Goal: Information Seeking & Learning: Learn about a topic

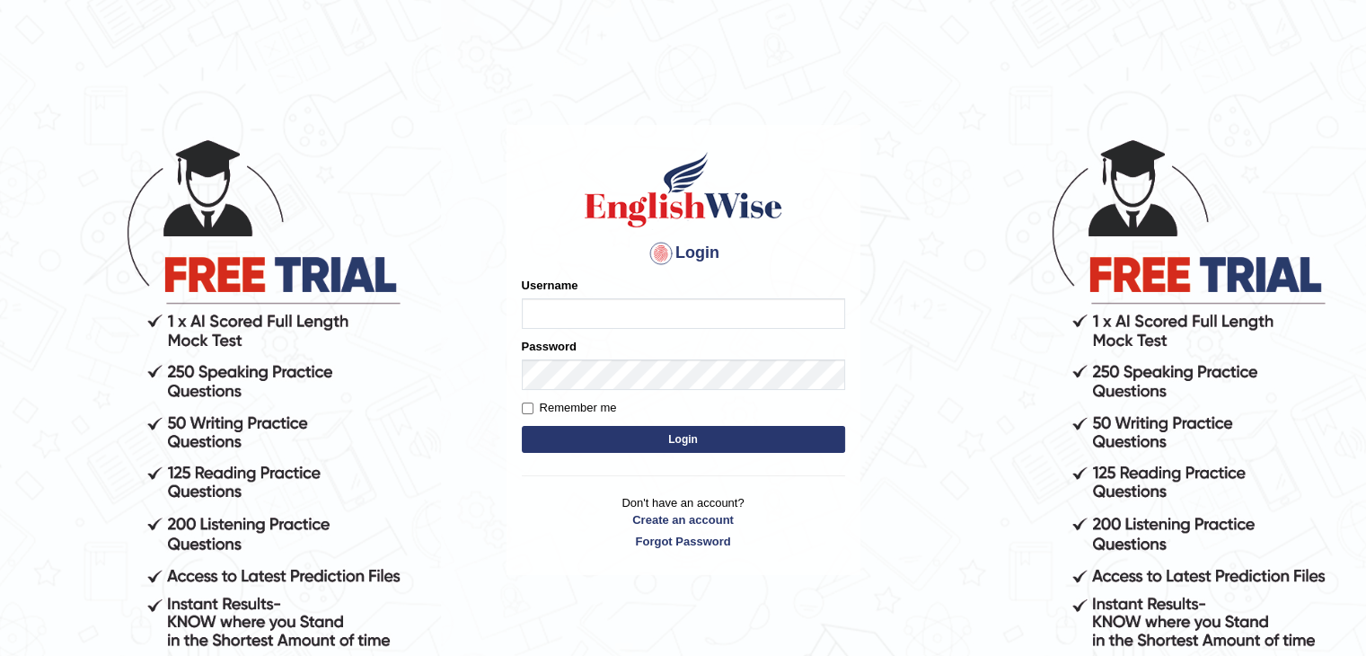
type input "sanjayagrahari_parramatta"
click at [580, 439] on button "Login" at bounding box center [683, 439] width 323 height 27
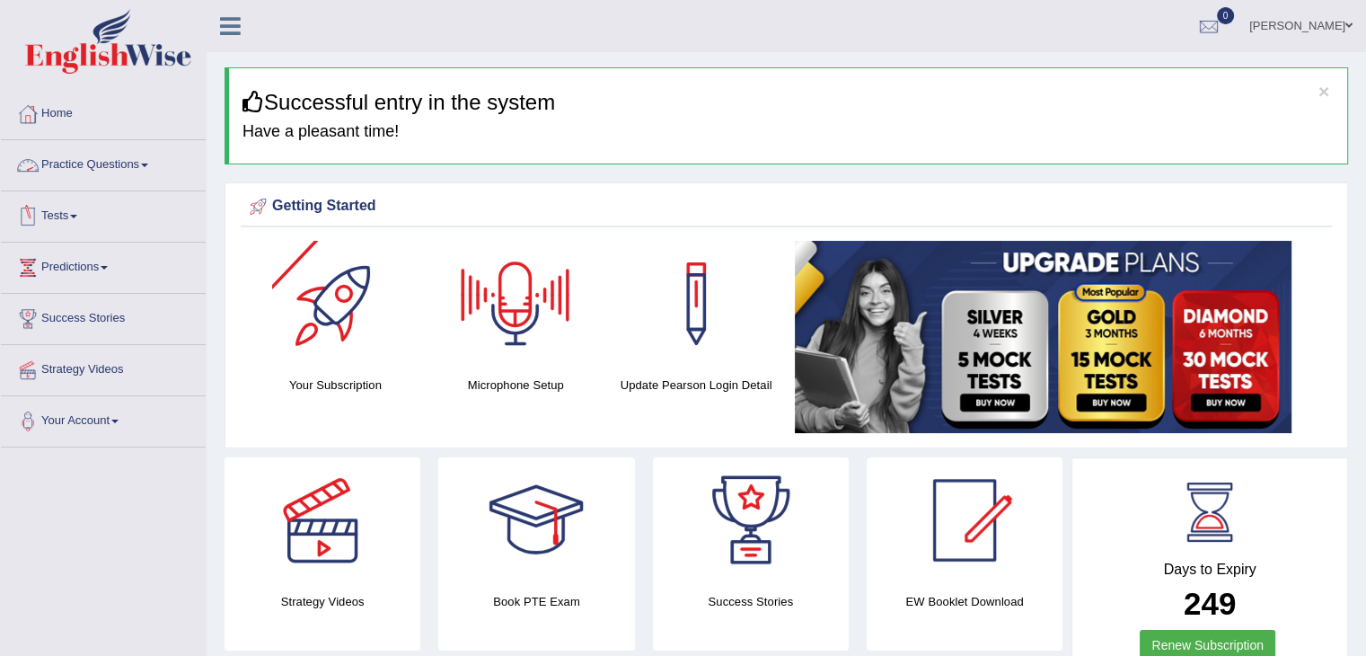
click at [90, 167] on link "Practice Questions" at bounding box center [103, 162] width 205 height 45
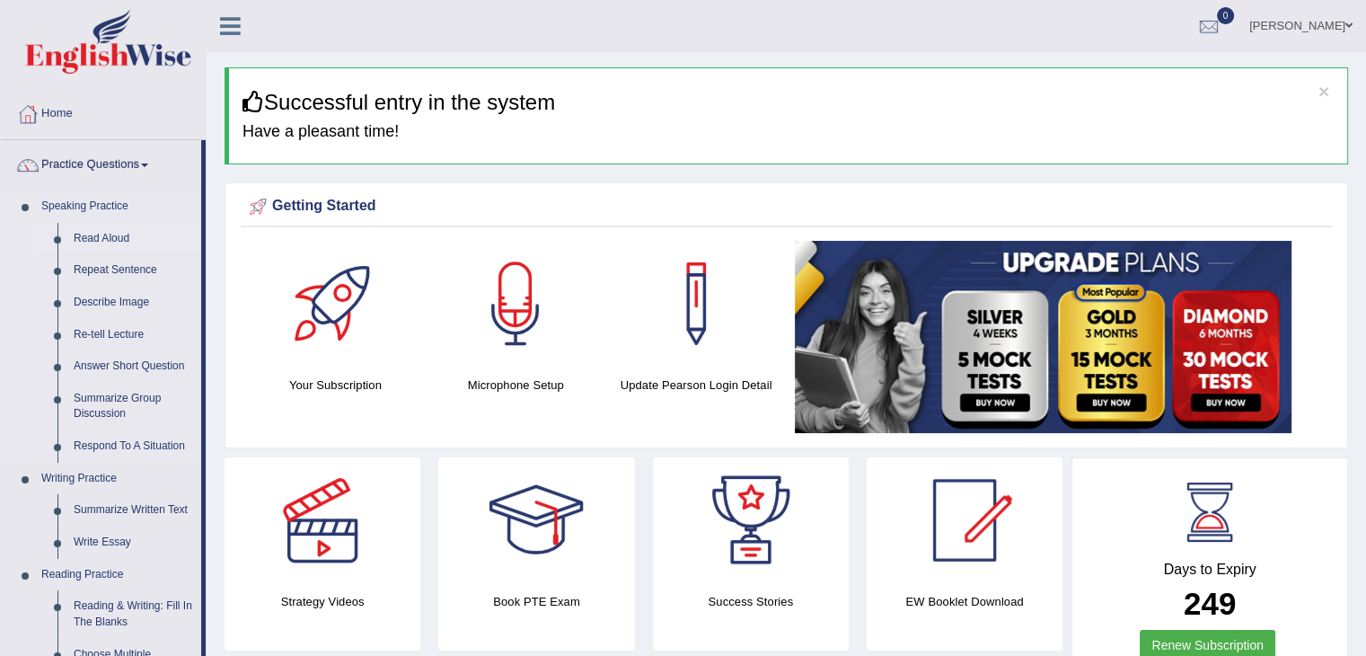
click at [111, 230] on link "Read Aloud" at bounding box center [134, 239] width 136 height 32
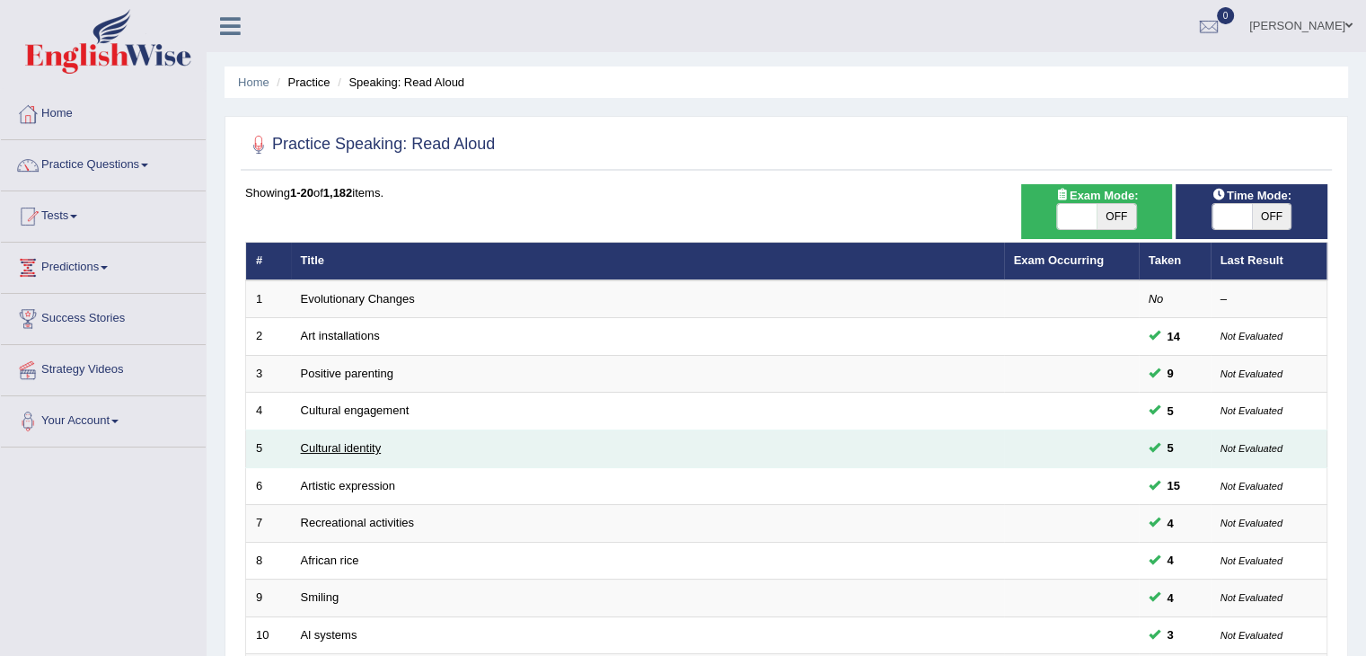
click at [339, 450] on link "Cultural identity" at bounding box center [341, 447] width 81 height 13
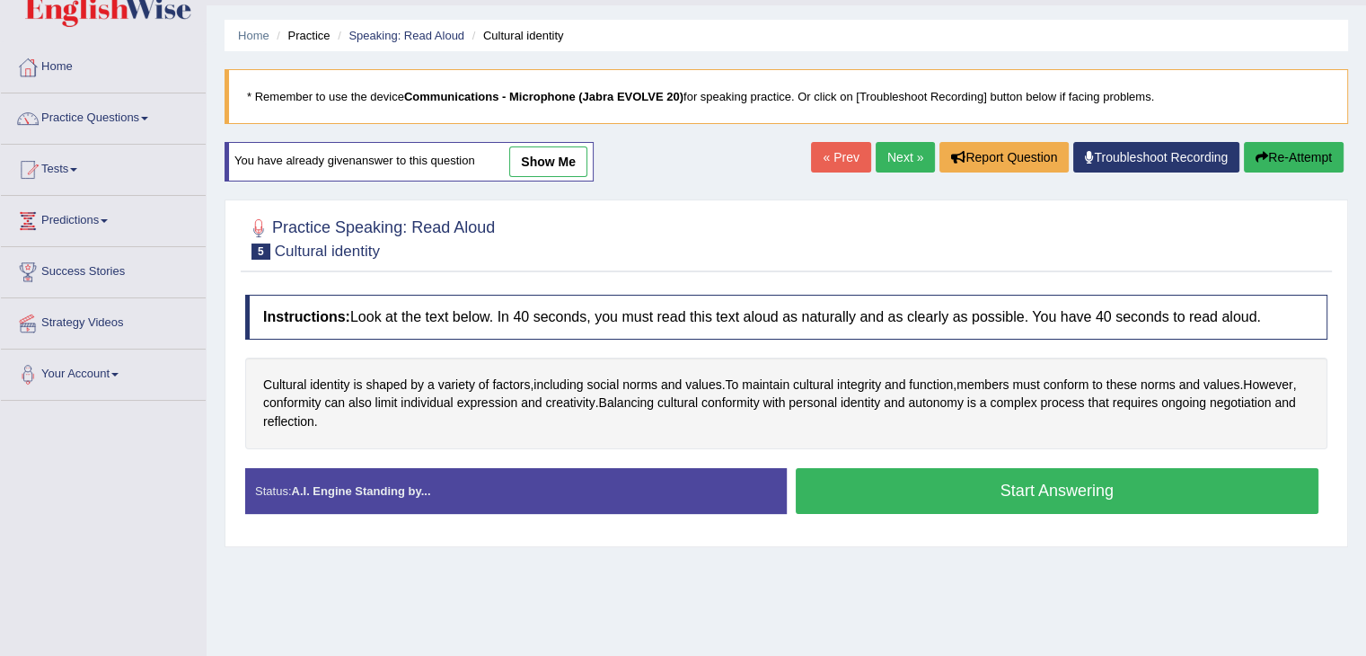
scroll to position [68, 0]
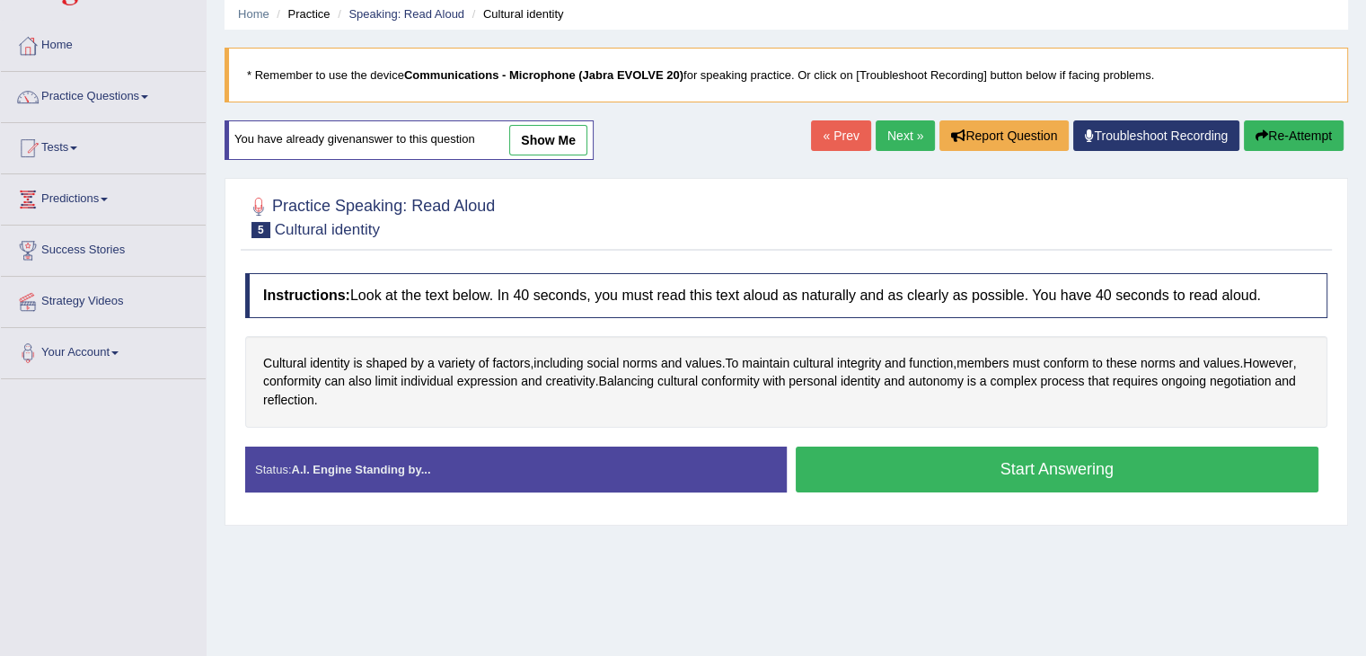
click at [1326, 135] on button "Re-Attempt" at bounding box center [1294, 135] width 100 height 31
click at [978, 460] on button "Start Answering" at bounding box center [1058, 469] width 524 height 46
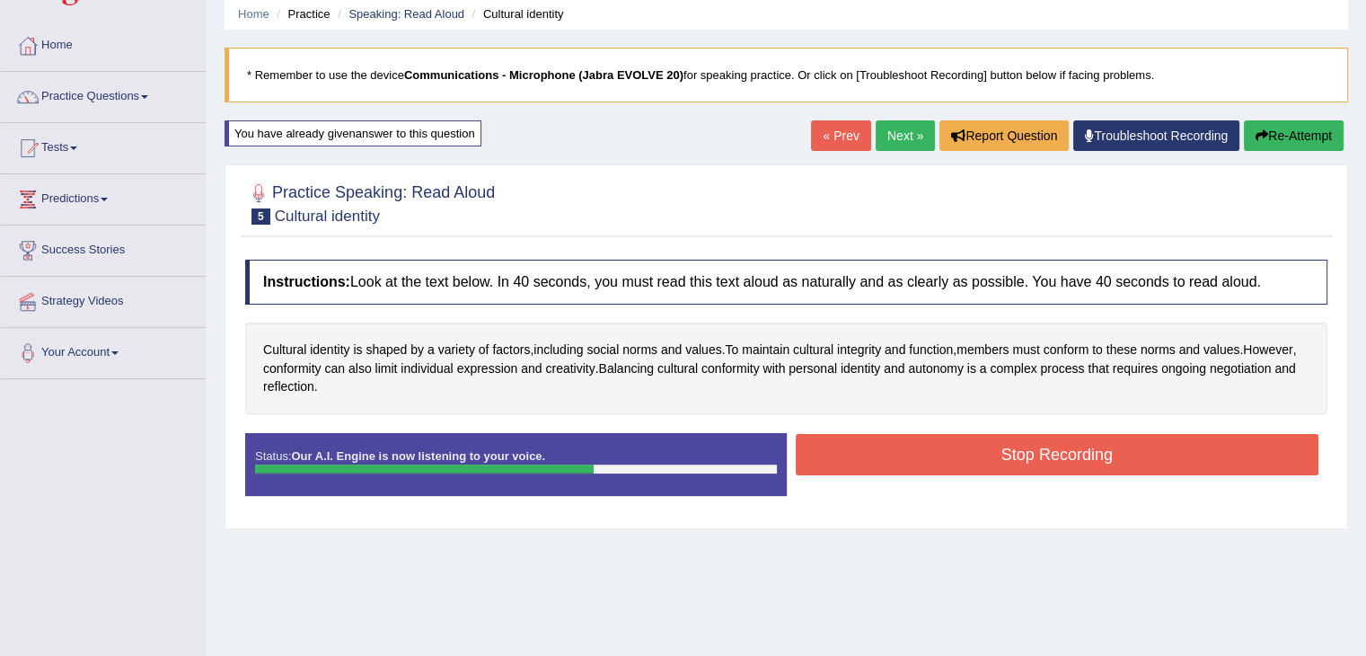
click at [913, 439] on button "Stop Recording" at bounding box center [1058, 454] width 524 height 41
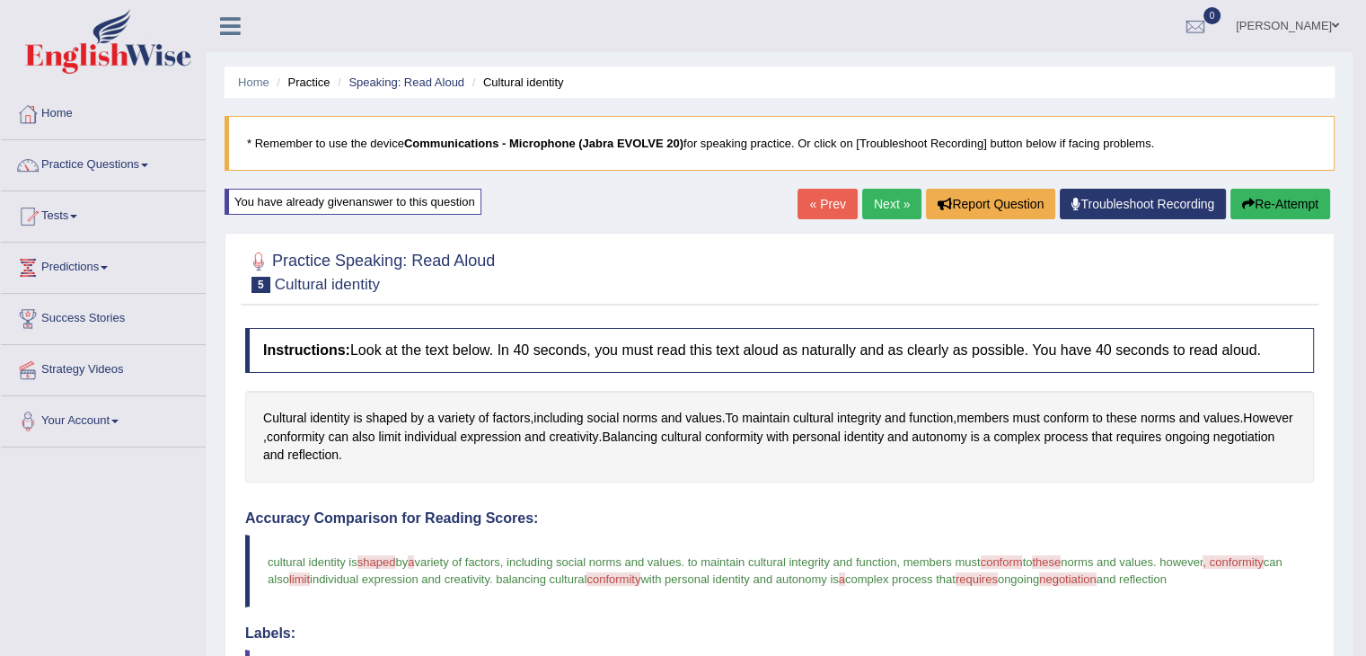
click at [887, 208] on link "Next »" at bounding box center [891, 204] width 59 height 31
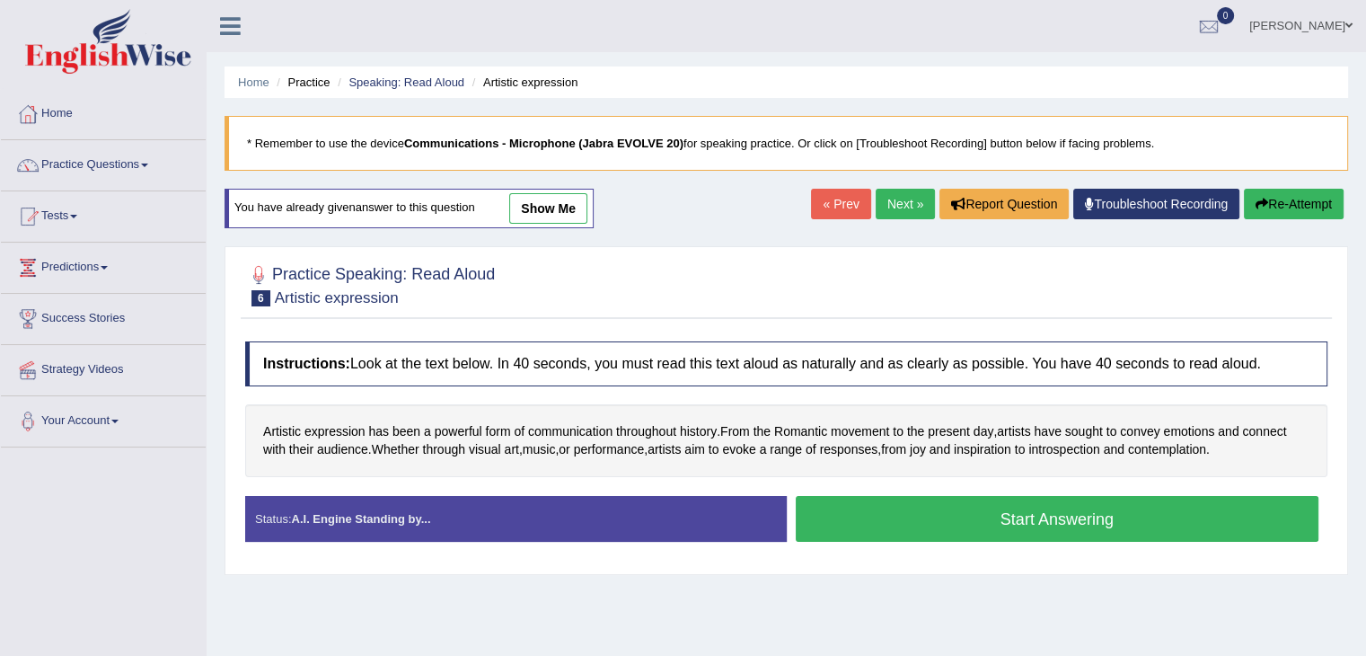
click at [537, 195] on link "show me" at bounding box center [548, 208] width 78 height 31
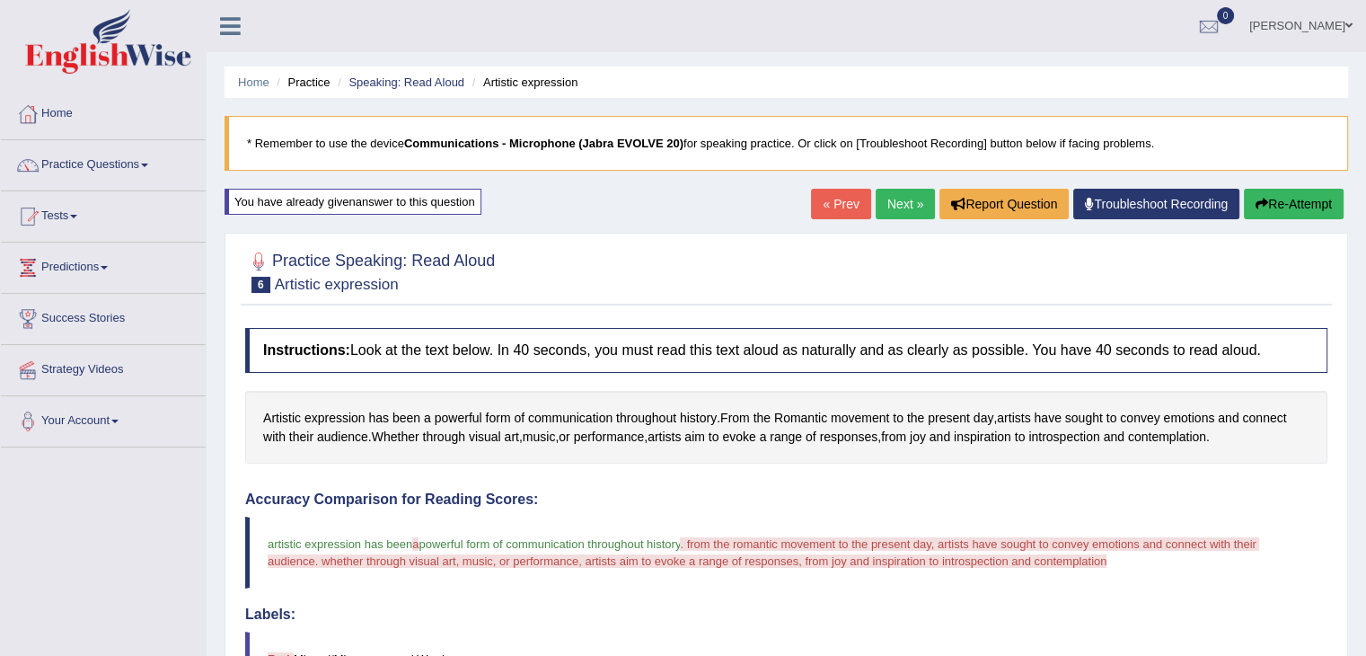
click at [1290, 198] on button "Re-Attempt" at bounding box center [1294, 204] width 100 height 31
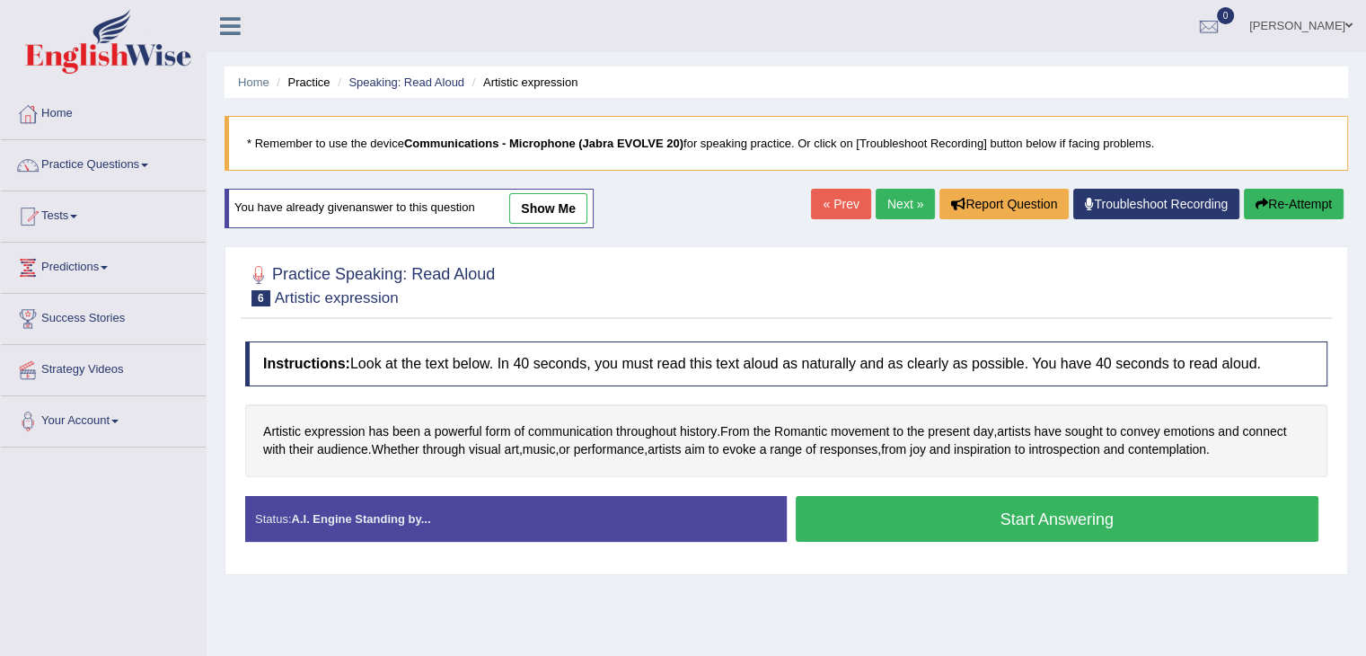
click at [948, 529] on button "Start Answering" at bounding box center [1058, 519] width 524 height 46
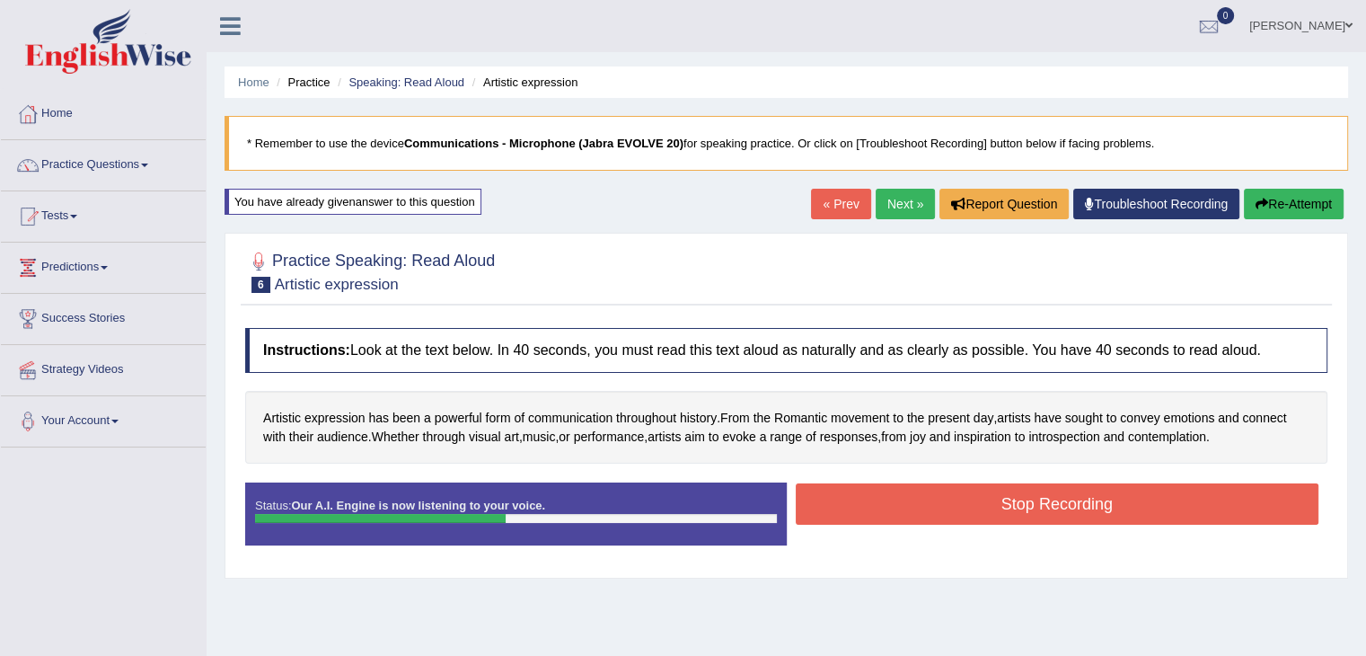
click at [1034, 514] on button "Stop Recording" at bounding box center [1058, 503] width 524 height 41
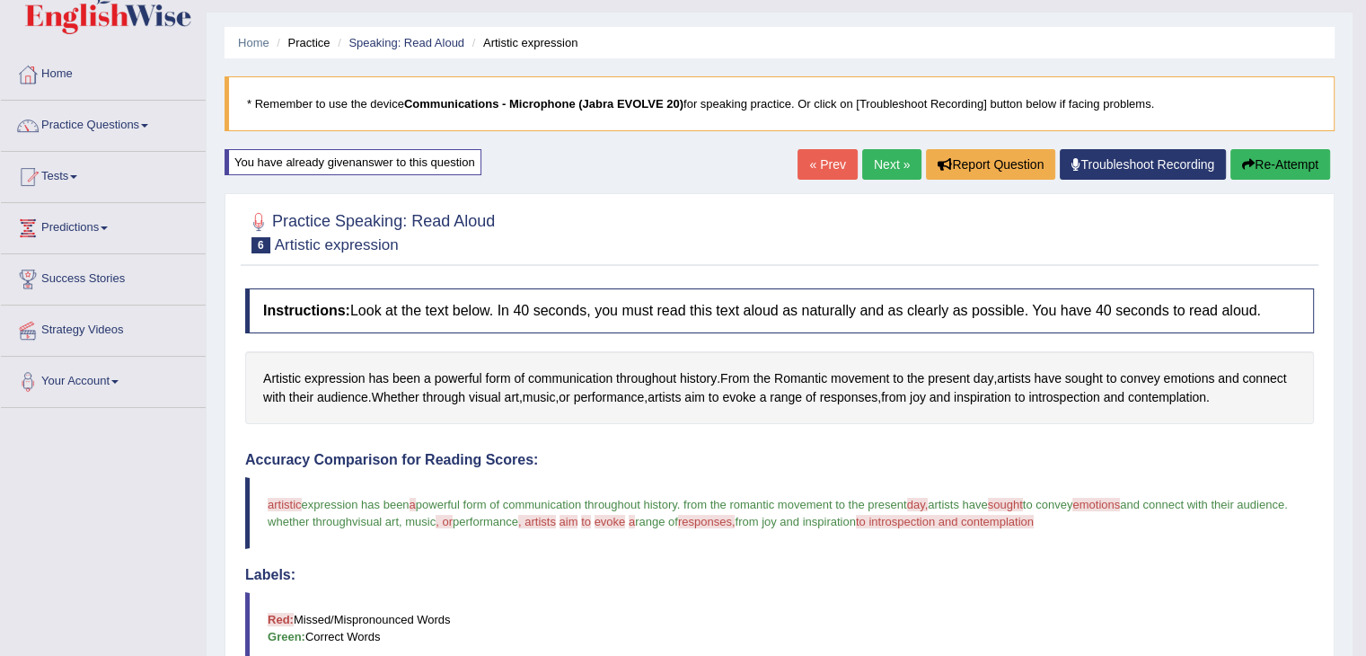
scroll to position [39, 0]
click at [880, 164] on link "Next »" at bounding box center [891, 165] width 59 height 31
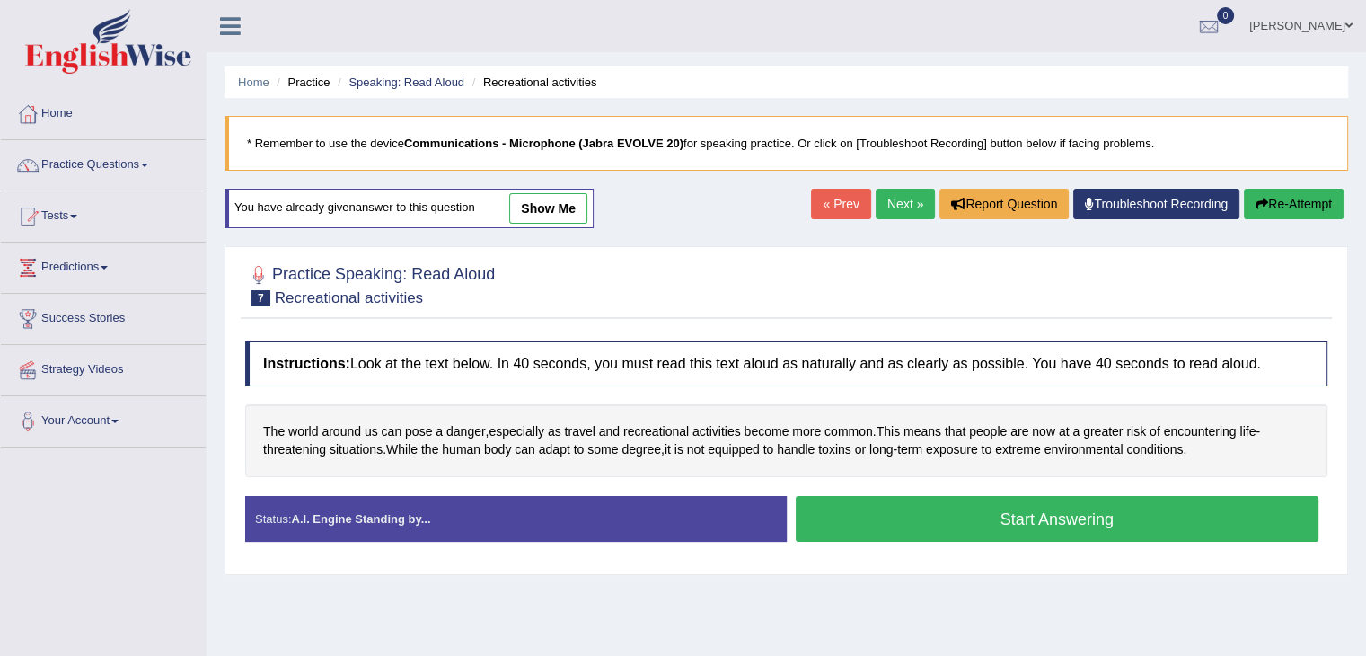
click at [552, 219] on link "show me" at bounding box center [548, 208] width 78 height 31
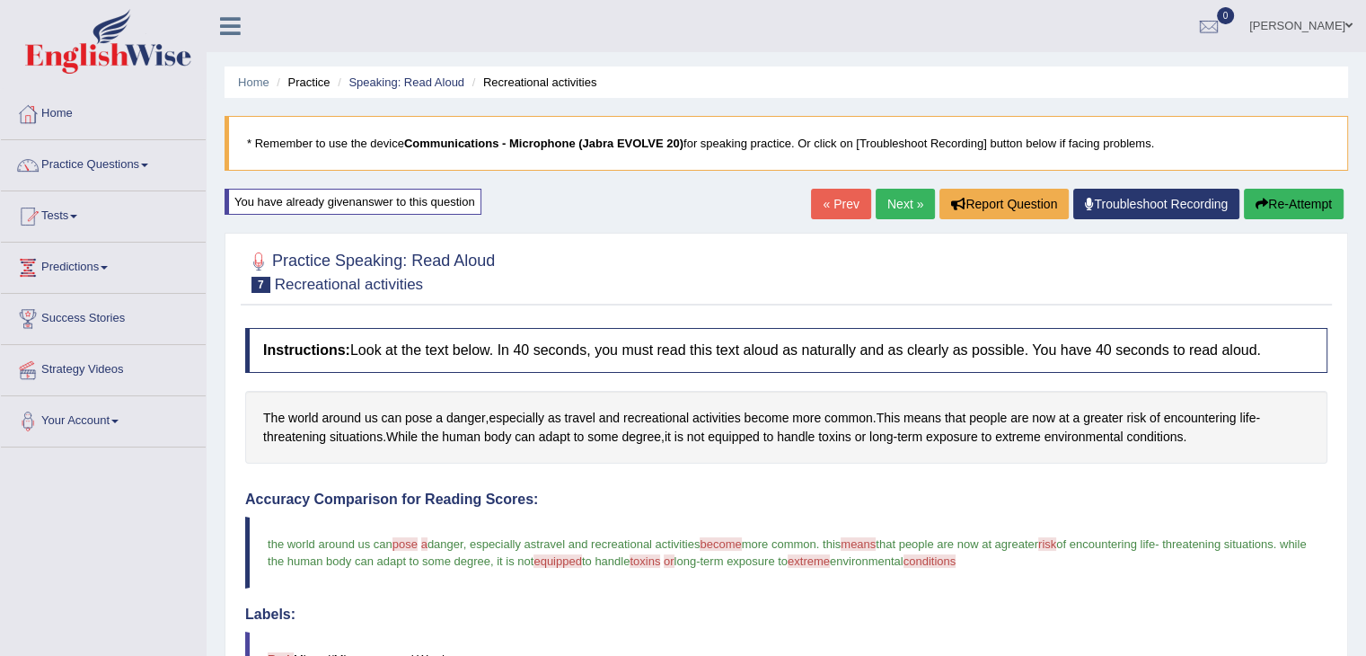
click at [728, 456] on div "The world around us can pose a danger , especially as travel and recreational a…" at bounding box center [786, 427] width 1082 height 73
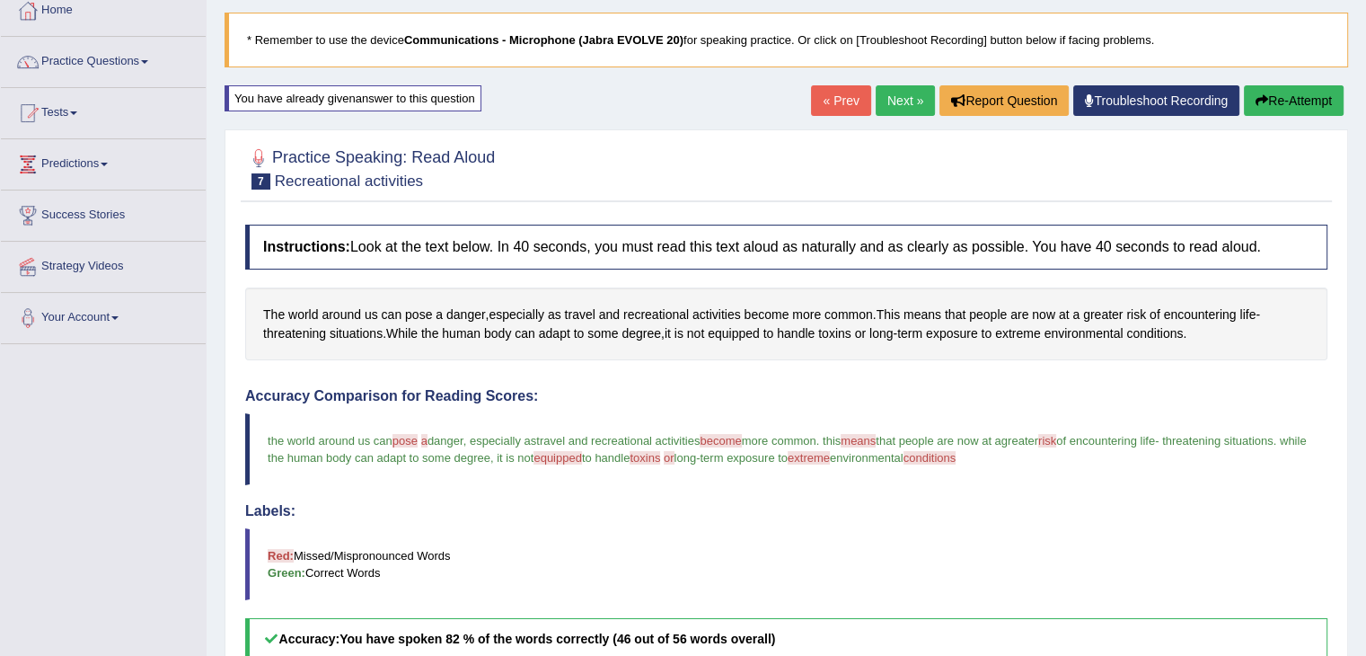
scroll to position [97, 0]
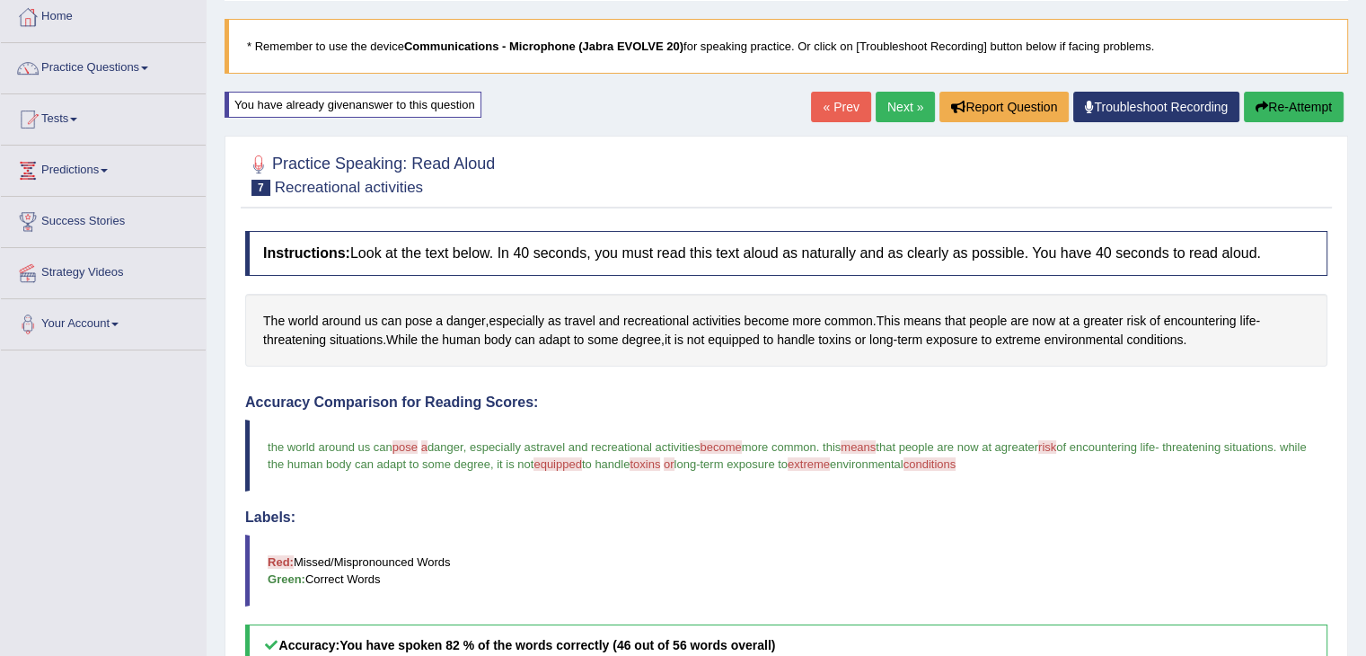
click at [1305, 100] on button "Re-Attempt" at bounding box center [1294, 107] width 100 height 31
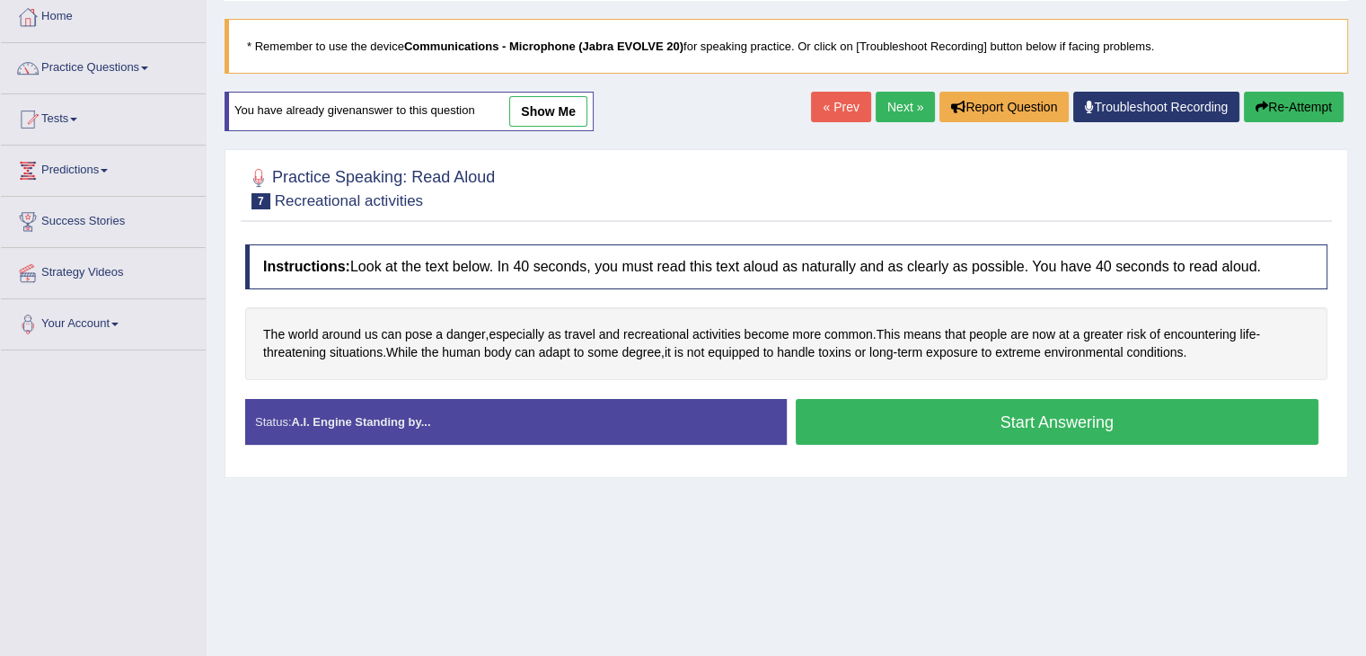
click at [981, 422] on button "Start Answering" at bounding box center [1058, 422] width 524 height 46
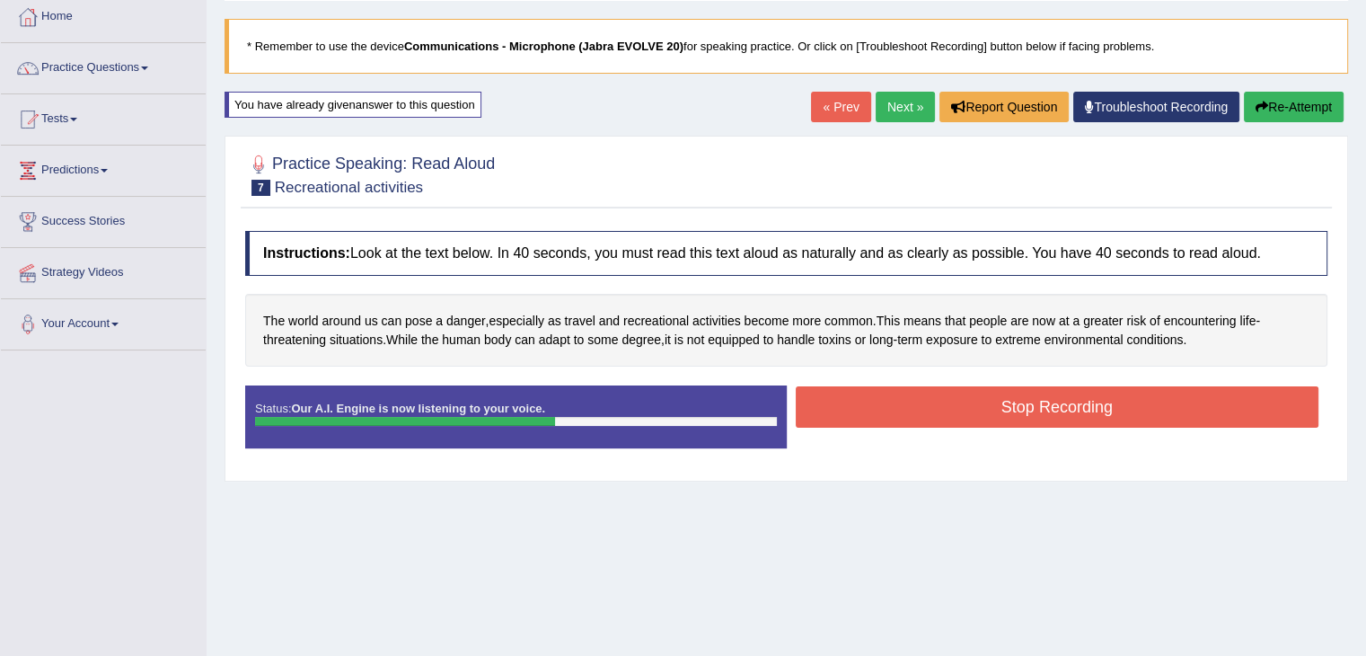
click at [1064, 411] on button "Stop Recording" at bounding box center [1058, 406] width 524 height 41
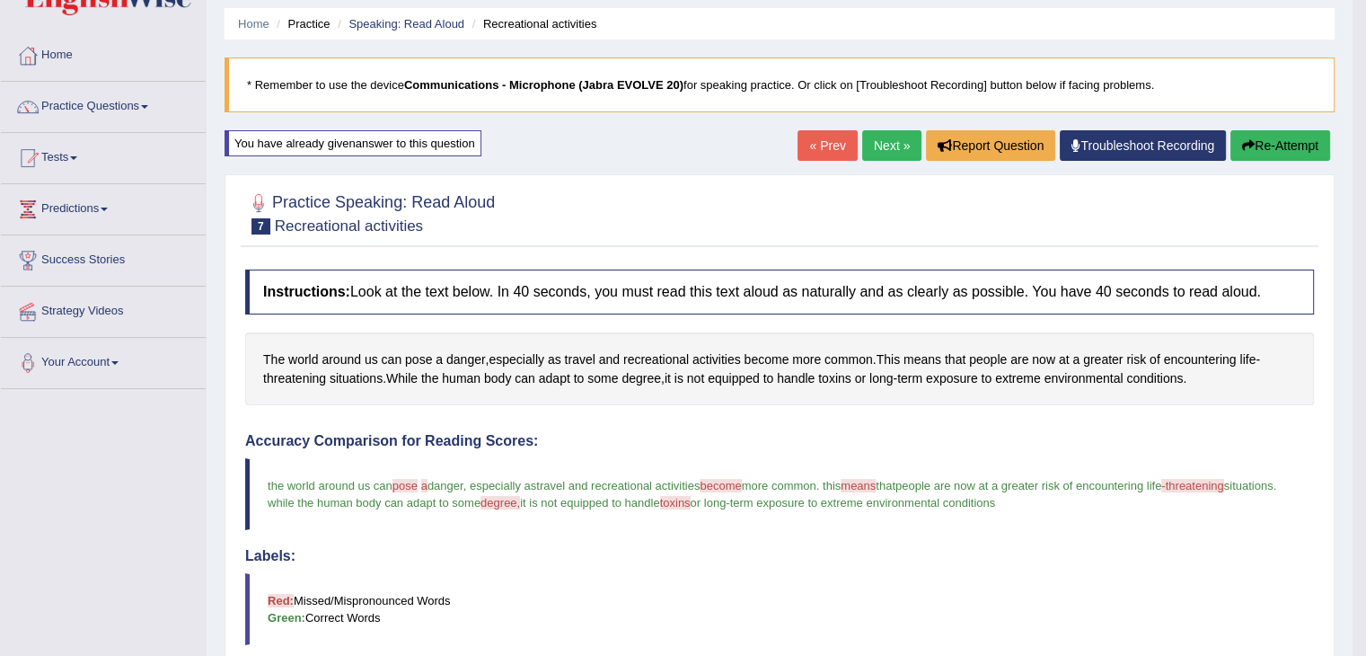
scroll to position [75, 0]
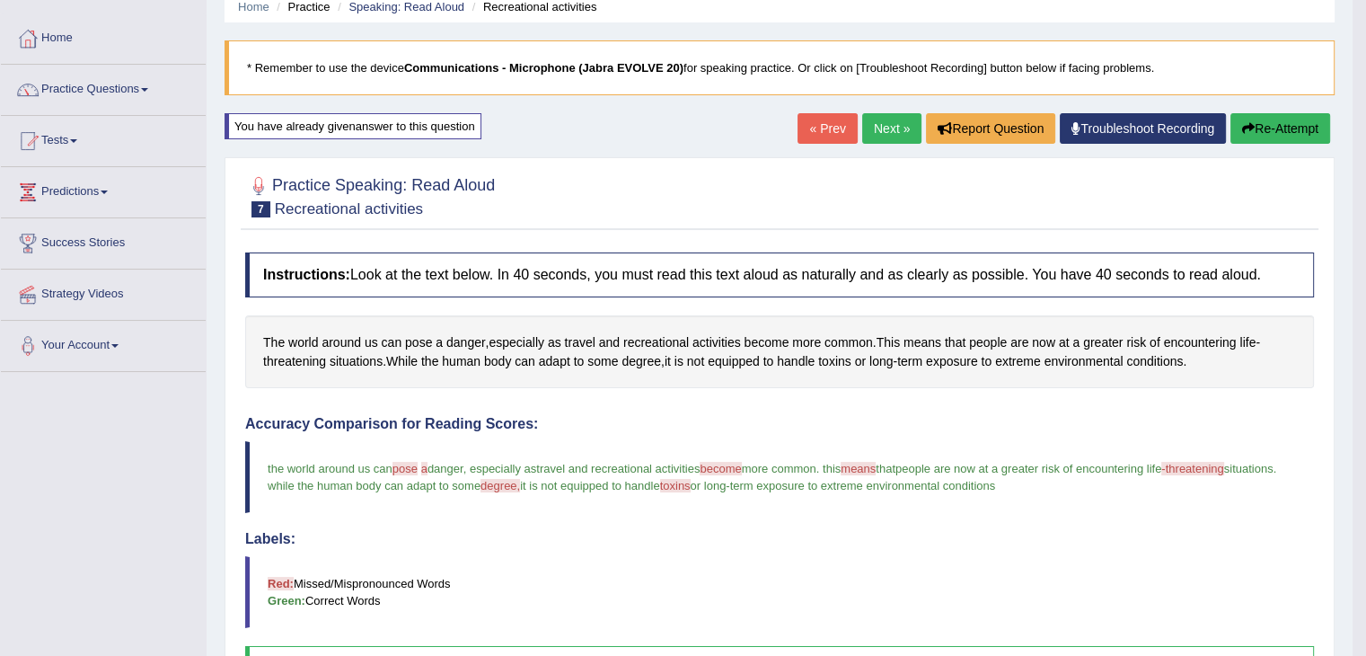
click at [891, 125] on link "Next »" at bounding box center [891, 128] width 59 height 31
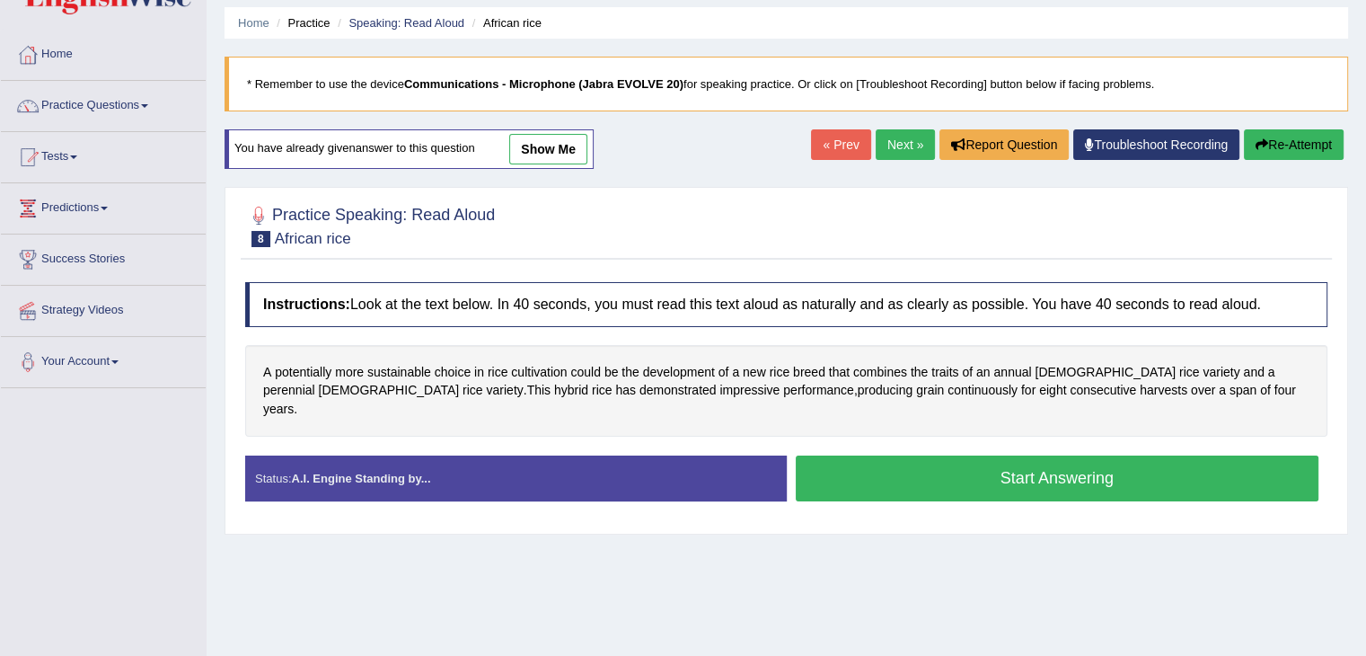
scroll to position [58, 0]
click at [521, 158] on link "show me" at bounding box center [548, 150] width 78 height 31
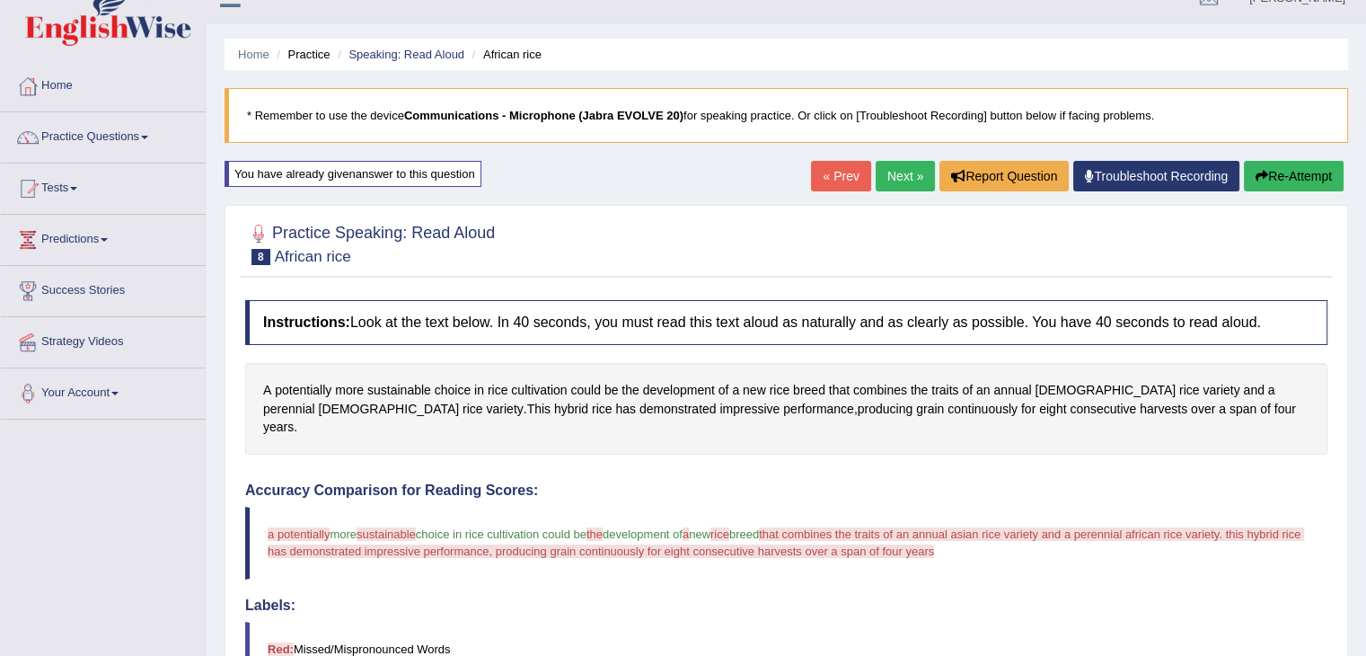
scroll to position [0, 0]
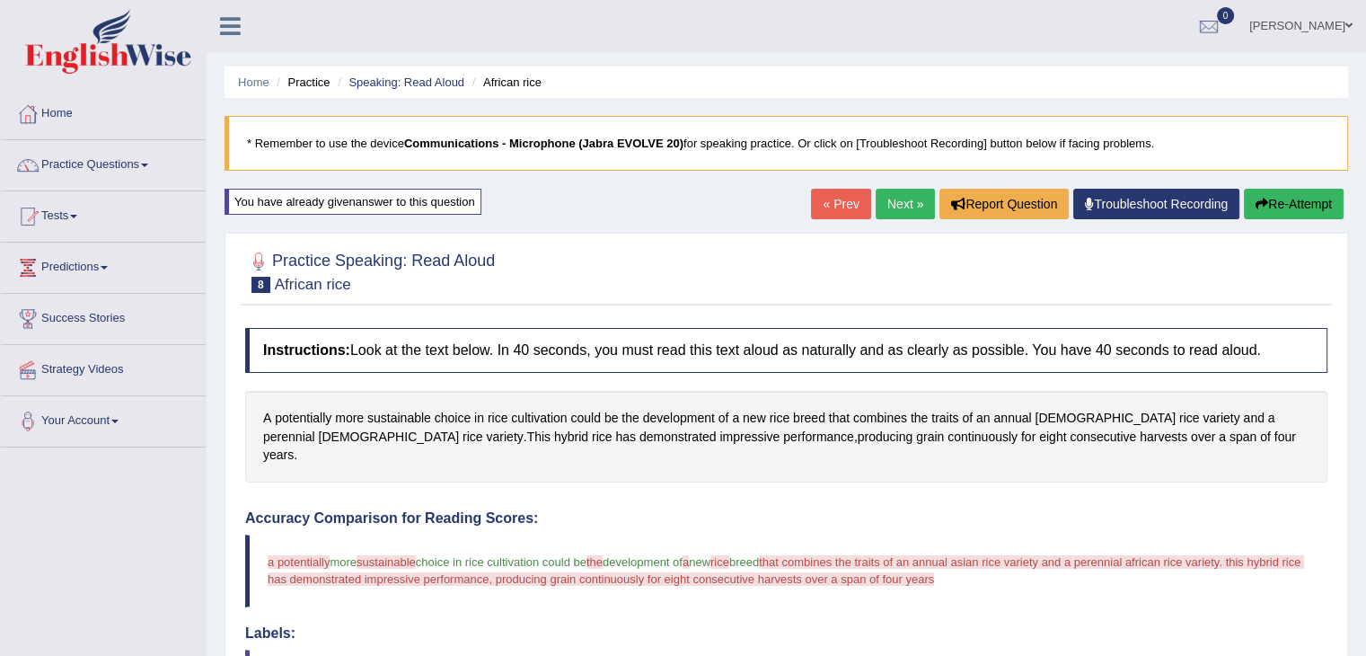
click at [1288, 197] on button "Re-Attempt" at bounding box center [1294, 204] width 100 height 31
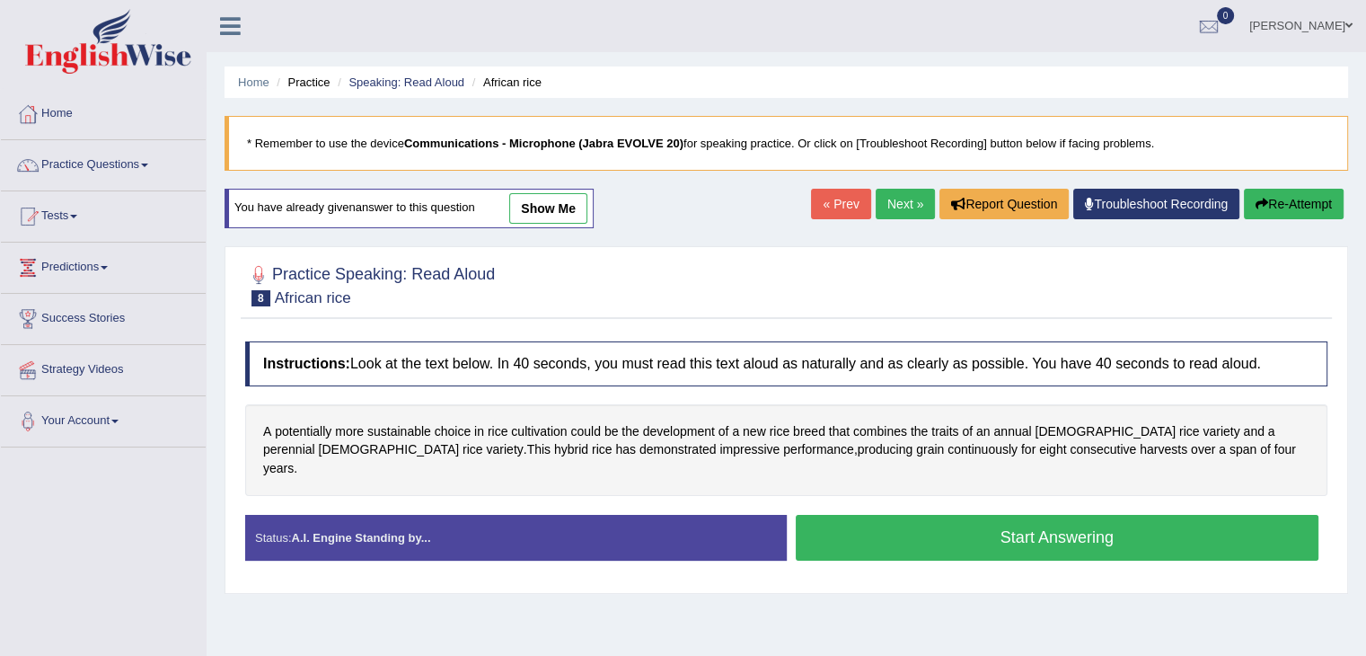
click at [908, 518] on button "Start Answering" at bounding box center [1058, 538] width 524 height 46
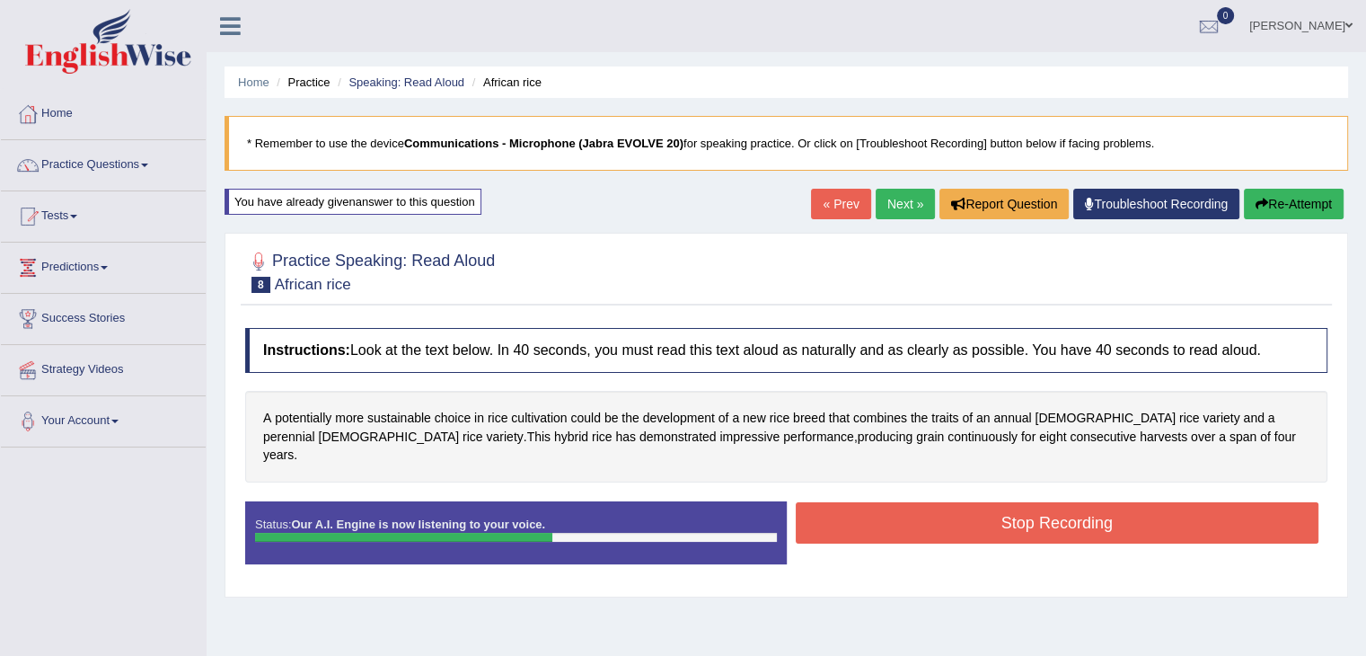
click at [1185, 507] on button "Stop Recording" at bounding box center [1058, 522] width 524 height 41
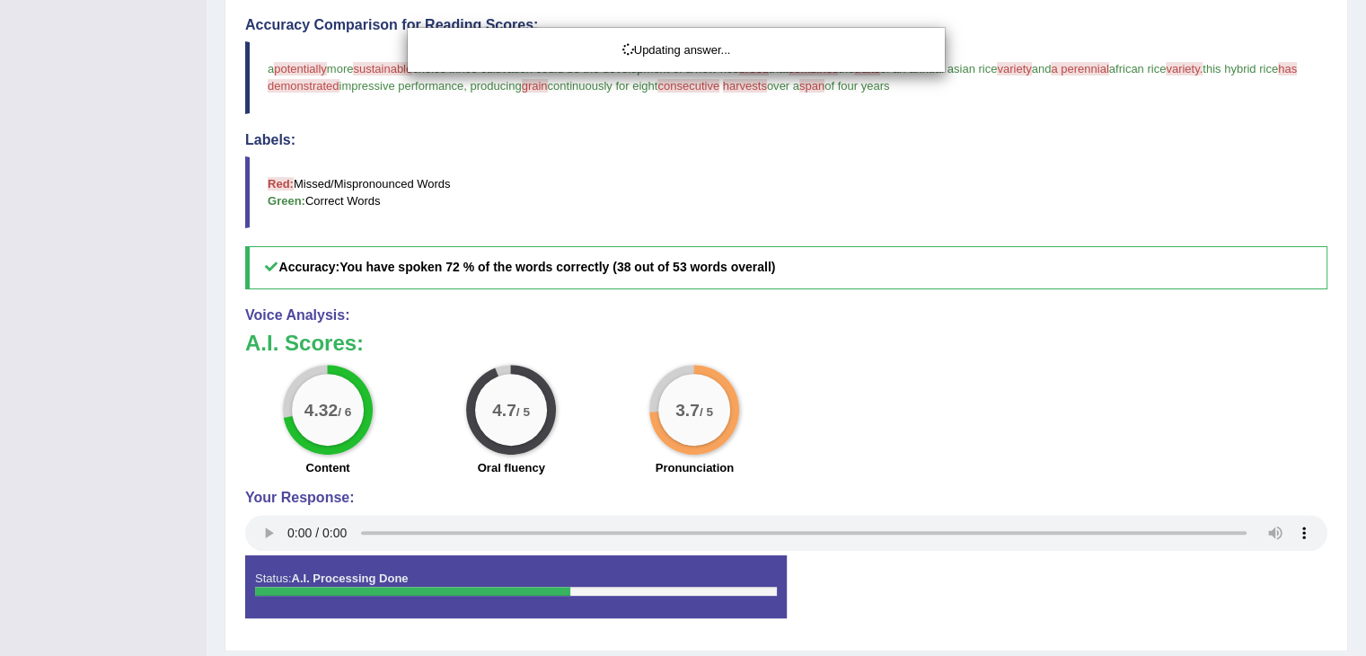
scroll to position [526, 0]
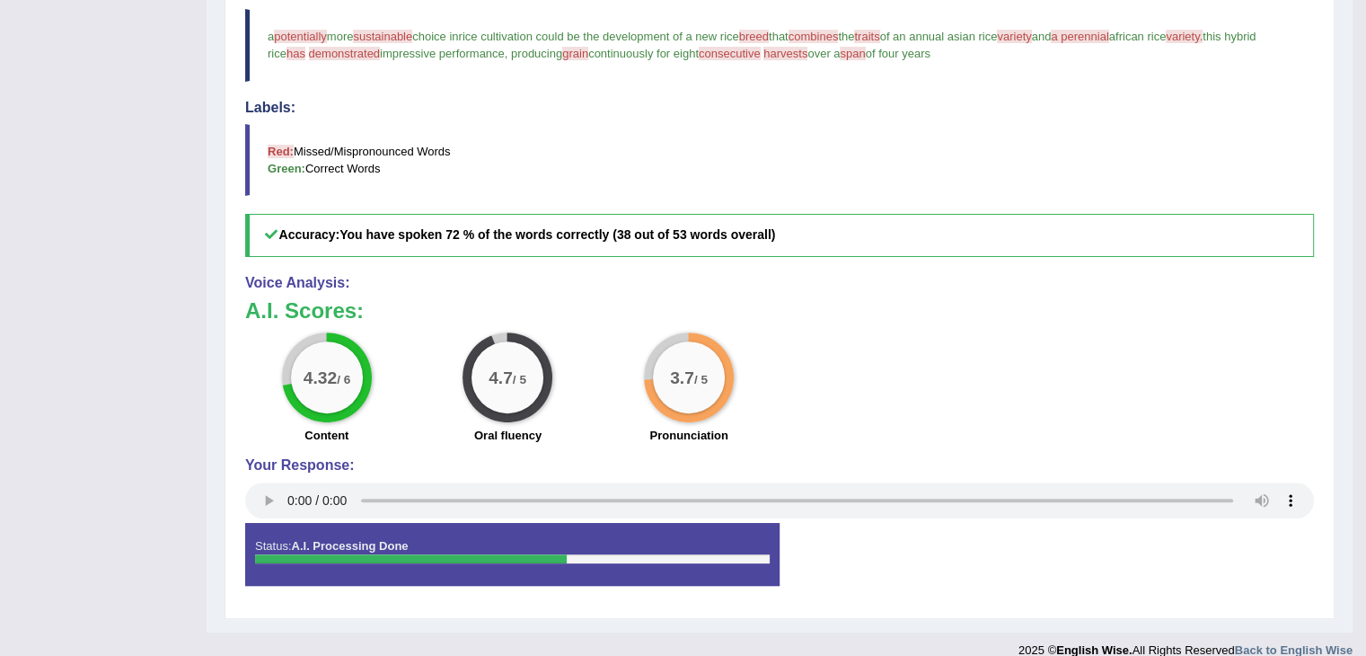
click at [693, 458] on div "Your Response:" at bounding box center [779, 490] width 1069 height 66
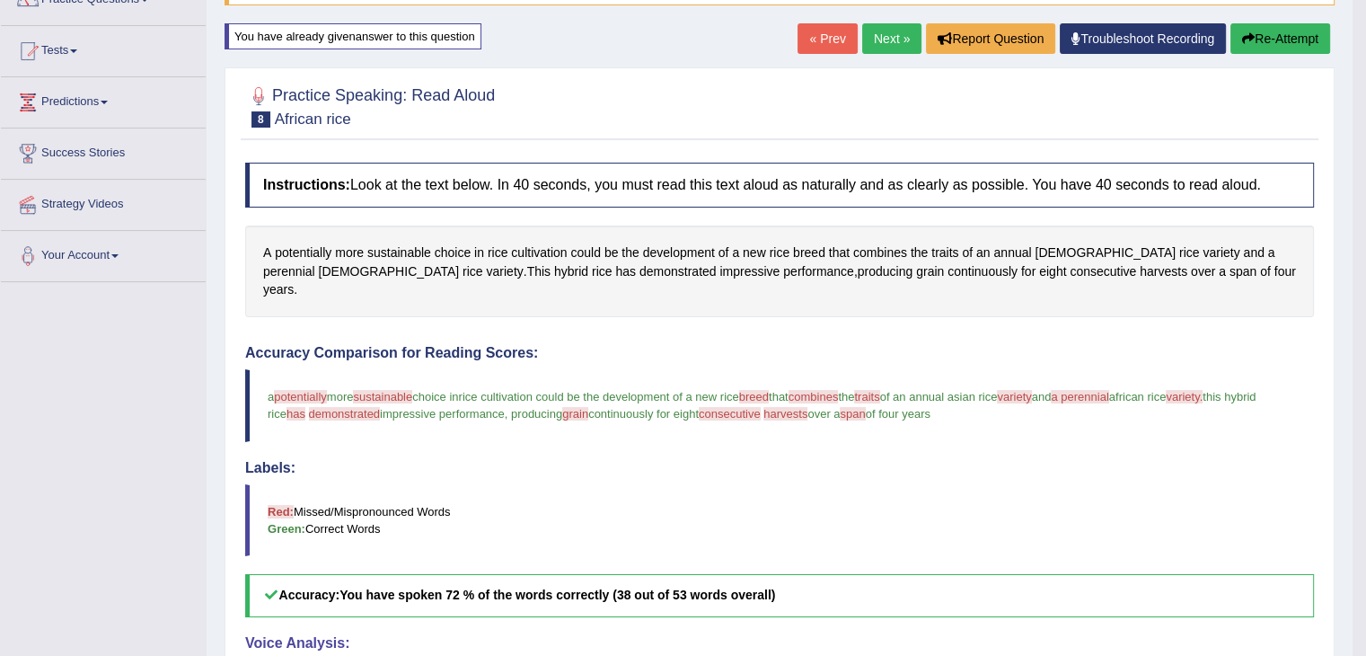
scroll to position [165, 0]
click at [881, 52] on link "Next »" at bounding box center [891, 38] width 59 height 31
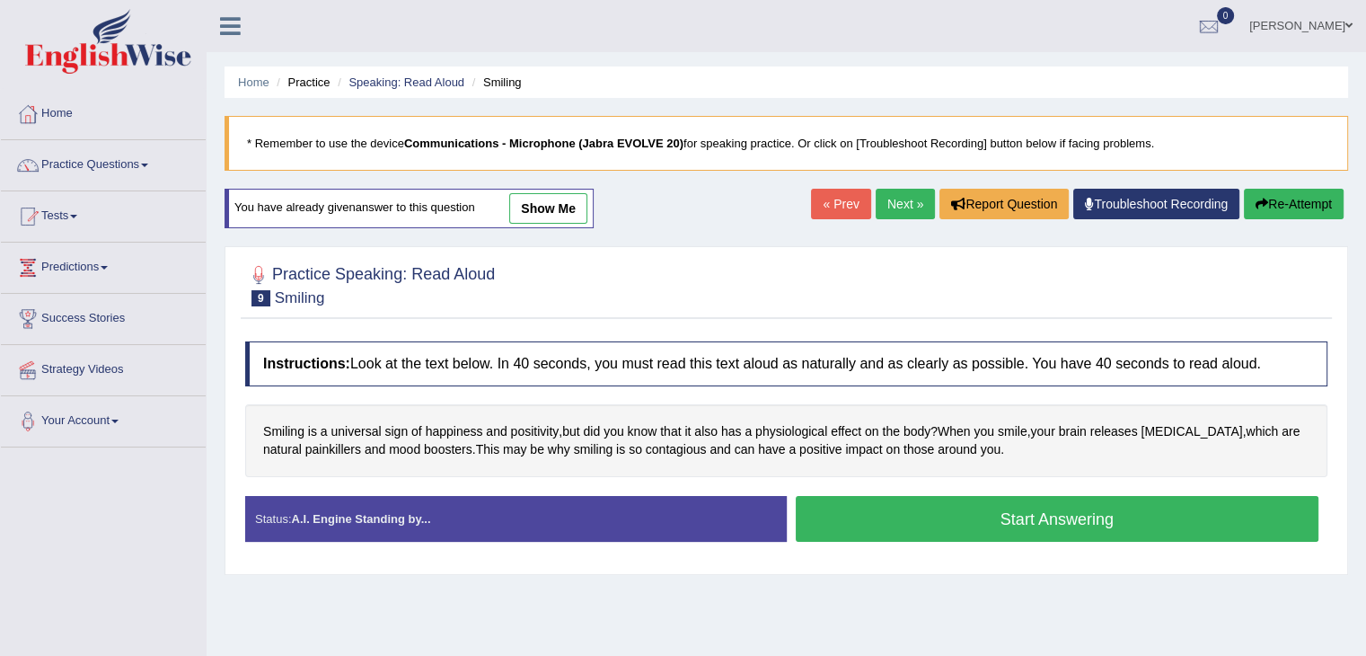
click at [569, 197] on link "show me" at bounding box center [548, 208] width 78 height 31
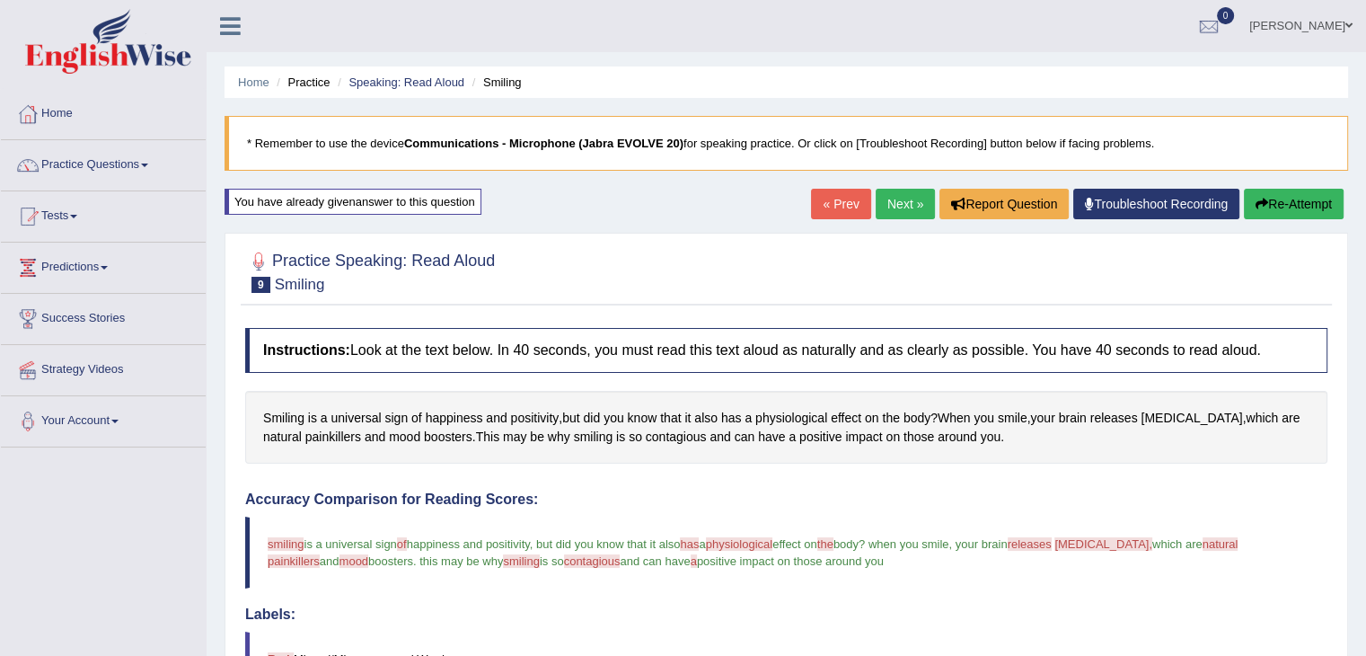
click at [1299, 194] on button "Re-Attempt" at bounding box center [1294, 204] width 100 height 31
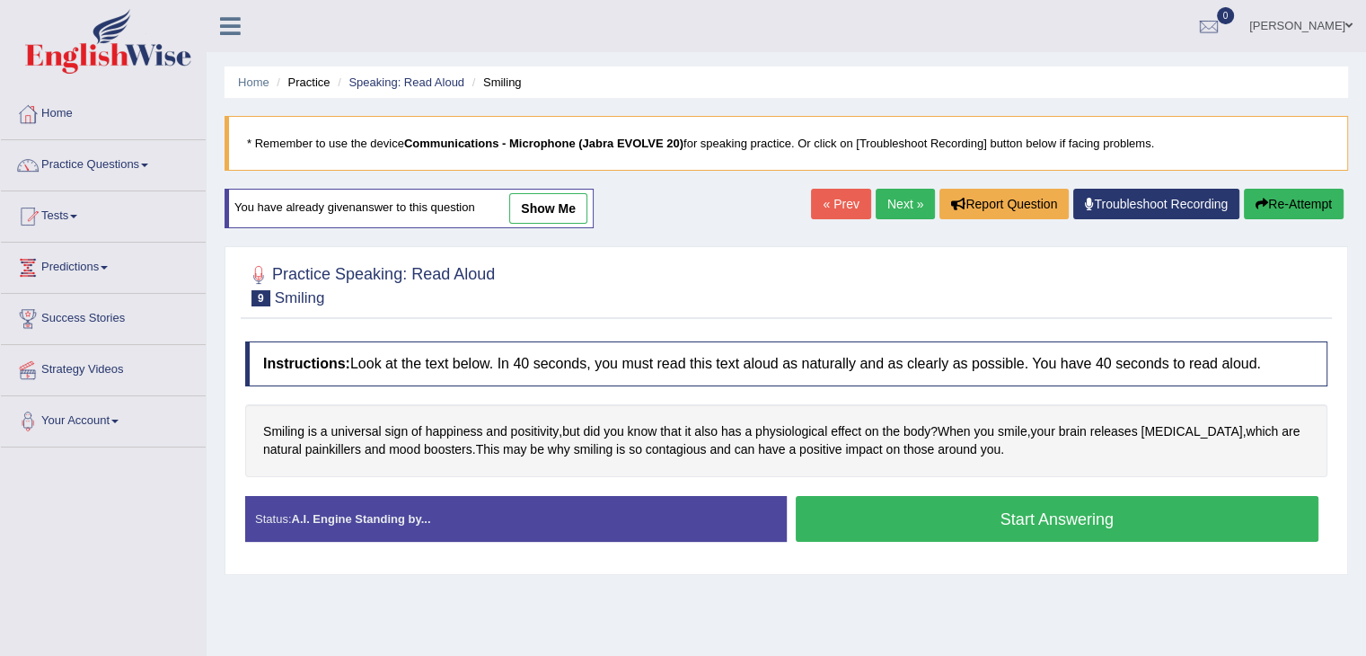
click at [936, 518] on button "Start Answering" at bounding box center [1058, 519] width 524 height 46
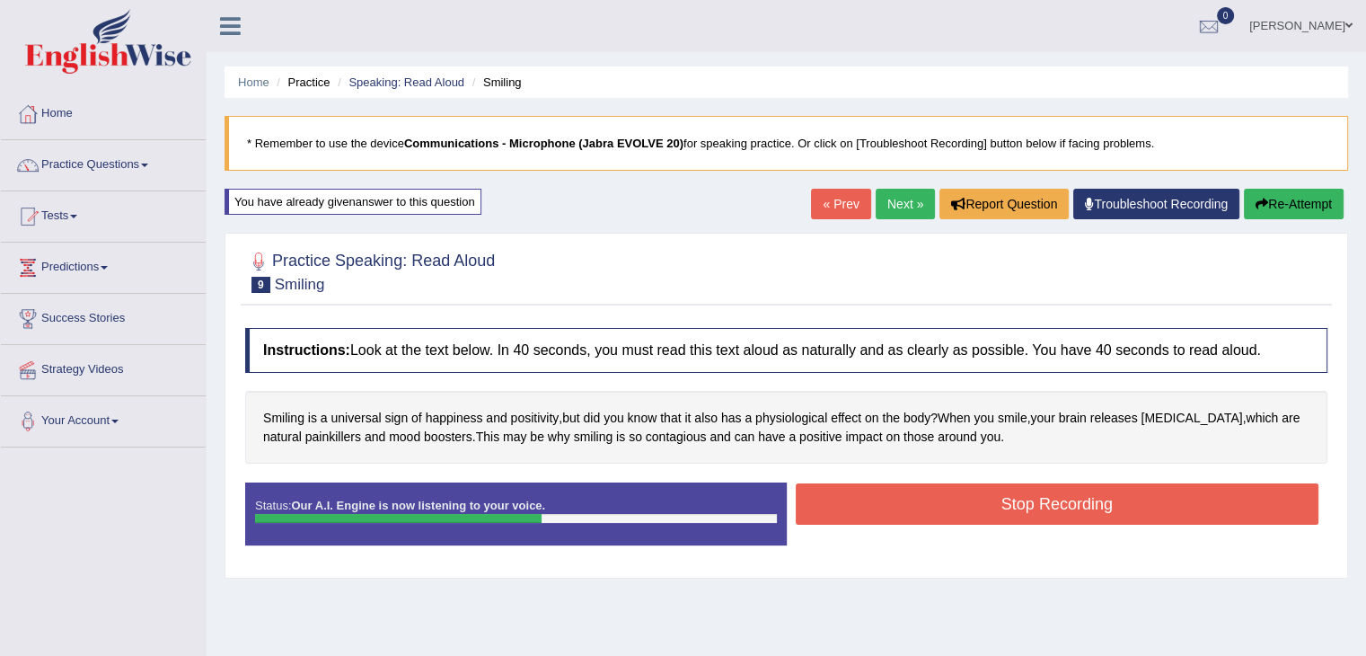
click at [1109, 506] on button "Stop Recording" at bounding box center [1058, 503] width 524 height 41
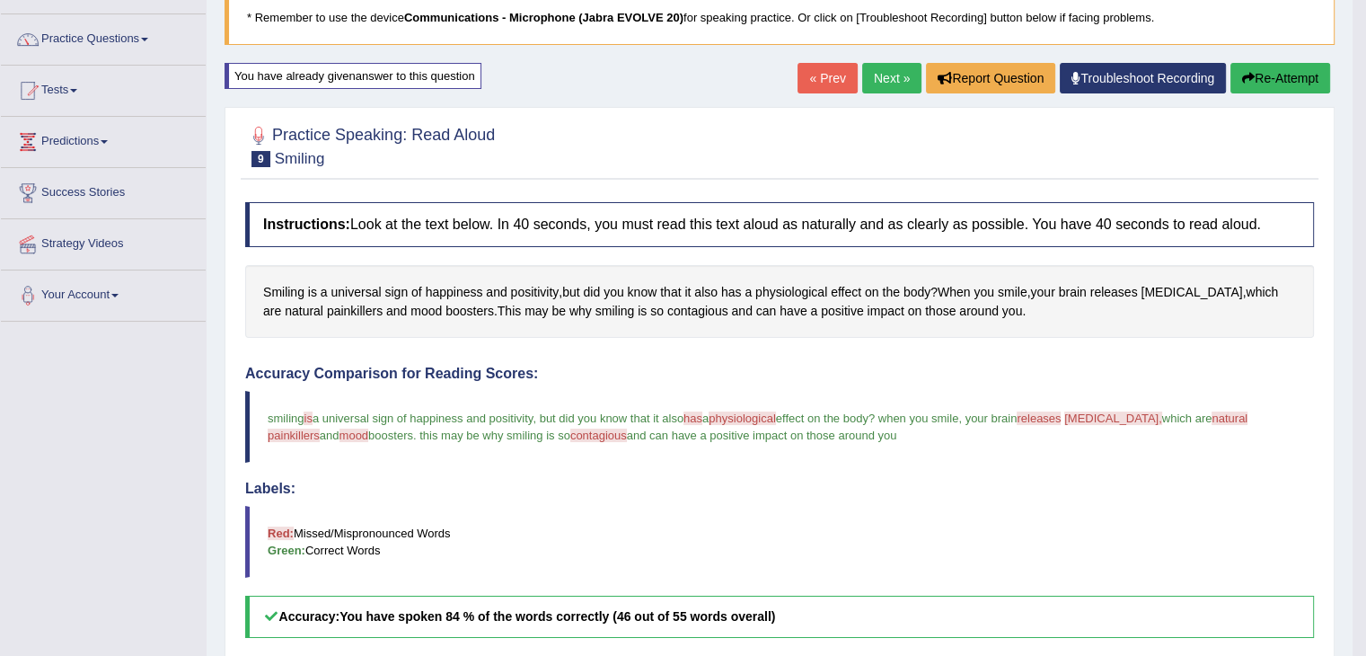
scroll to position [119, 0]
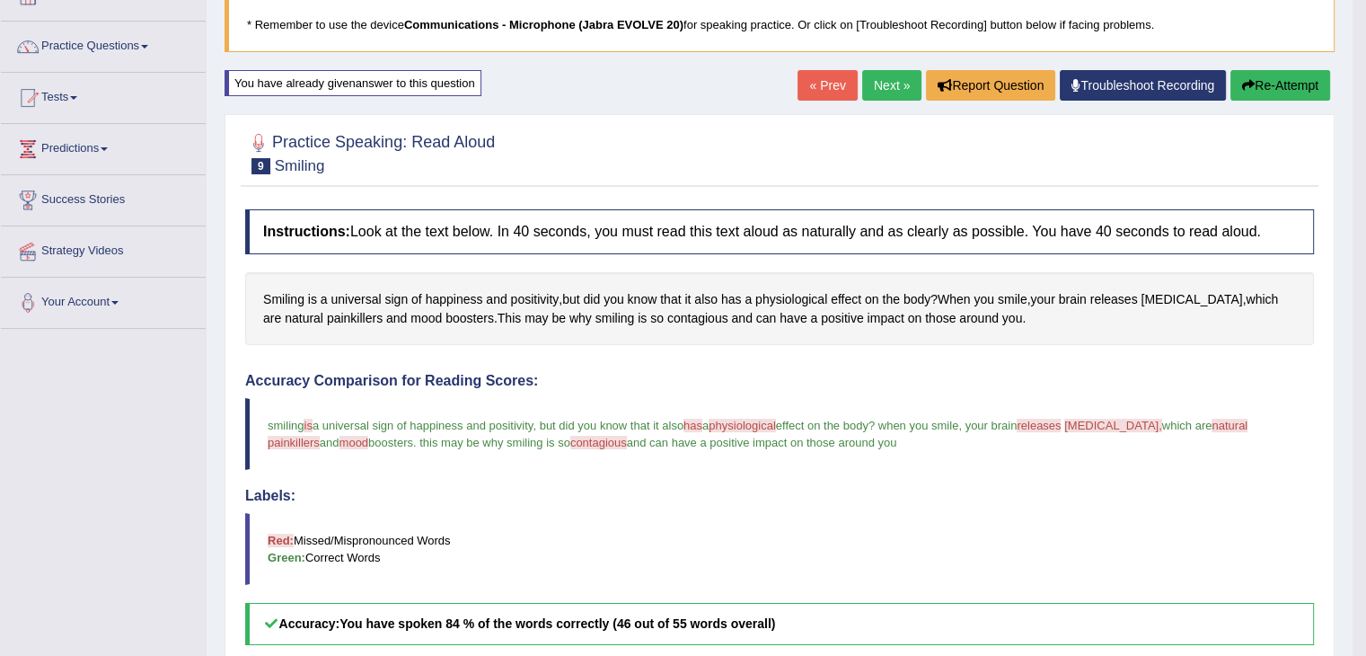
click at [867, 77] on link "Next »" at bounding box center [891, 85] width 59 height 31
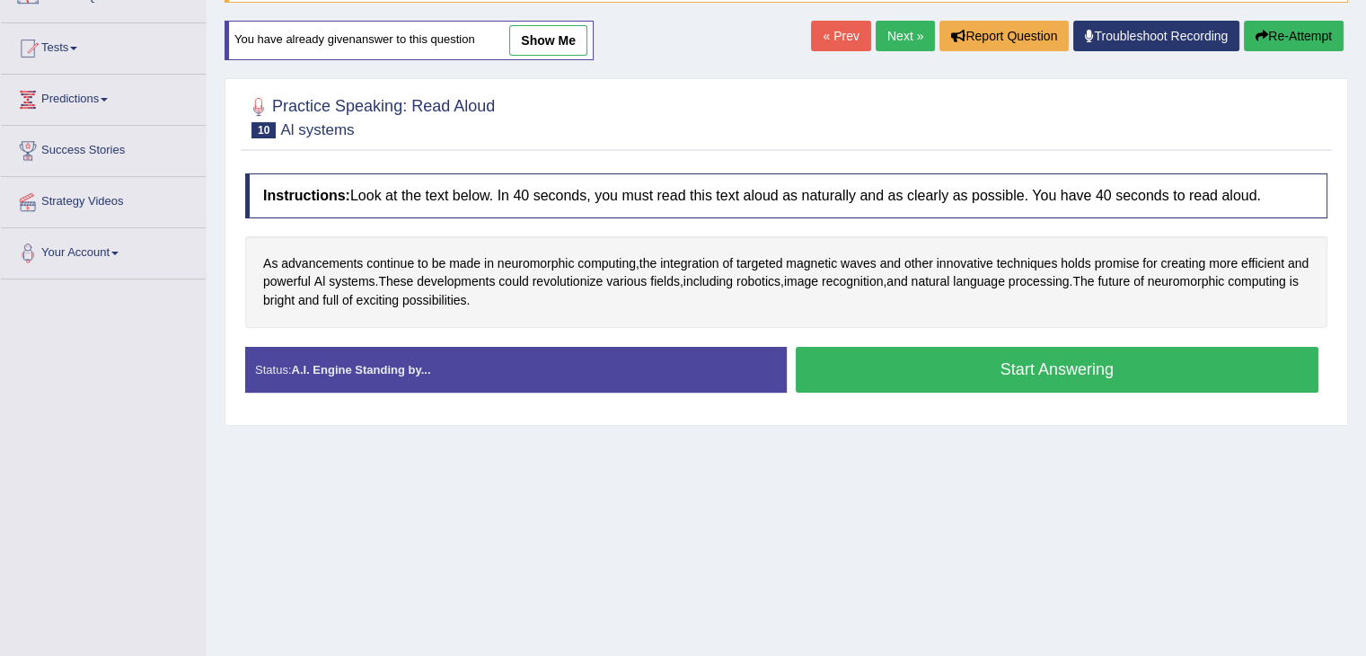
scroll to position [175, 0]
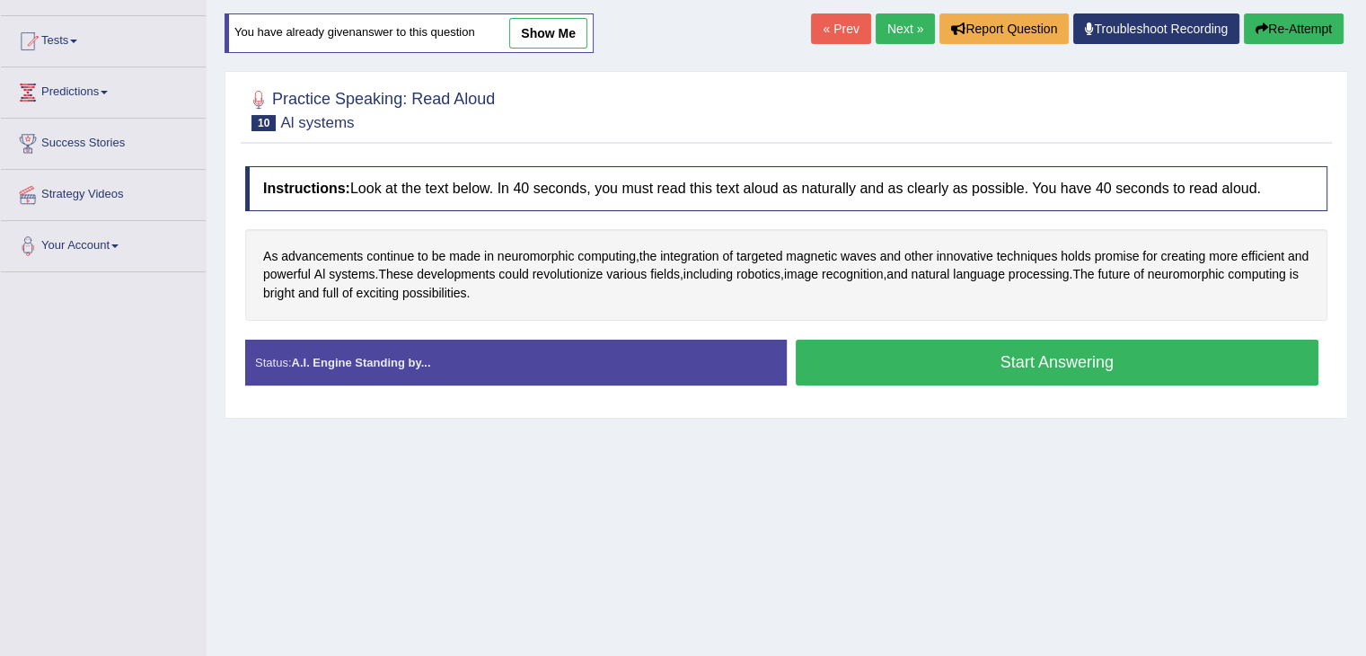
click at [563, 43] on link "show me" at bounding box center [548, 33] width 78 height 31
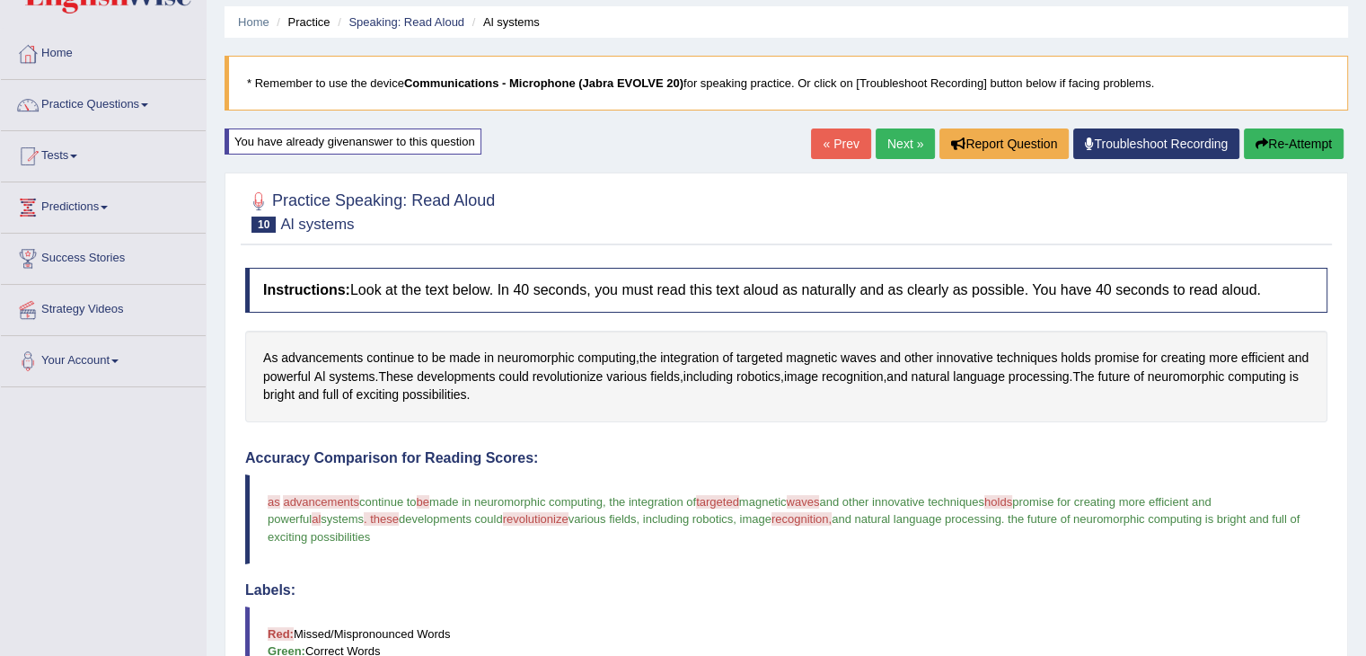
scroll to position [0, 0]
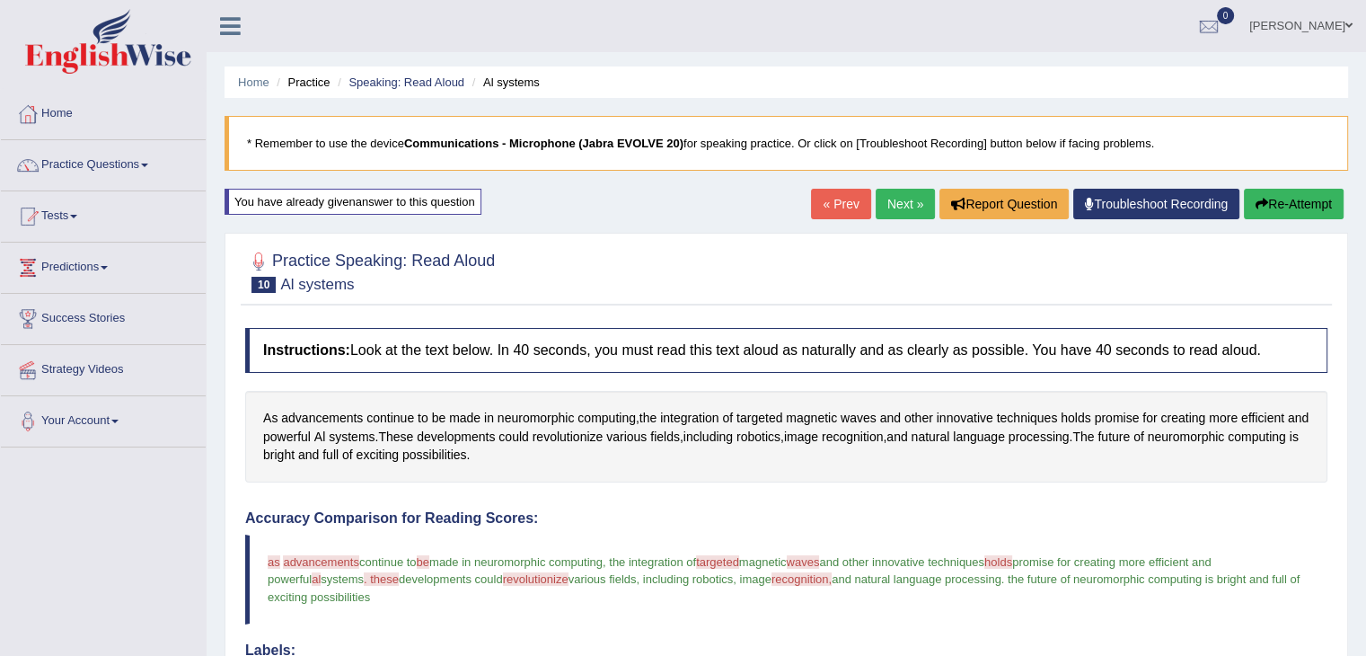
click at [1336, 208] on button "Re-Attempt" at bounding box center [1294, 204] width 100 height 31
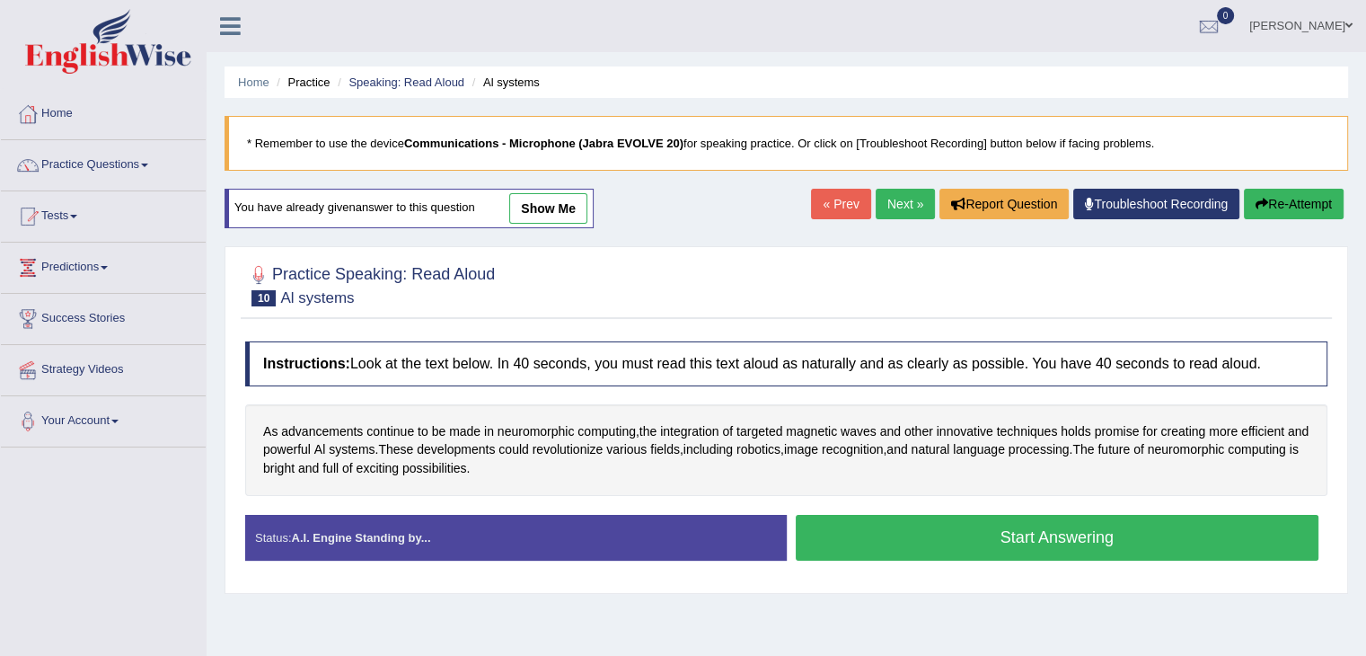
click at [916, 521] on button "Start Answering" at bounding box center [1058, 538] width 524 height 46
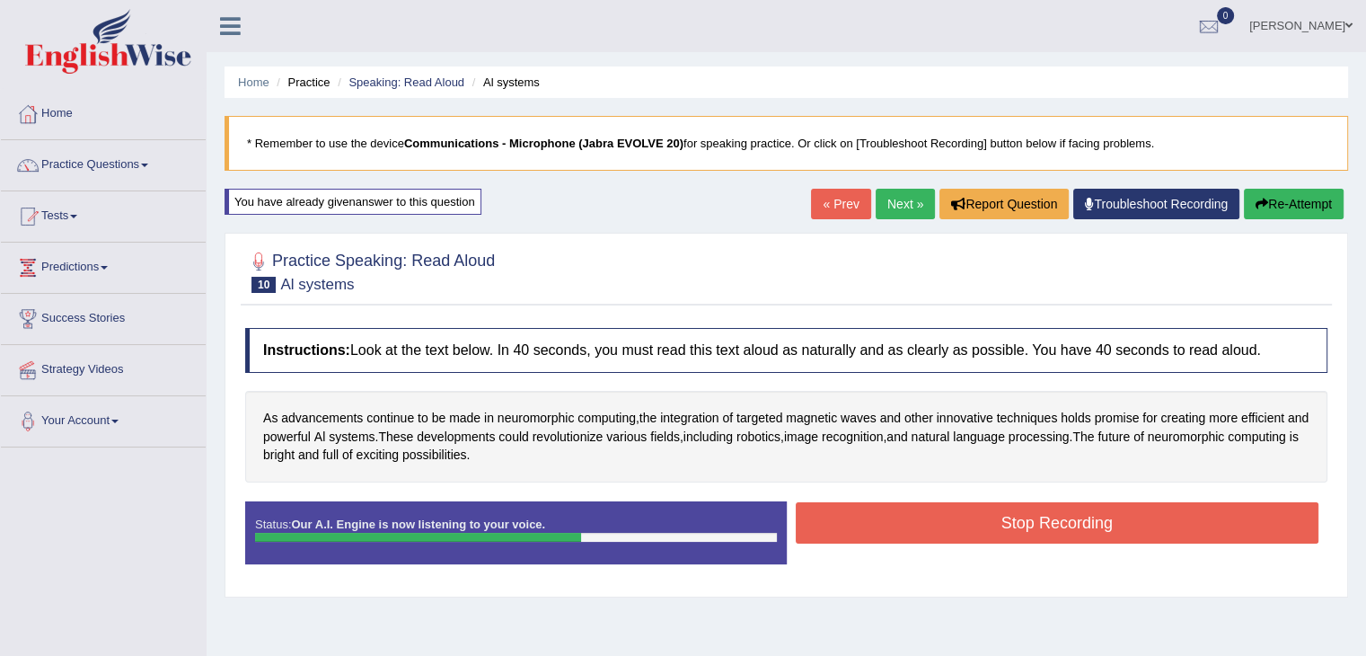
click at [992, 522] on button "Stop Recording" at bounding box center [1058, 522] width 524 height 41
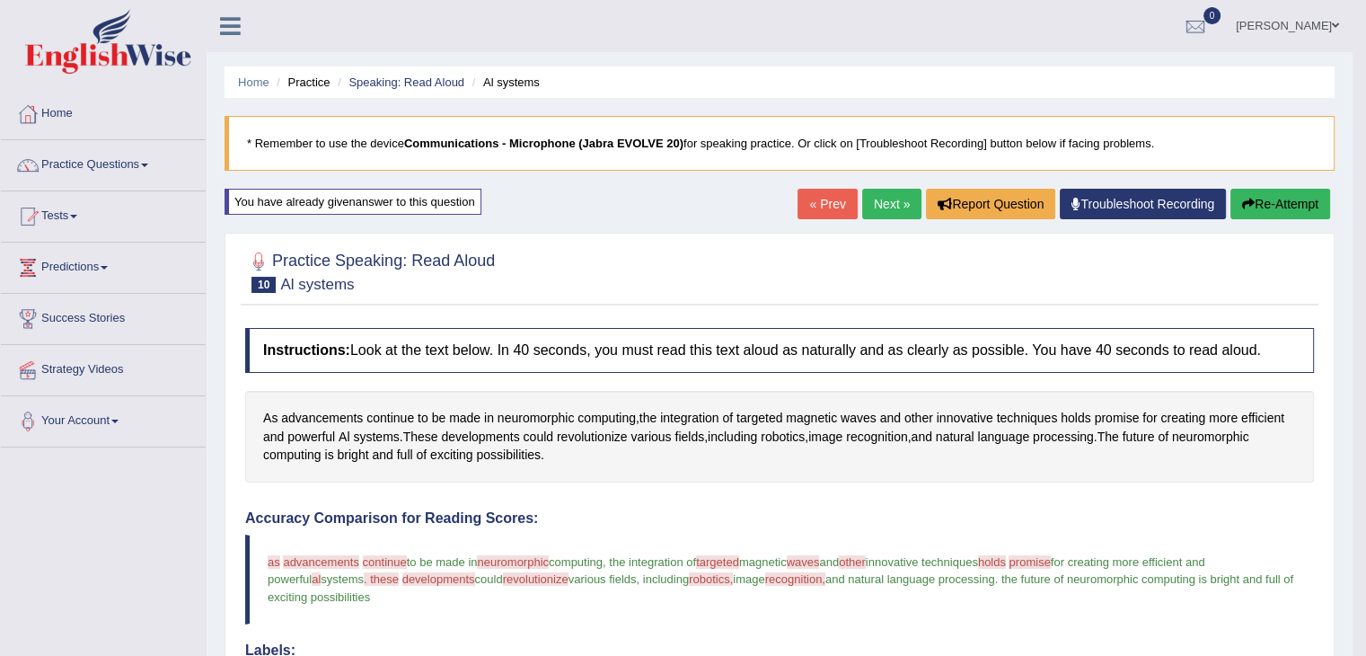
click at [1294, 201] on button "Re-Attempt" at bounding box center [1281, 204] width 100 height 31
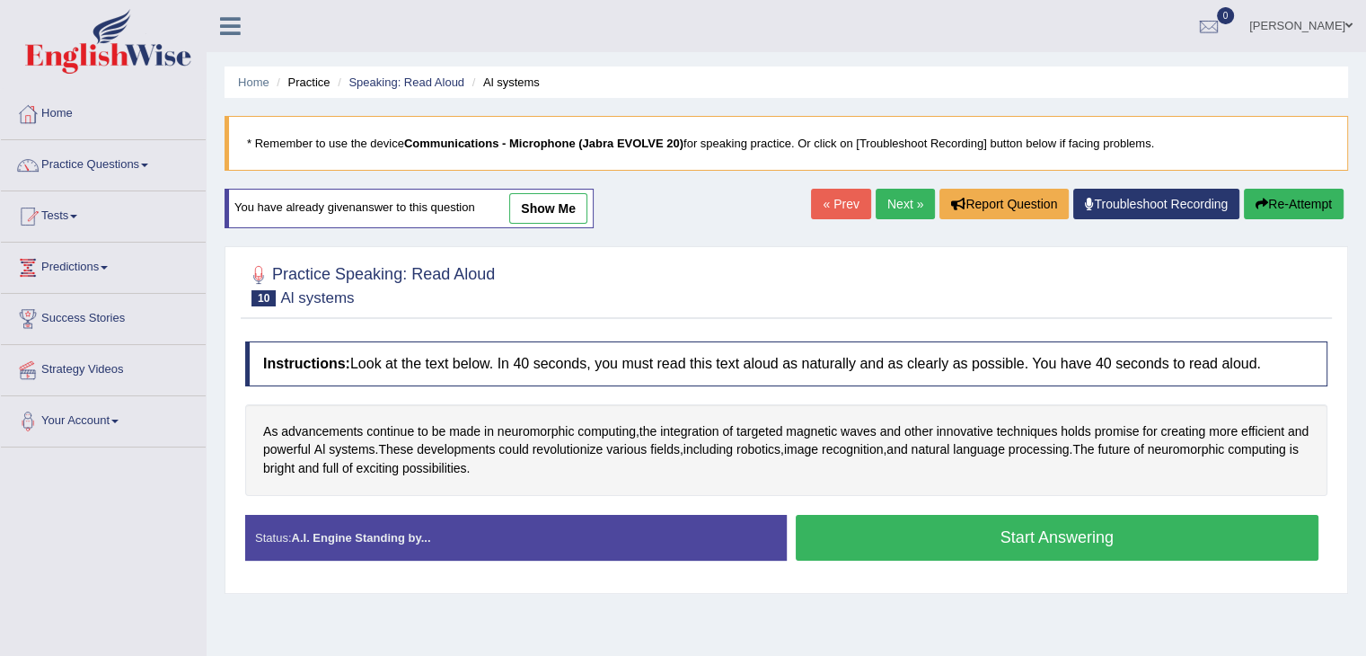
click at [949, 534] on button "Start Answering" at bounding box center [1058, 538] width 524 height 46
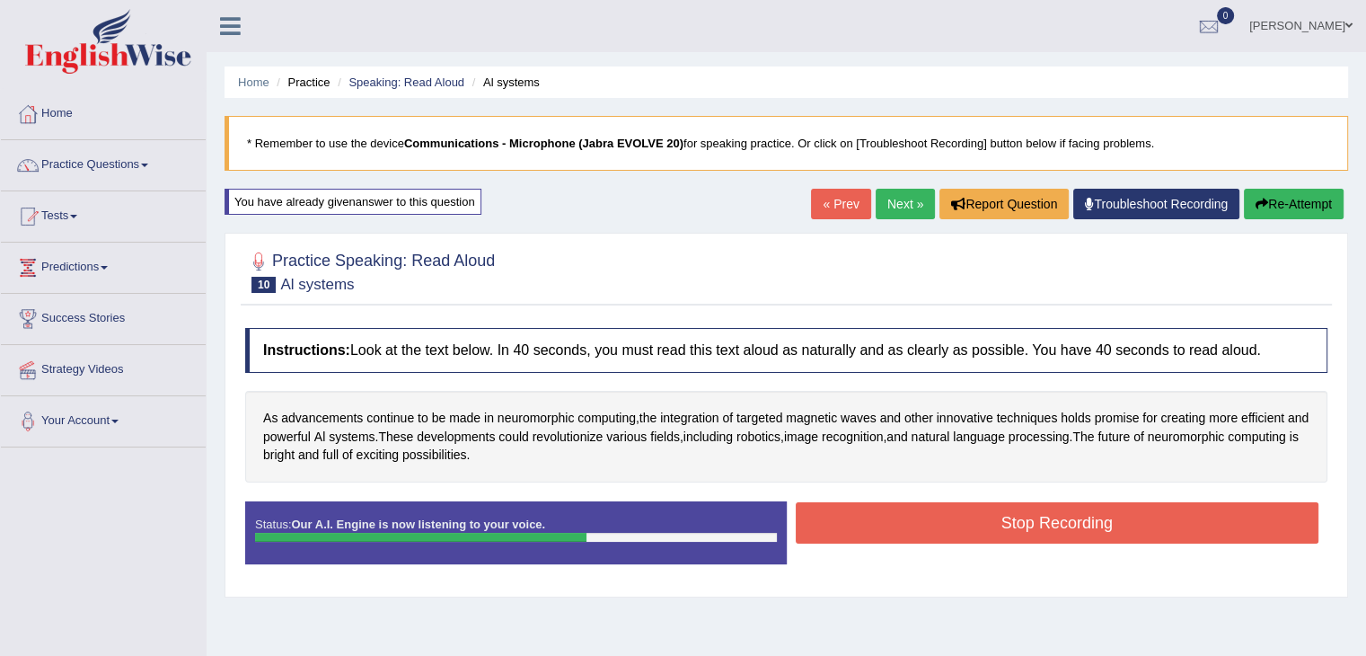
click at [950, 516] on button "Stop Recording" at bounding box center [1058, 522] width 524 height 41
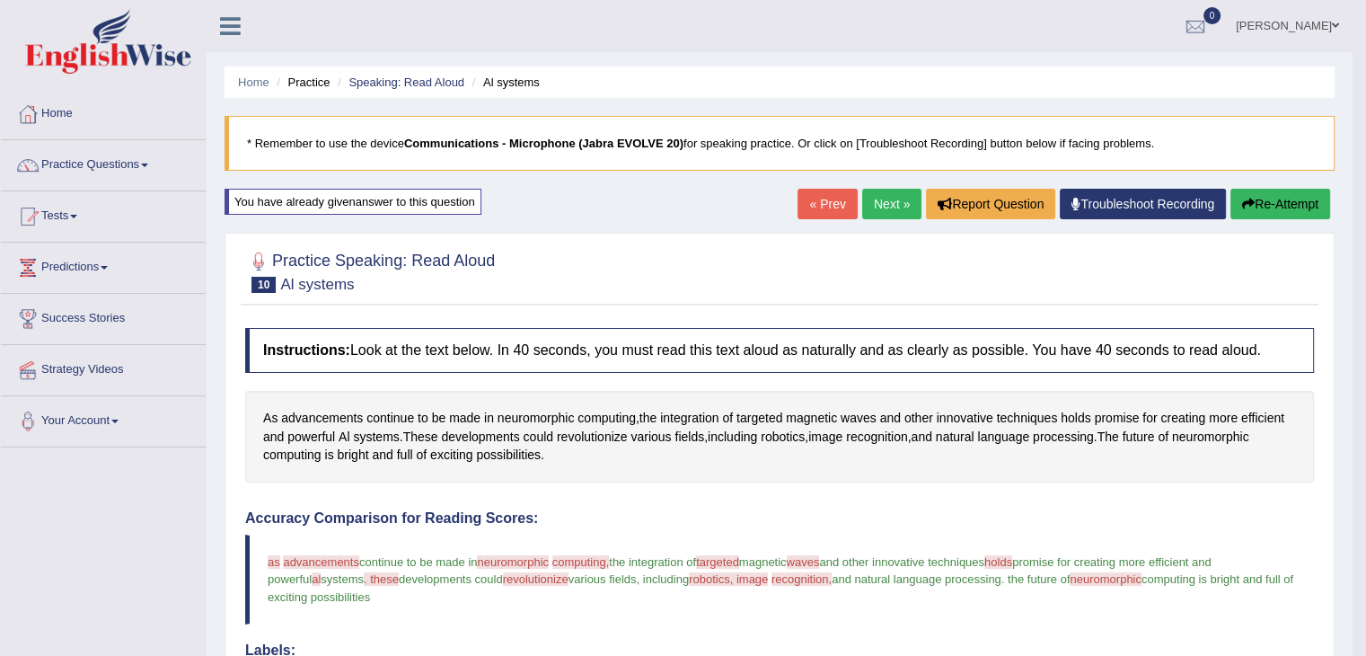
click at [882, 196] on link "Next »" at bounding box center [891, 204] width 59 height 31
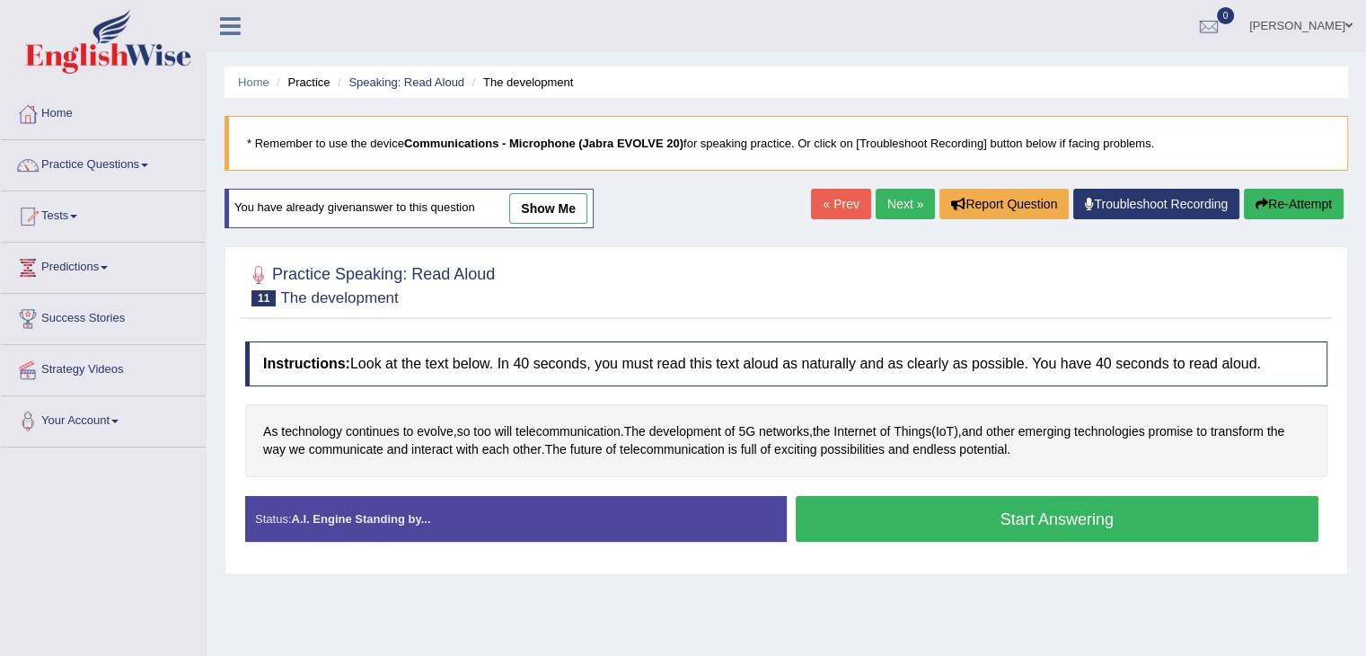
click at [557, 216] on link "show me" at bounding box center [548, 208] width 78 height 31
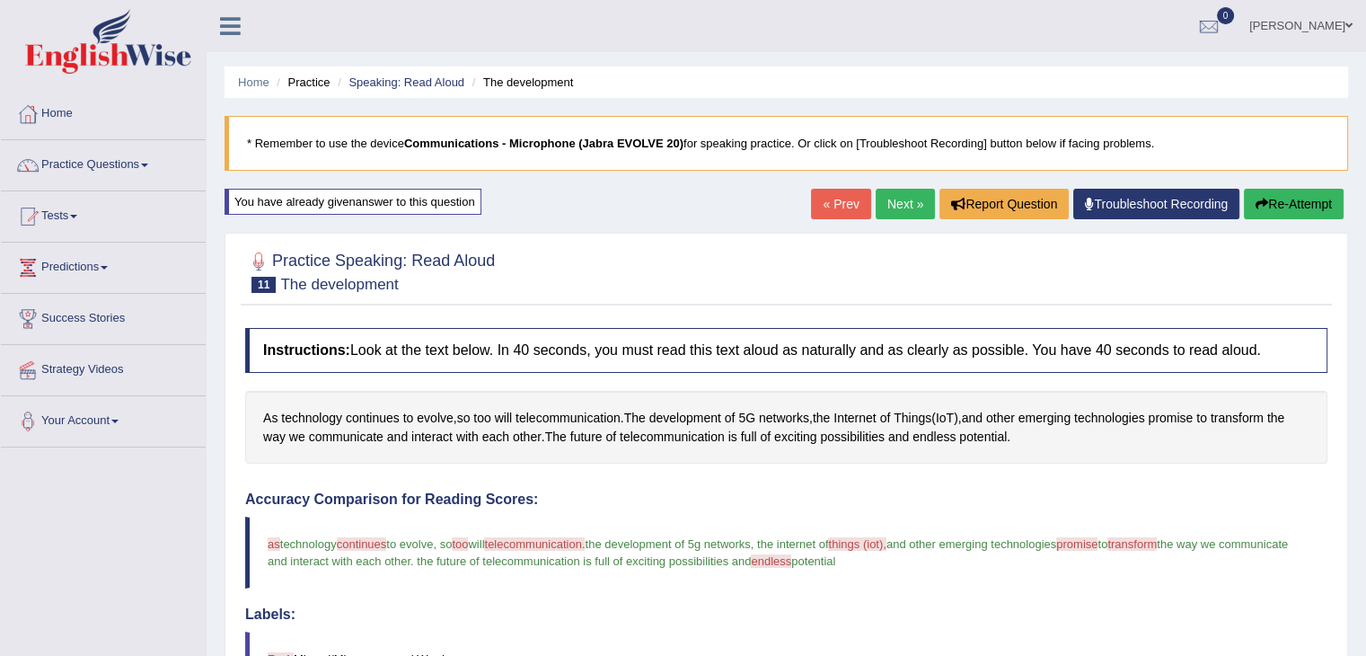
click at [1303, 217] on button "Re-Attempt" at bounding box center [1294, 204] width 100 height 31
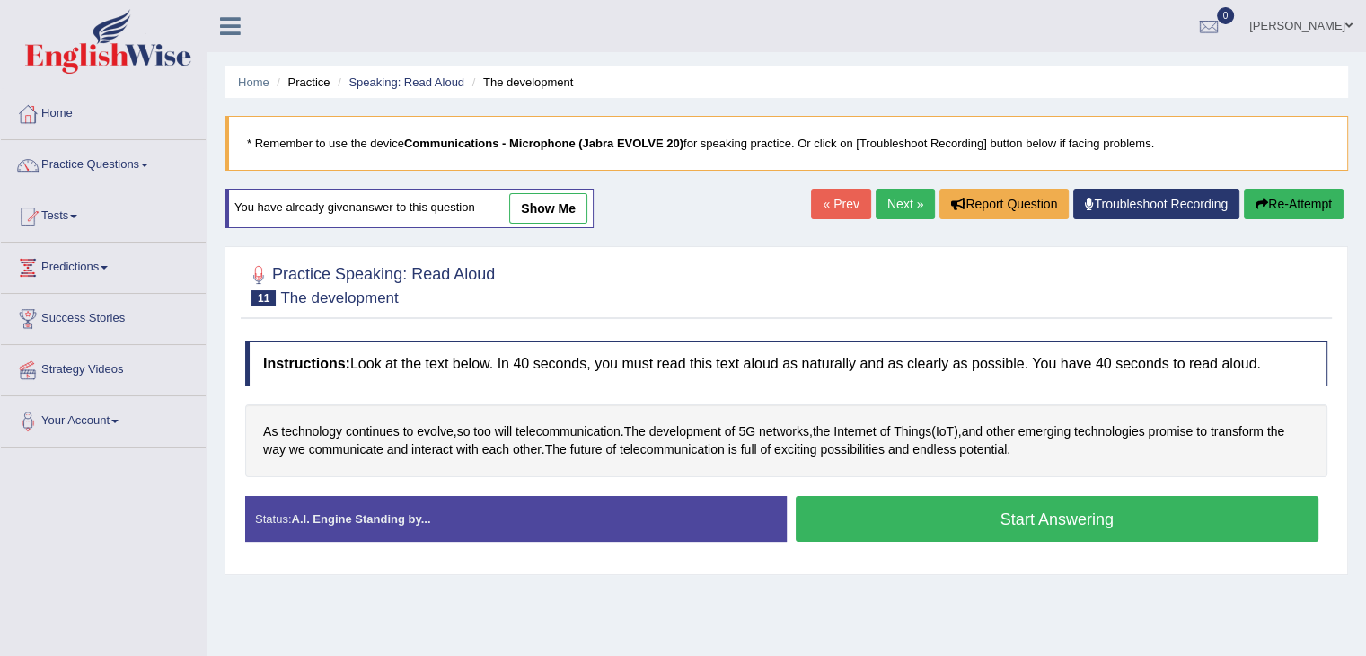
click at [954, 530] on button "Start Answering" at bounding box center [1058, 519] width 524 height 46
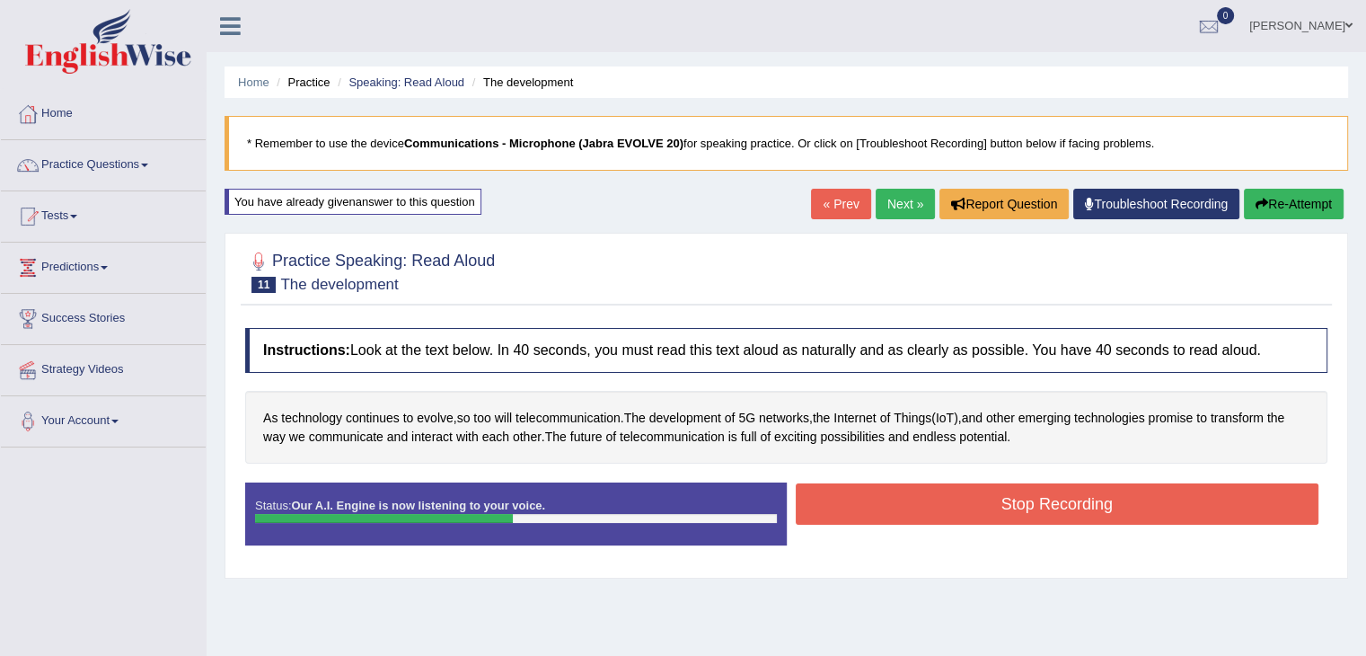
click at [1129, 499] on button "Stop Recording" at bounding box center [1058, 503] width 524 height 41
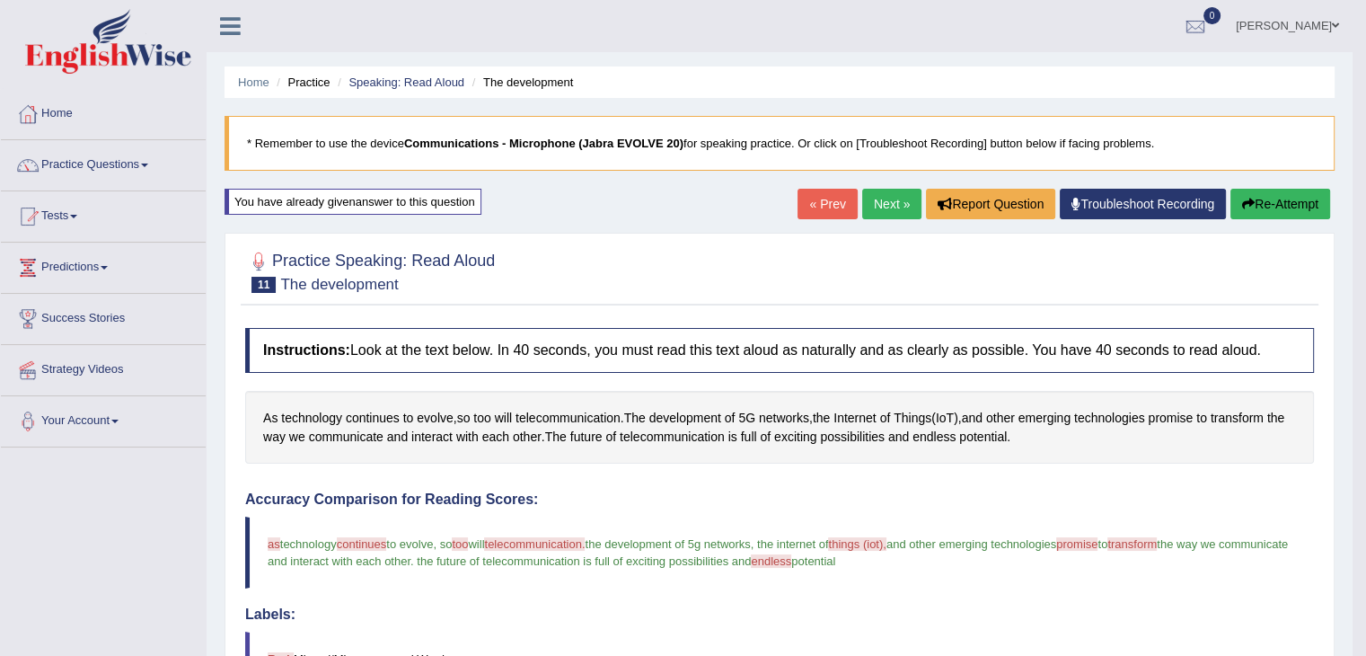
click at [1289, 197] on button "Re-Attempt" at bounding box center [1281, 204] width 100 height 31
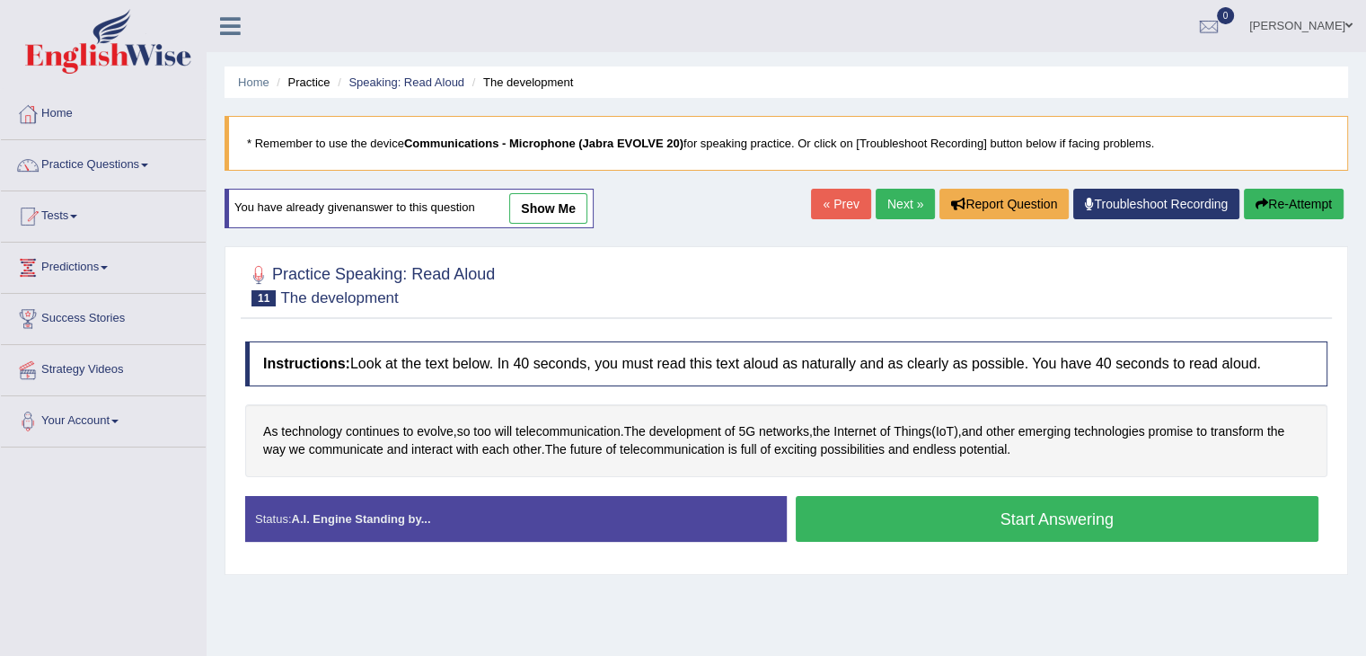
click at [967, 530] on button "Start Answering" at bounding box center [1058, 519] width 524 height 46
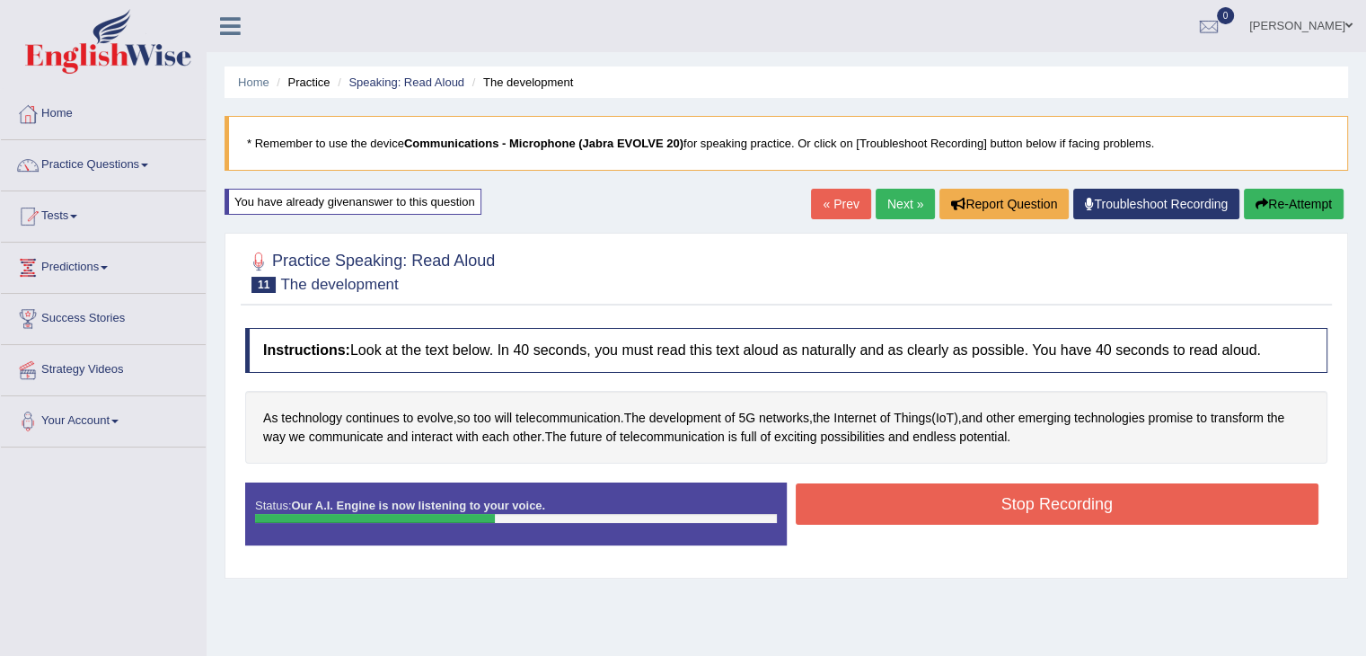
click at [1168, 508] on button "Stop Recording" at bounding box center [1058, 503] width 524 height 41
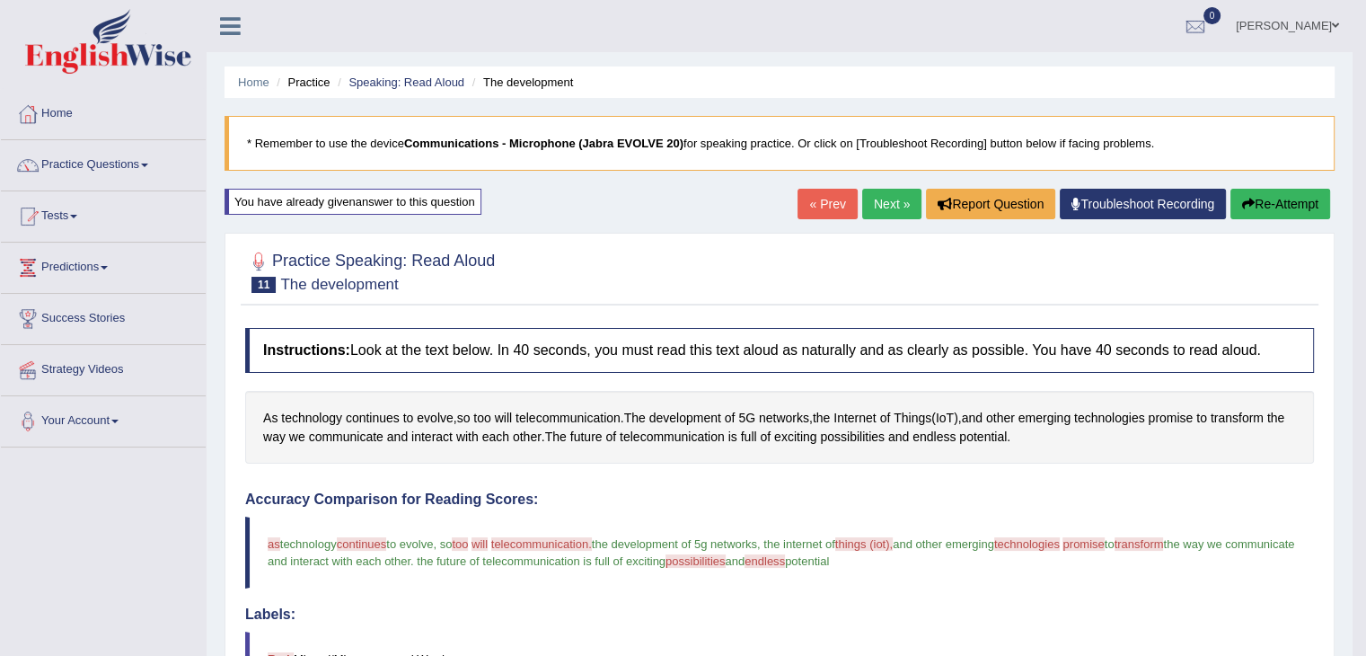
click at [879, 198] on link "Next »" at bounding box center [891, 204] width 59 height 31
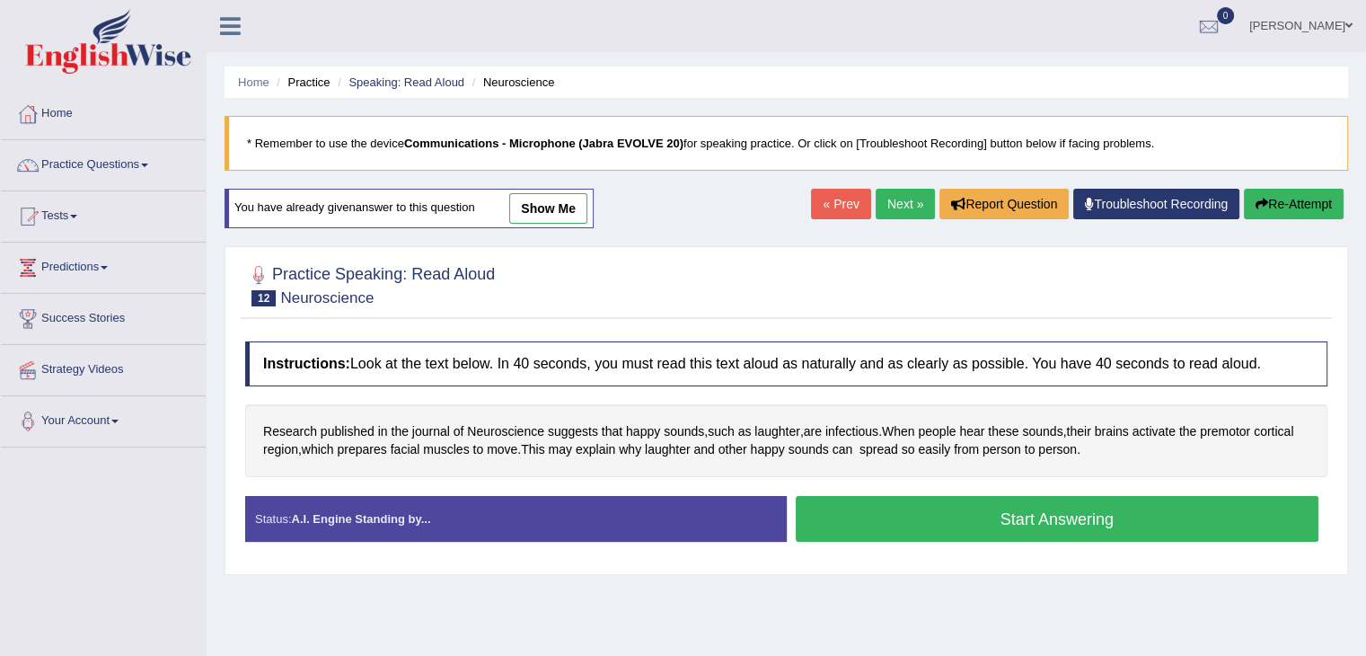
click at [576, 200] on link "show me" at bounding box center [548, 208] width 78 height 31
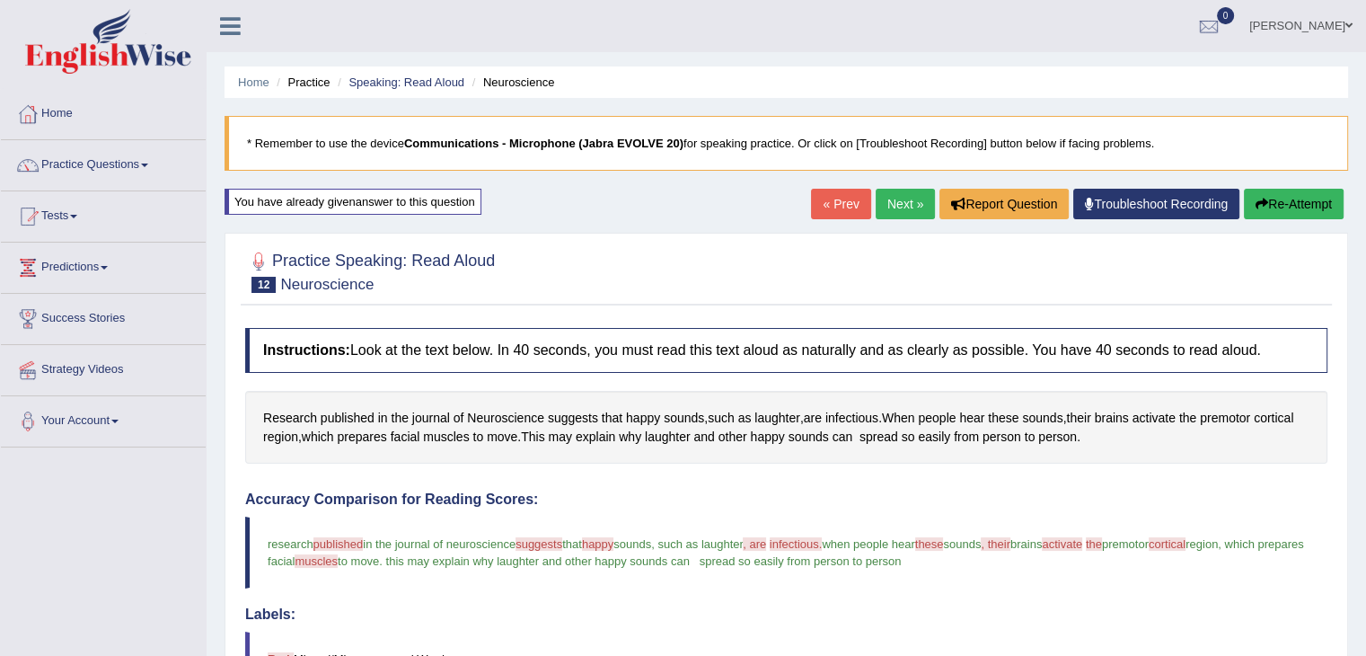
click at [1308, 213] on button "Re-Attempt" at bounding box center [1294, 204] width 100 height 31
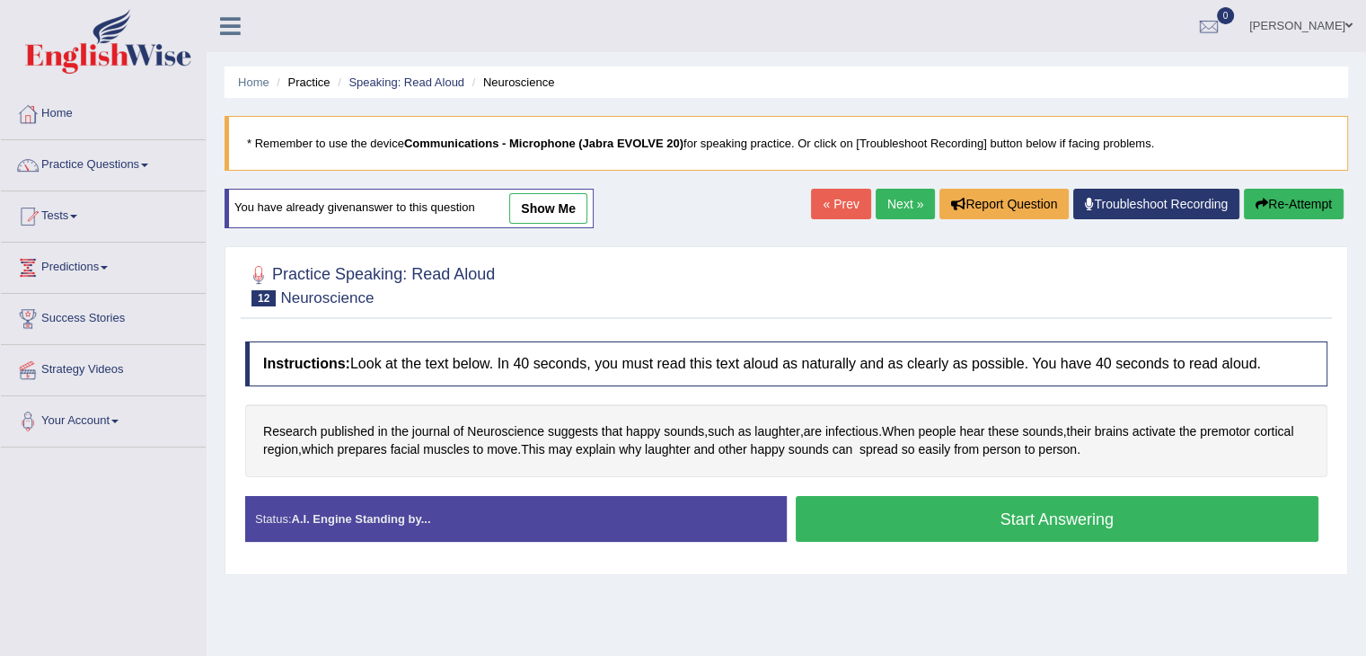
click at [992, 521] on button "Start Answering" at bounding box center [1058, 519] width 524 height 46
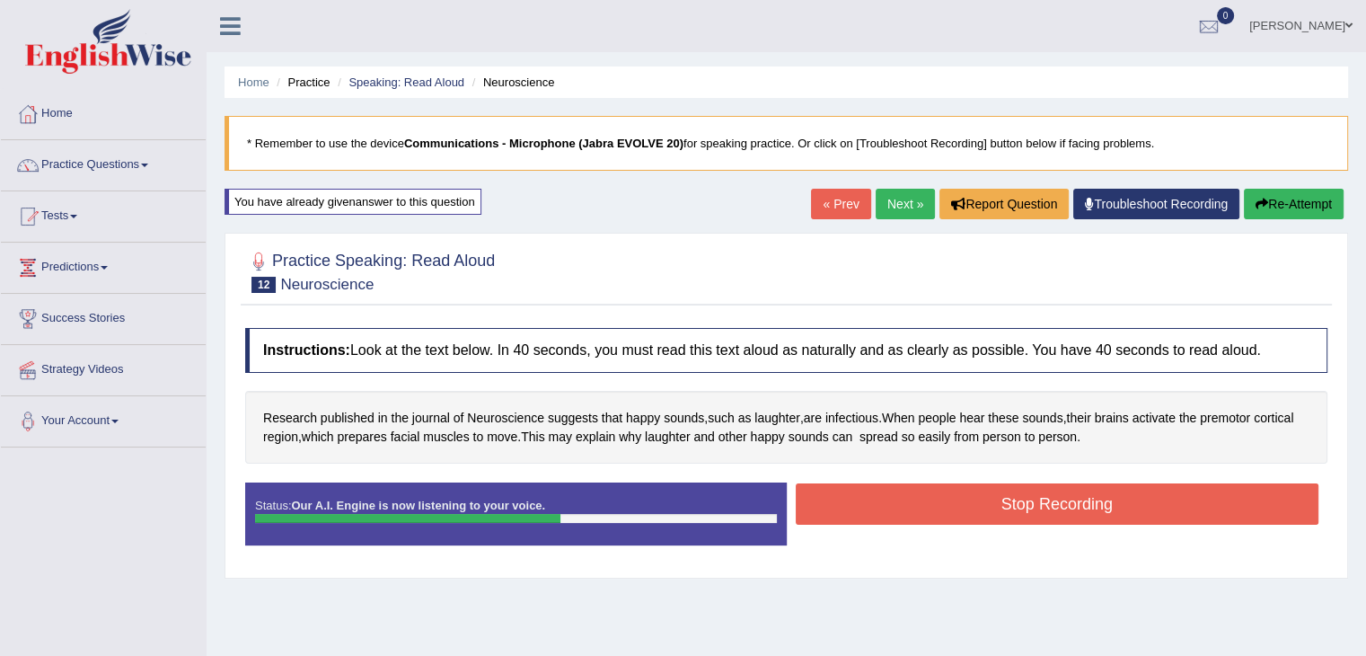
click at [1165, 517] on button "Stop Recording" at bounding box center [1058, 503] width 524 height 41
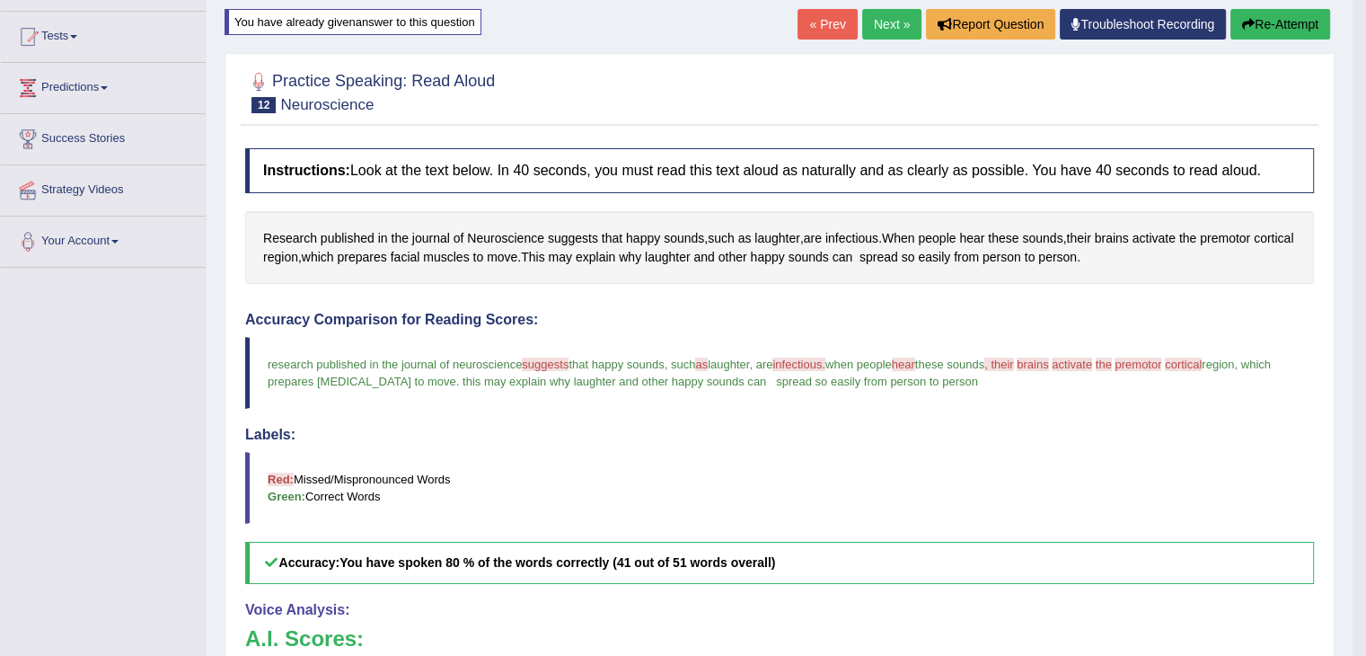
scroll to position [178, 0]
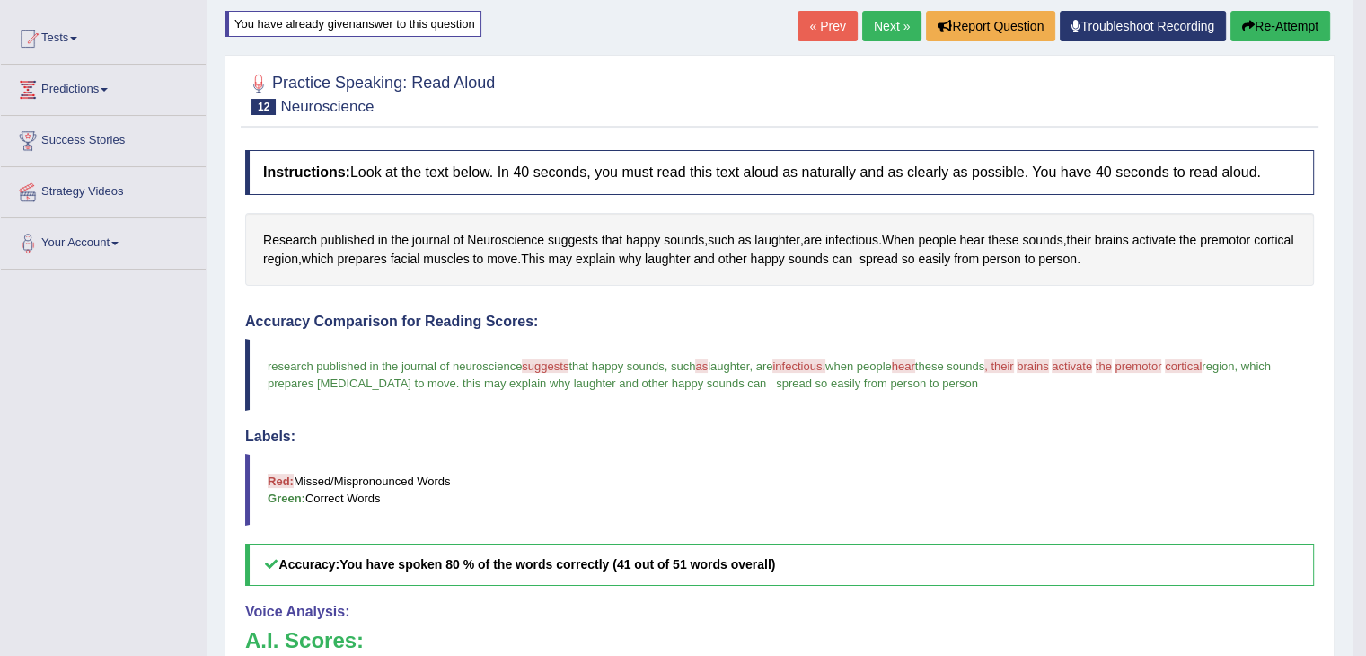
click at [1293, 32] on button "Re-Attempt" at bounding box center [1281, 26] width 100 height 31
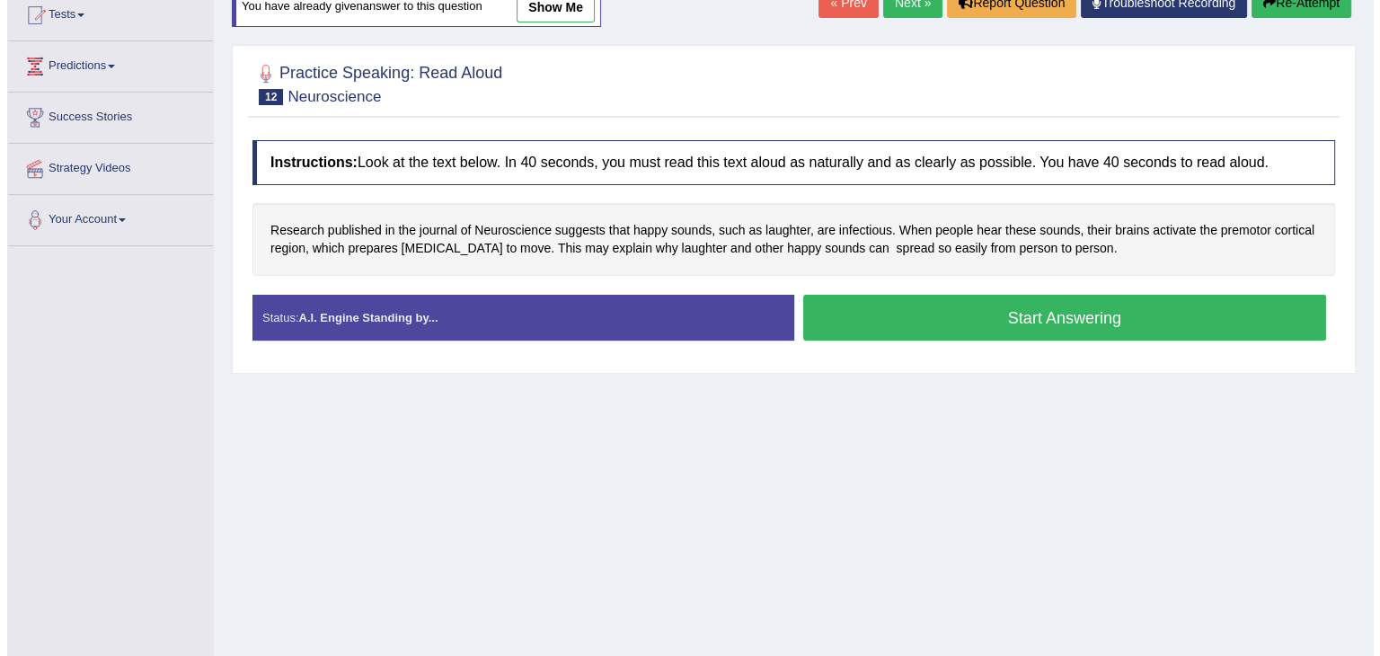
scroll to position [178, 0]
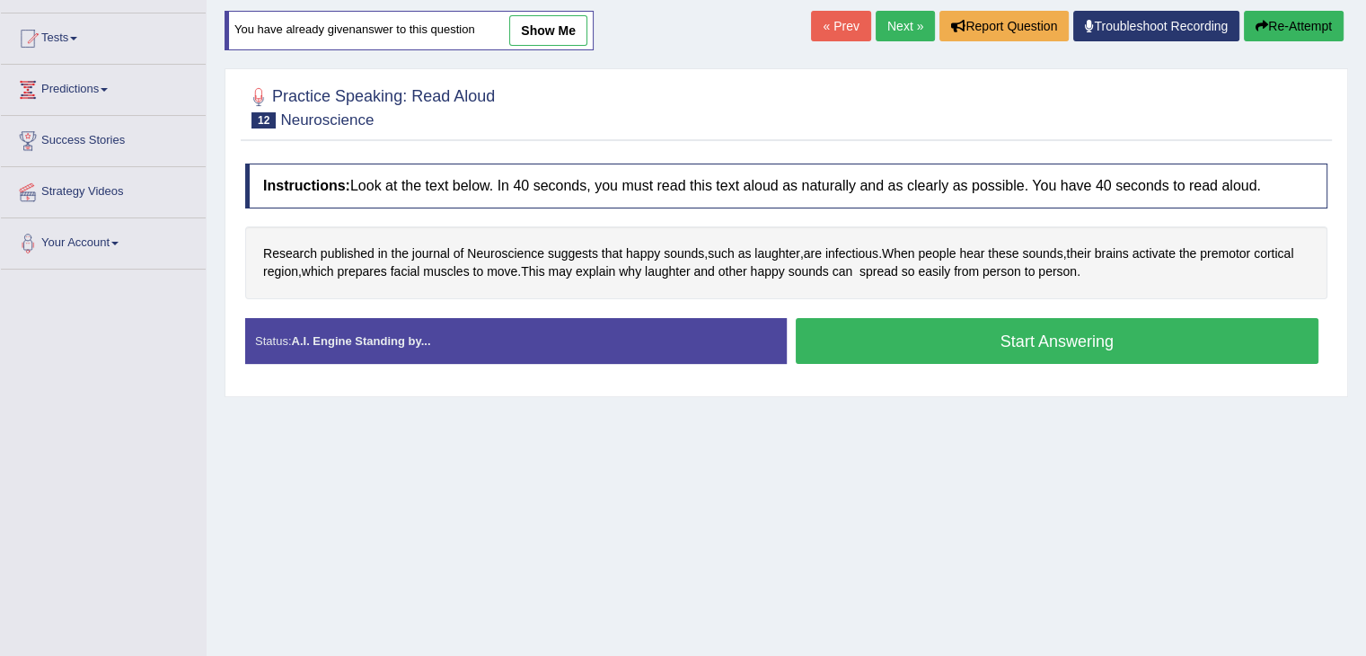
click at [989, 334] on button "Start Answering" at bounding box center [1058, 341] width 524 height 46
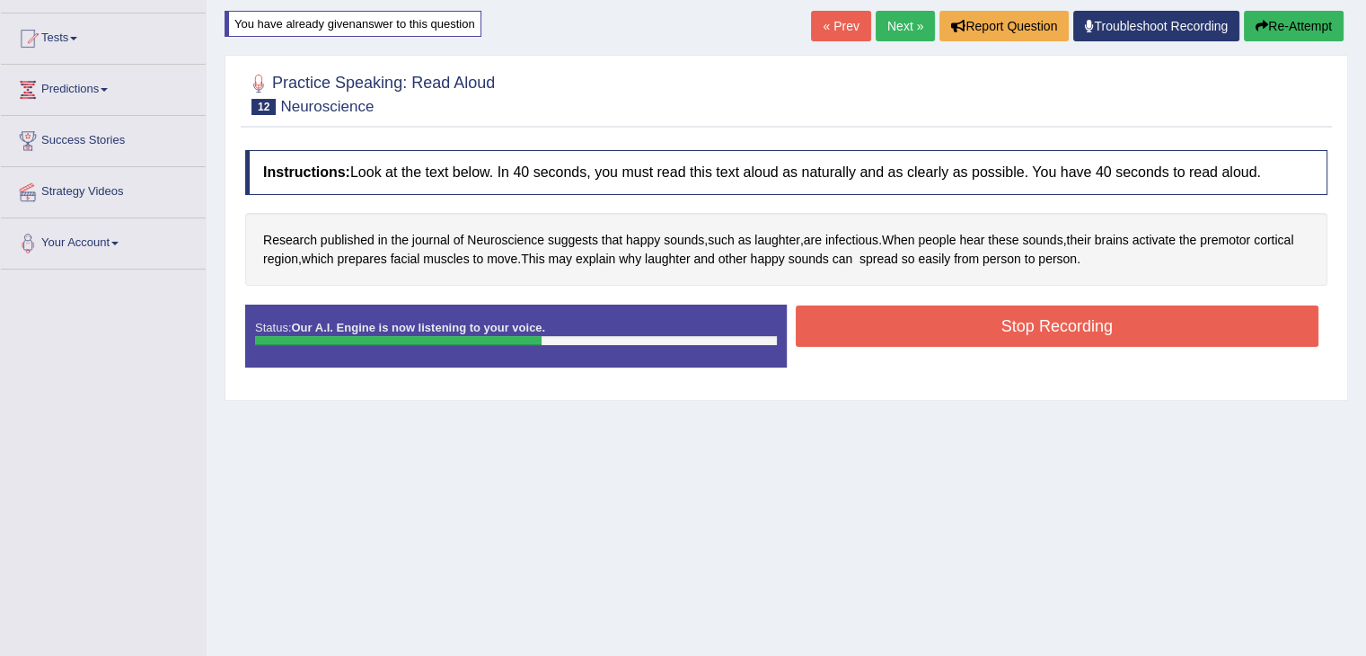
click at [1180, 323] on button "Stop Recording" at bounding box center [1058, 325] width 524 height 41
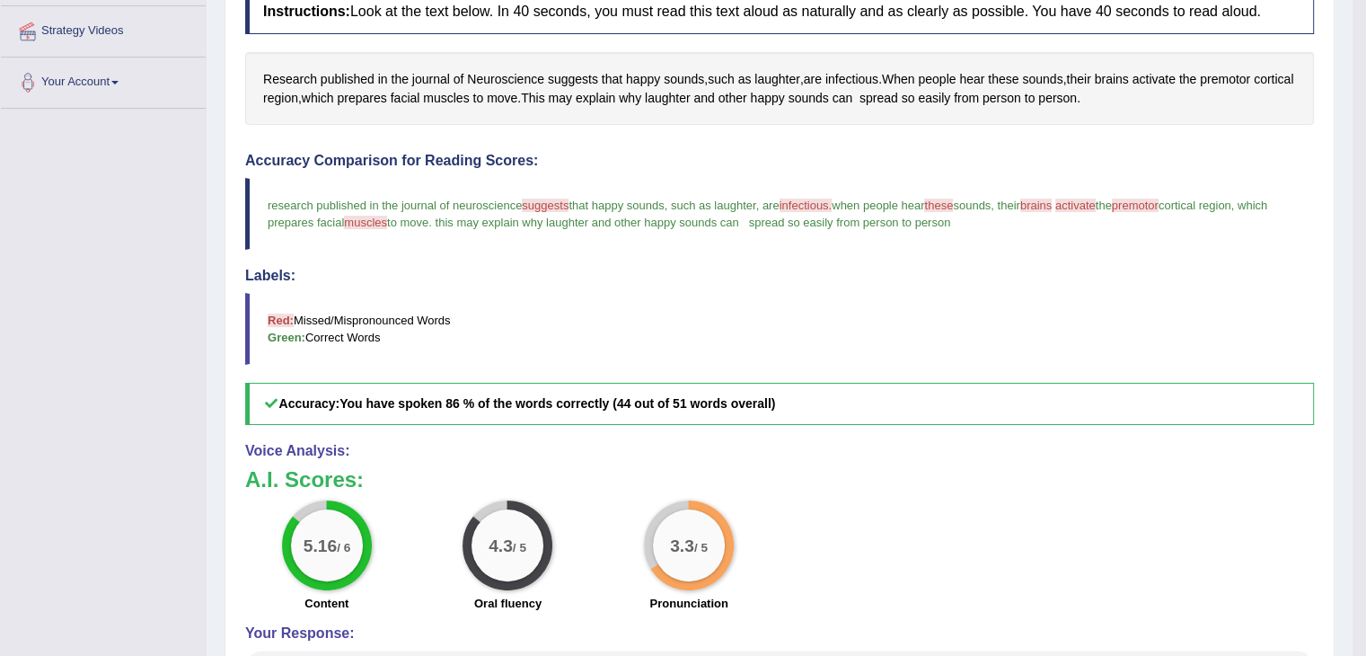
scroll to position [0, 0]
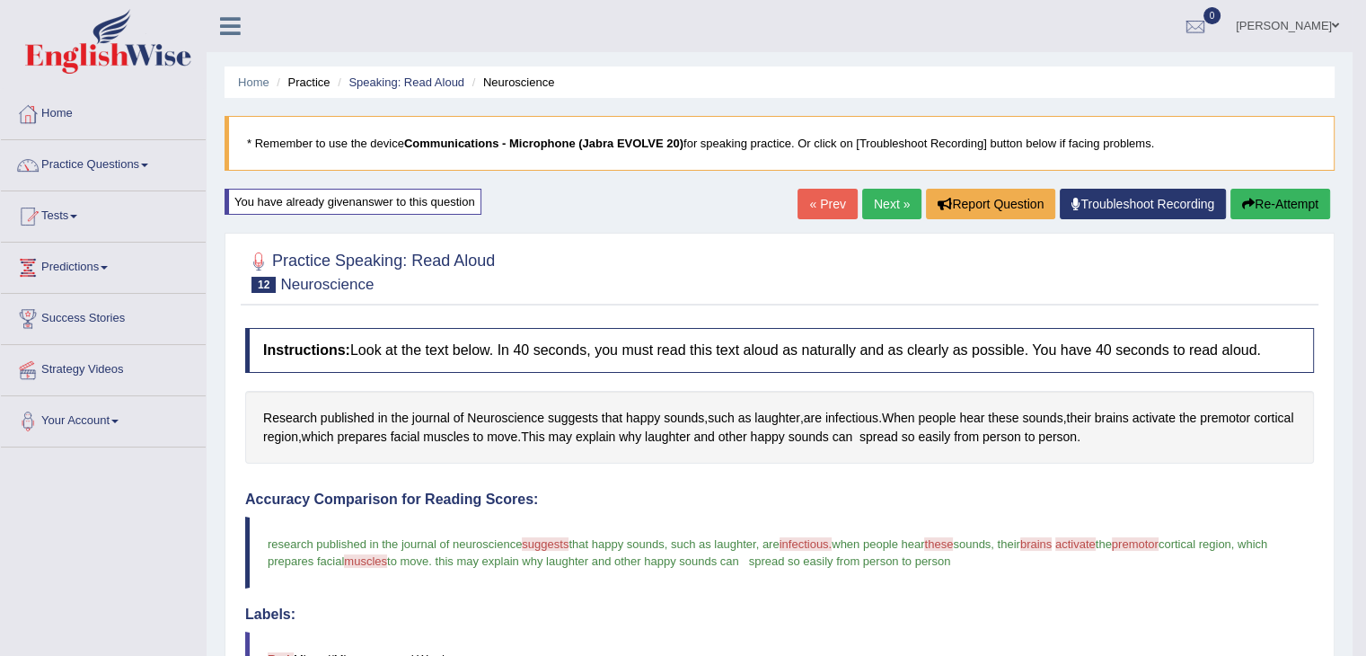
click at [1301, 199] on button "Re-Attempt" at bounding box center [1281, 204] width 100 height 31
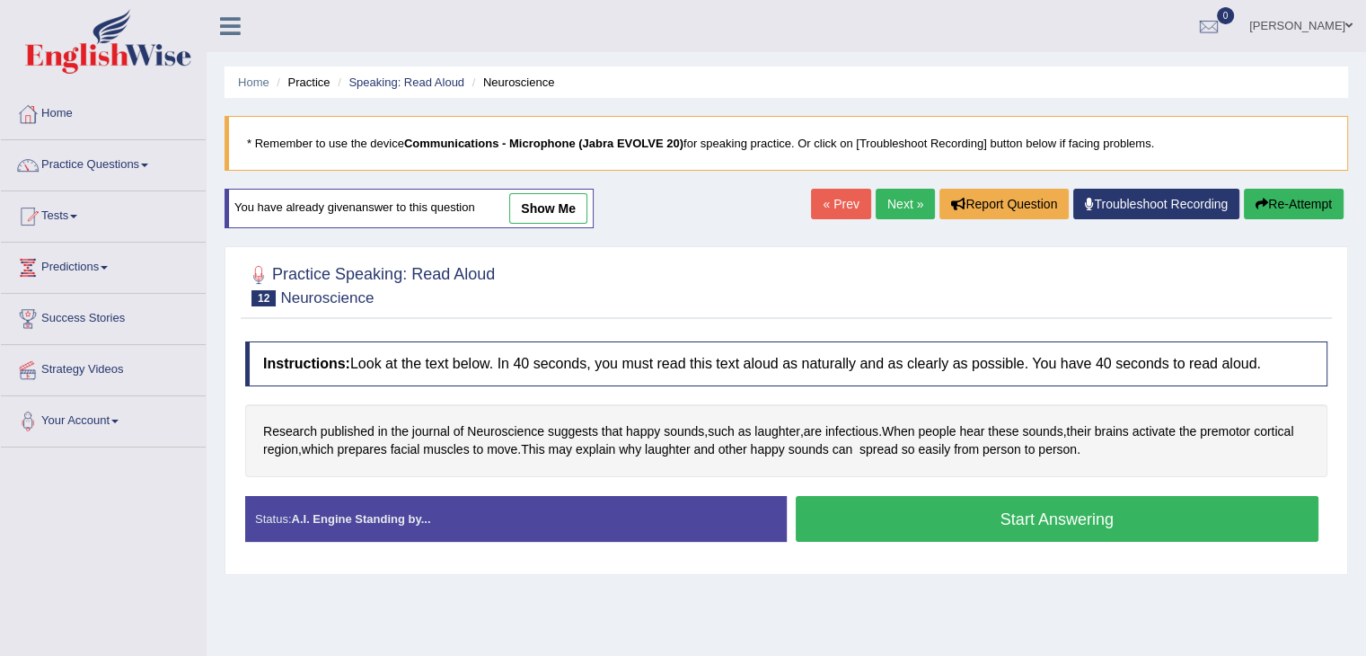
click at [923, 522] on button "Start Answering" at bounding box center [1058, 519] width 524 height 46
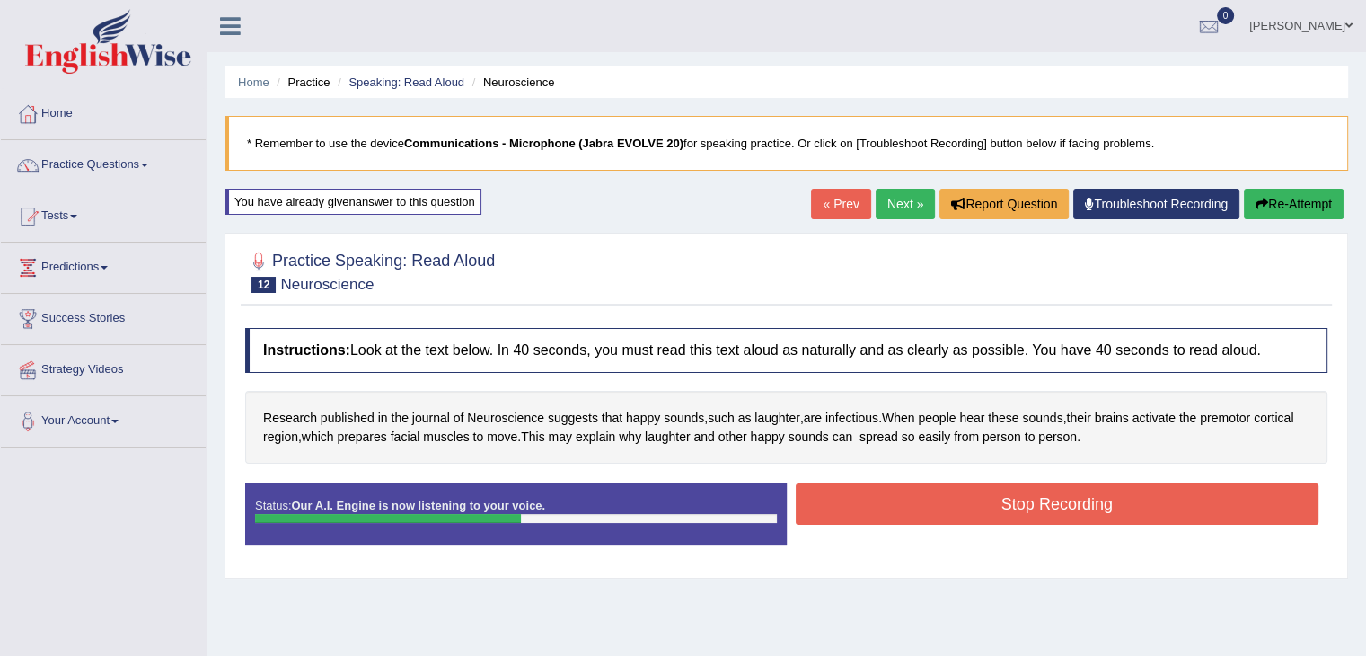
click at [1165, 499] on button "Stop Recording" at bounding box center [1058, 503] width 524 height 41
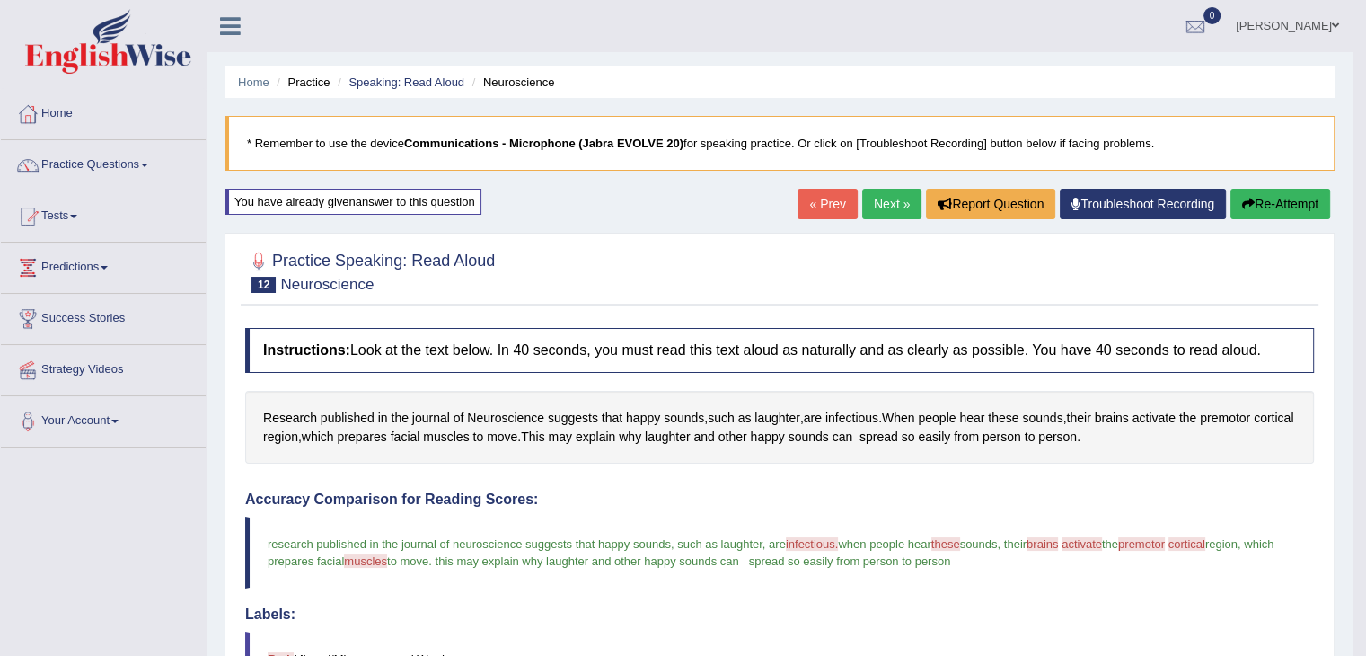
click at [1287, 199] on button "Re-Attempt" at bounding box center [1281, 204] width 100 height 31
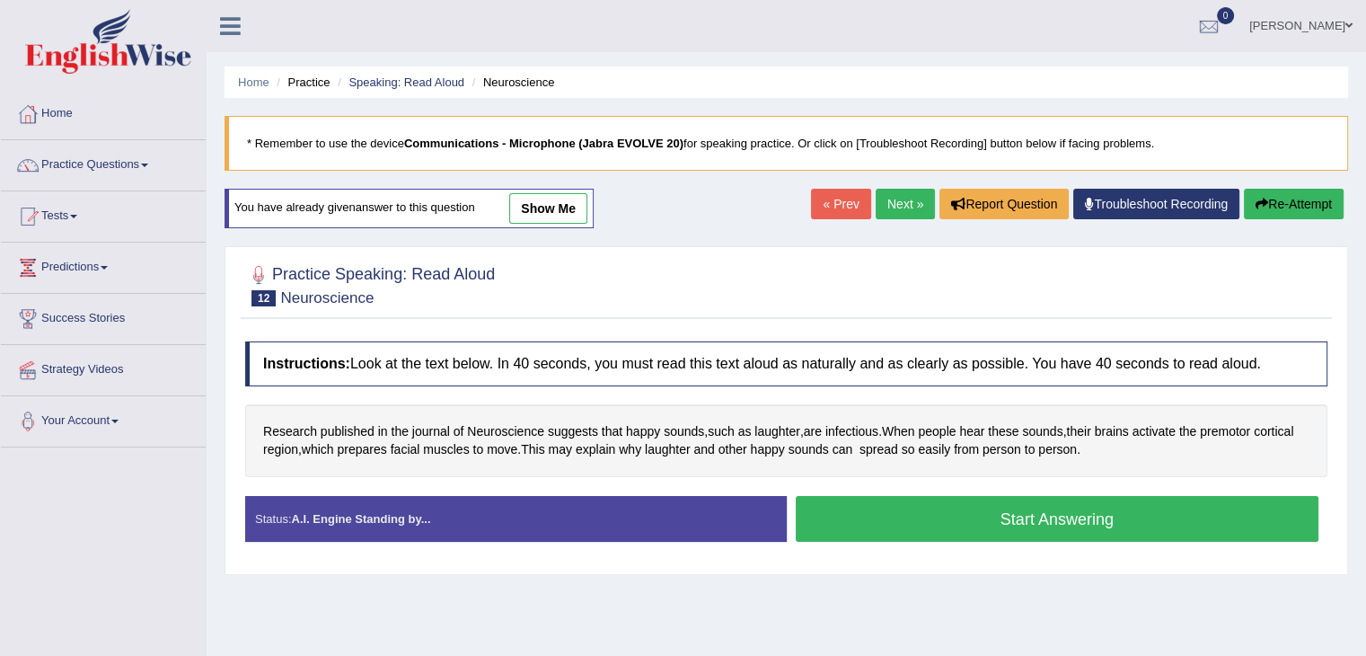
click at [933, 516] on button "Start Answering" at bounding box center [1058, 519] width 524 height 46
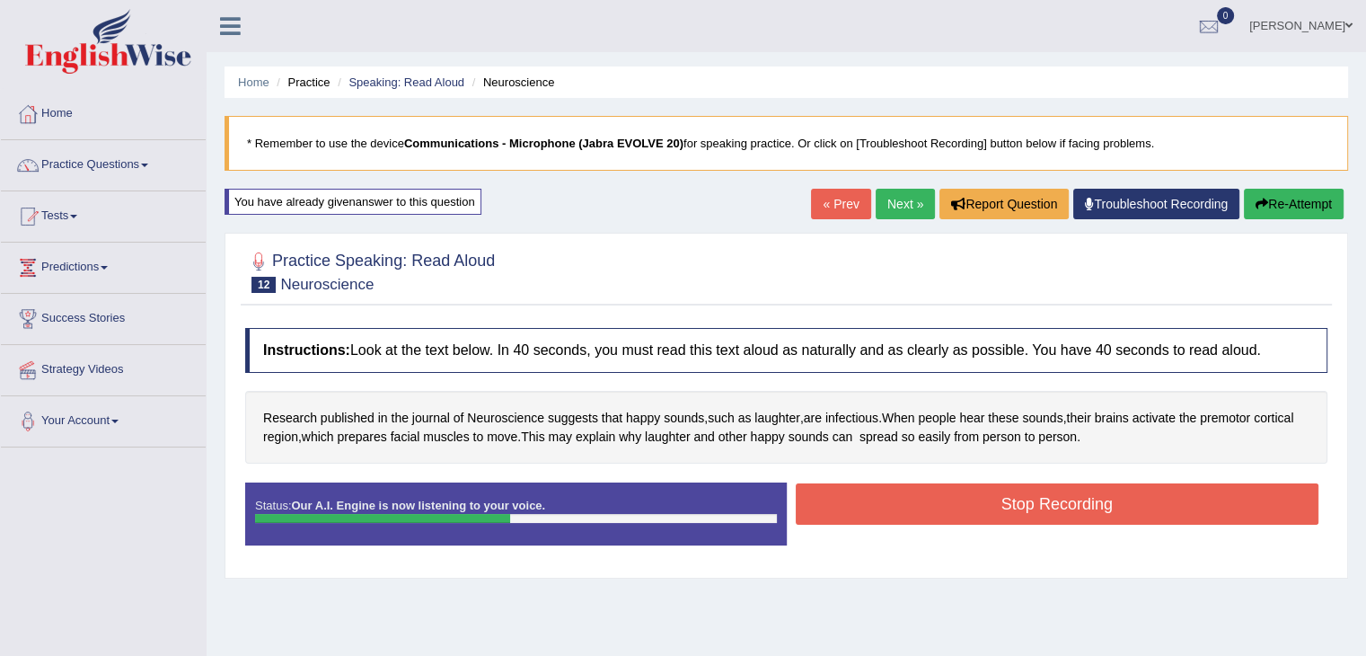
click at [1172, 512] on button "Stop Recording" at bounding box center [1058, 503] width 524 height 41
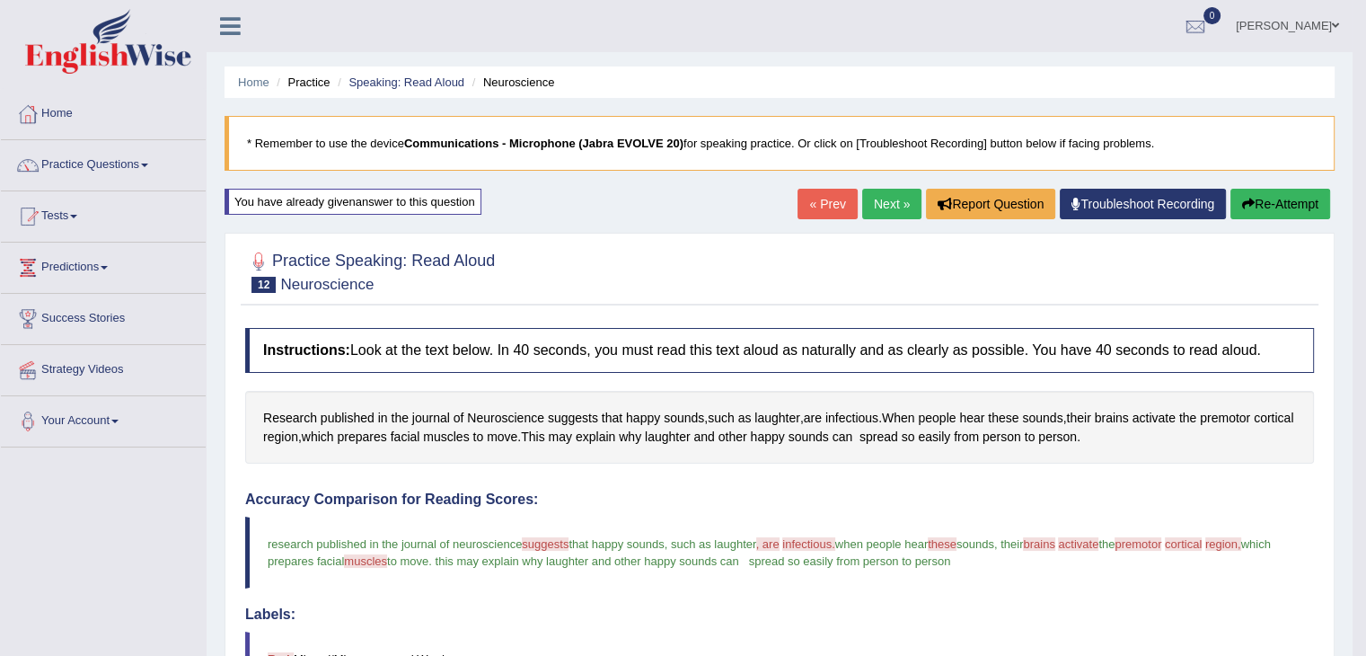
click at [895, 210] on link "Next »" at bounding box center [891, 204] width 59 height 31
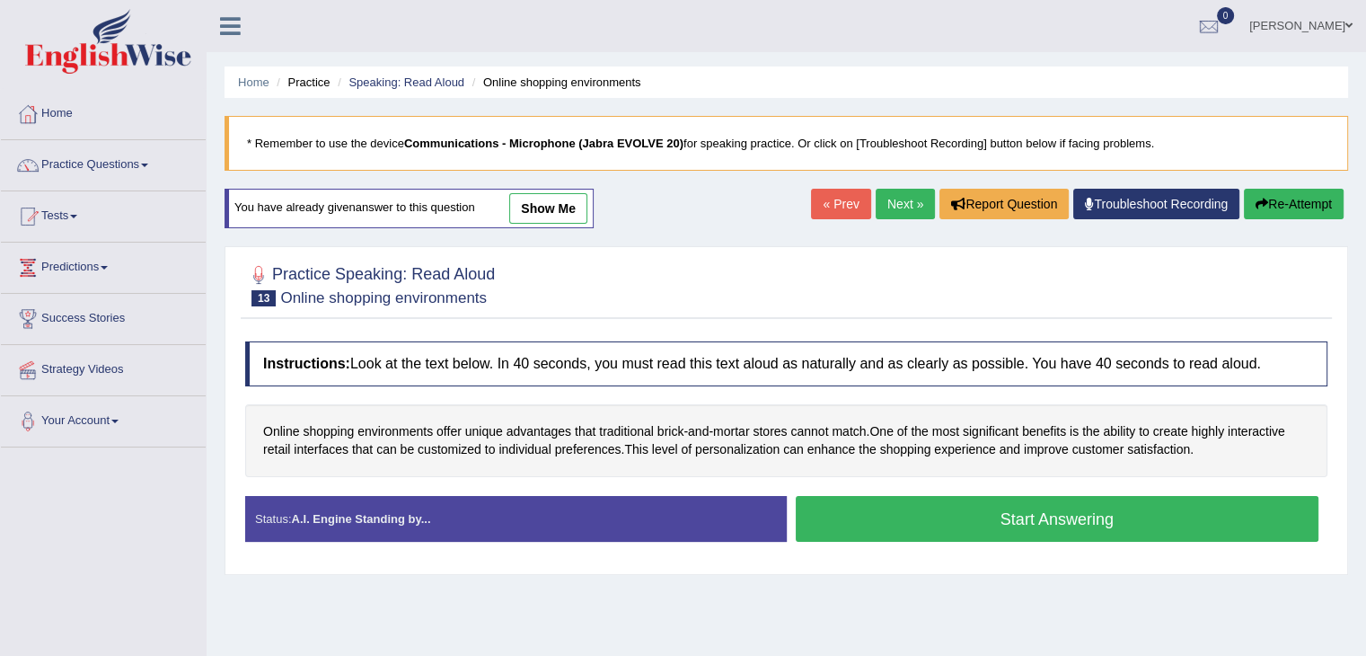
click at [551, 208] on link "show me" at bounding box center [548, 208] width 78 height 31
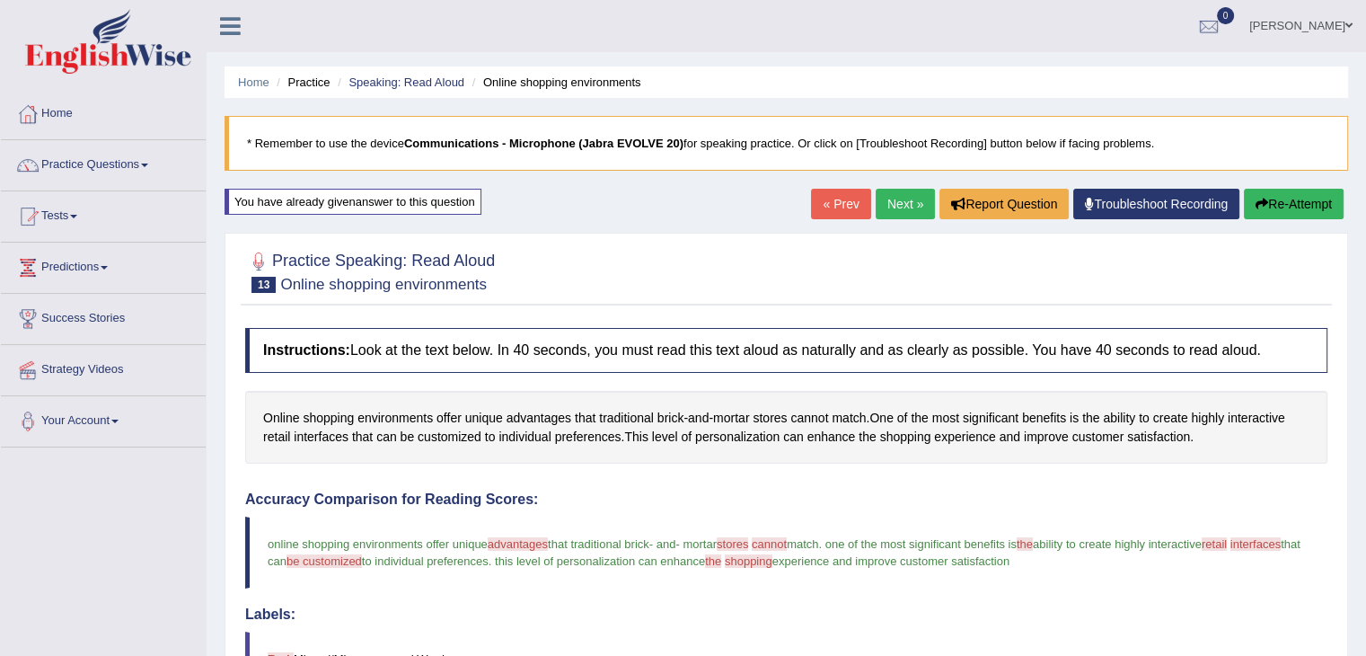
click at [1295, 203] on button "Re-Attempt" at bounding box center [1294, 204] width 100 height 31
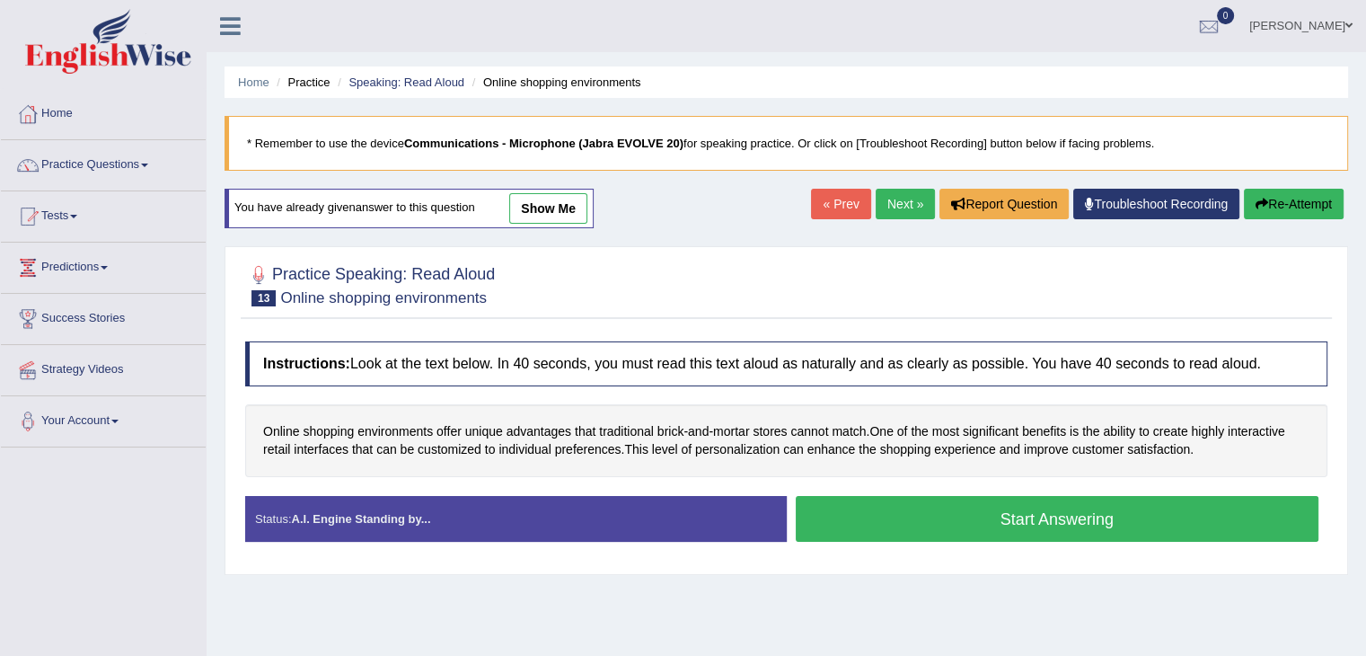
click at [552, 209] on link "show me" at bounding box center [548, 208] width 78 height 31
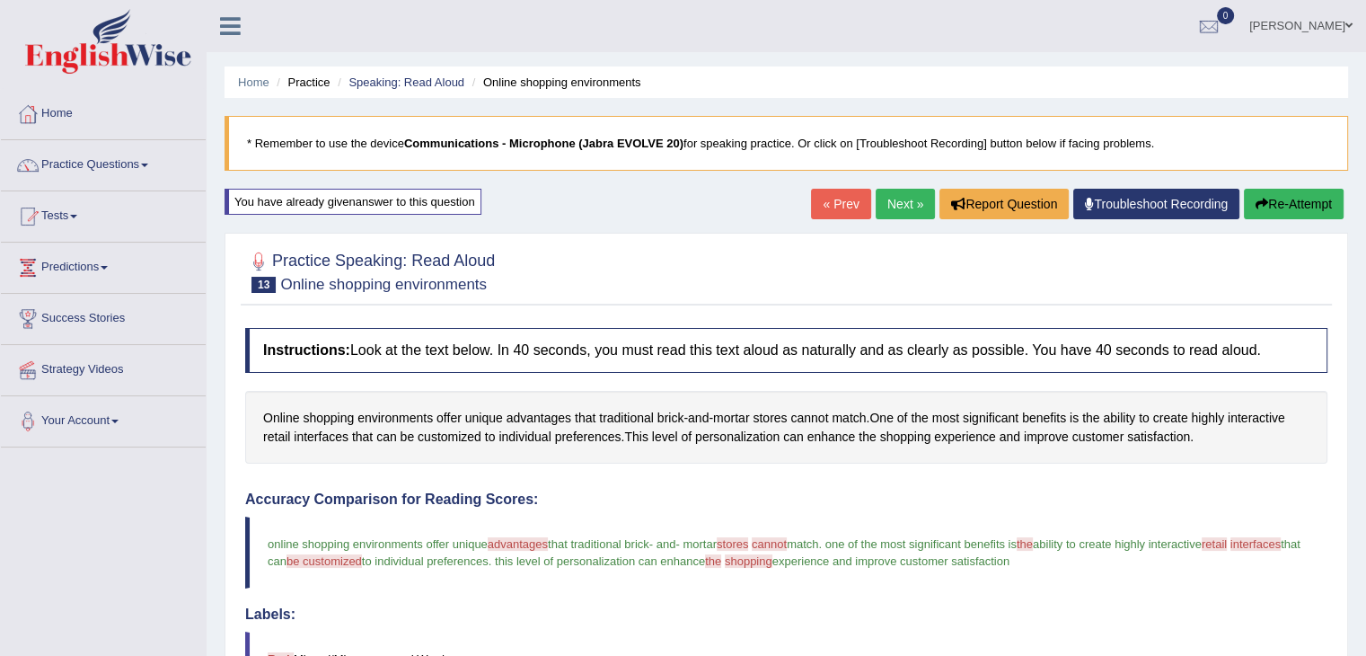
click at [1317, 213] on button "Re-Attempt" at bounding box center [1294, 204] width 100 height 31
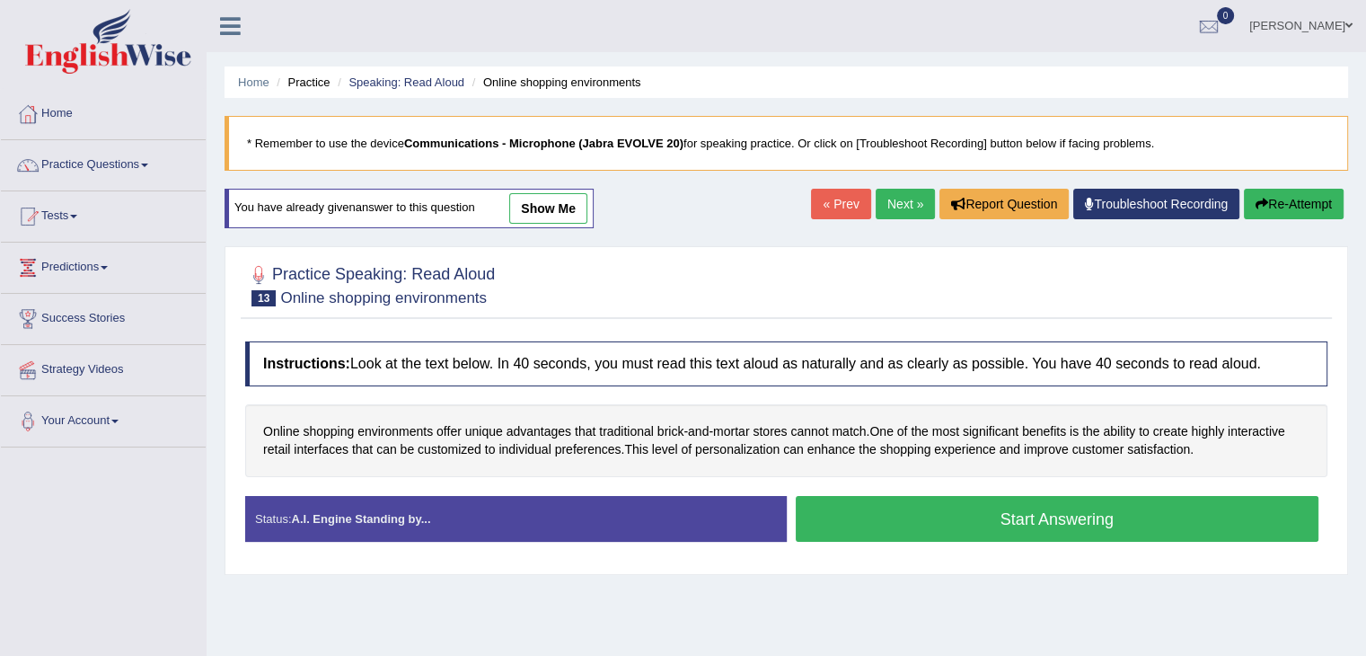
click at [976, 521] on button "Start Answering" at bounding box center [1058, 519] width 524 height 46
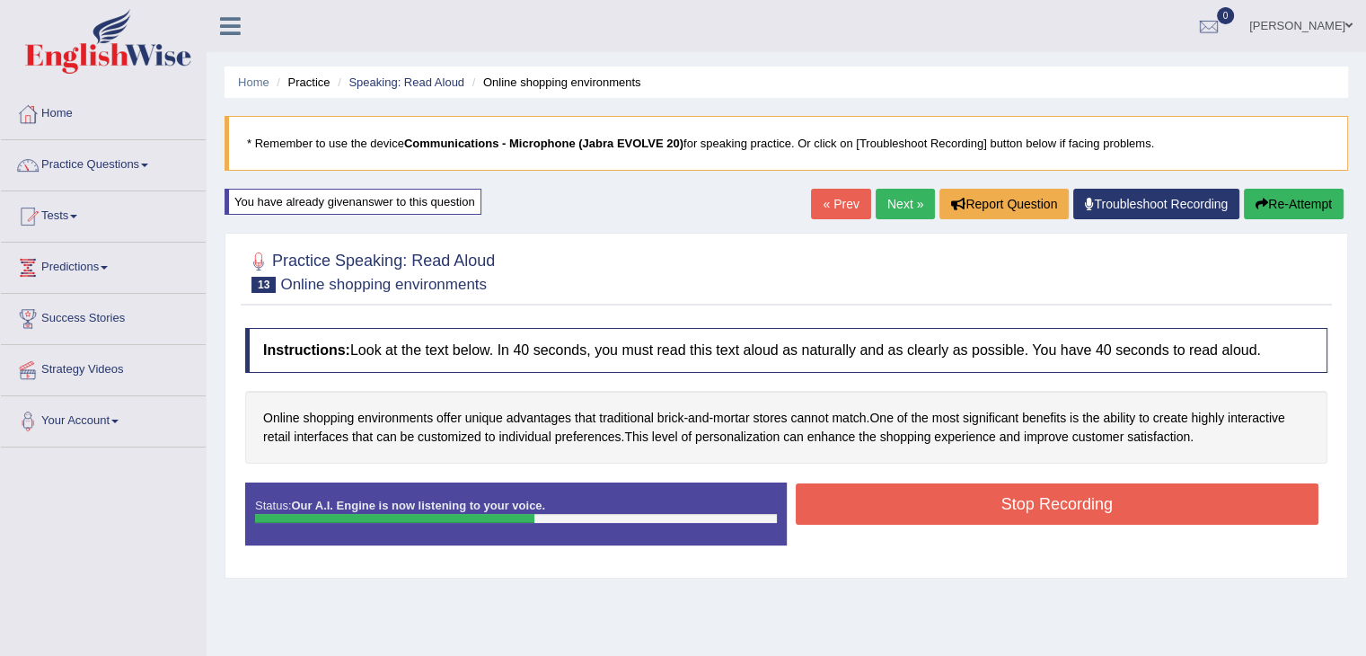
click at [1154, 497] on button "Stop Recording" at bounding box center [1058, 503] width 524 height 41
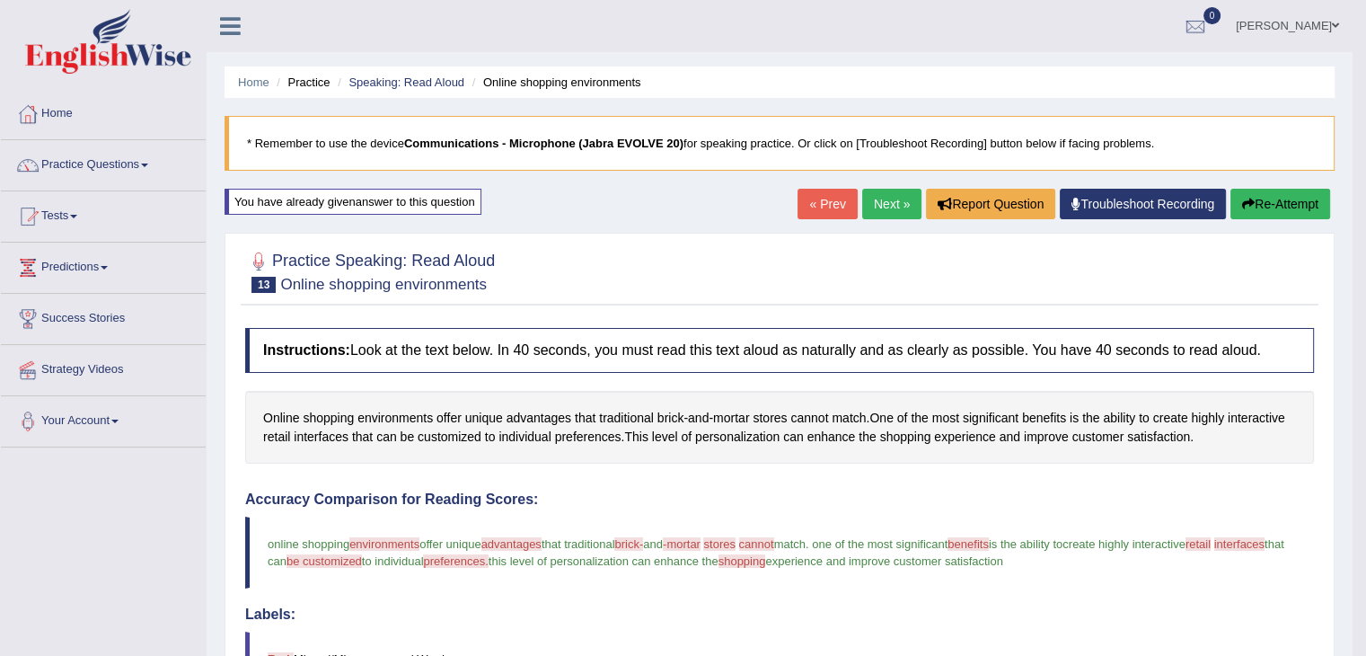
click at [1297, 206] on button "Re-Attempt" at bounding box center [1281, 204] width 100 height 31
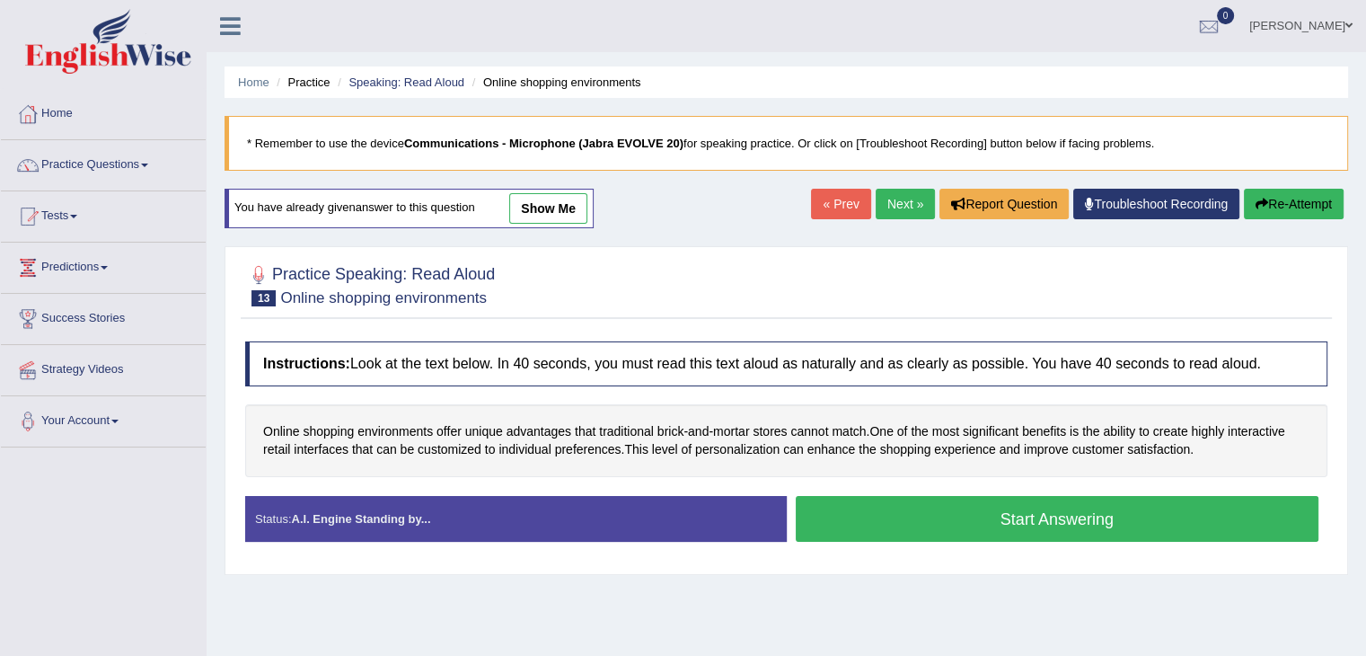
click at [951, 534] on button "Start Answering" at bounding box center [1058, 519] width 524 height 46
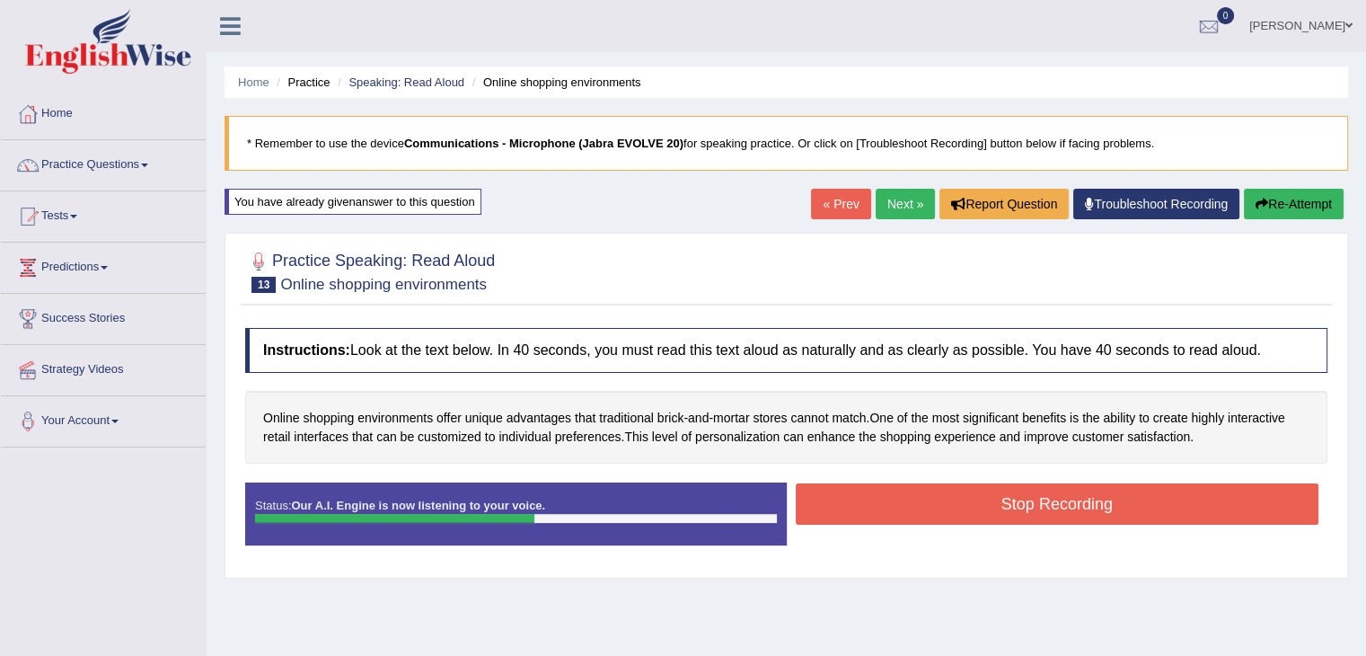
click at [1144, 497] on button "Stop Recording" at bounding box center [1058, 503] width 524 height 41
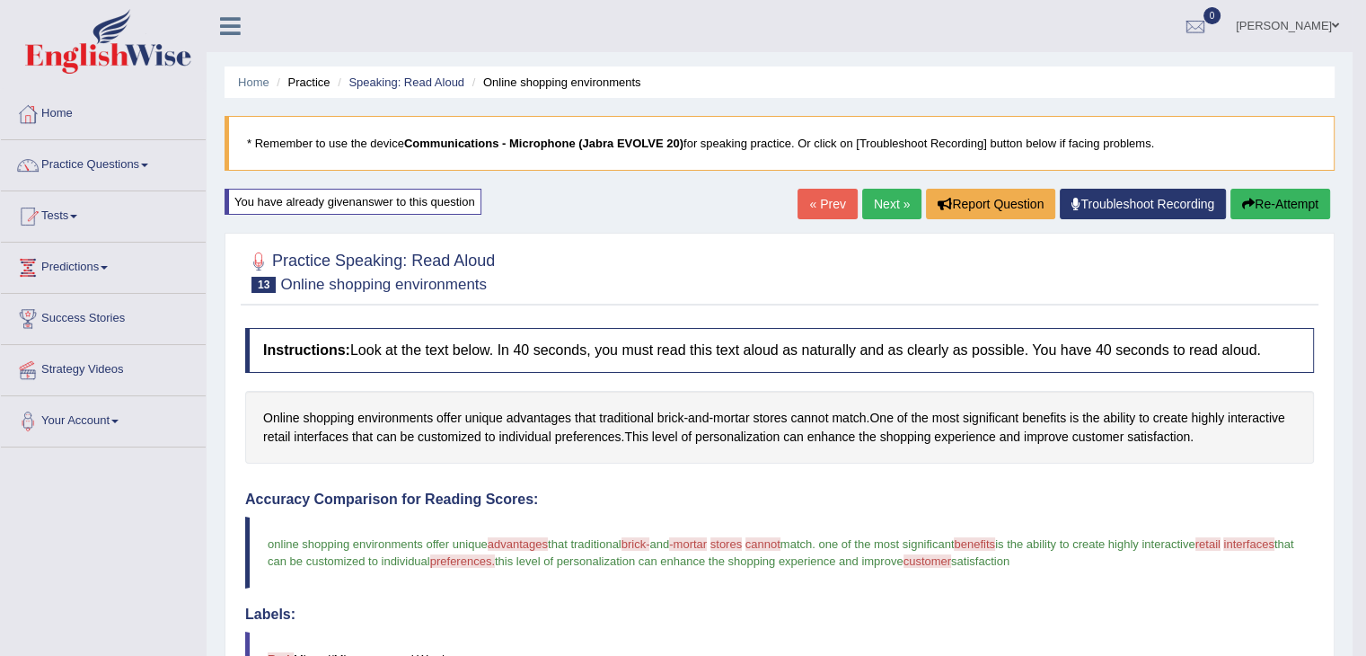
click at [1304, 208] on button "Re-Attempt" at bounding box center [1281, 204] width 100 height 31
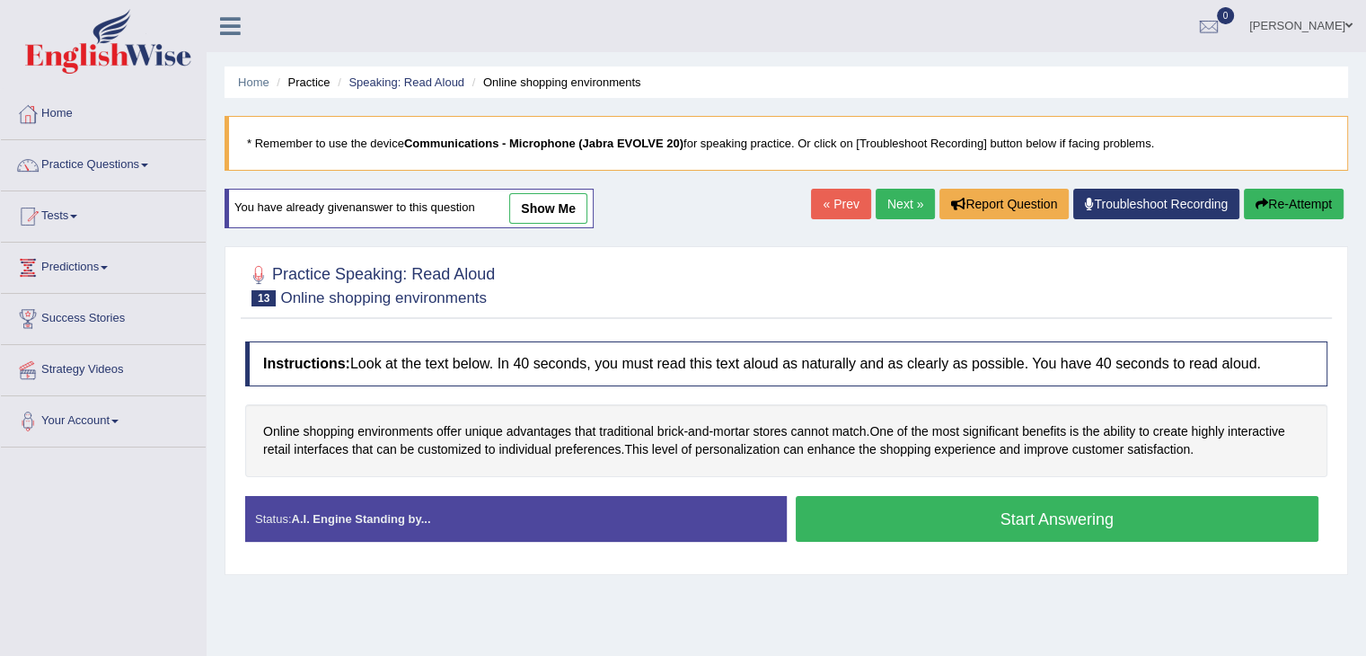
click at [988, 516] on button "Start Answering" at bounding box center [1058, 519] width 524 height 46
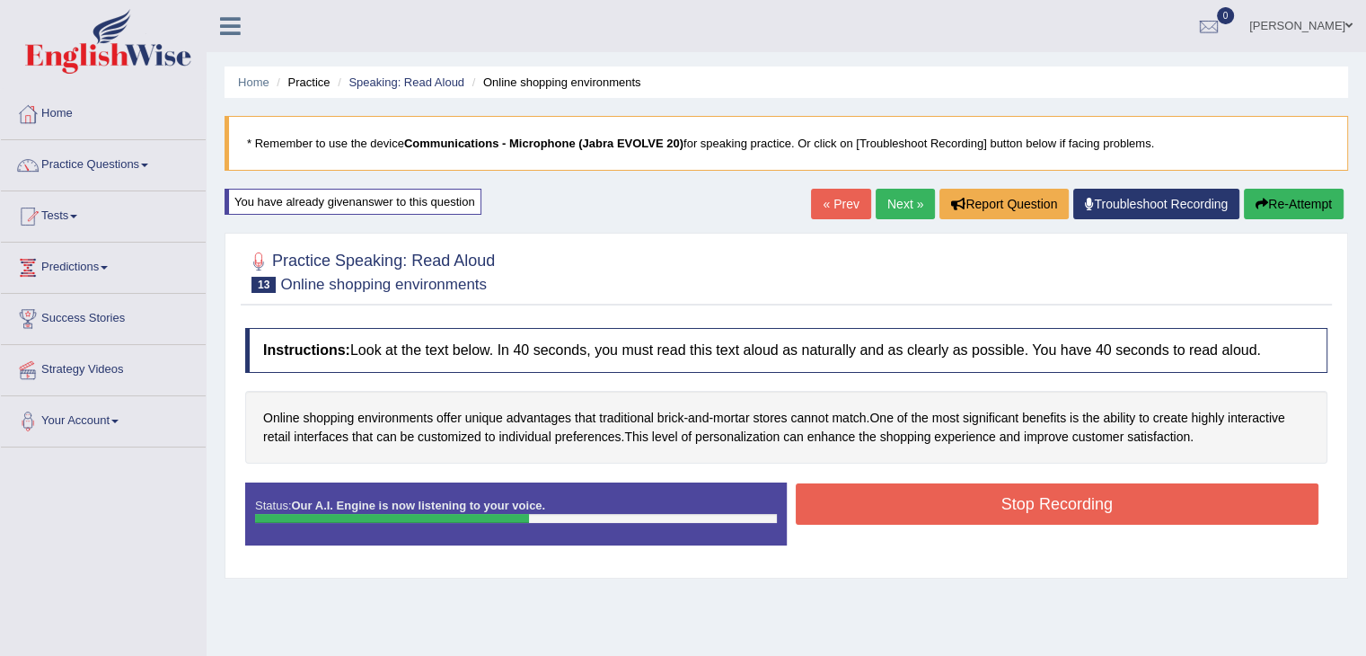
click at [1129, 508] on button "Stop Recording" at bounding box center [1058, 503] width 524 height 41
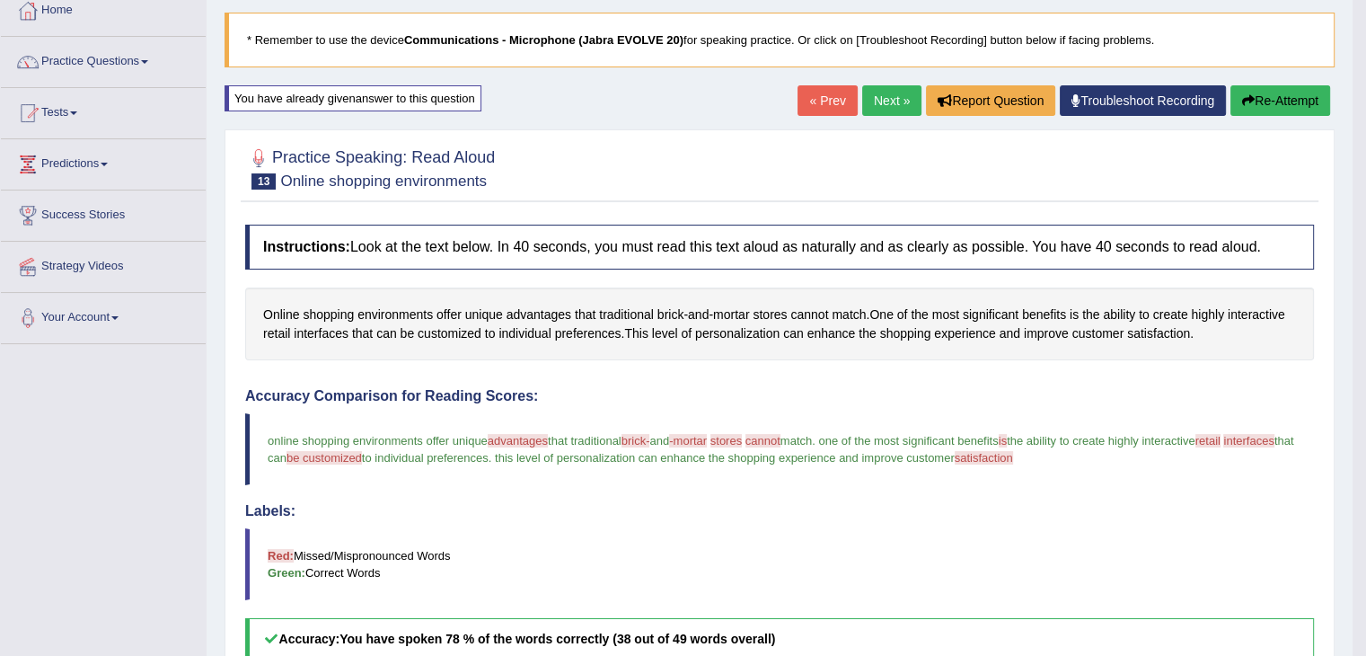
scroll to position [107, 0]
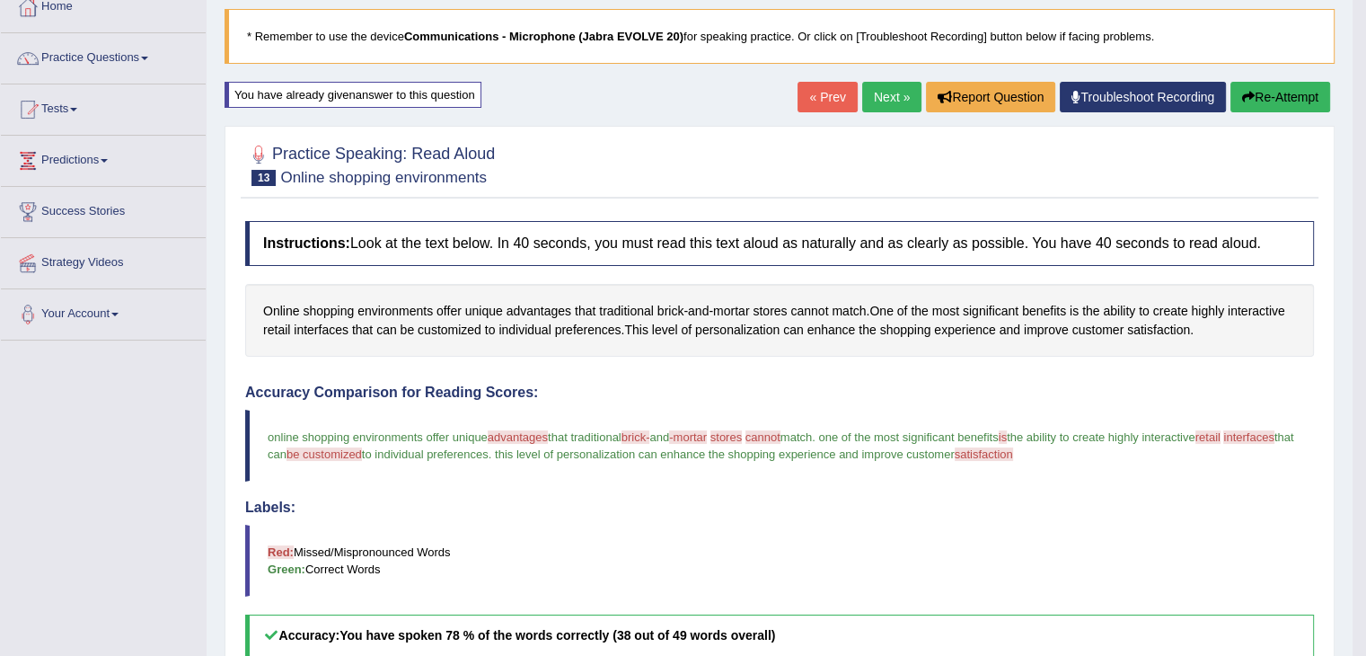
click at [1298, 97] on button "Re-Attempt" at bounding box center [1281, 97] width 100 height 31
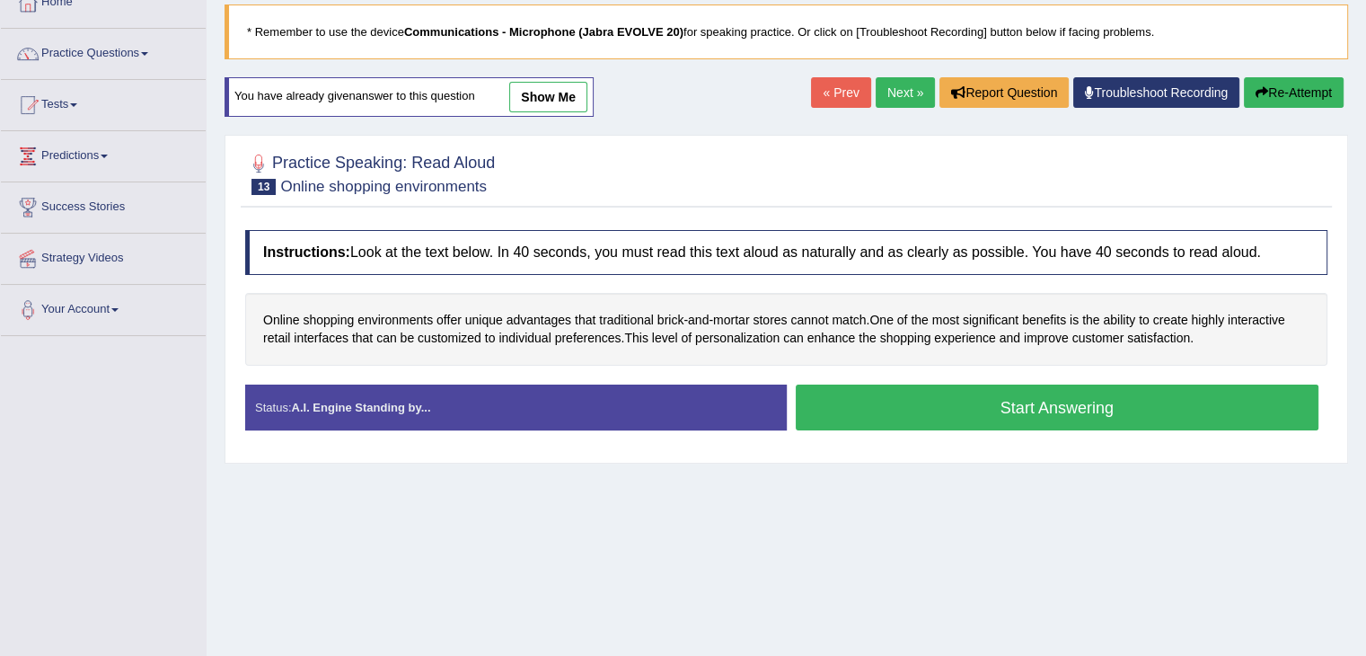
scroll to position [107, 0]
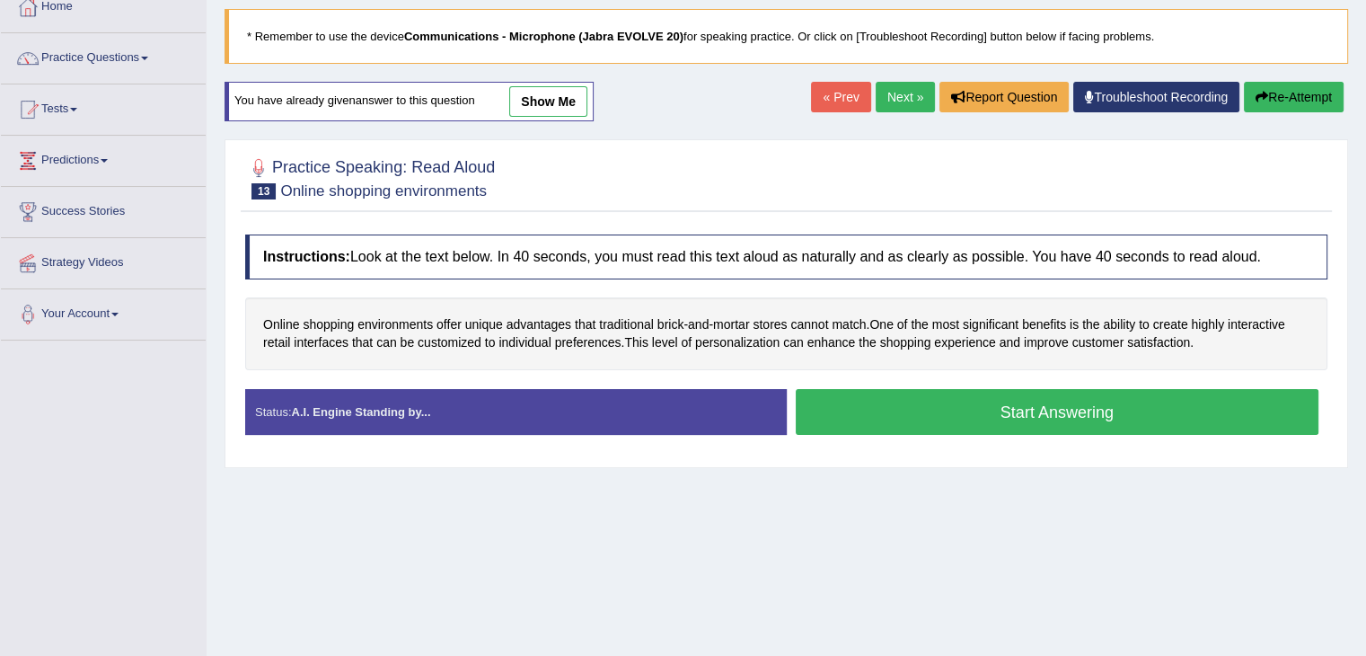
click at [1030, 402] on button "Start Answering" at bounding box center [1058, 412] width 524 height 46
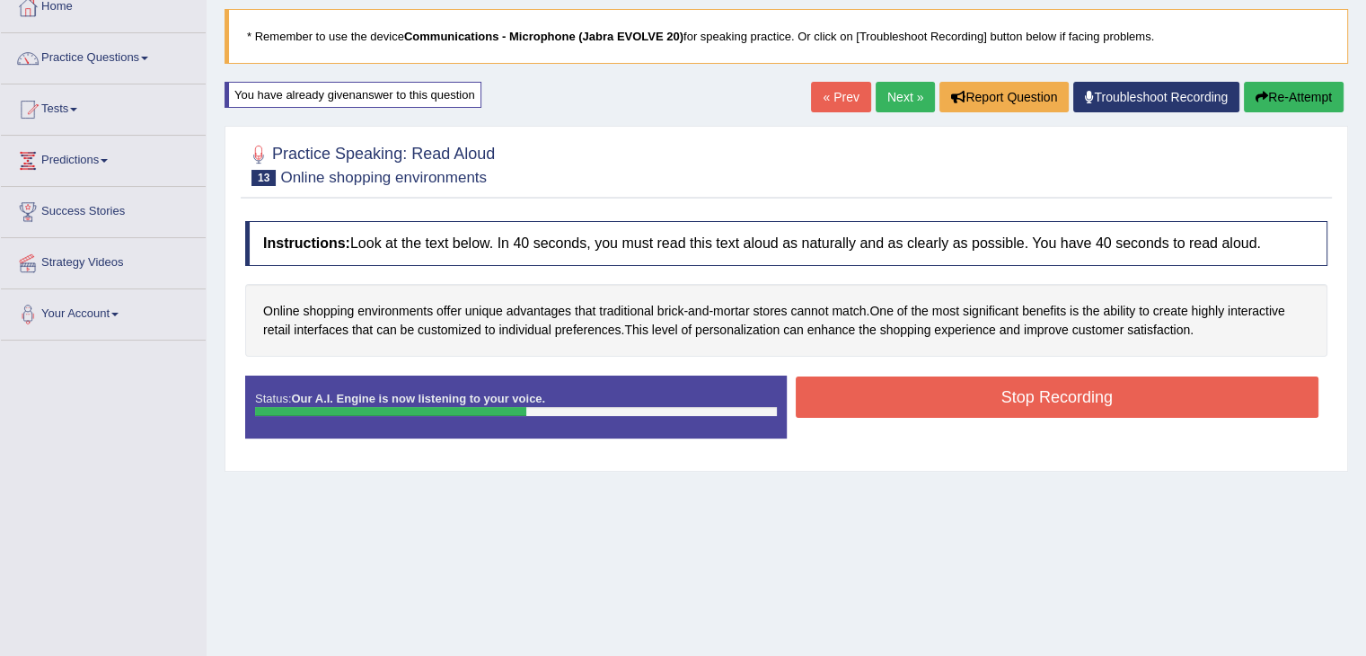
click at [1146, 406] on button "Stop Recording" at bounding box center [1058, 396] width 524 height 41
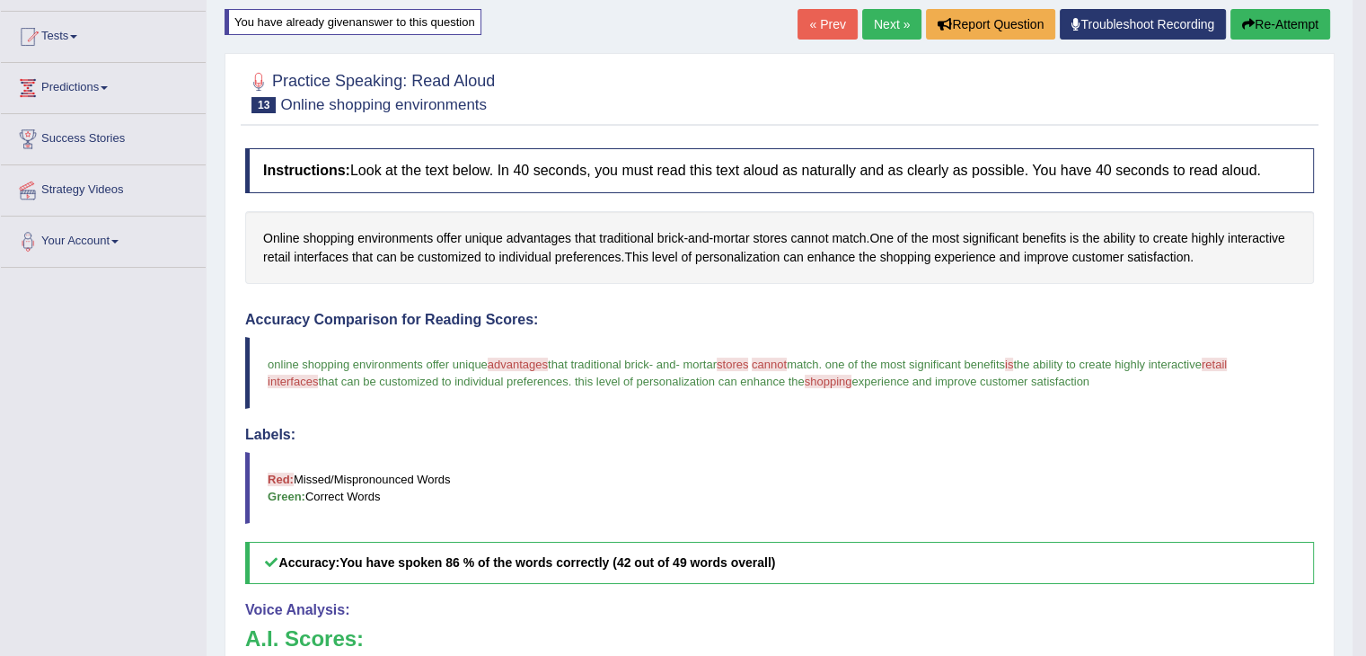
scroll to position [187, 0]
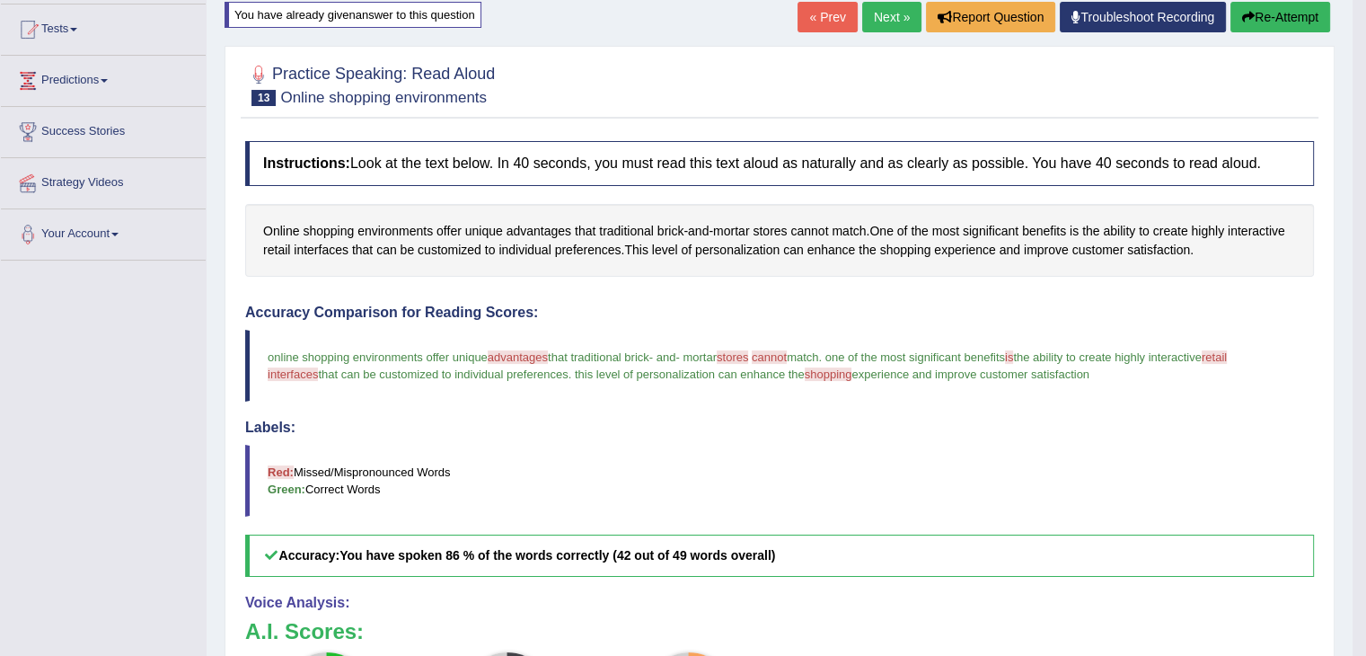
click at [1318, 22] on button "Re-Attempt" at bounding box center [1281, 17] width 100 height 31
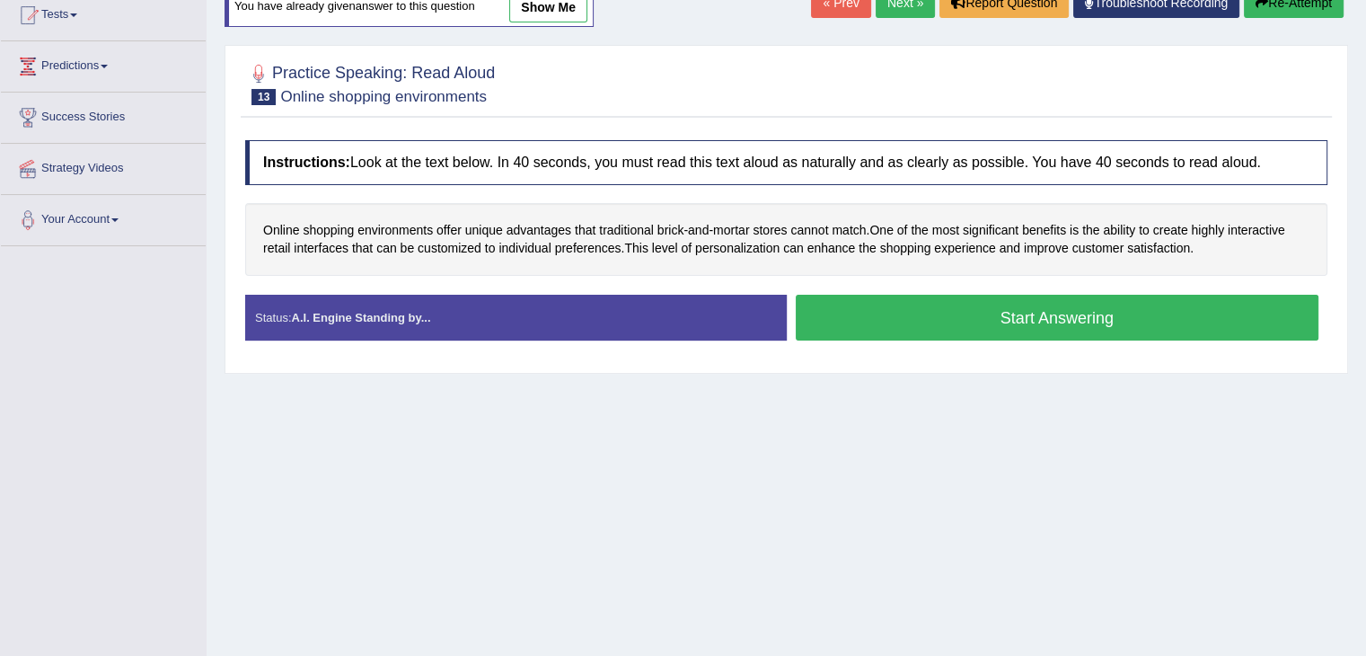
click at [1036, 345] on div "Stop Recording" at bounding box center [1058, 345] width 542 height 1
click at [1014, 305] on button "Start Answering" at bounding box center [1058, 318] width 524 height 46
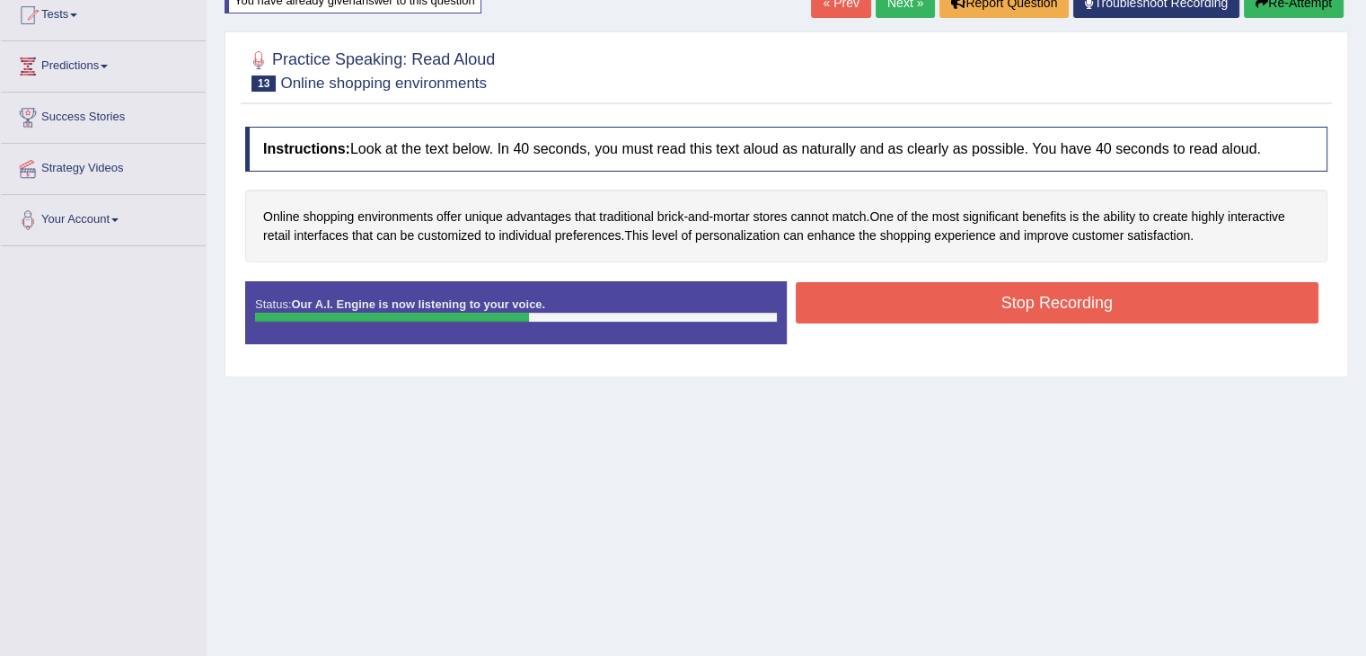
click at [941, 299] on button "Stop Recording" at bounding box center [1058, 302] width 524 height 41
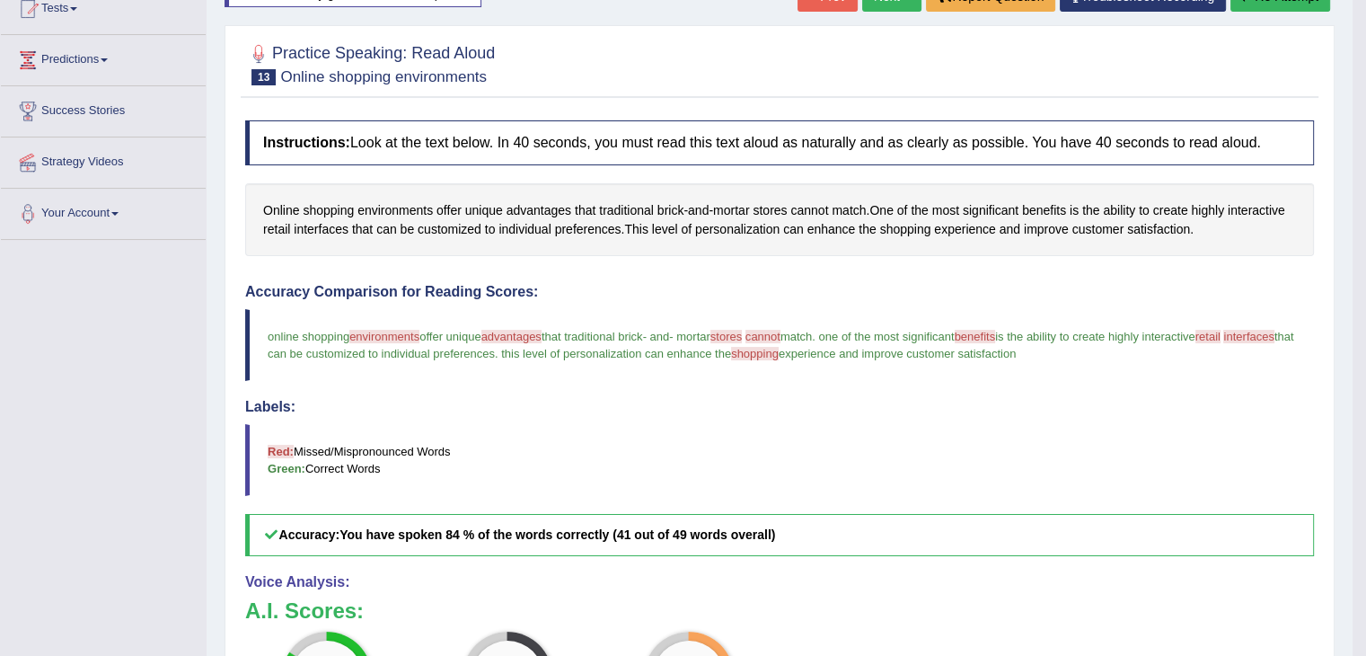
scroll to position [135, 0]
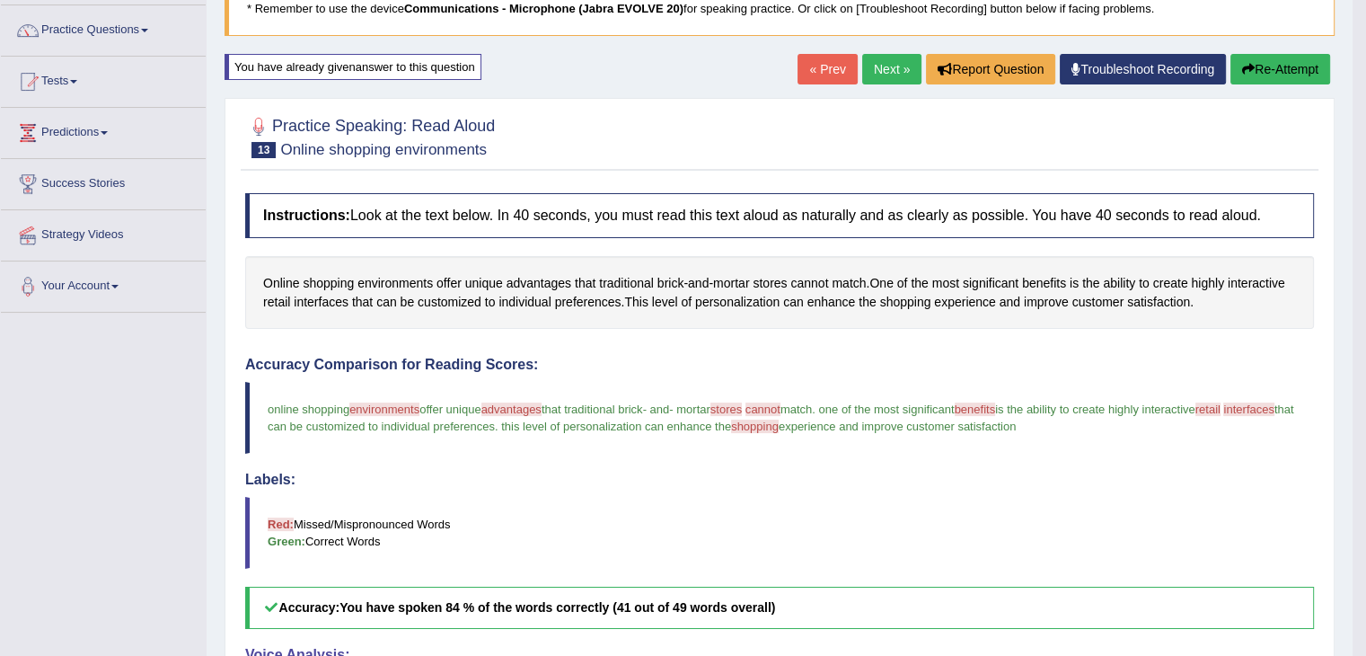
click at [1261, 57] on button "Re-Attempt" at bounding box center [1281, 69] width 100 height 31
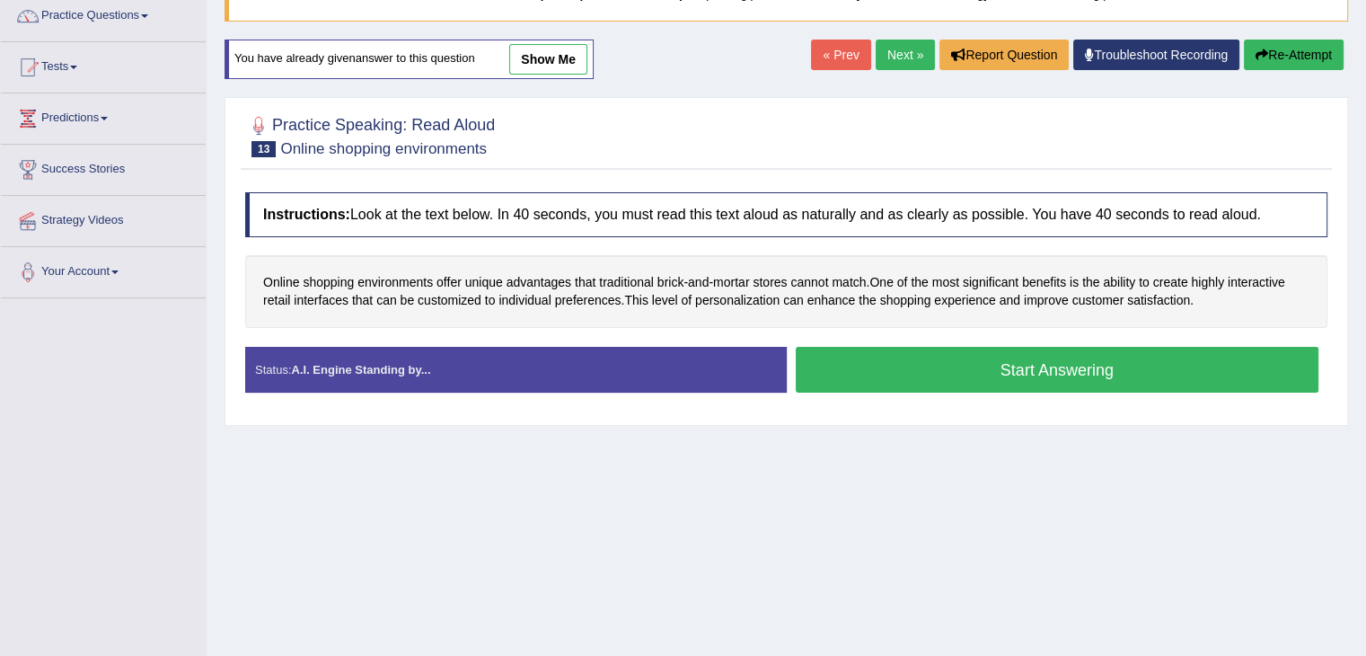
click at [1002, 369] on button "Start Answering" at bounding box center [1058, 370] width 524 height 46
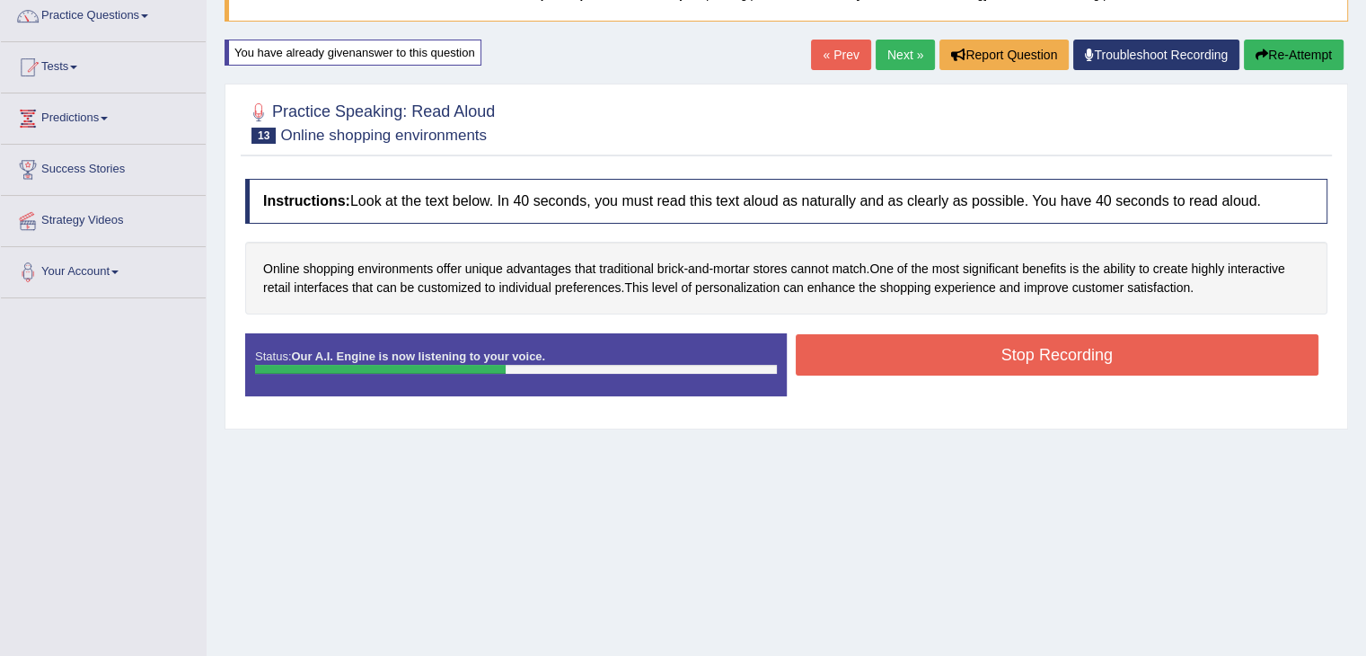
click at [1032, 365] on button "Stop Recording" at bounding box center [1058, 354] width 524 height 41
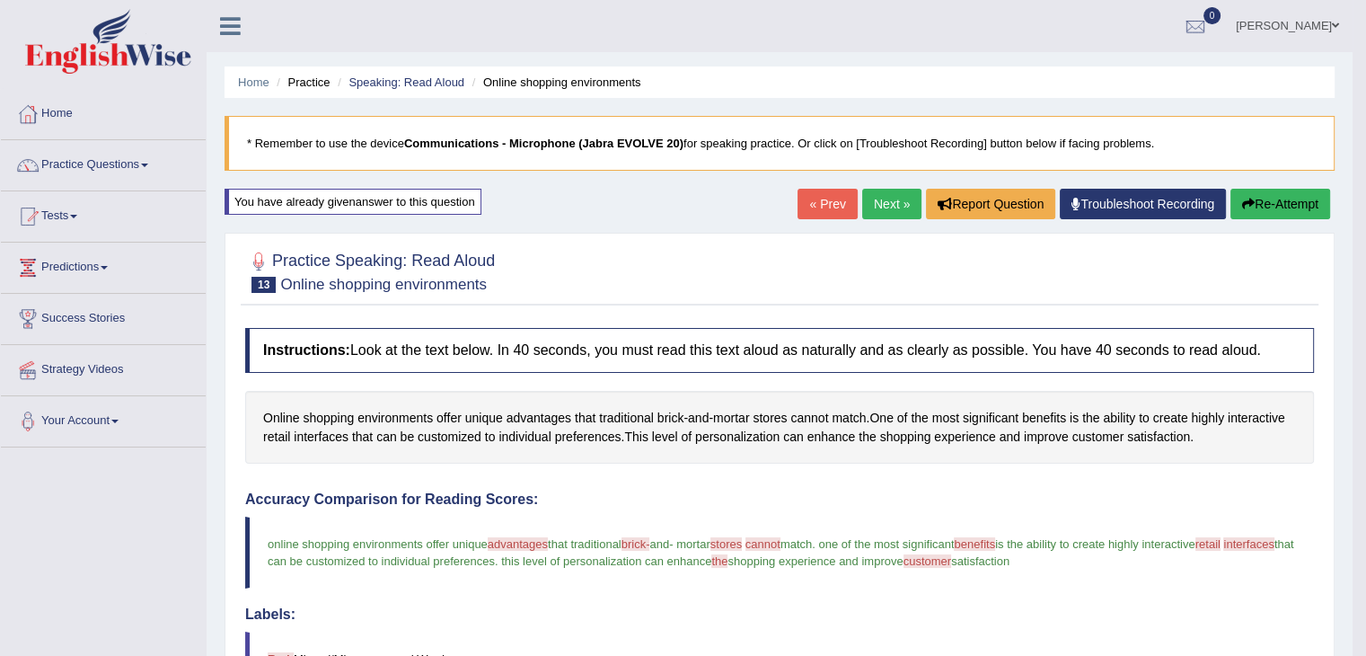
click at [1290, 212] on button "Re-Attempt" at bounding box center [1281, 204] width 100 height 31
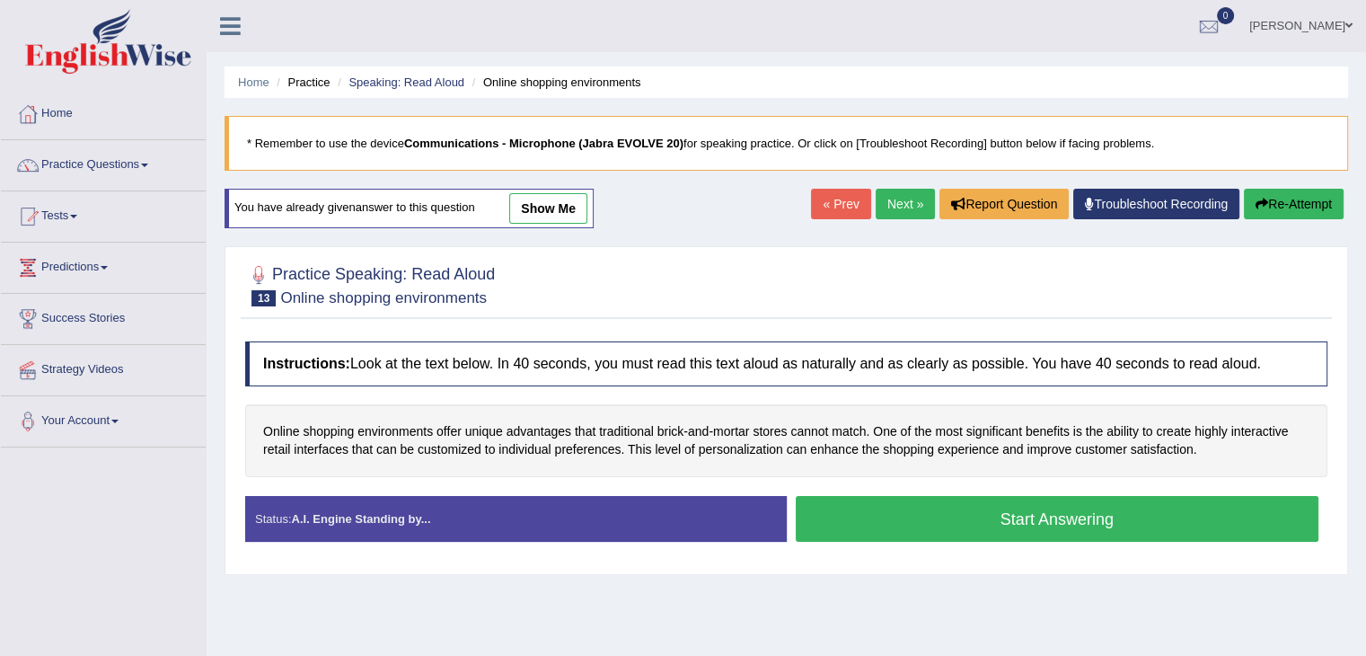
click at [905, 202] on link "Next »" at bounding box center [905, 204] width 59 height 31
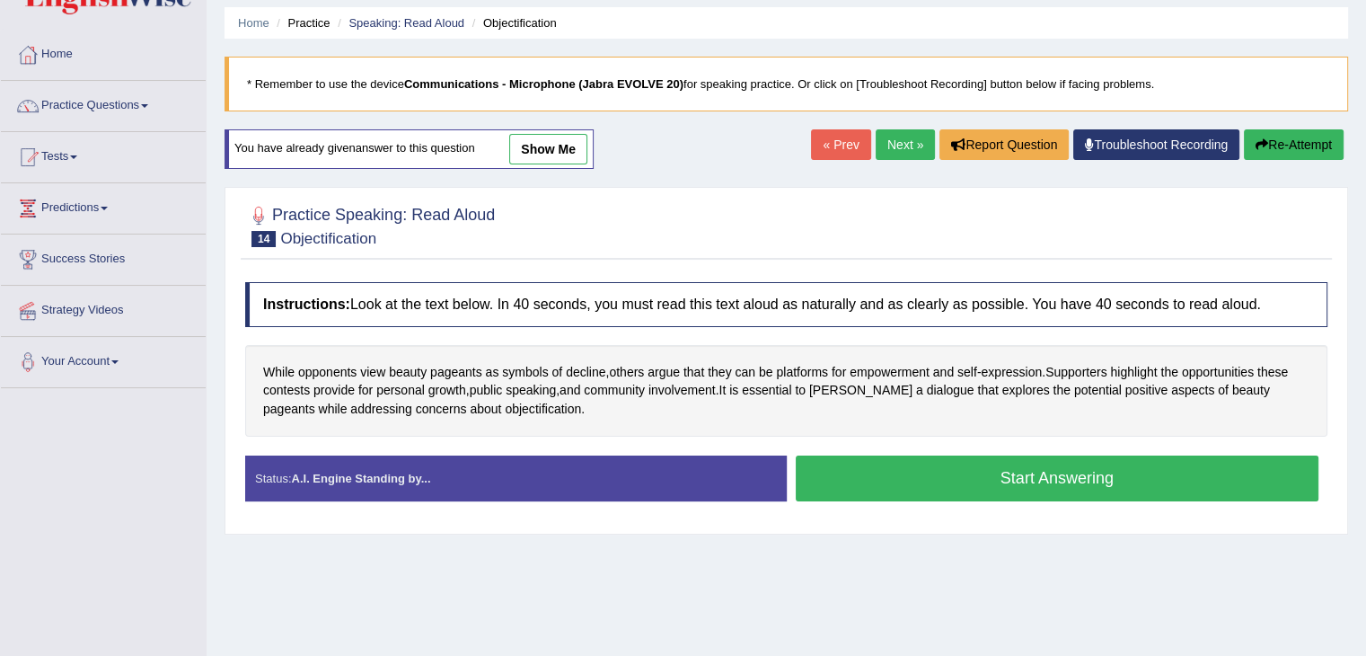
scroll to position [74, 0]
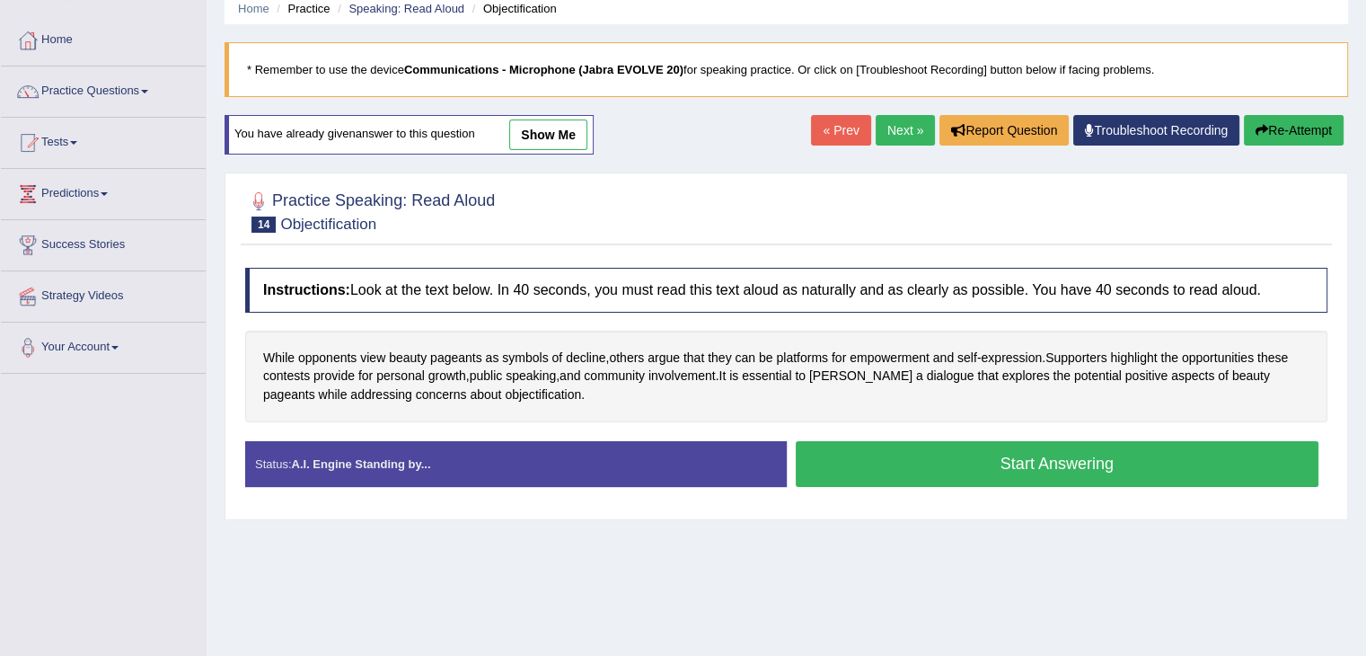
click at [909, 464] on button "Start Answering" at bounding box center [1058, 464] width 524 height 46
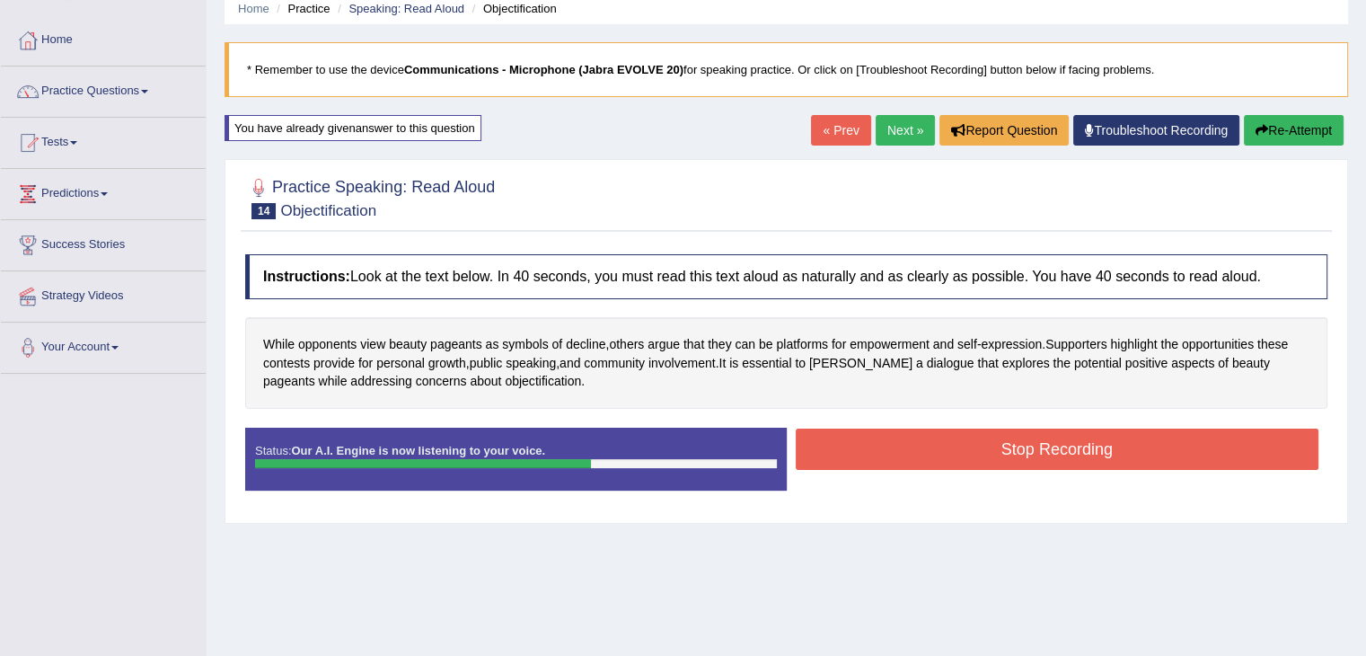
click at [981, 456] on button "Stop Recording" at bounding box center [1058, 448] width 524 height 41
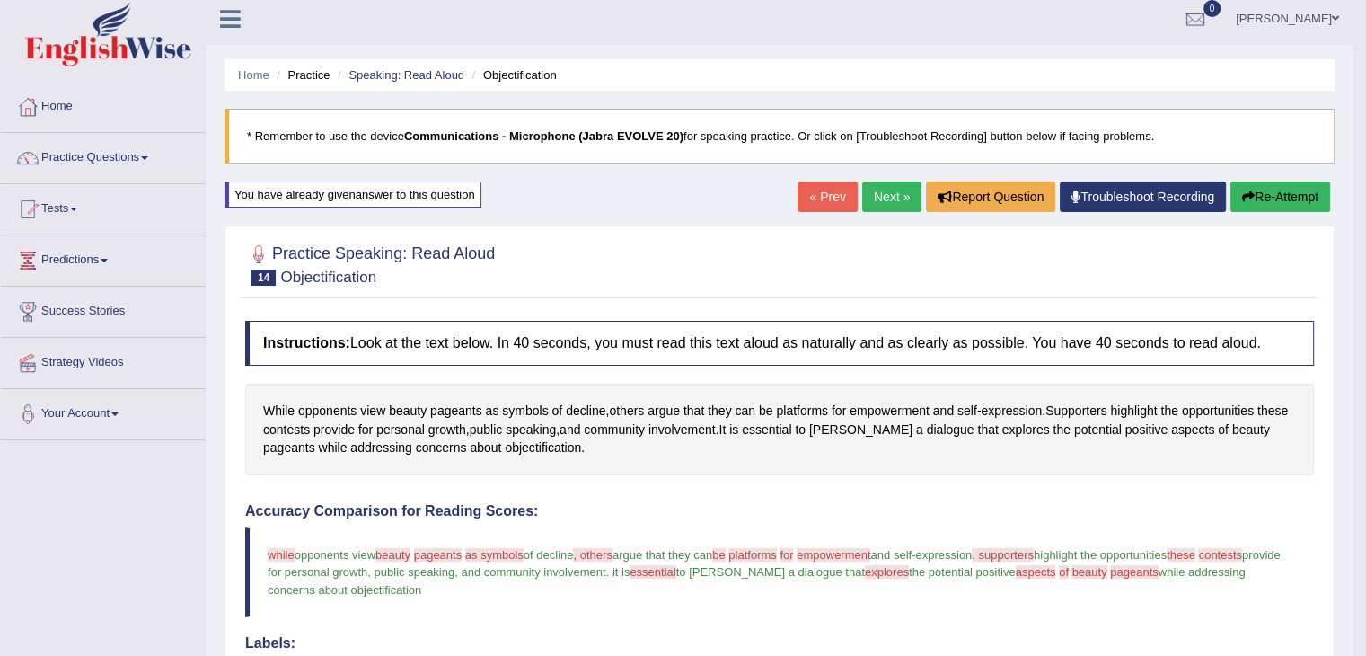
scroll to position [0, 0]
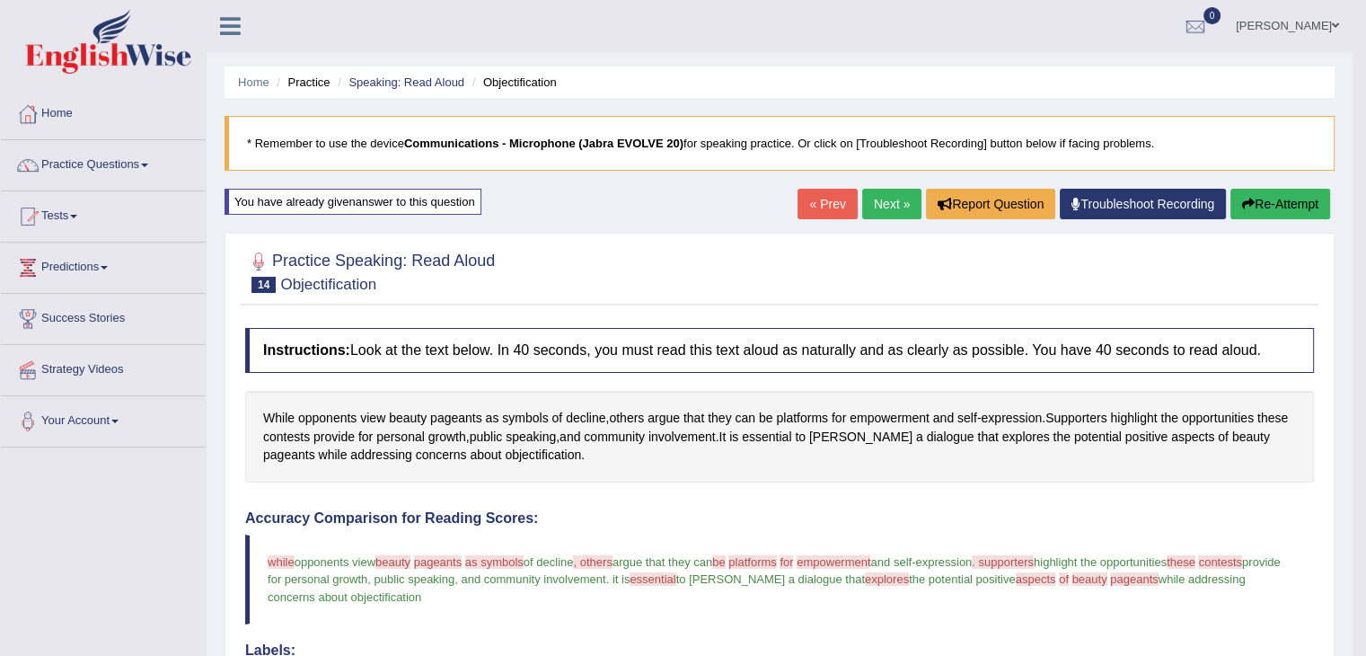
click at [880, 196] on link "Next »" at bounding box center [891, 204] width 59 height 31
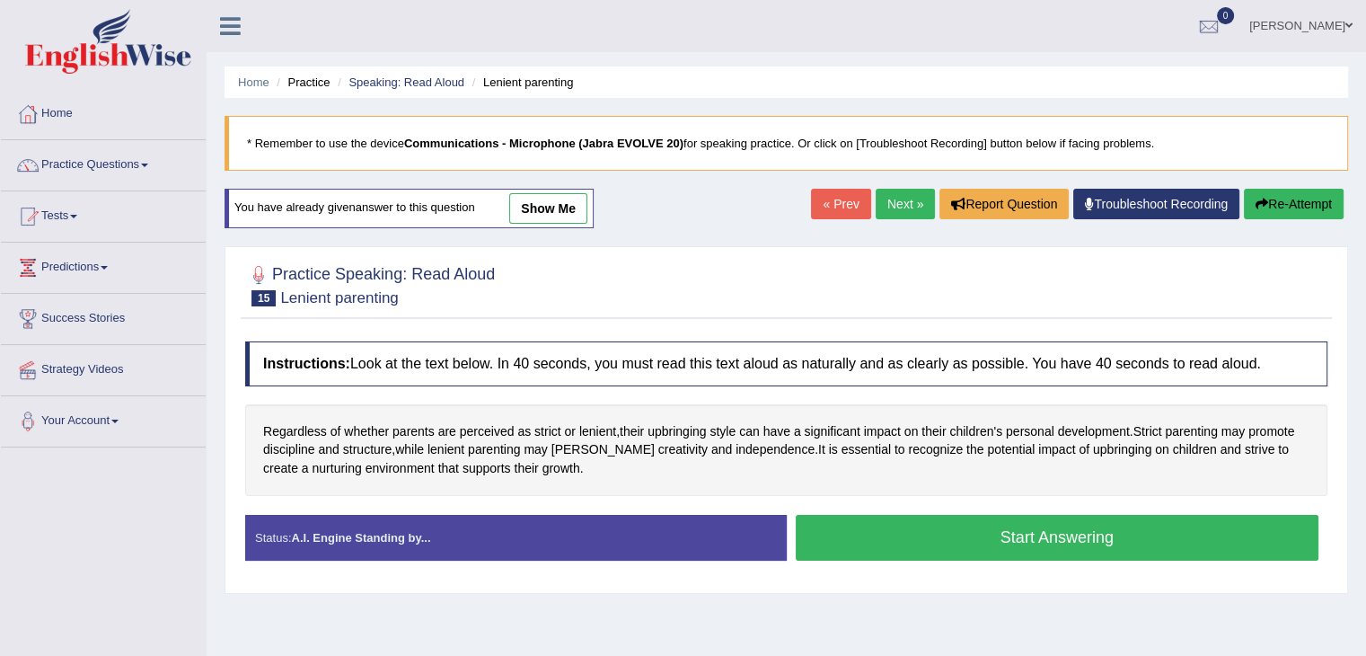
click at [949, 532] on button "Start Answering" at bounding box center [1058, 538] width 524 height 46
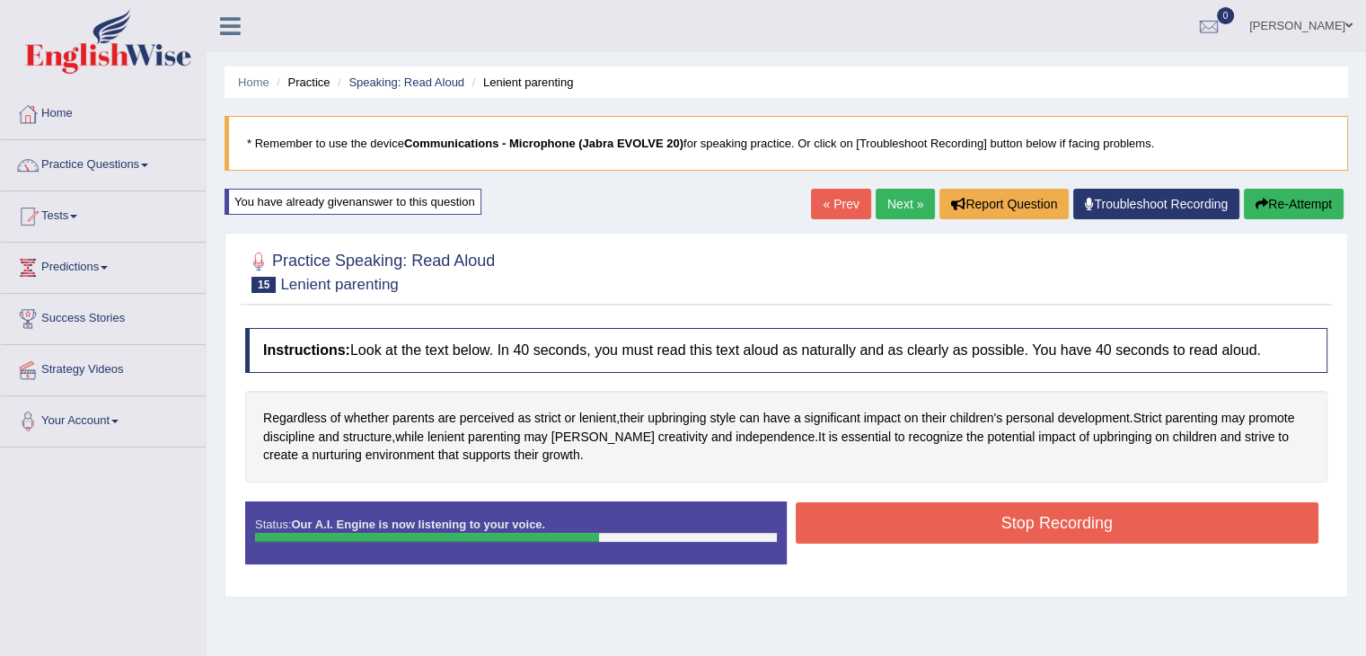
click at [952, 523] on button "Stop Recording" at bounding box center [1058, 522] width 524 height 41
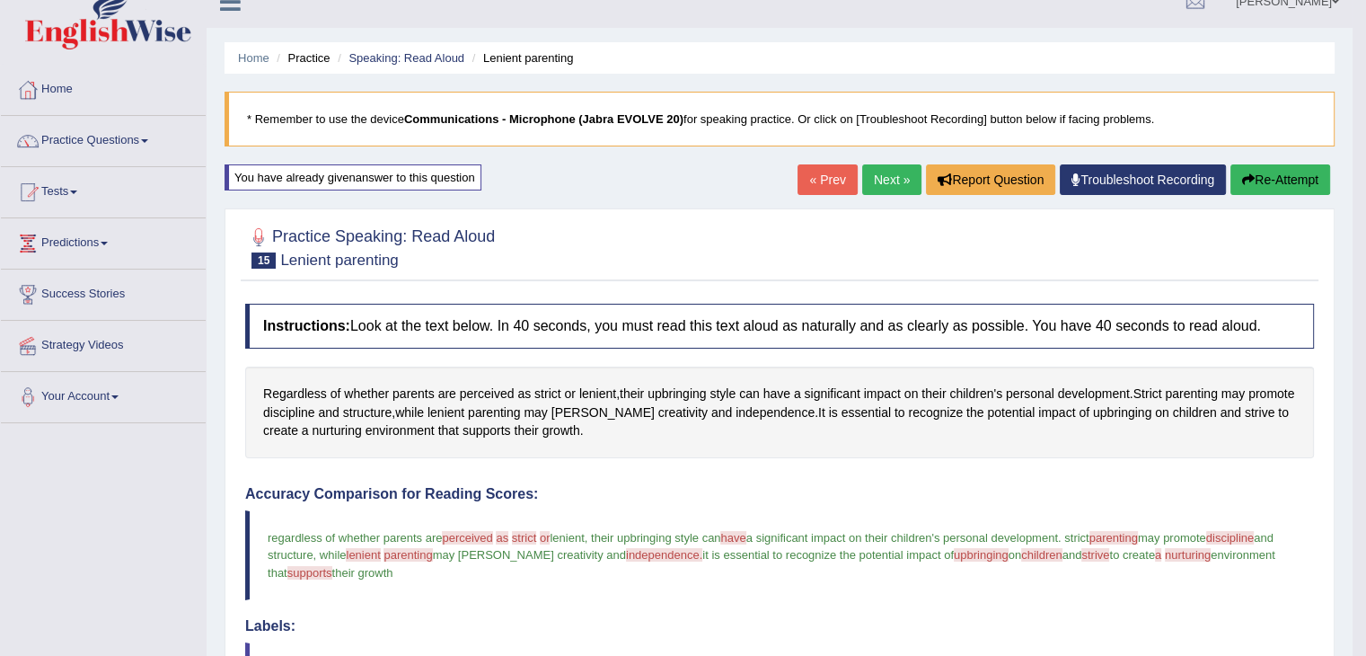
scroll to position [22, 0]
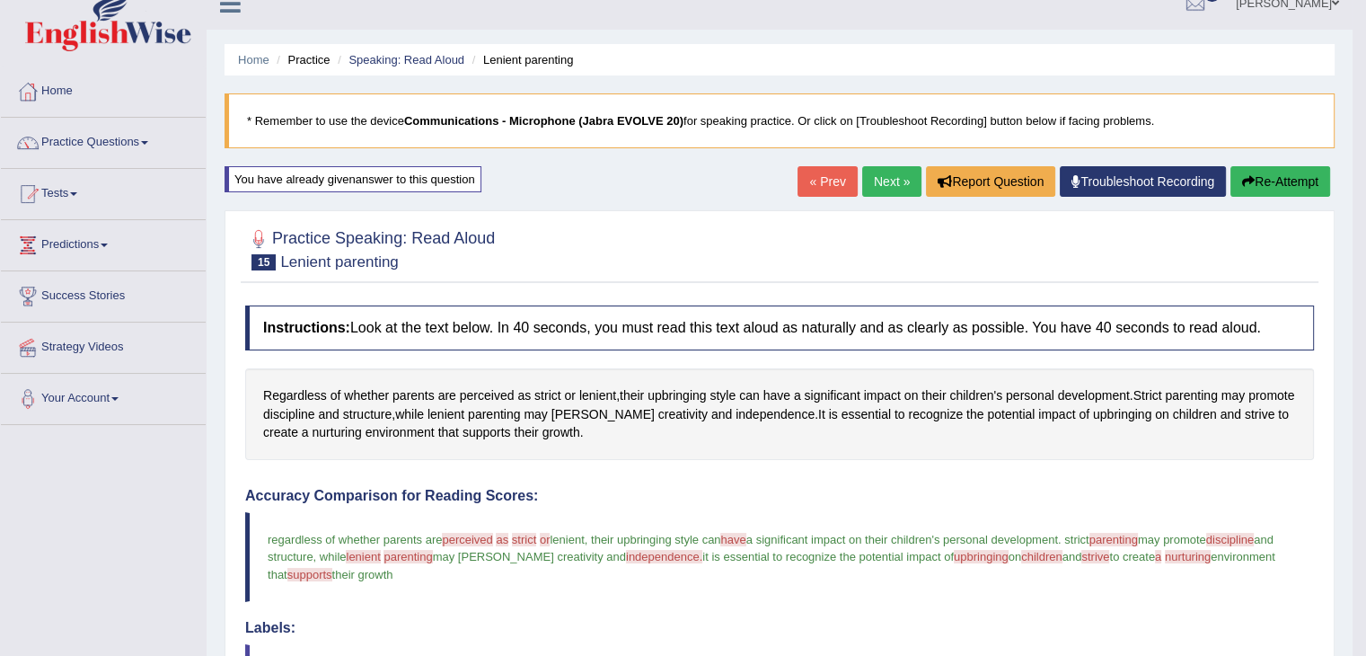
click at [1275, 177] on button "Re-Attempt" at bounding box center [1281, 181] width 100 height 31
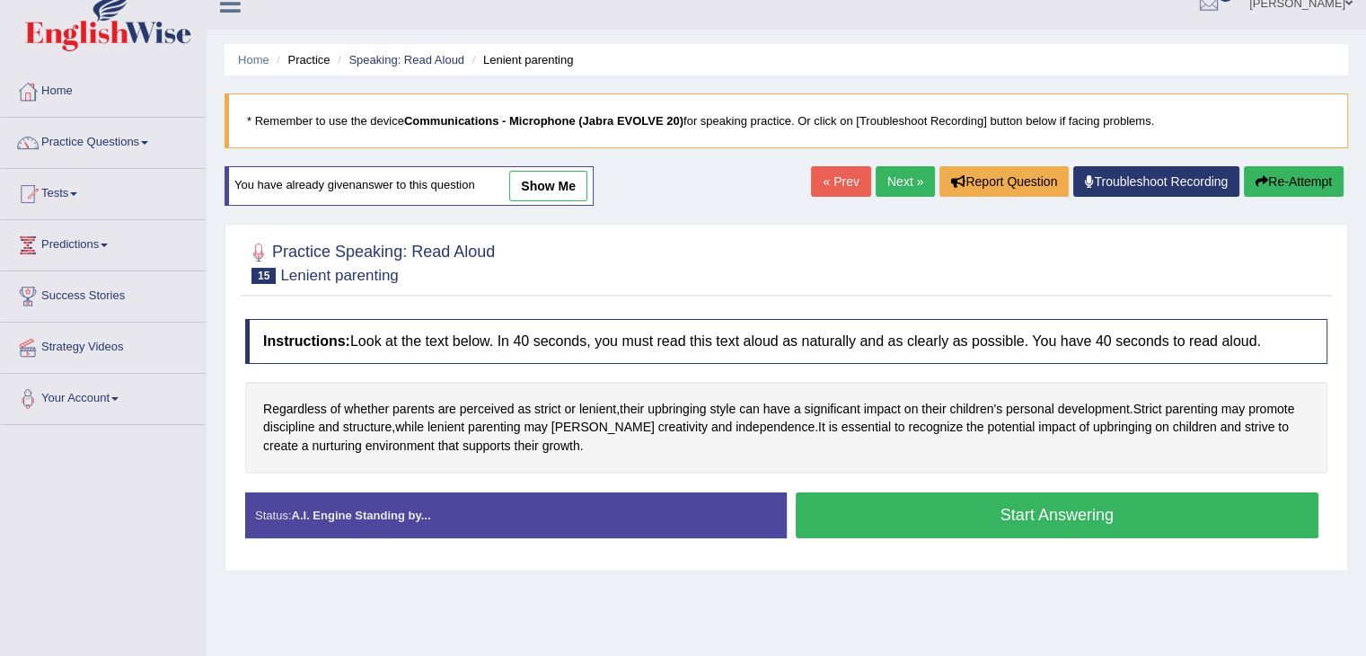
click at [912, 521] on button "Start Answering" at bounding box center [1058, 515] width 524 height 46
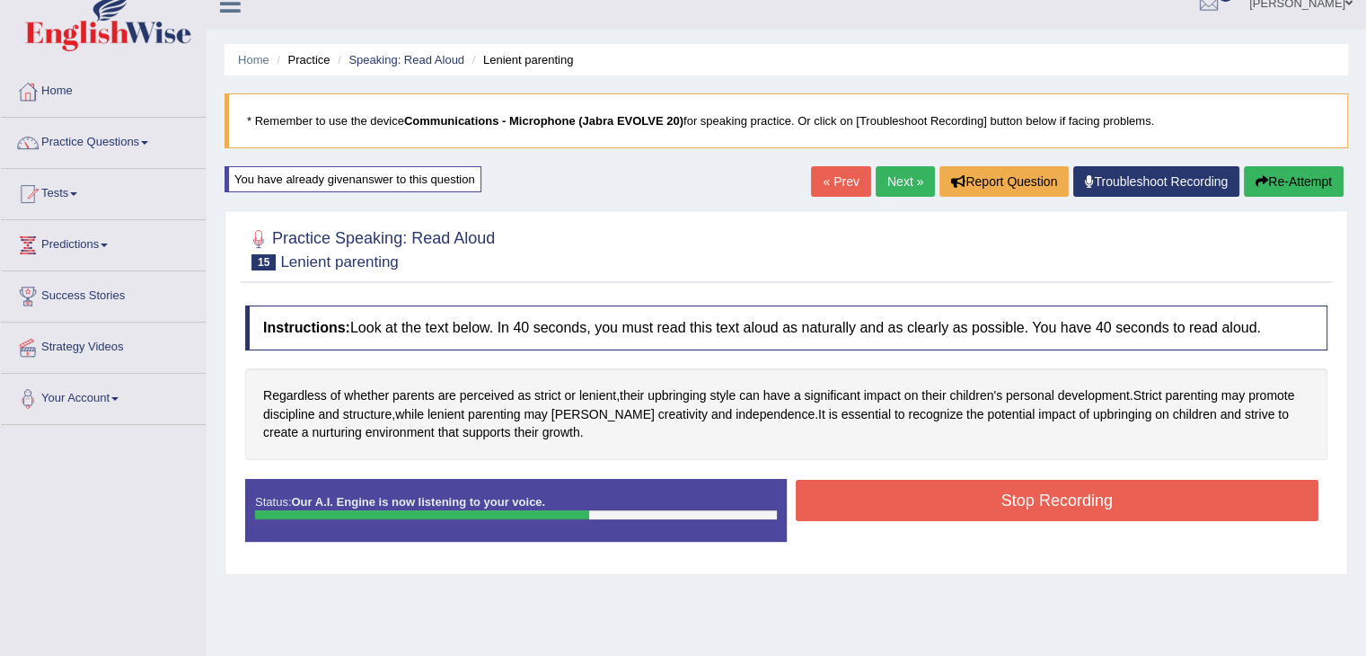
click at [959, 498] on button "Stop Recording" at bounding box center [1058, 500] width 524 height 41
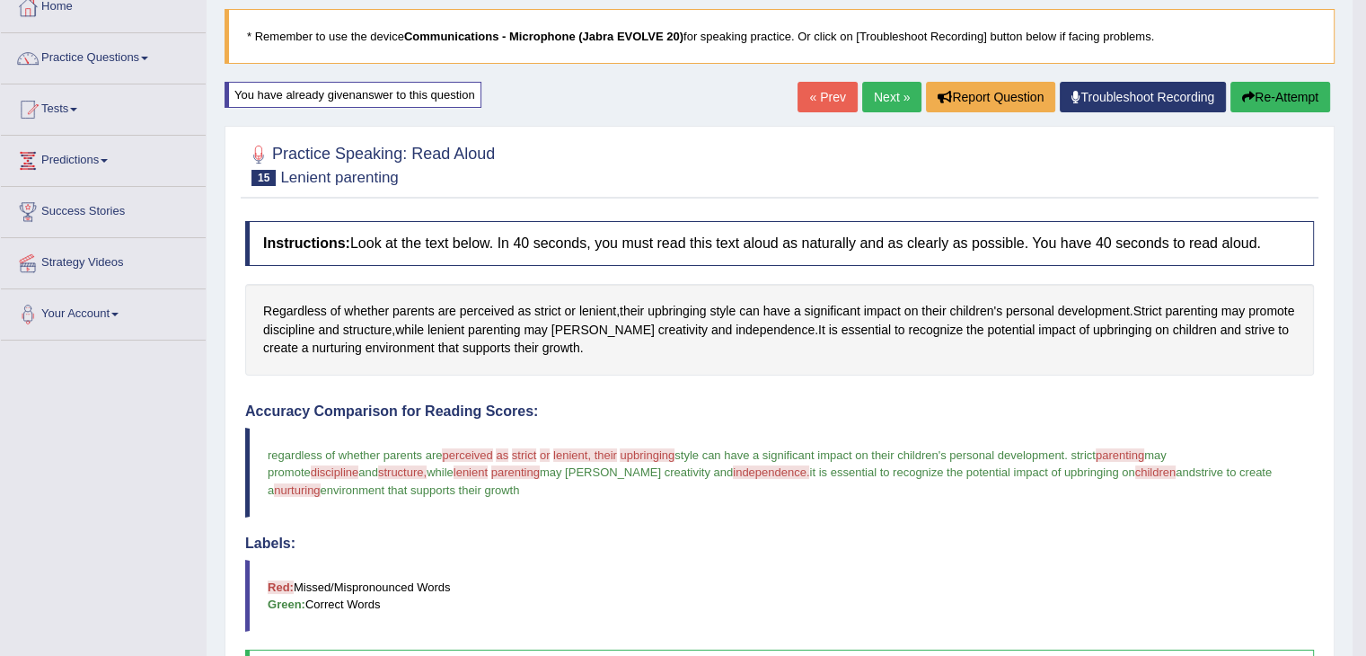
scroll to position [104, 0]
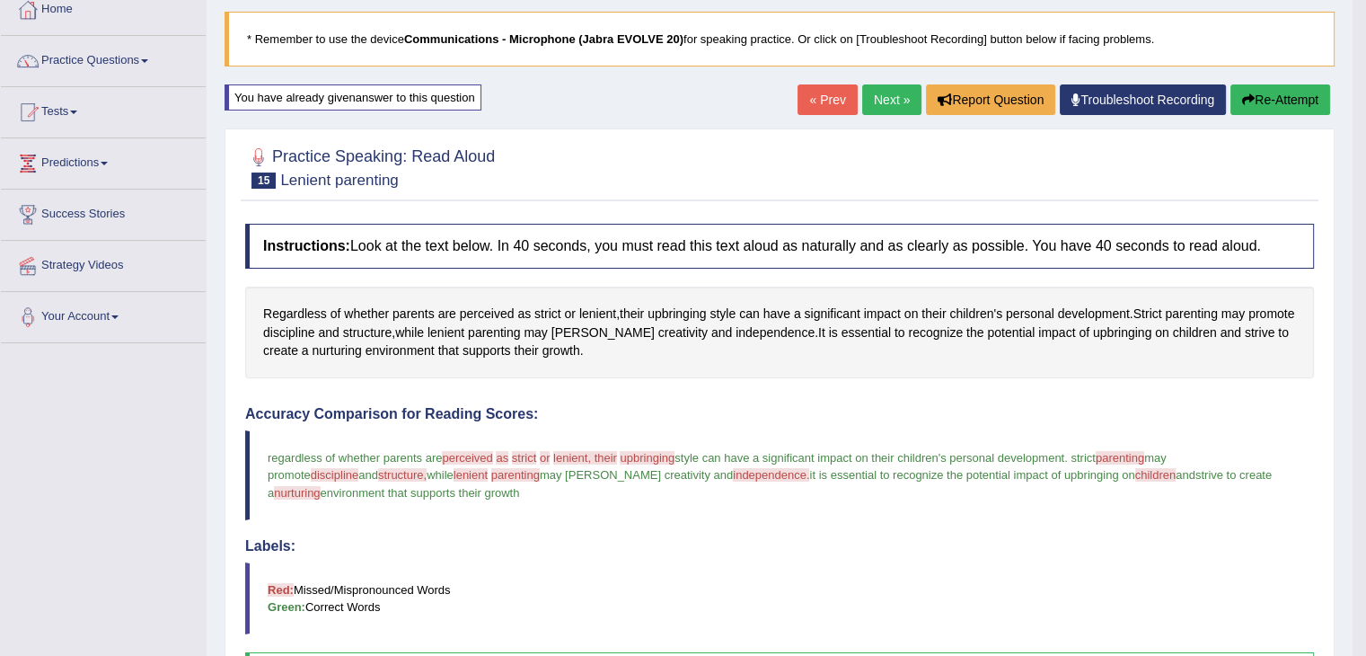
click at [882, 98] on link "Next »" at bounding box center [891, 99] width 59 height 31
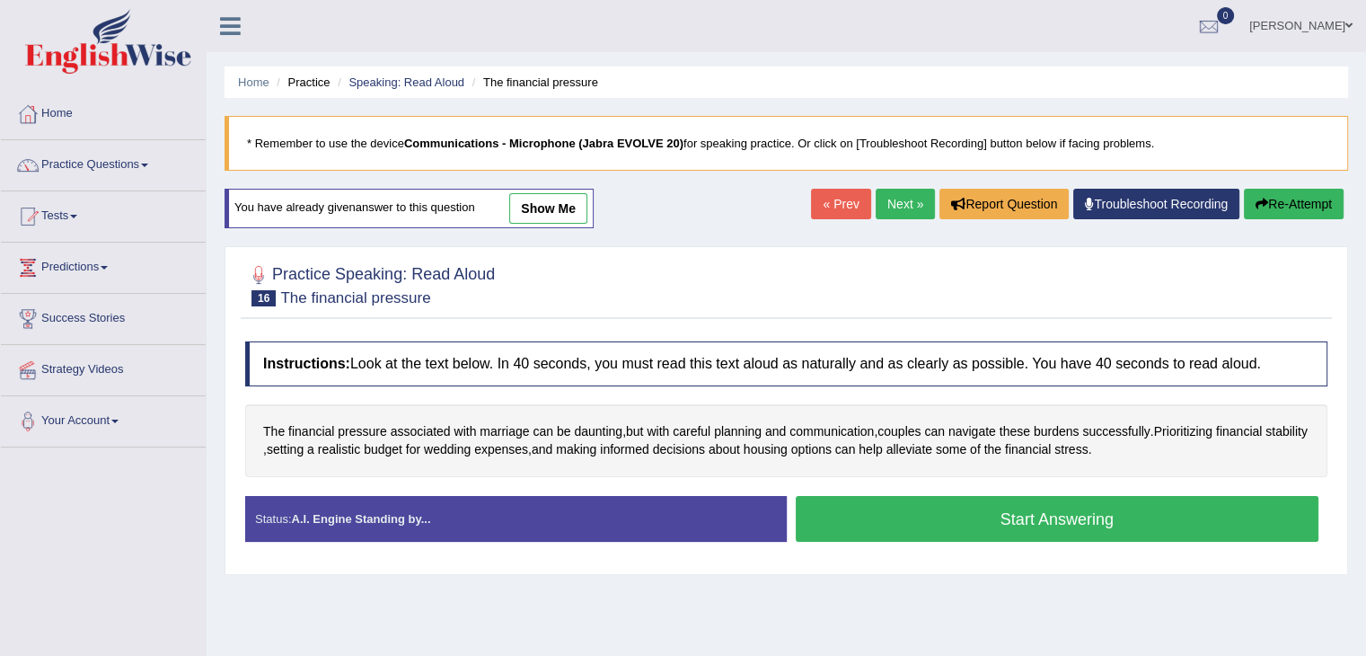
click at [547, 190] on div "You have already given answer to this question show me" at bounding box center [409, 209] width 369 height 40
click at [574, 208] on link "show me" at bounding box center [548, 208] width 78 height 31
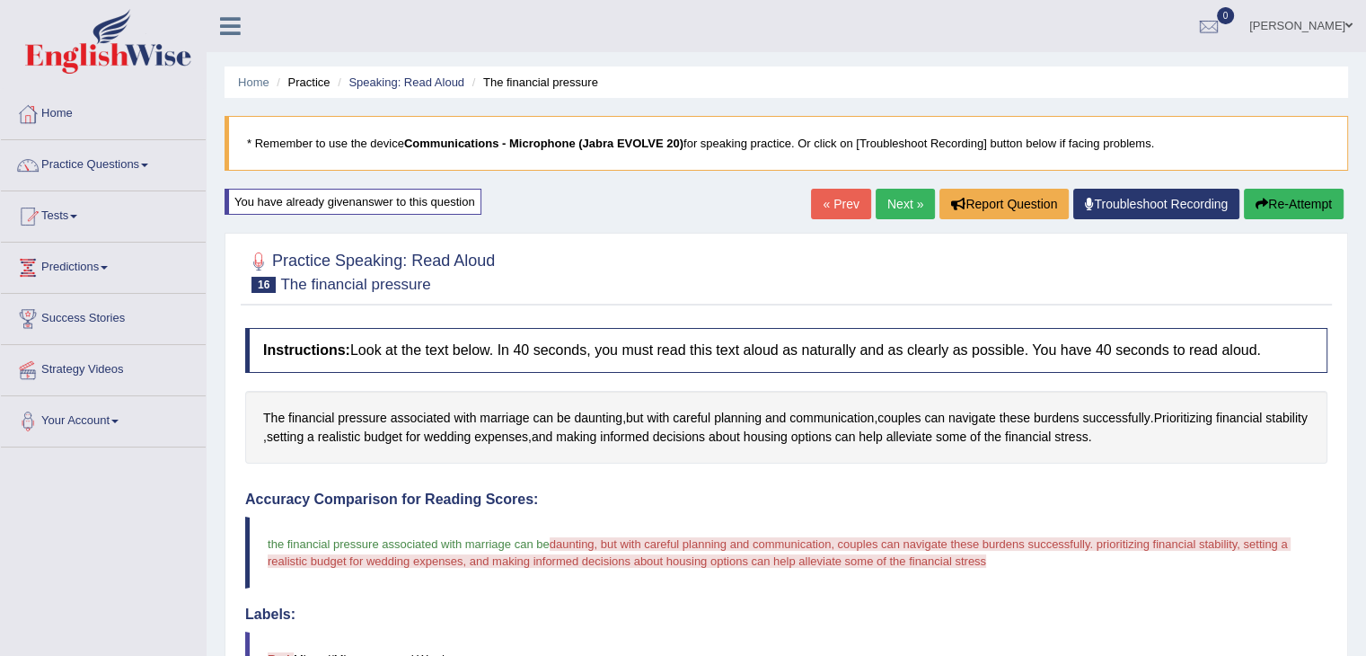
click at [1316, 201] on button "Re-Attempt" at bounding box center [1294, 204] width 100 height 31
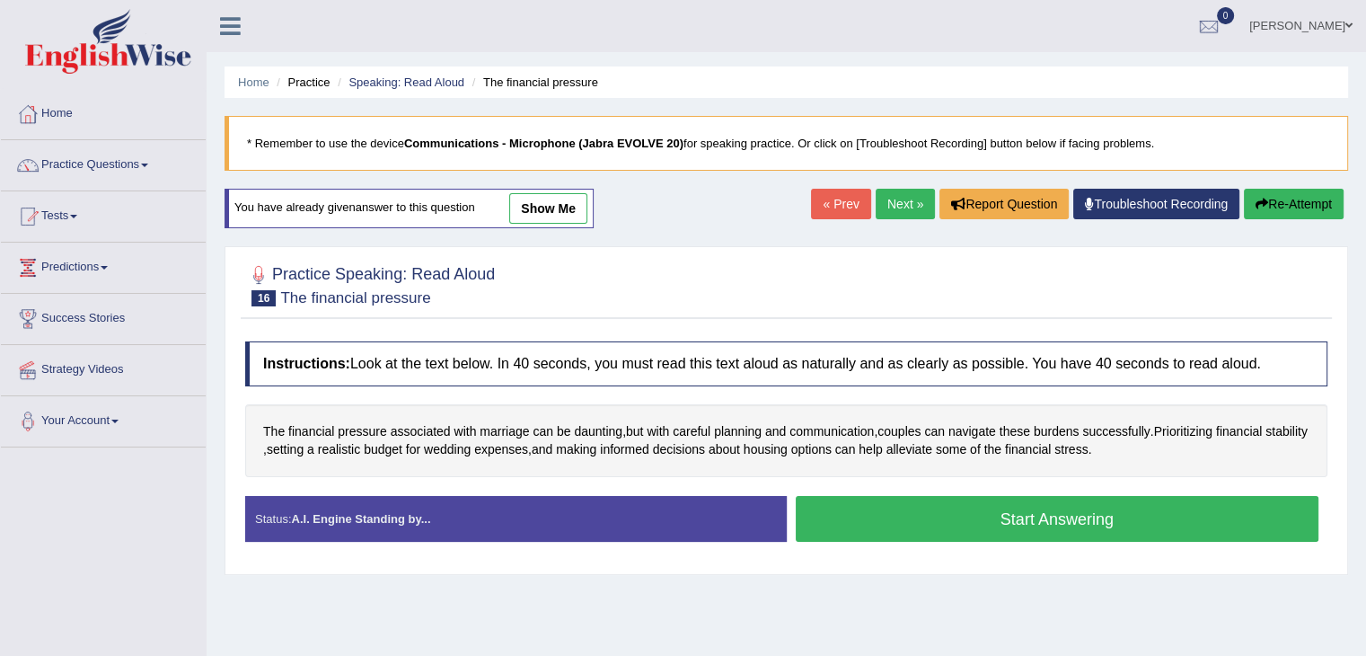
click at [919, 517] on button "Start Answering" at bounding box center [1058, 519] width 524 height 46
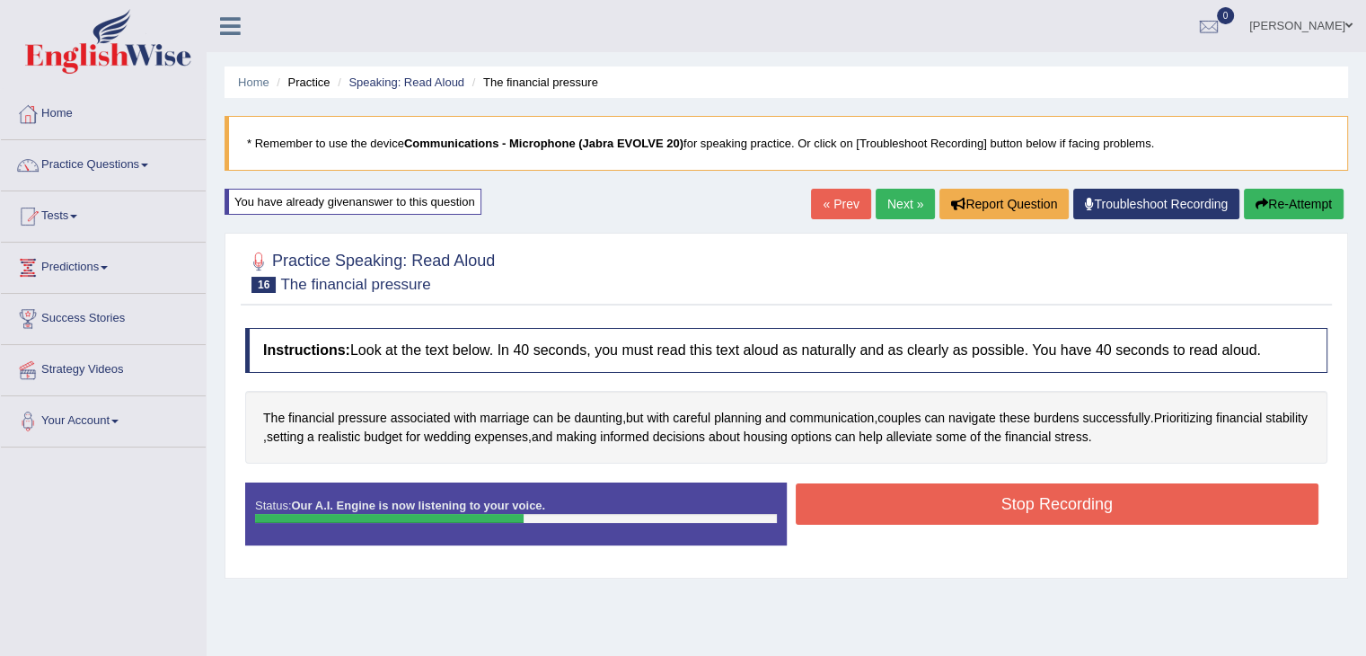
click at [975, 501] on button "Stop Recording" at bounding box center [1058, 503] width 524 height 41
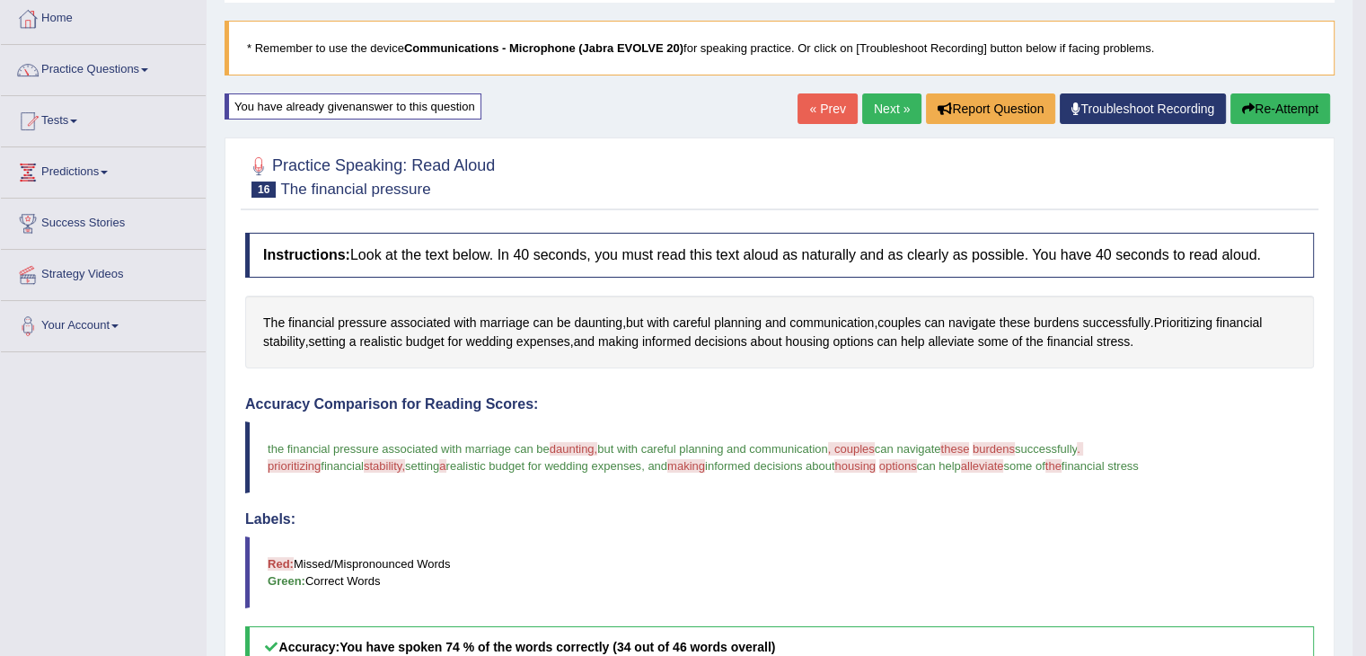
scroll to position [91, 0]
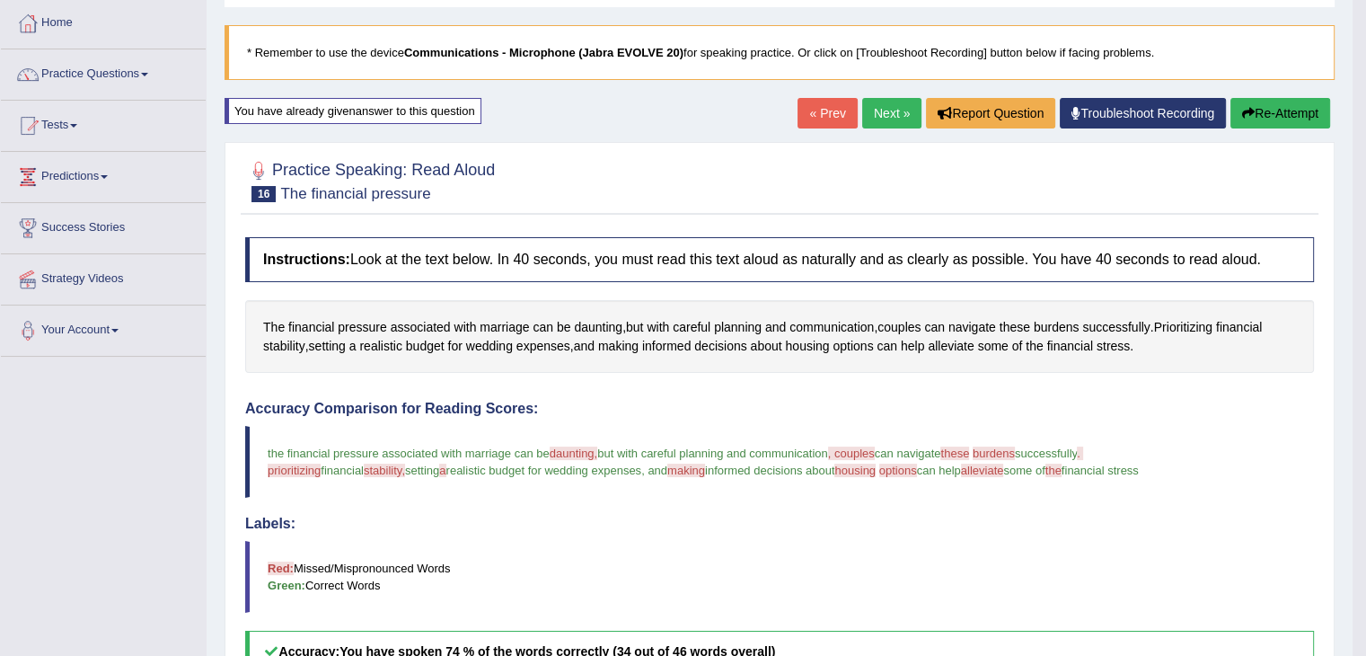
click at [1294, 105] on button "Re-Attempt" at bounding box center [1281, 113] width 100 height 31
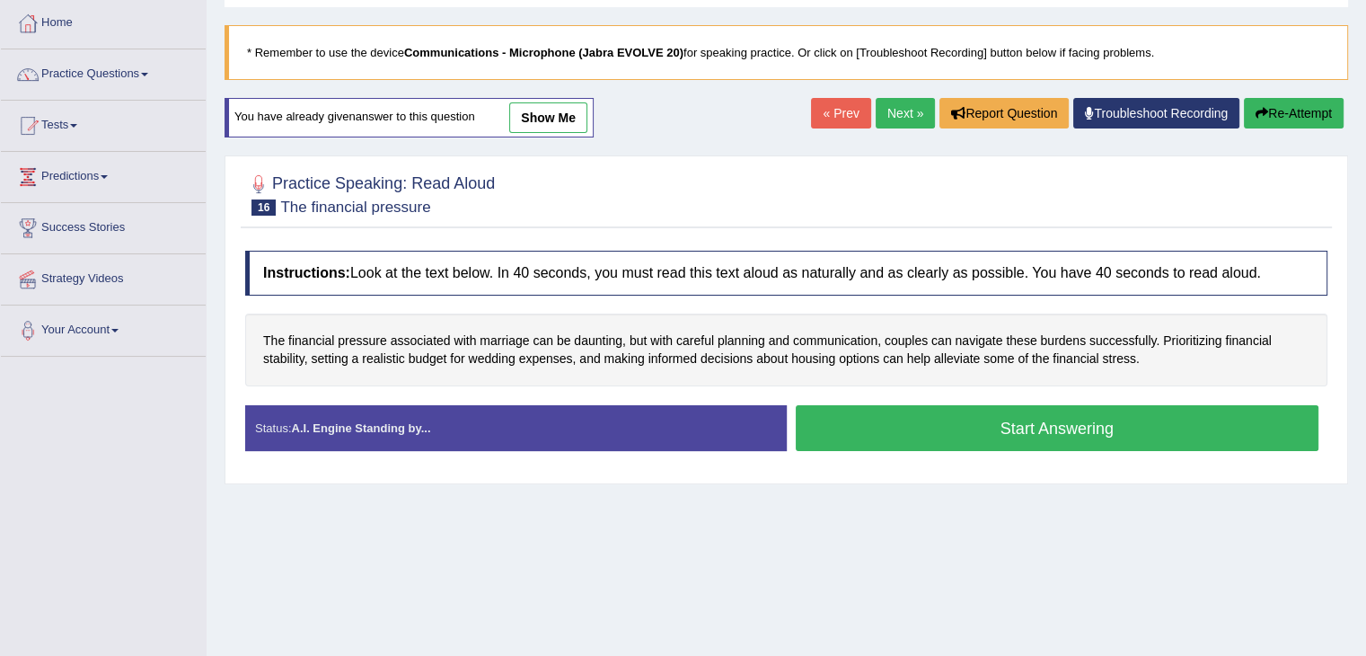
click at [963, 423] on button "Start Answering" at bounding box center [1058, 428] width 524 height 46
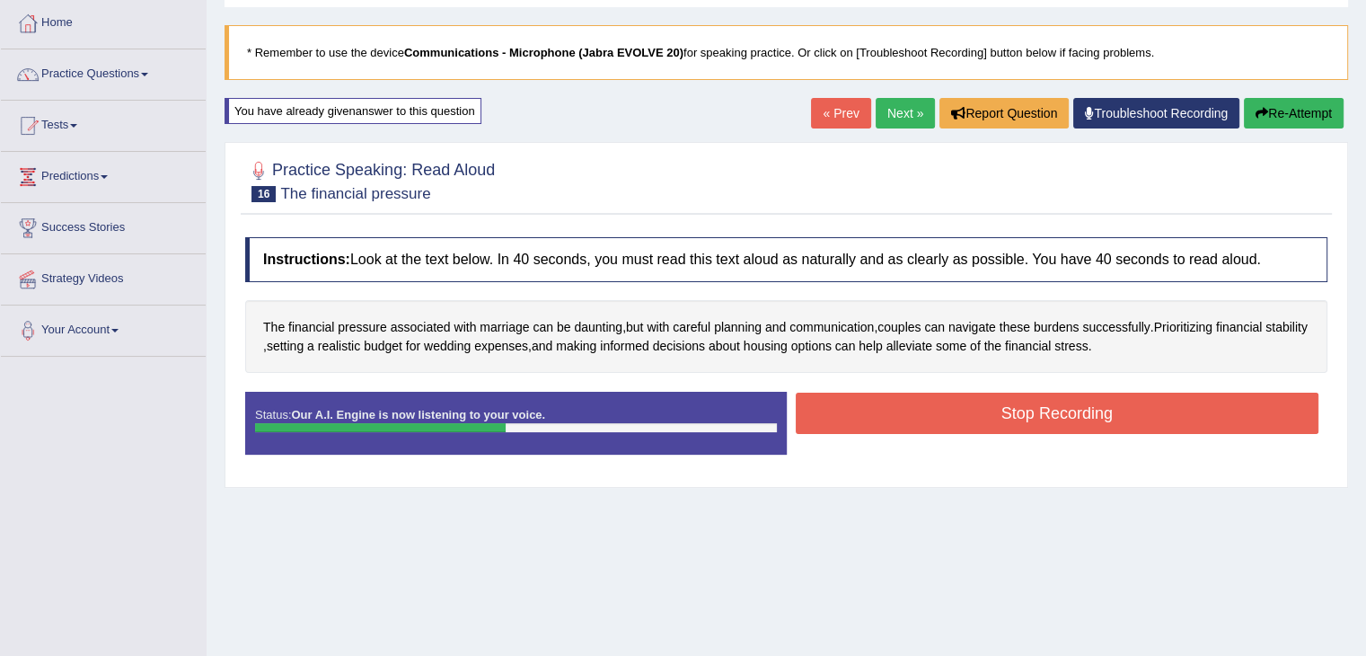
click at [959, 408] on button "Stop Recording" at bounding box center [1058, 413] width 524 height 41
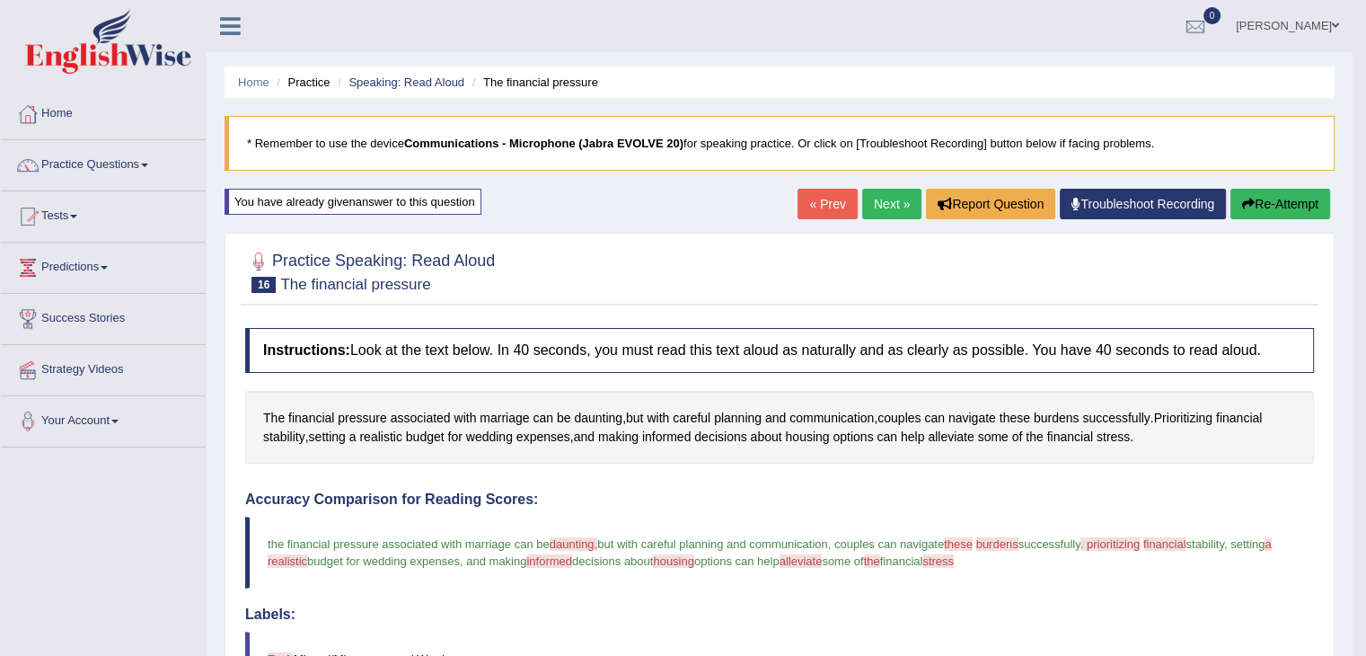
click at [1286, 197] on button "Re-Attempt" at bounding box center [1281, 204] width 100 height 31
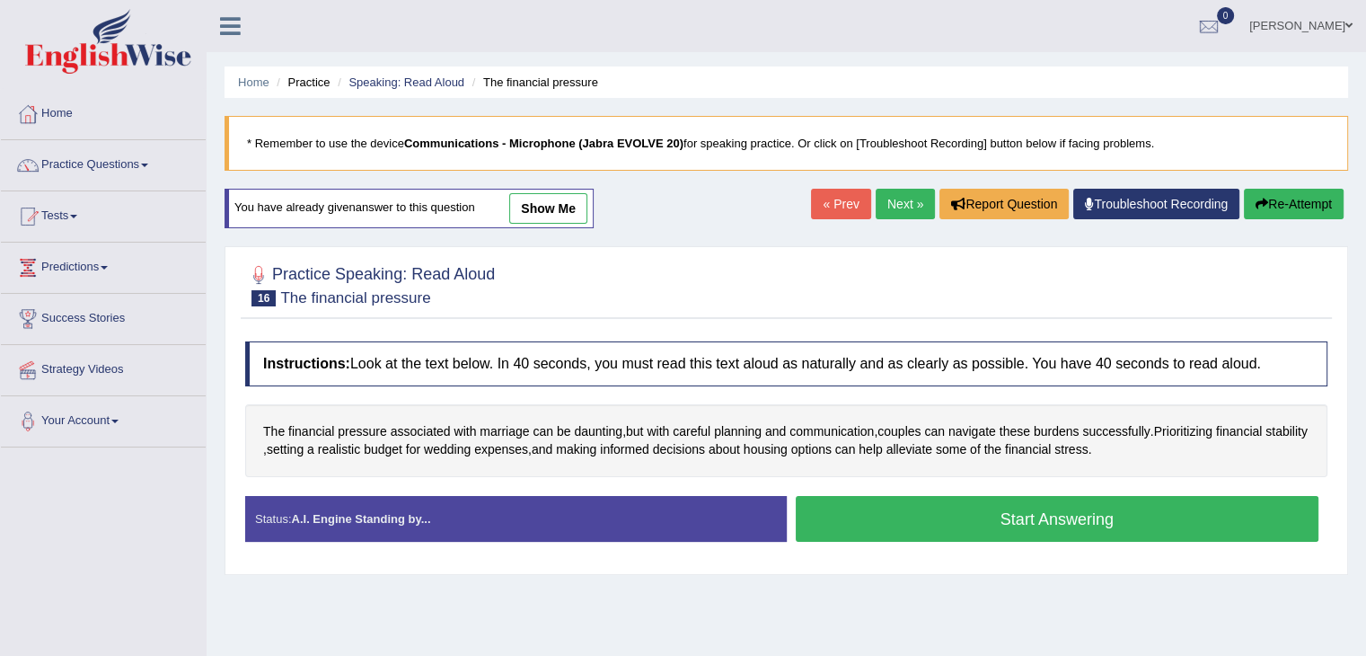
click at [910, 516] on button "Start Answering" at bounding box center [1058, 519] width 524 height 46
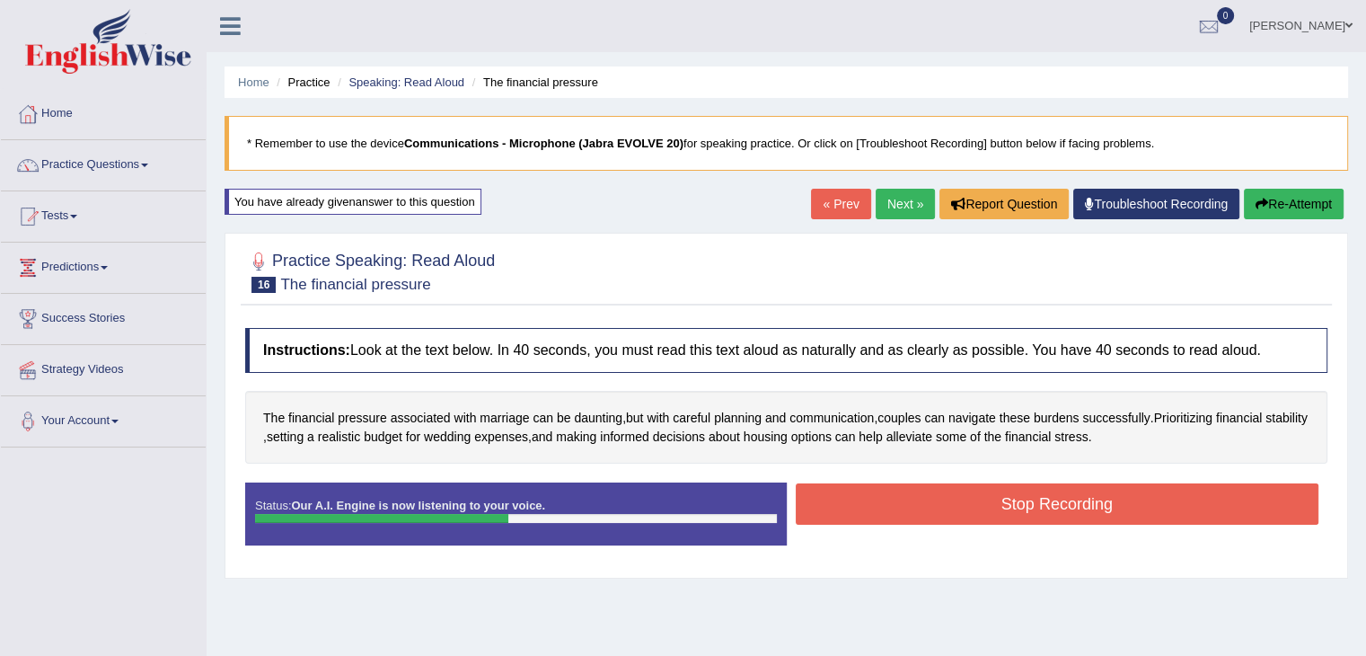
click at [1099, 507] on button "Stop Recording" at bounding box center [1058, 503] width 524 height 41
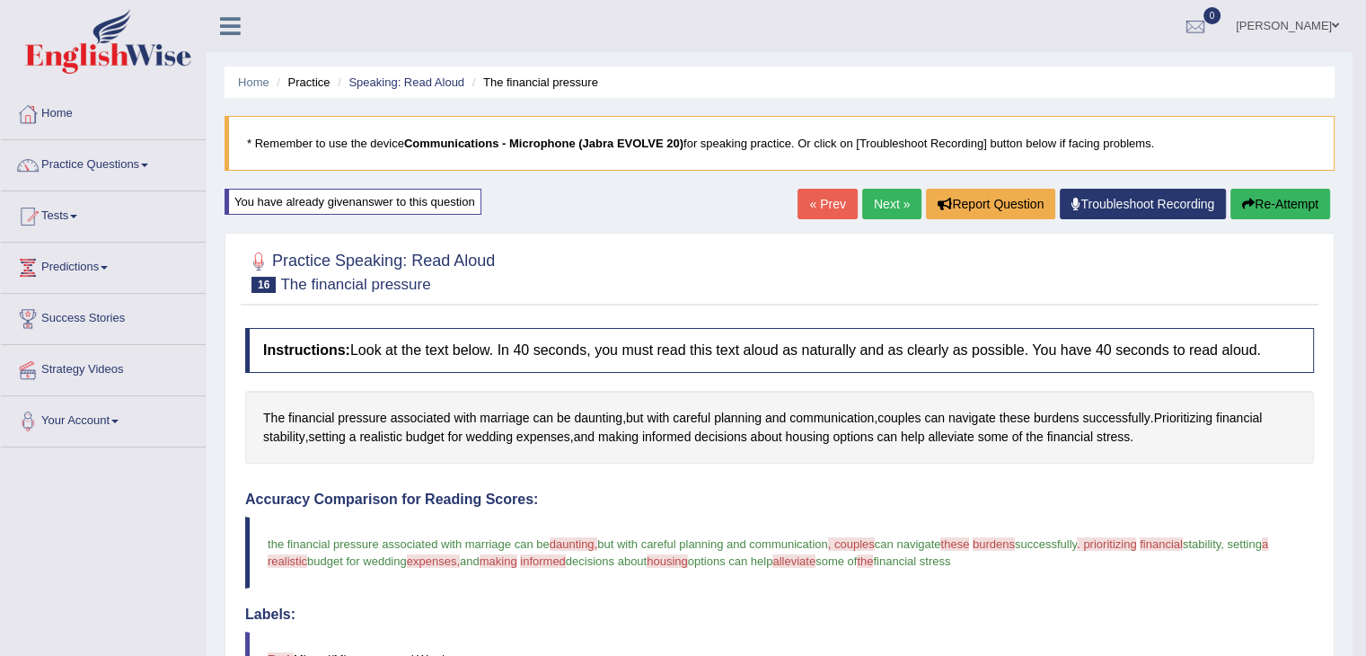
click at [1297, 198] on button "Re-Attempt" at bounding box center [1281, 204] width 100 height 31
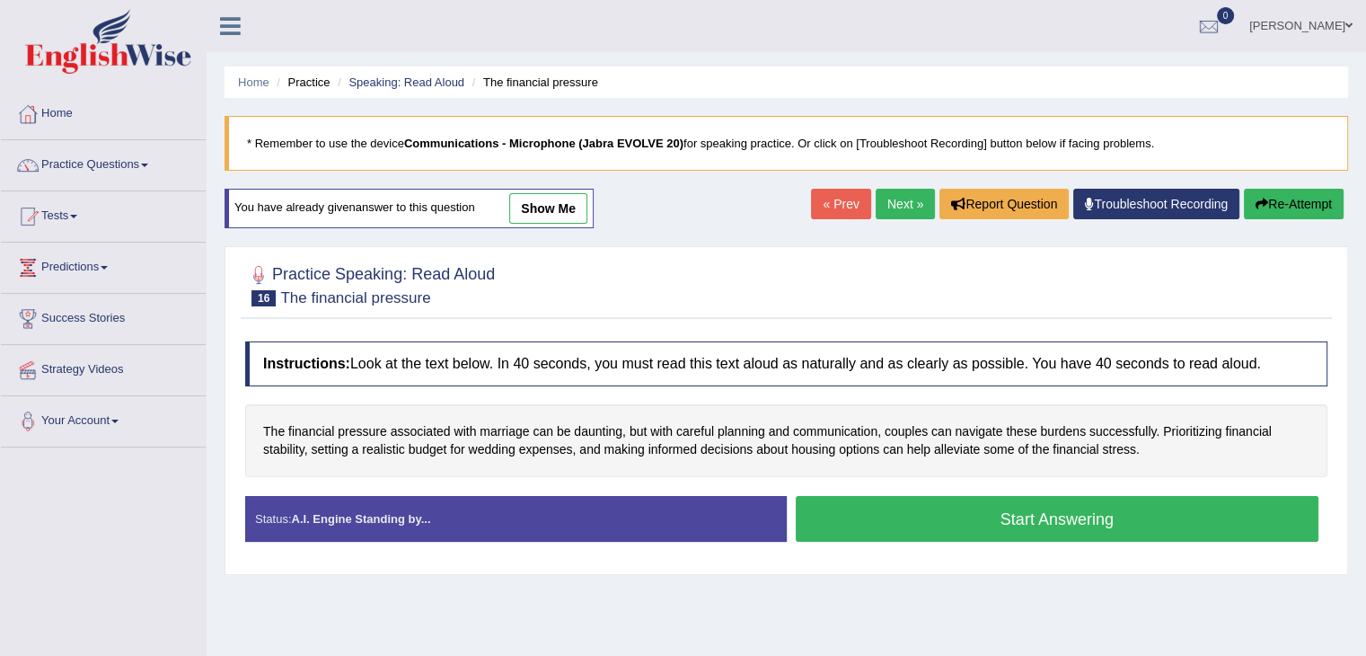
click at [932, 521] on button "Start Answering" at bounding box center [1058, 519] width 524 height 46
click at [1029, 521] on button "Start Answering" at bounding box center [1058, 519] width 524 height 46
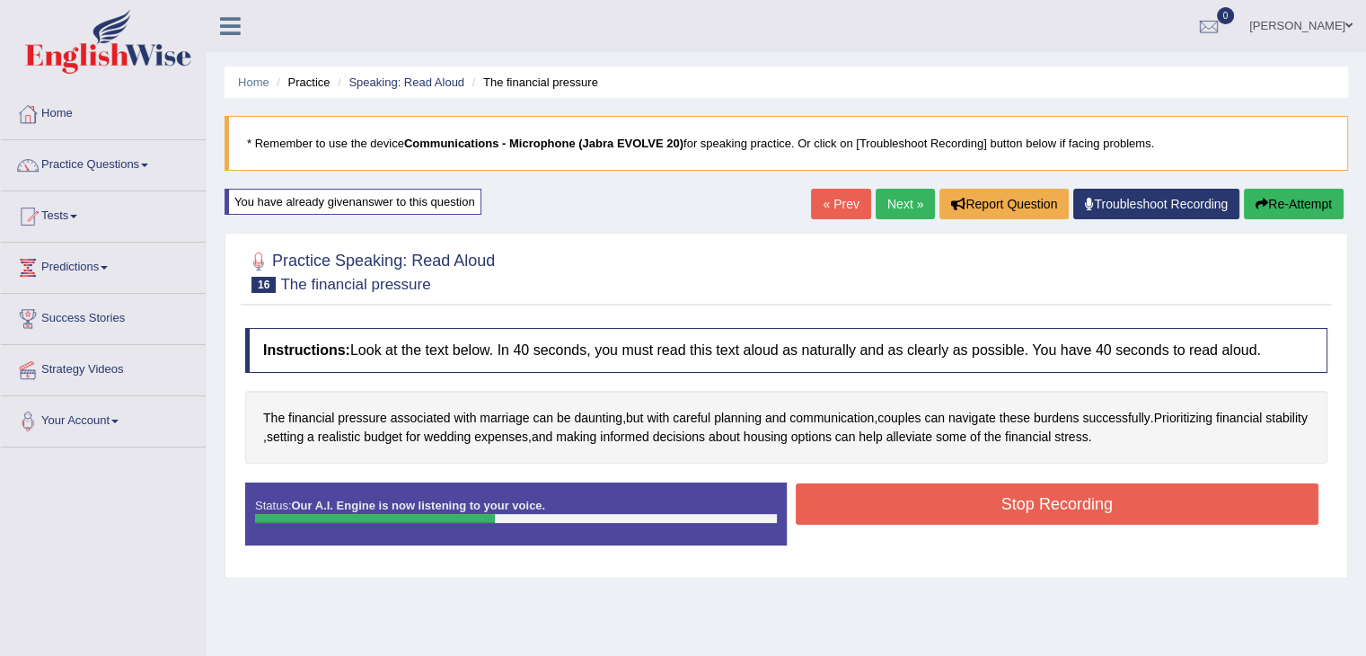
click at [1123, 490] on button "Stop Recording" at bounding box center [1058, 503] width 524 height 41
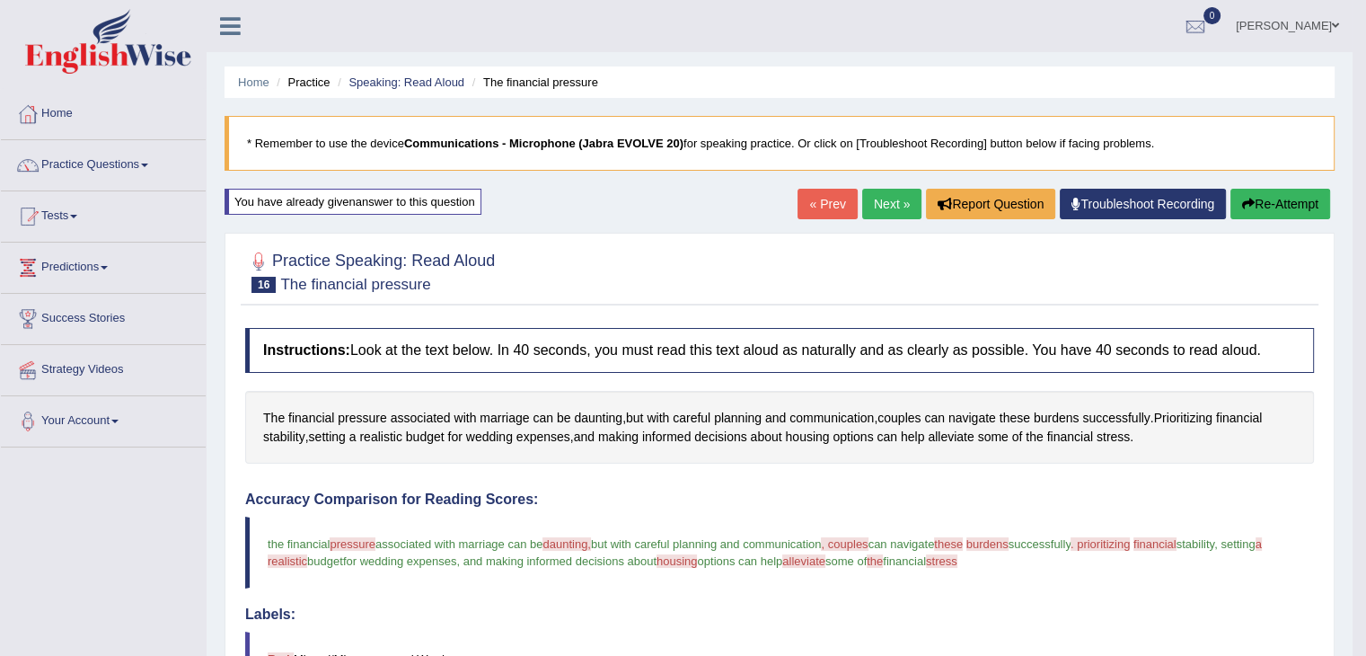
click at [1275, 212] on button "Re-Attempt" at bounding box center [1281, 204] width 100 height 31
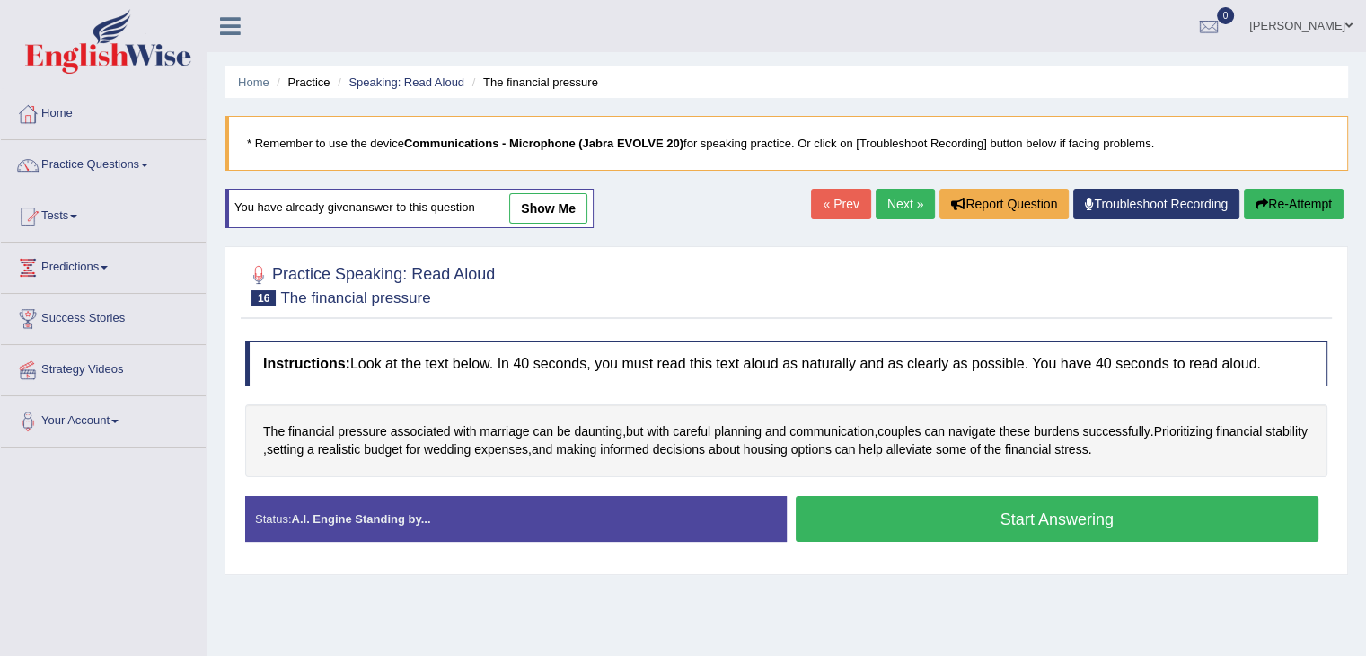
click at [970, 528] on button "Start Answering" at bounding box center [1058, 519] width 524 height 46
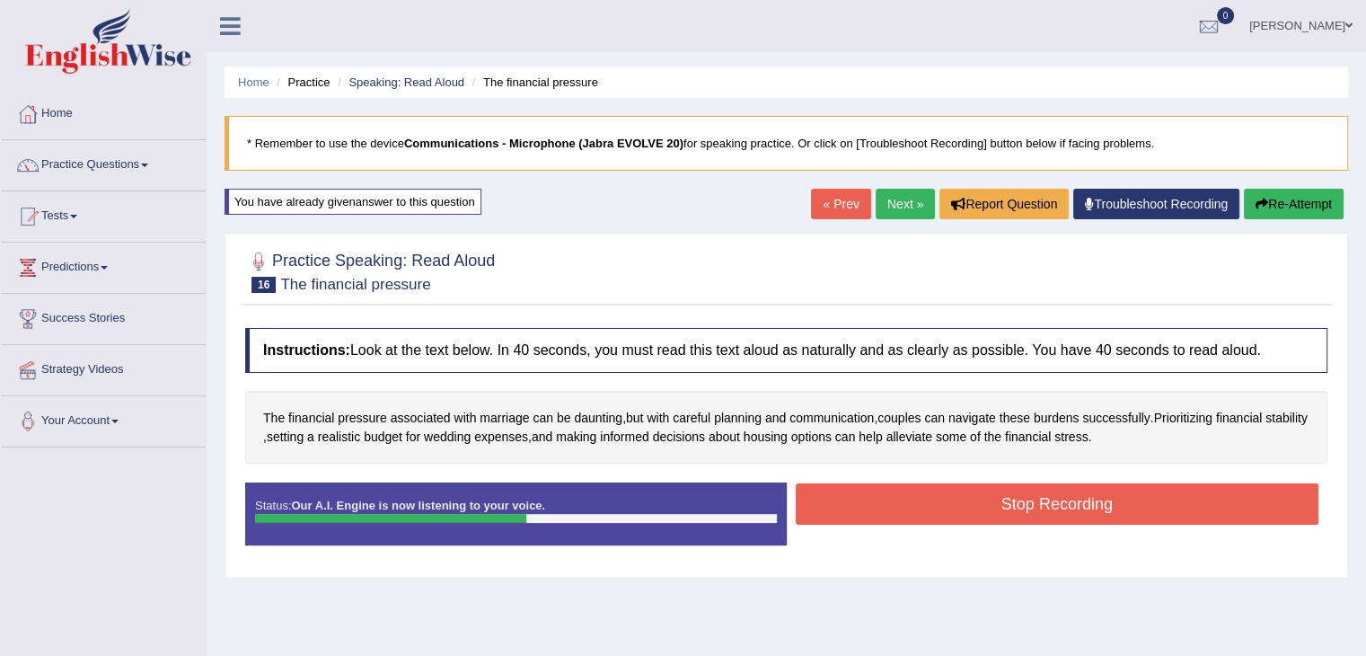
click at [1061, 503] on button "Stop Recording" at bounding box center [1058, 503] width 524 height 41
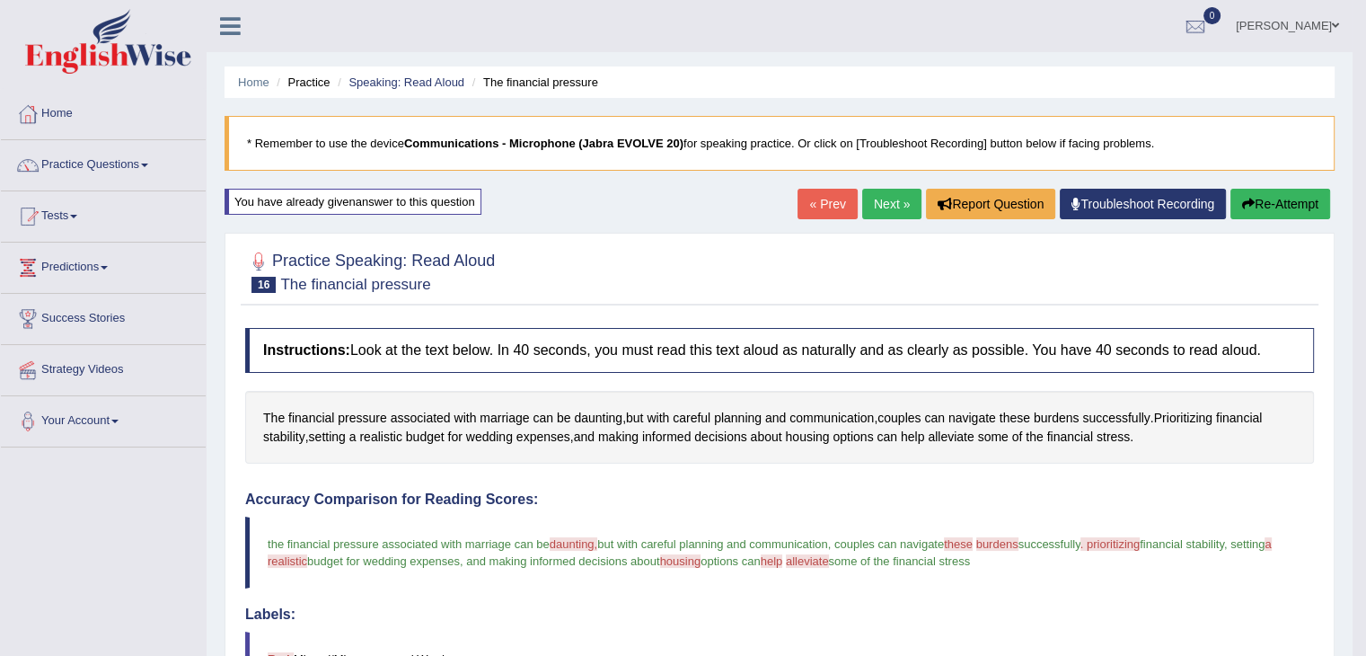
click at [1308, 194] on button "Re-Attempt" at bounding box center [1281, 204] width 100 height 31
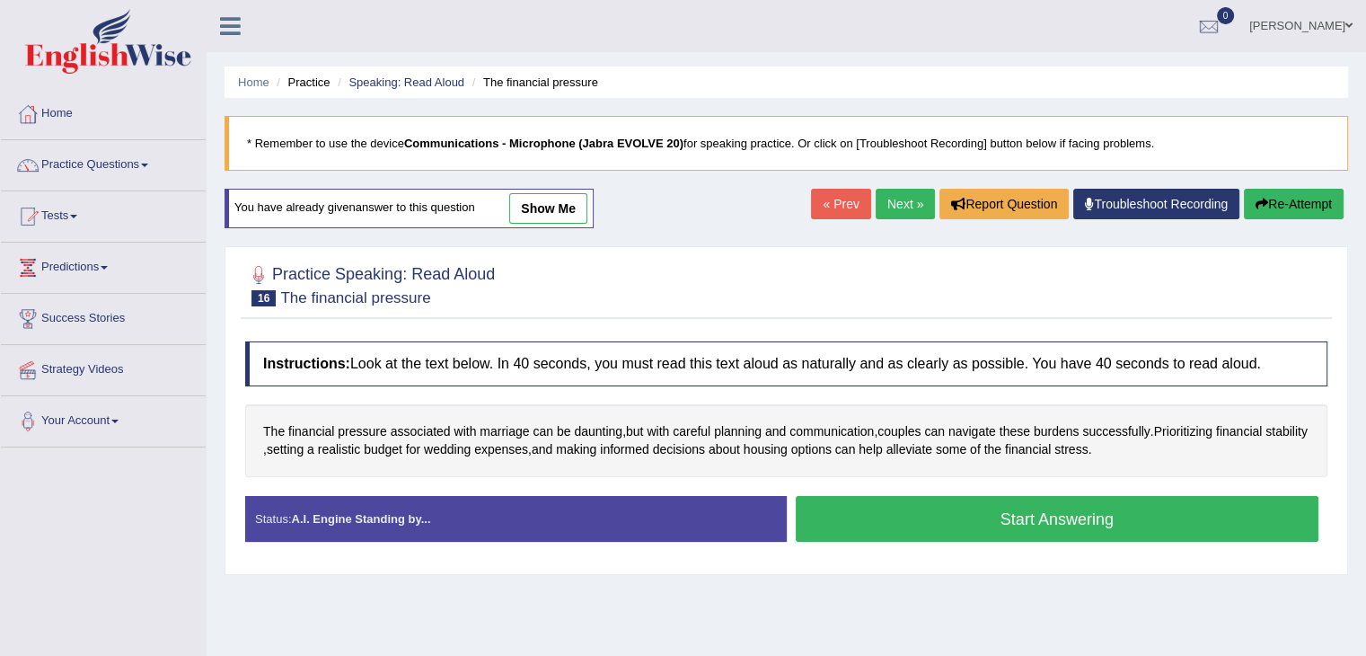
click at [992, 528] on button "Start Answering" at bounding box center [1058, 519] width 524 height 46
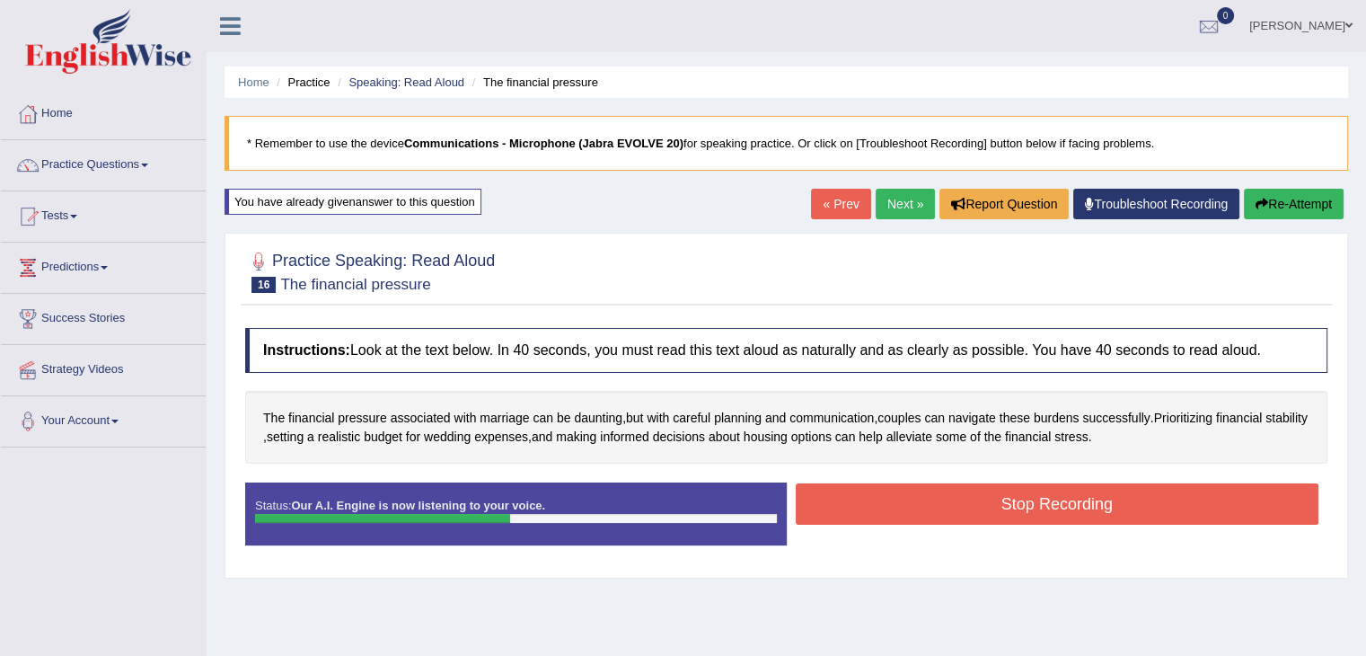
click at [967, 489] on button "Stop Recording" at bounding box center [1058, 503] width 524 height 41
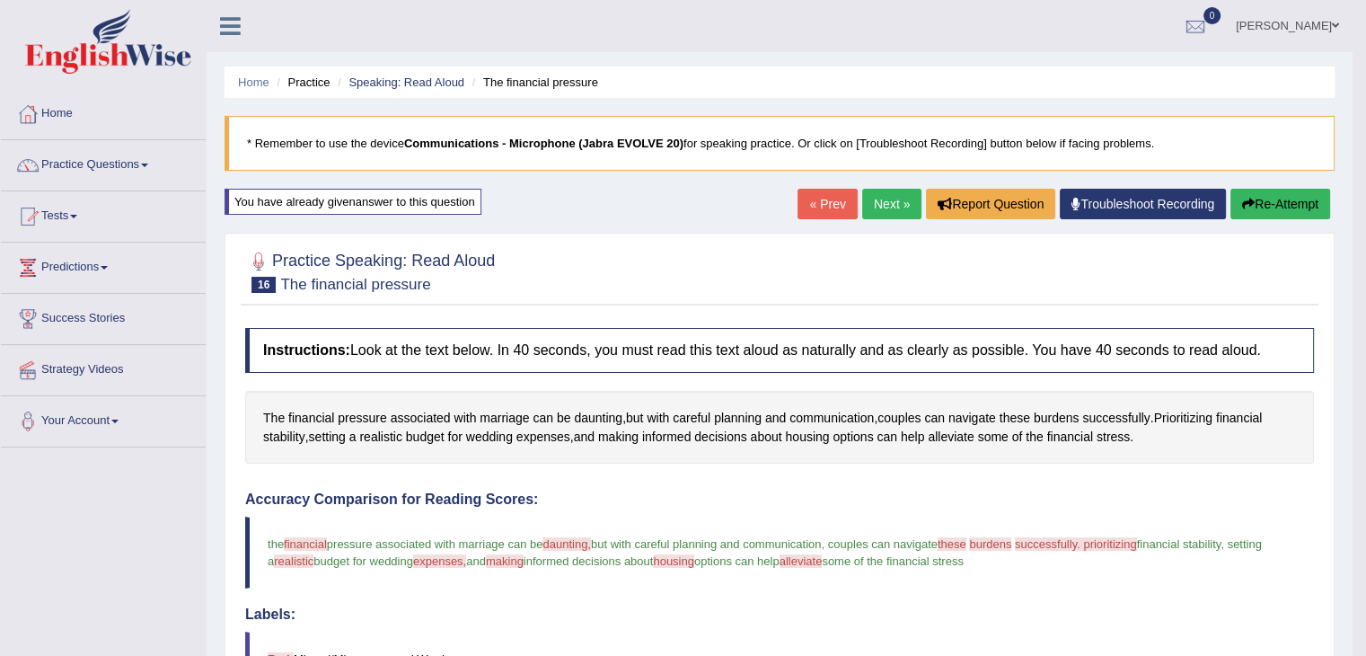
click at [884, 203] on link "Next »" at bounding box center [891, 204] width 59 height 31
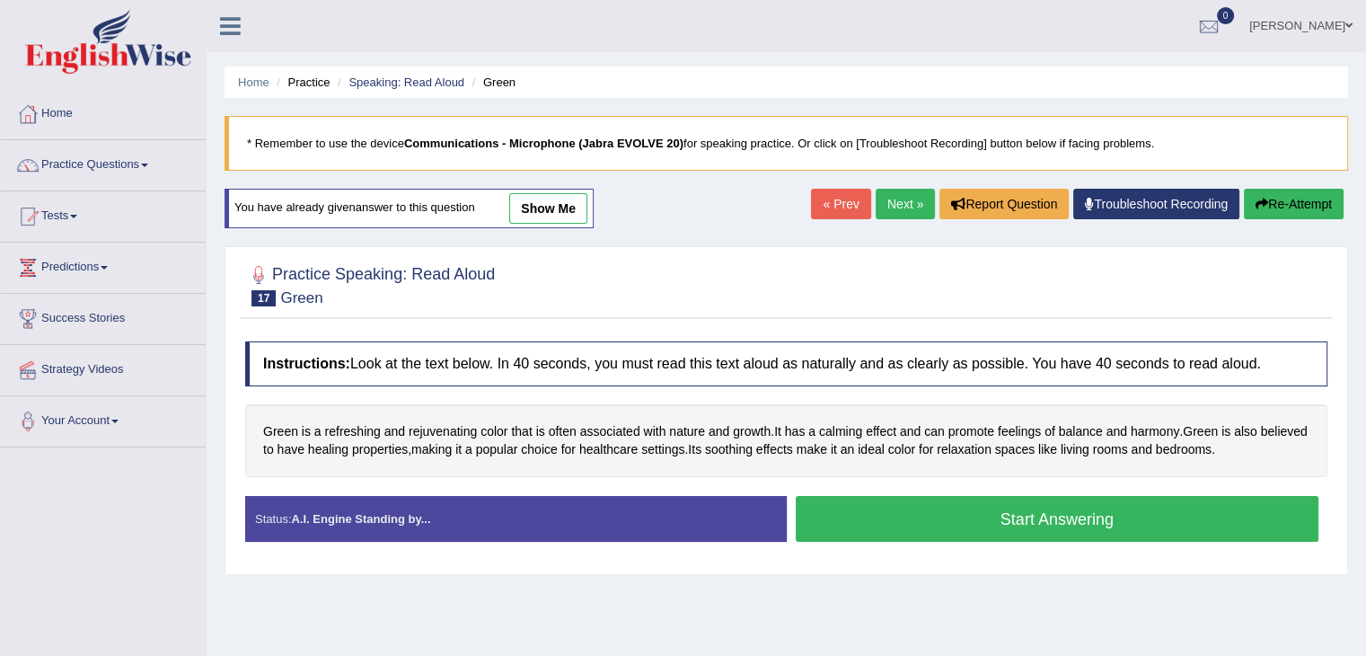
click at [556, 194] on link "show me" at bounding box center [548, 208] width 78 height 31
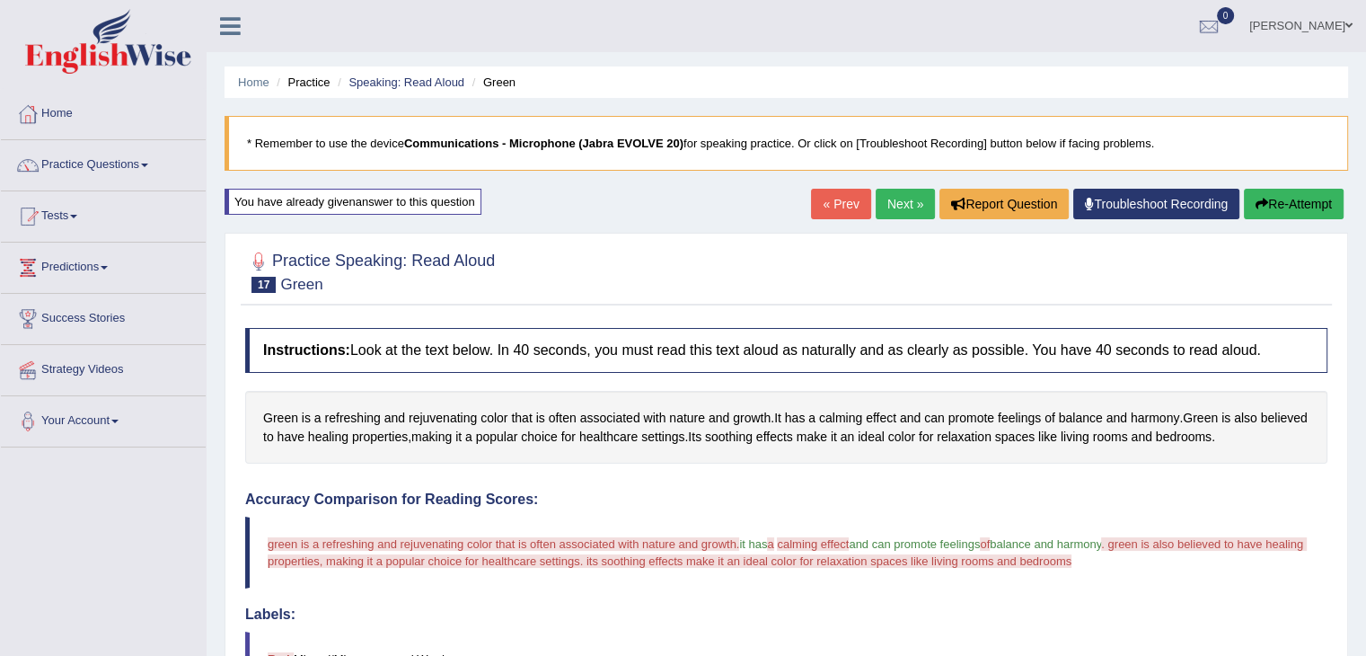
click at [896, 215] on link "Next »" at bounding box center [905, 204] width 59 height 31
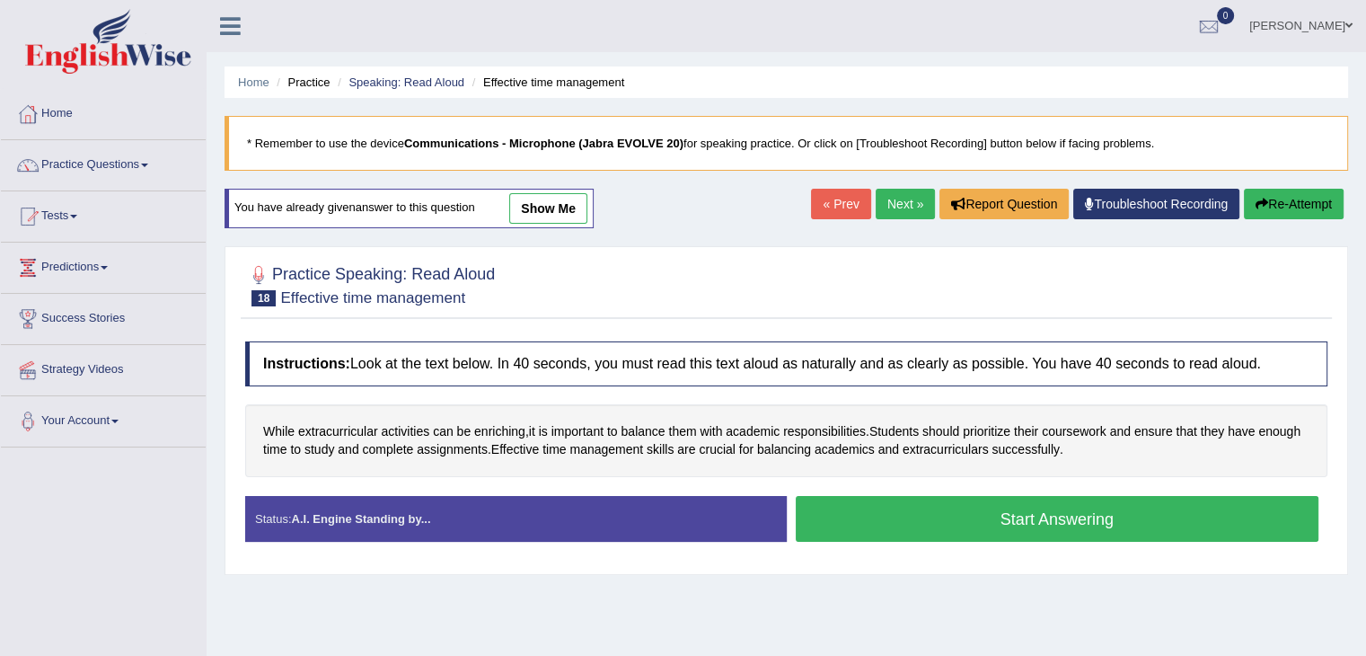
click at [570, 193] on link "show me" at bounding box center [548, 208] width 78 height 31
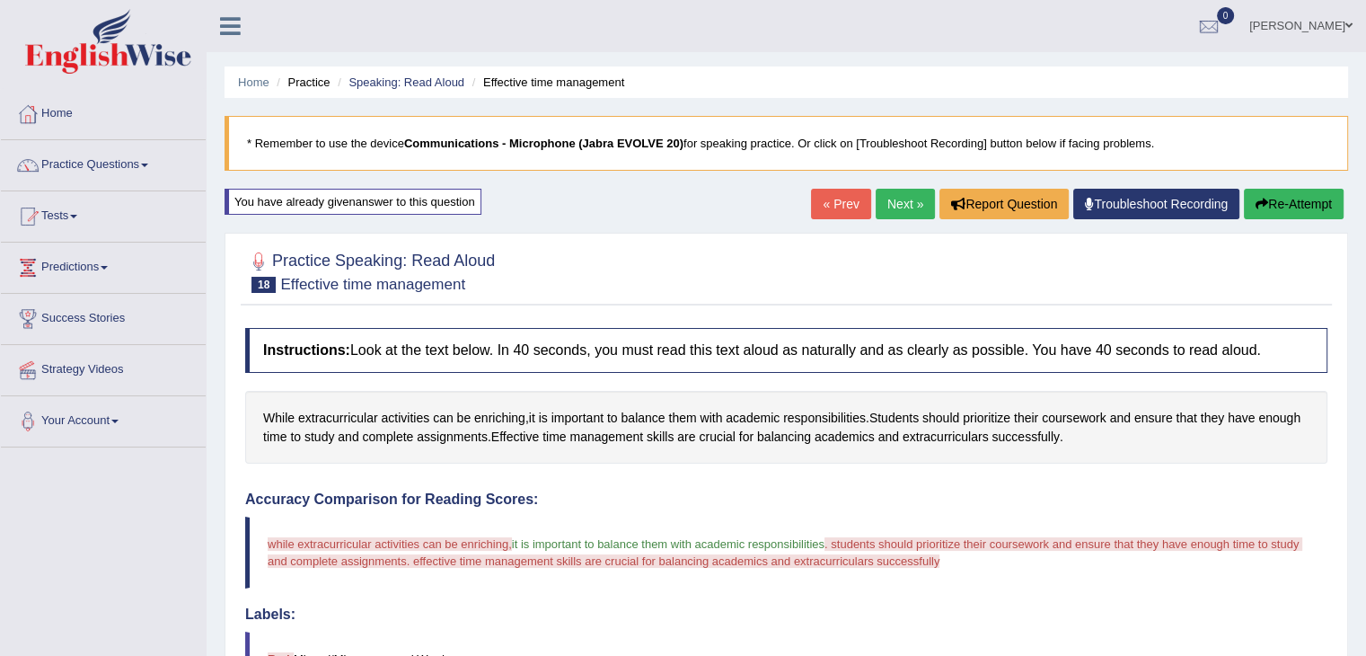
click at [1312, 208] on button "Re-Attempt" at bounding box center [1294, 204] width 100 height 31
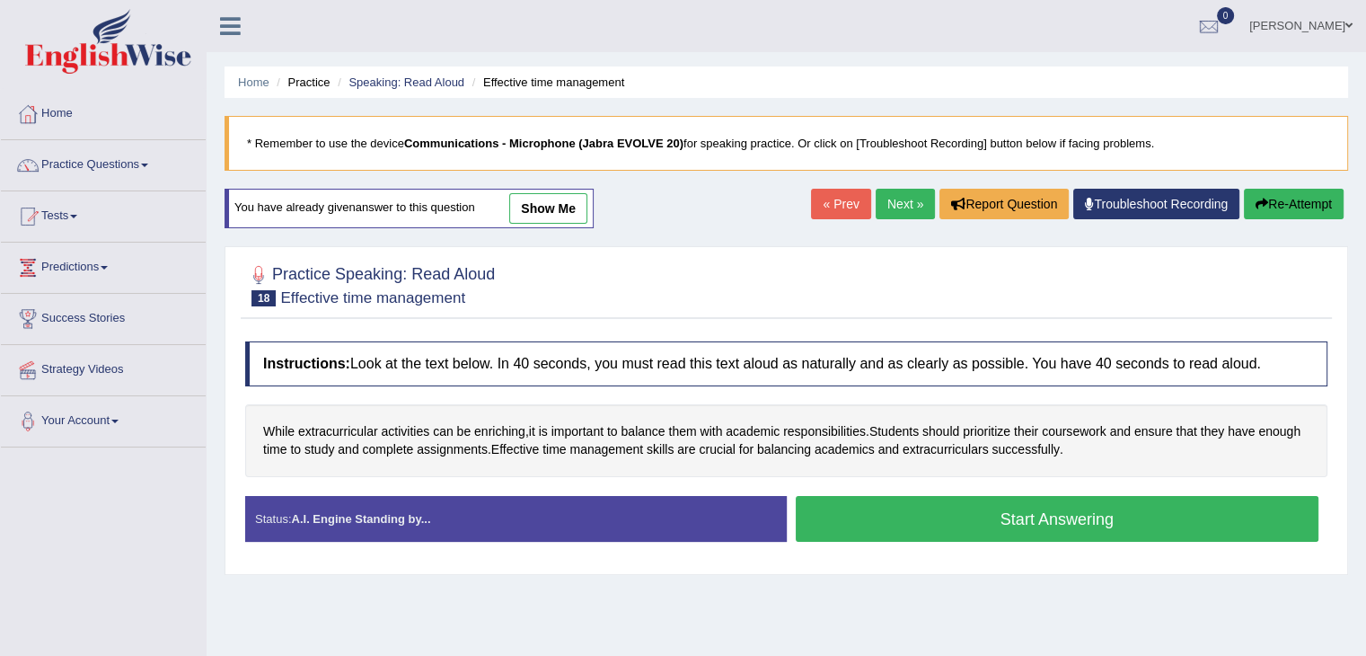
click at [938, 509] on button "Start Answering" at bounding box center [1058, 519] width 524 height 46
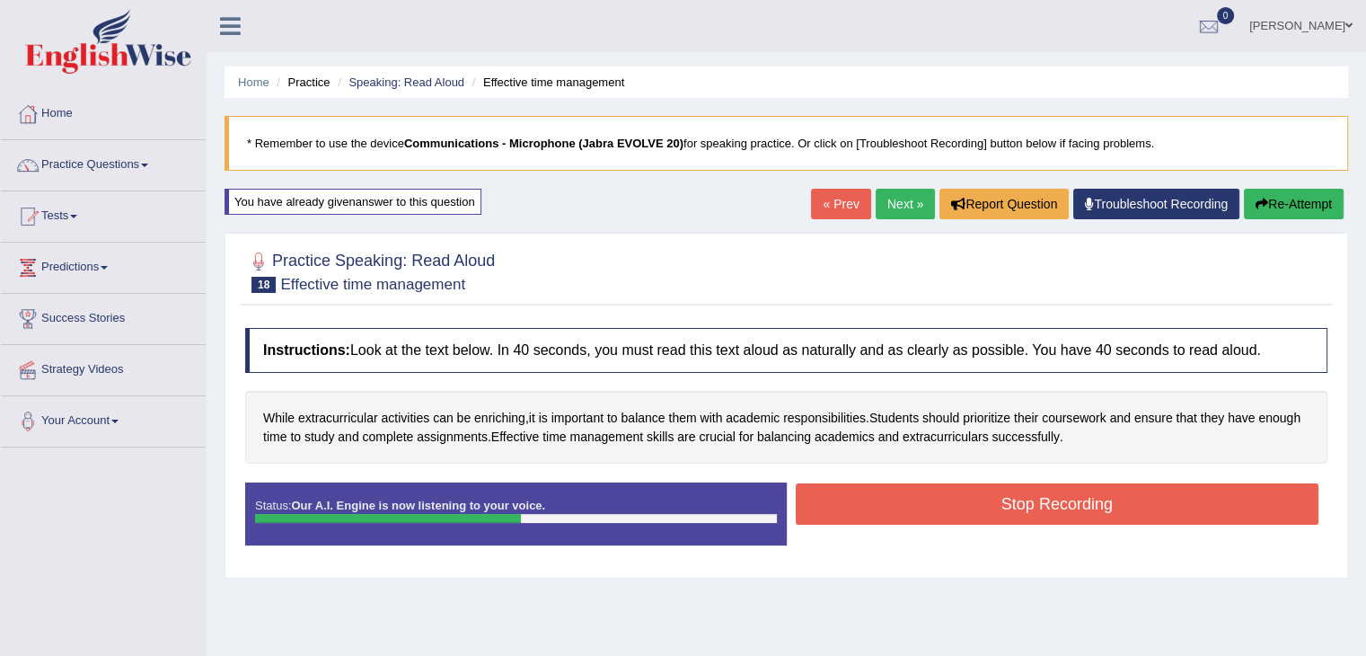
click at [1057, 490] on button "Stop Recording" at bounding box center [1058, 503] width 524 height 41
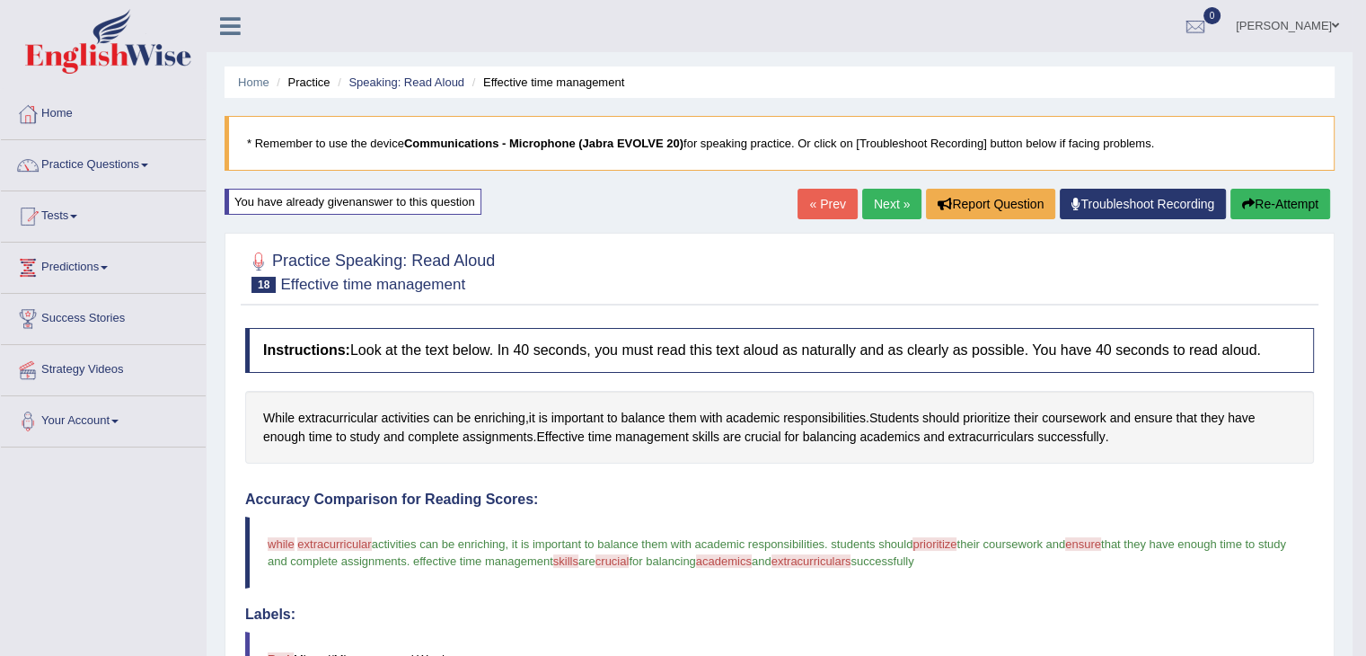
click at [1305, 199] on button "Re-Attempt" at bounding box center [1281, 204] width 100 height 31
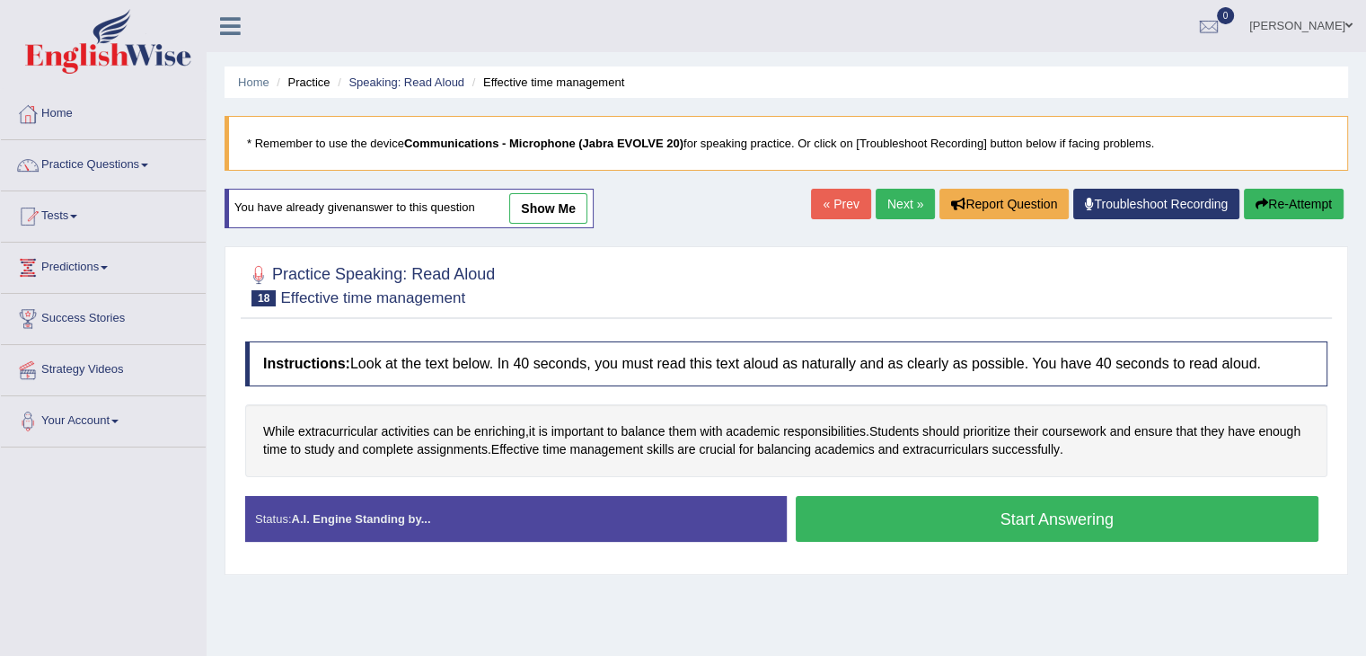
click at [913, 511] on button "Start Answering" at bounding box center [1058, 519] width 524 height 46
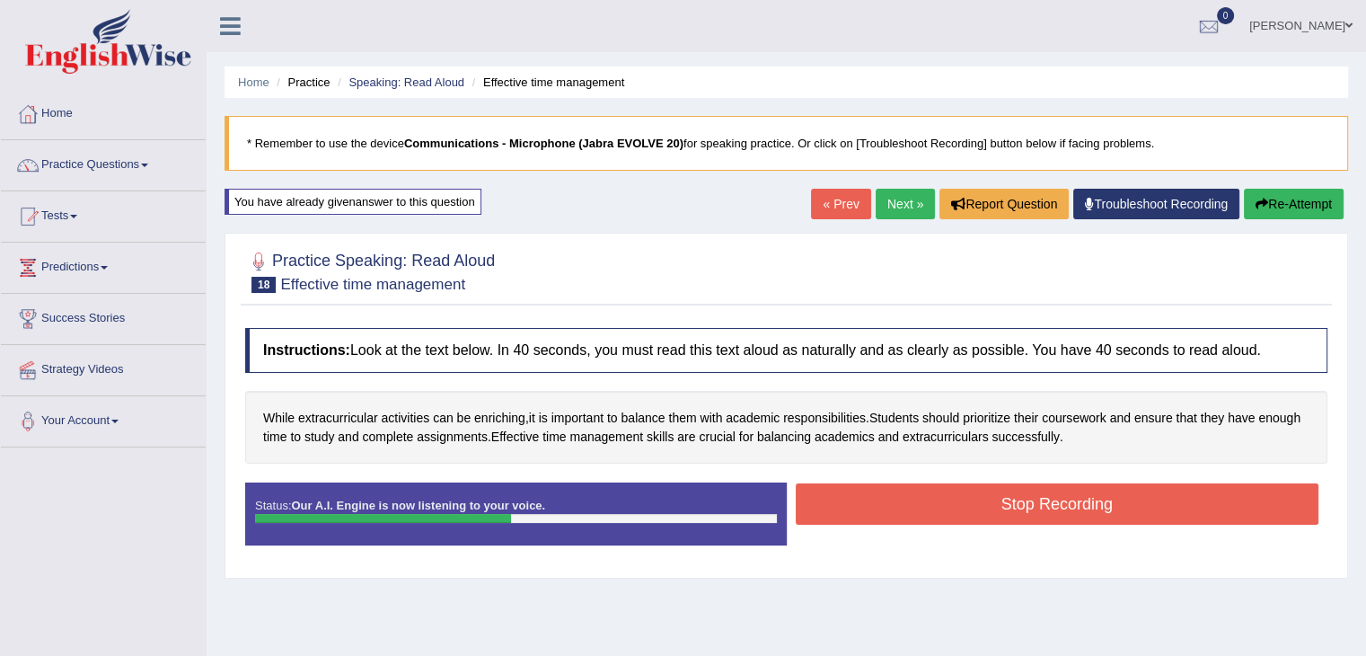
click at [1202, 506] on button "Stop Recording" at bounding box center [1058, 503] width 524 height 41
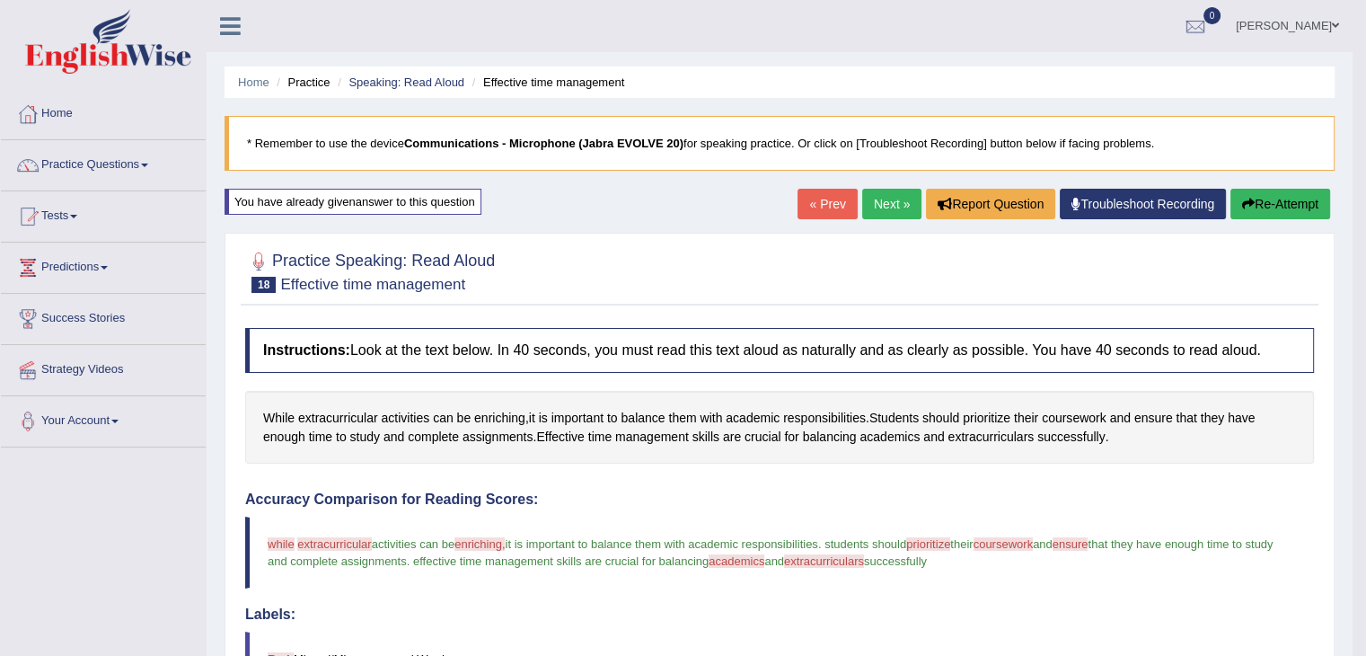
click at [1290, 192] on button "Re-Attempt" at bounding box center [1281, 204] width 100 height 31
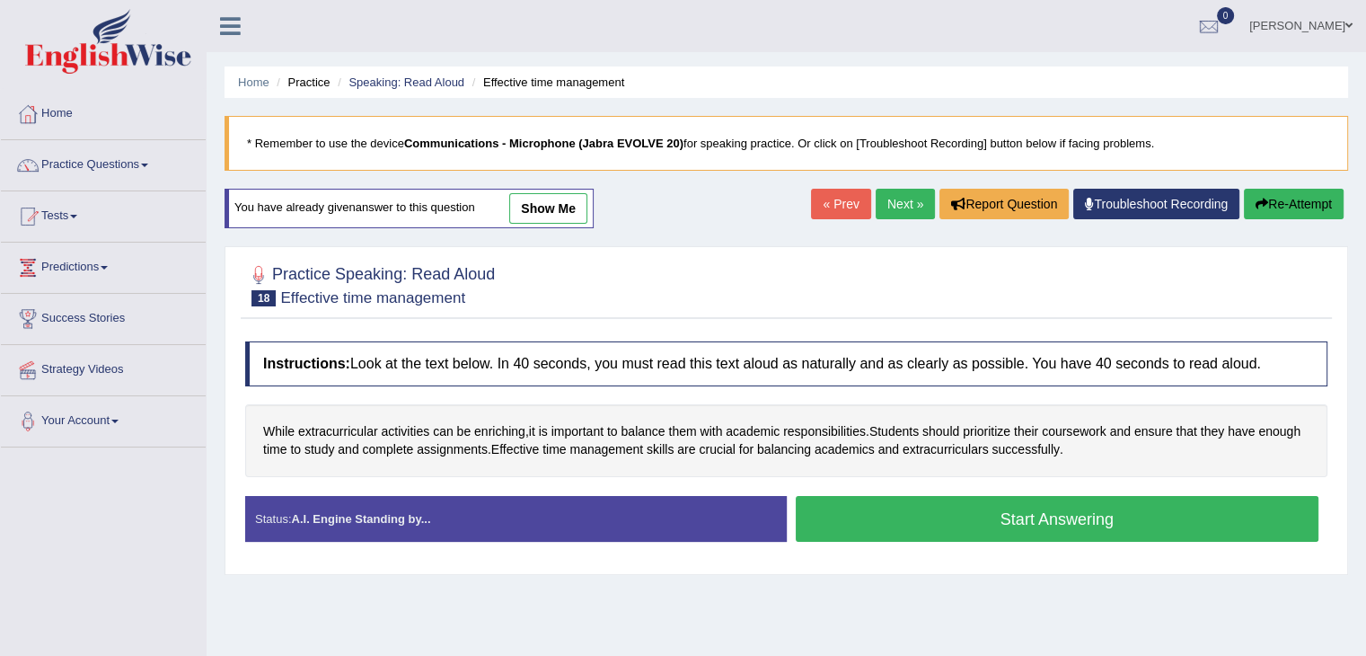
click at [971, 516] on button "Start Answering" at bounding box center [1058, 519] width 524 height 46
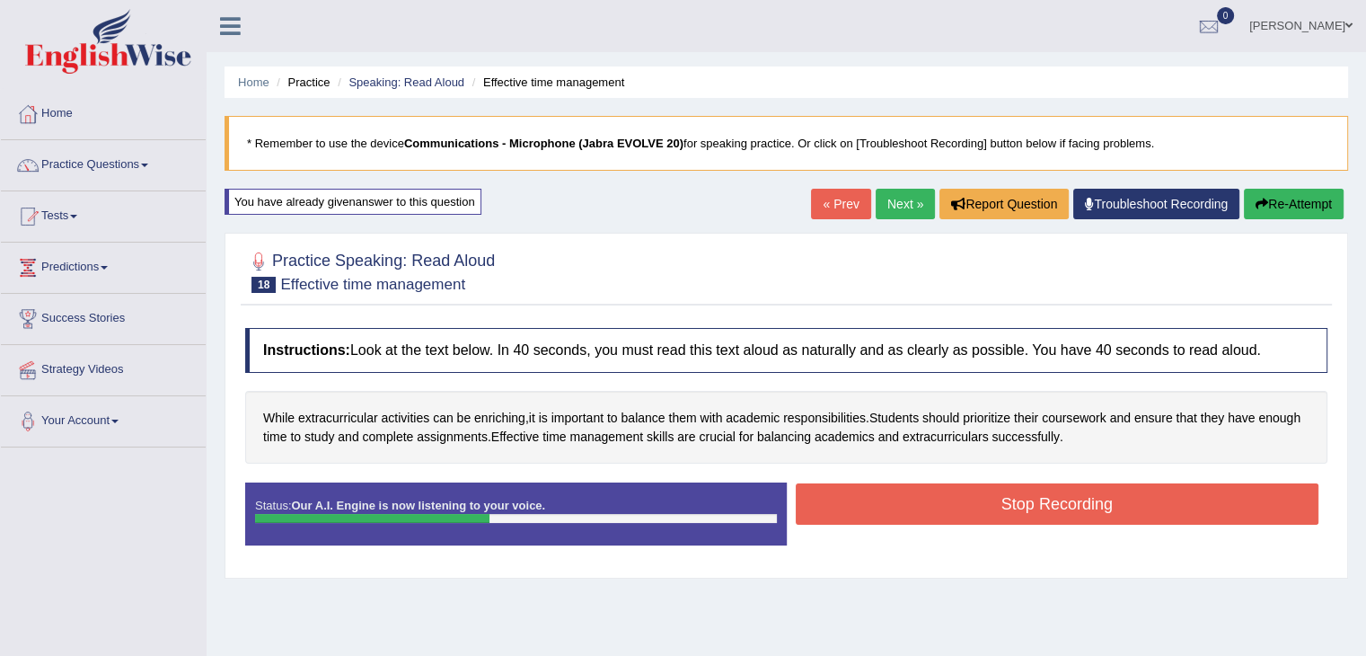
click at [1218, 483] on button "Stop Recording" at bounding box center [1058, 503] width 524 height 41
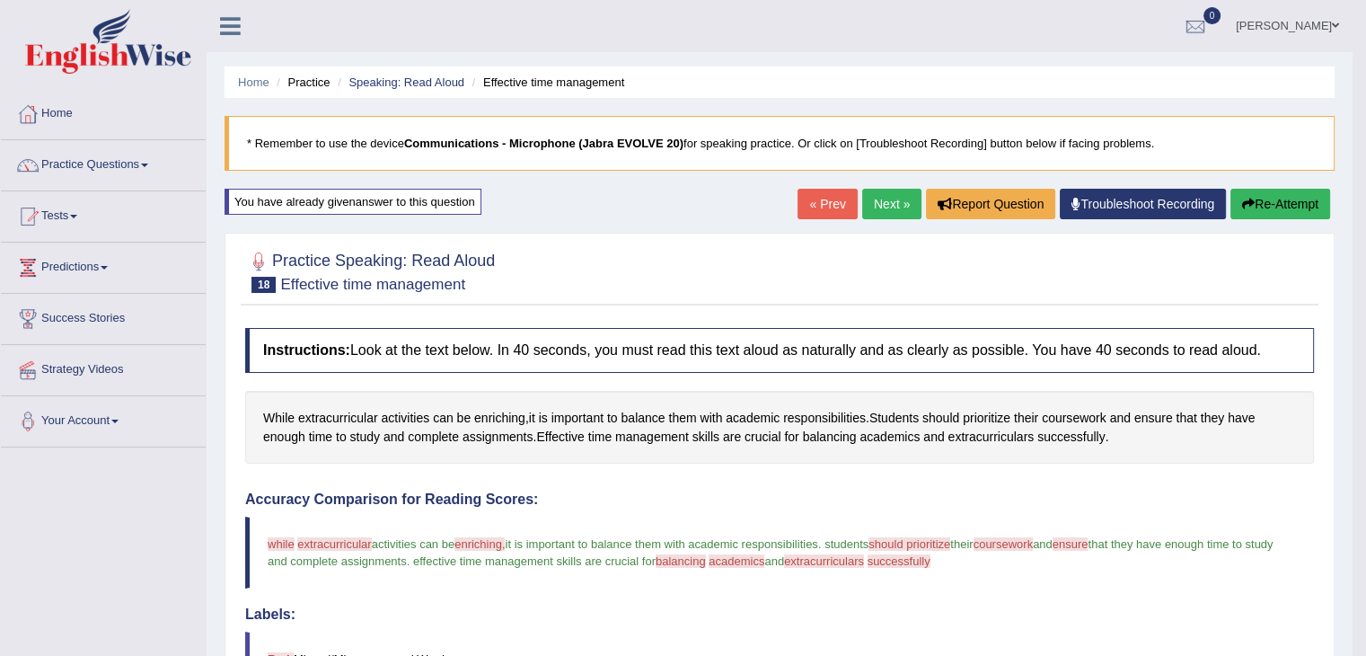
click at [1290, 199] on button "Re-Attempt" at bounding box center [1281, 204] width 100 height 31
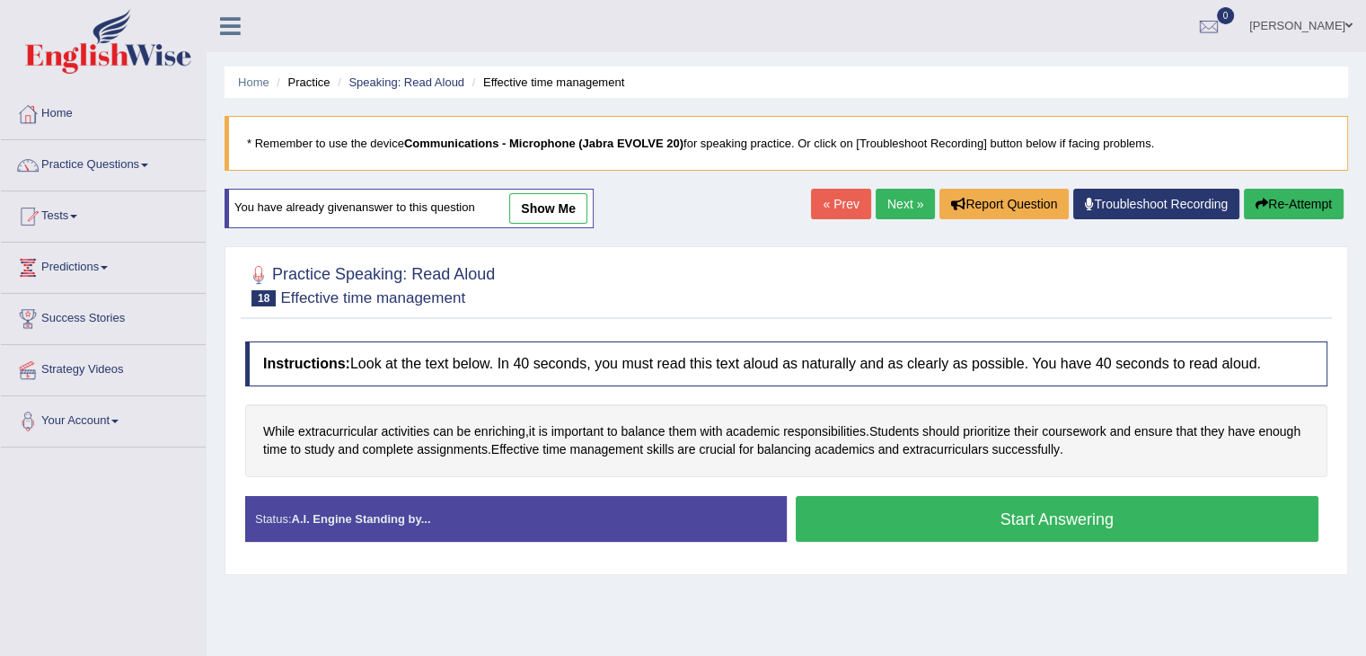
click at [949, 513] on button "Start Answering" at bounding box center [1058, 519] width 524 height 46
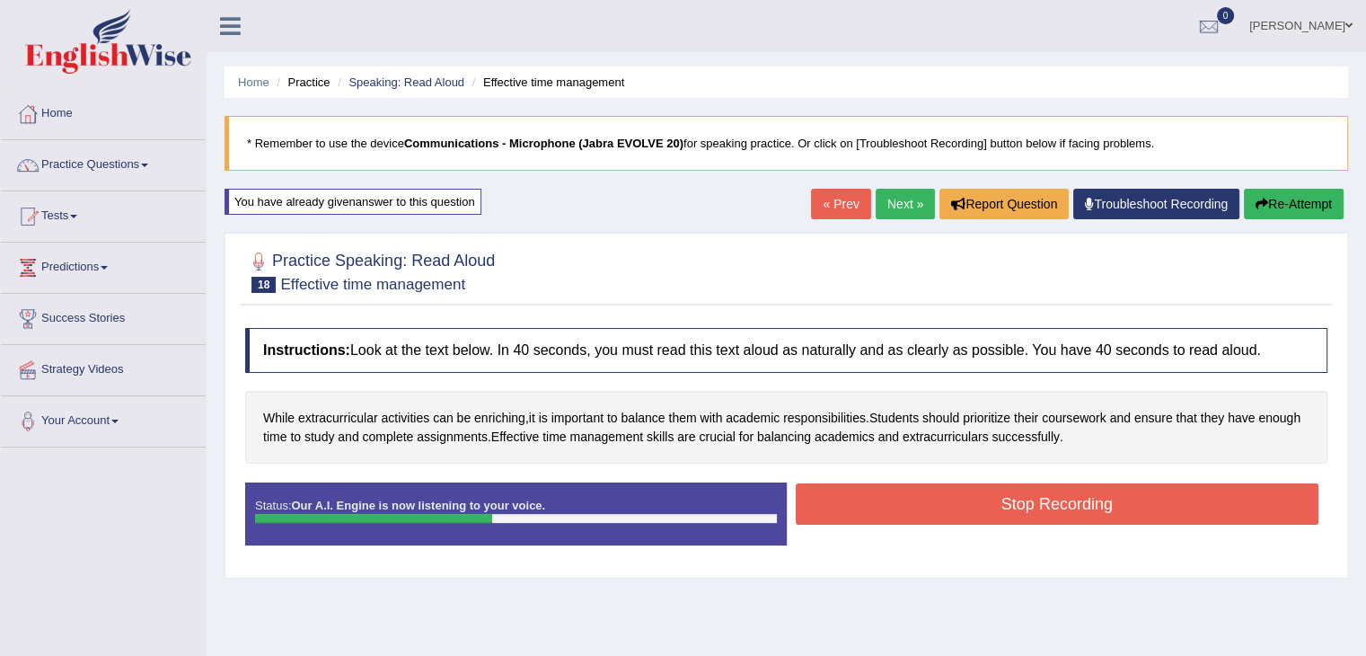
click at [1067, 499] on button "Stop Recording" at bounding box center [1058, 503] width 524 height 41
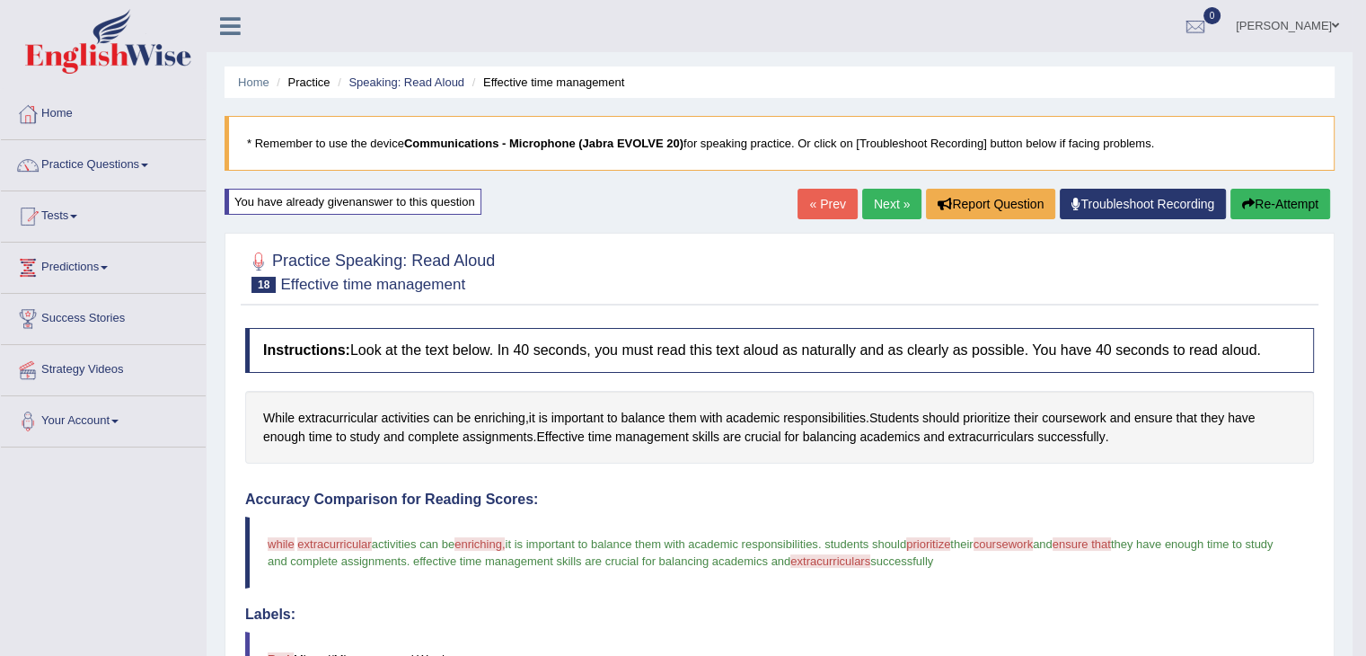
click at [1291, 199] on button "Re-Attempt" at bounding box center [1281, 204] width 100 height 31
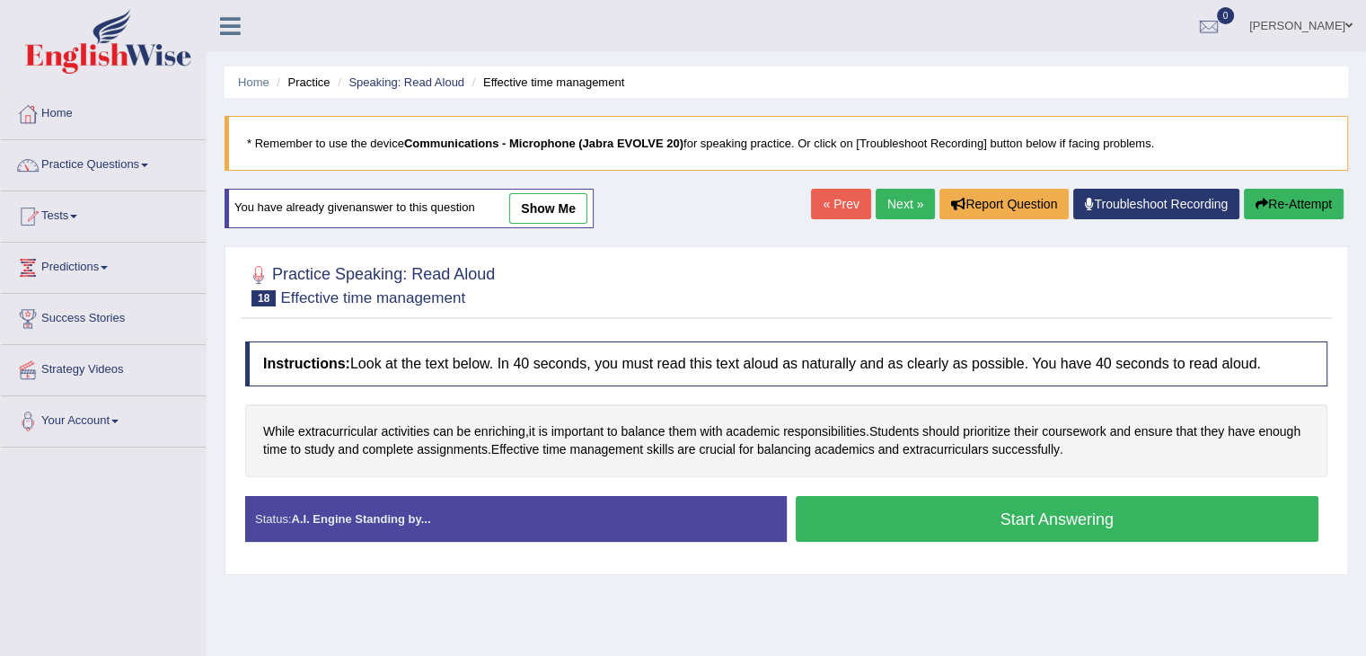
click at [923, 521] on button "Start Answering" at bounding box center [1058, 519] width 524 height 46
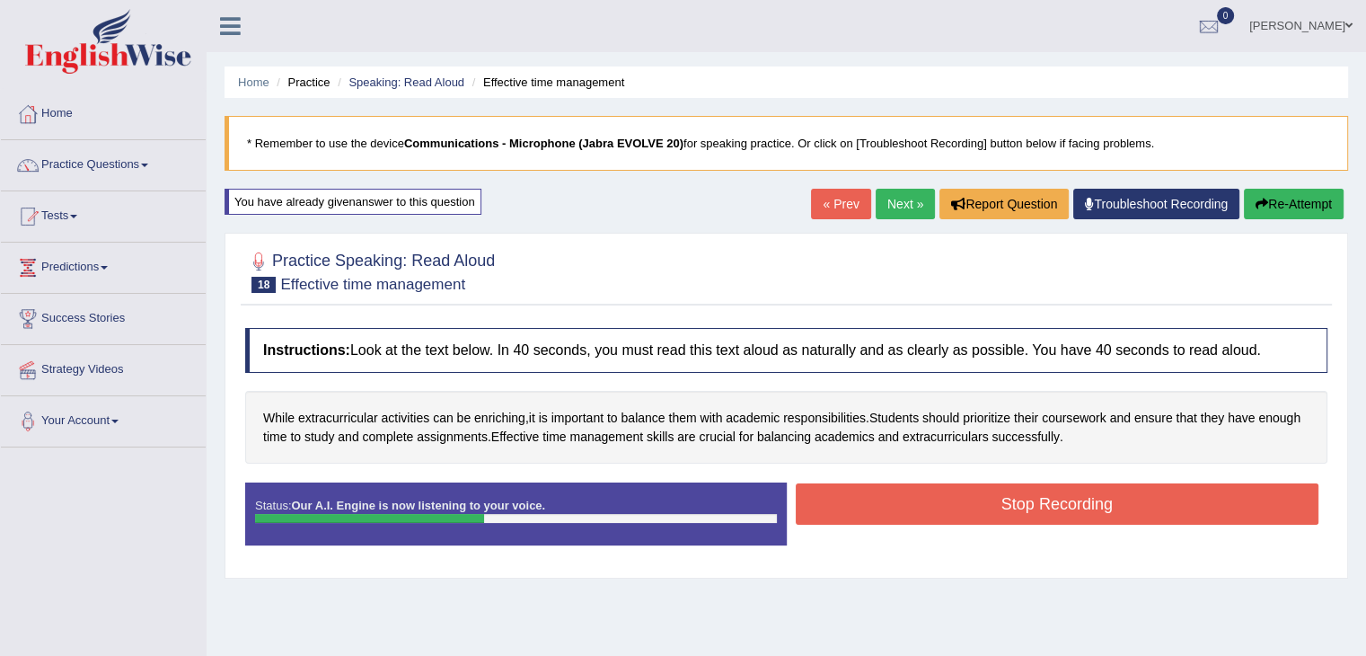
click at [1245, 499] on button "Stop Recording" at bounding box center [1058, 503] width 524 height 41
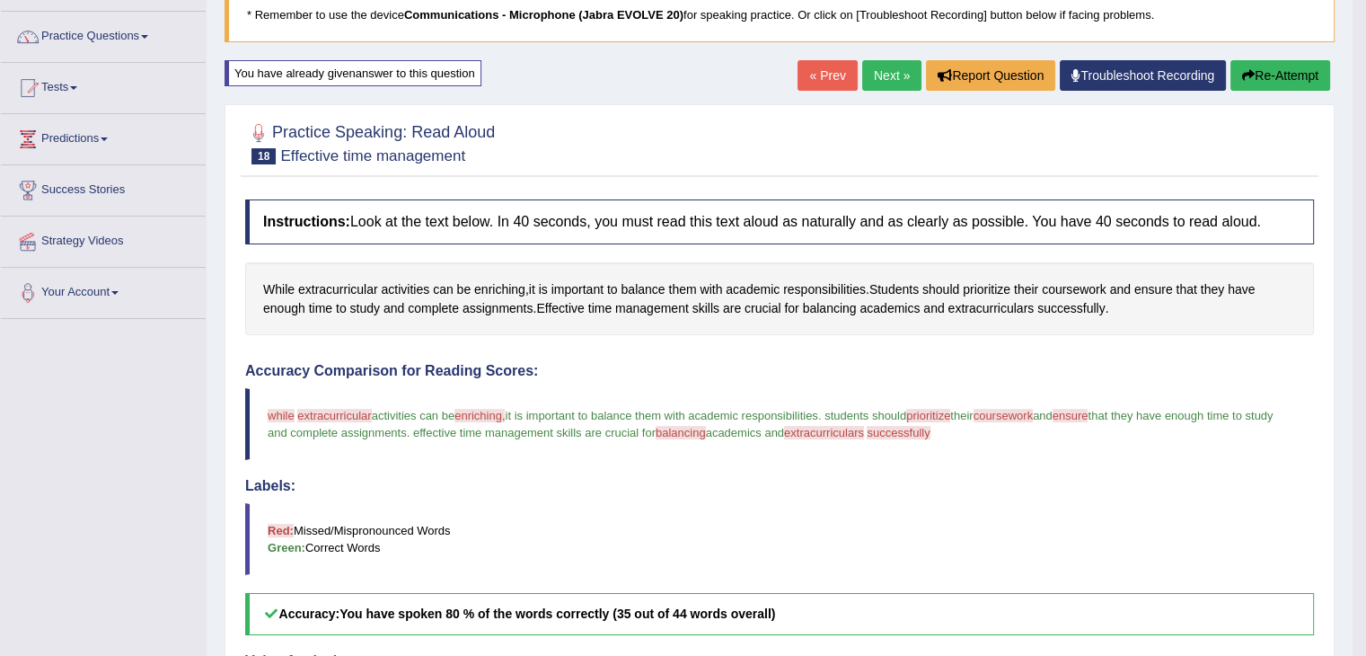
scroll to position [122, 0]
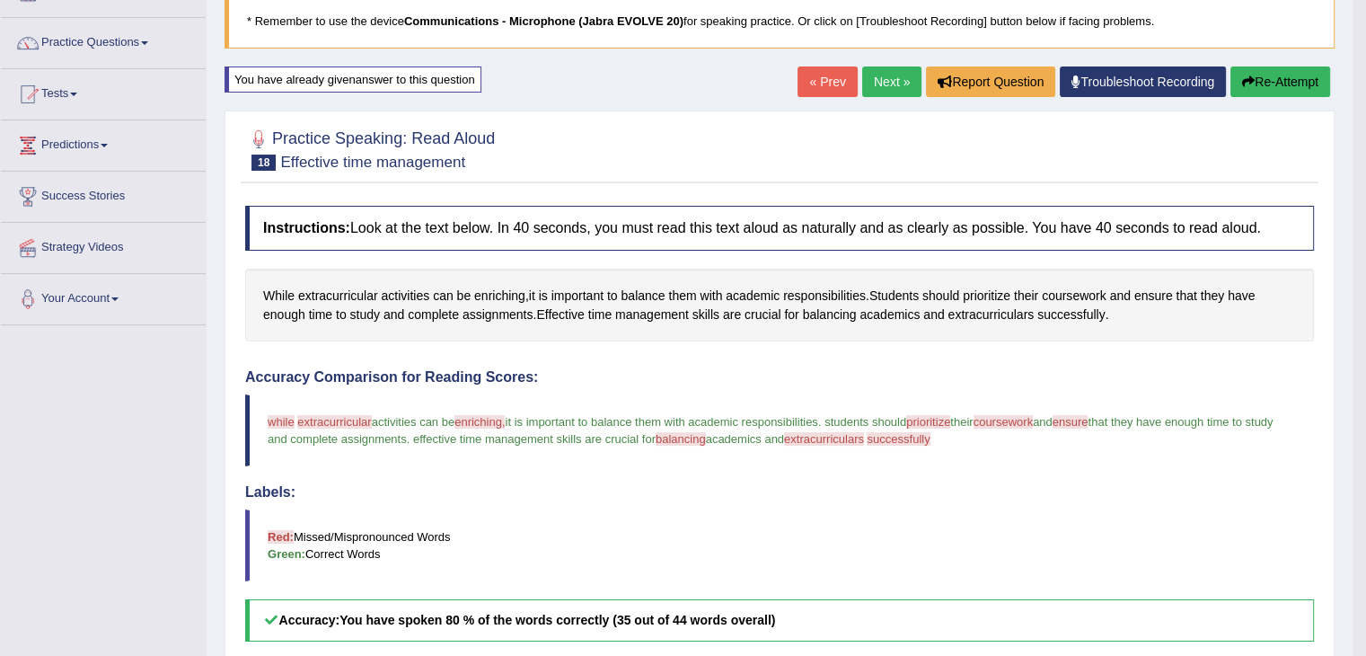
click at [1302, 86] on button "Re-Attempt" at bounding box center [1281, 81] width 100 height 31
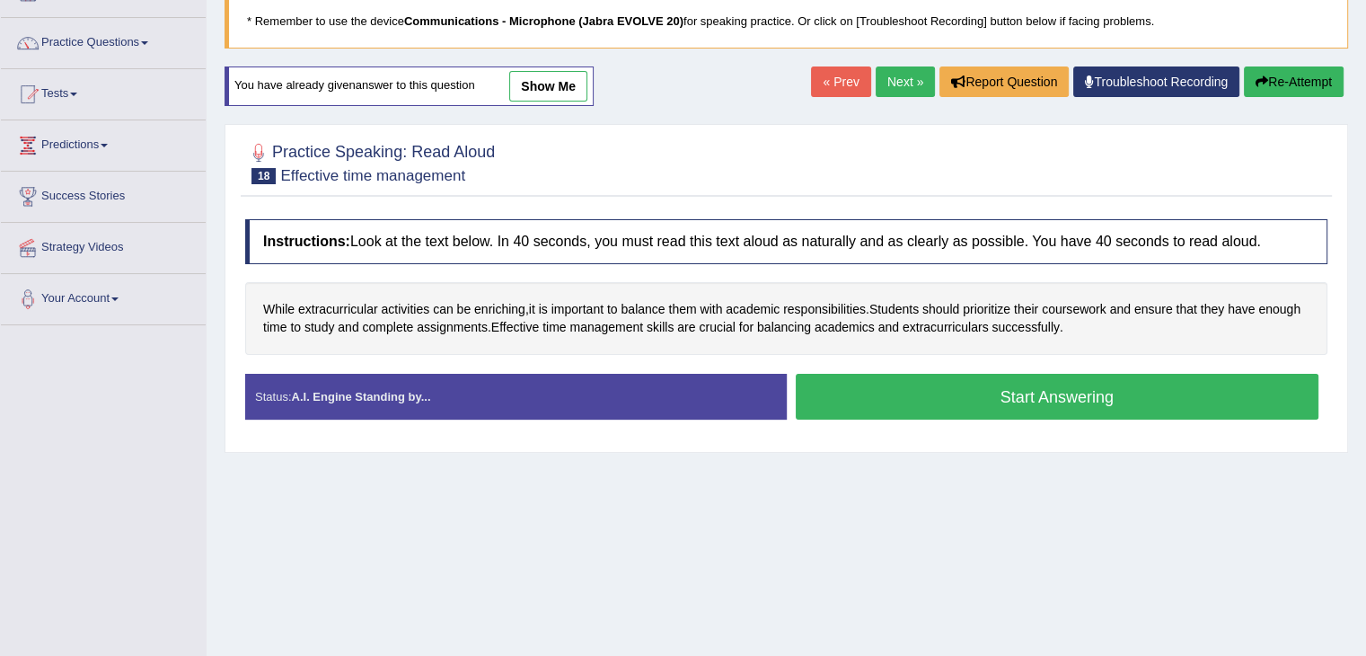
click at [1038, 401] on button "Start Answering" at bounding box center [1058, 397] width 524 height 46
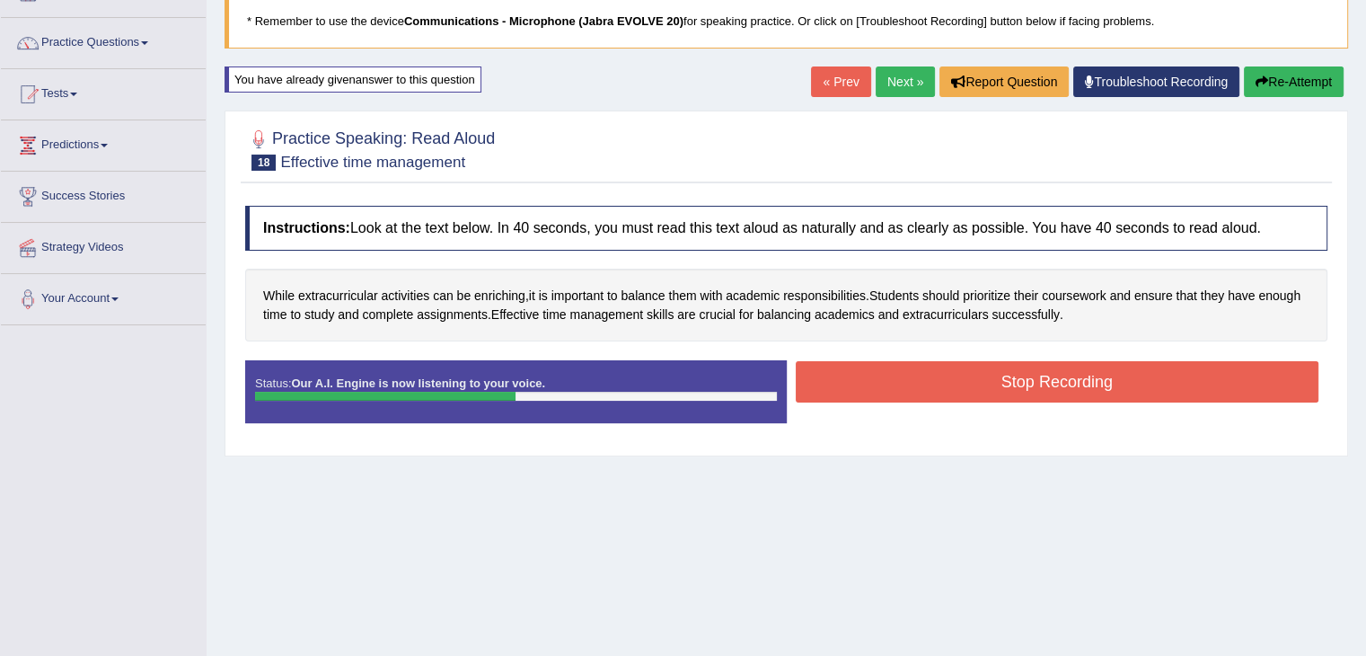
click at [1204, 379] on button "Stop Recording" at bounding box center [1058, 381] width 524 height 41
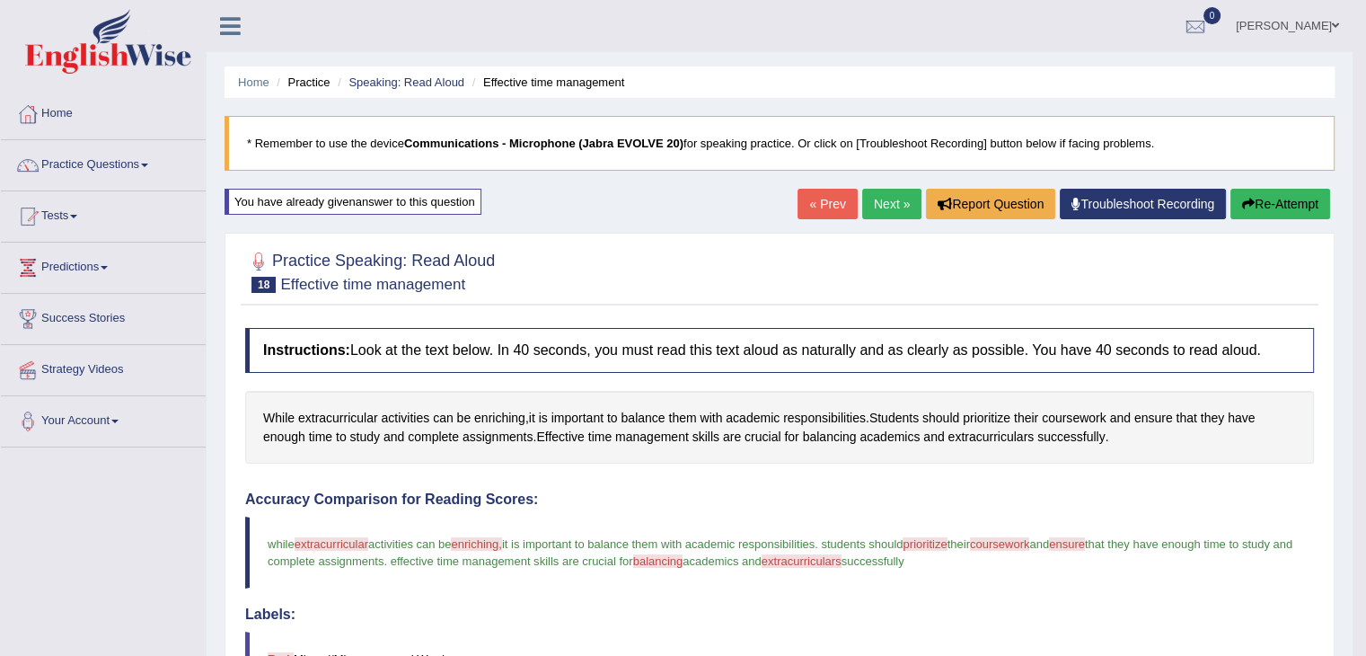
click at [1302, 198] on button "Re-Attempt" at bounding box center [1281, 204] width 100 height 31
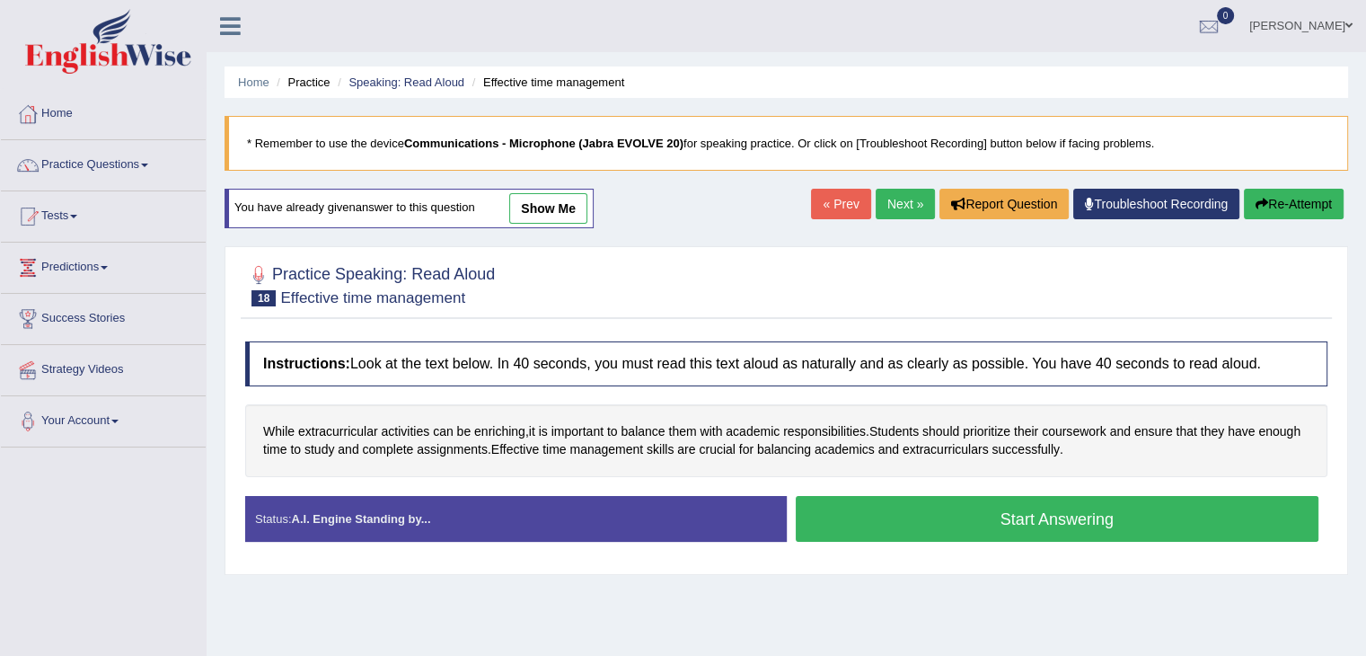
click at [1100, 515] on button "Start Answering" at bounding box center [1058, 519] width 524 height 46
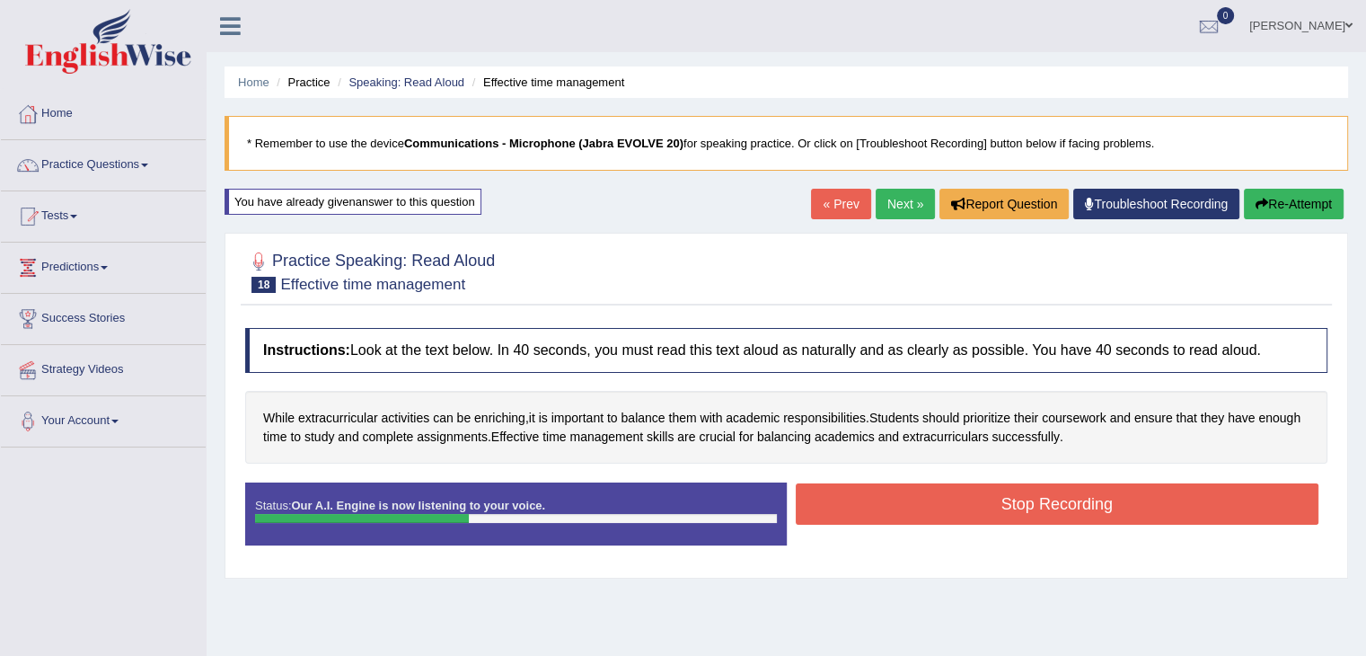
click at [1168, 483] on button "Stop Recording" at bounding box center [1058, 503] width 524 height 41
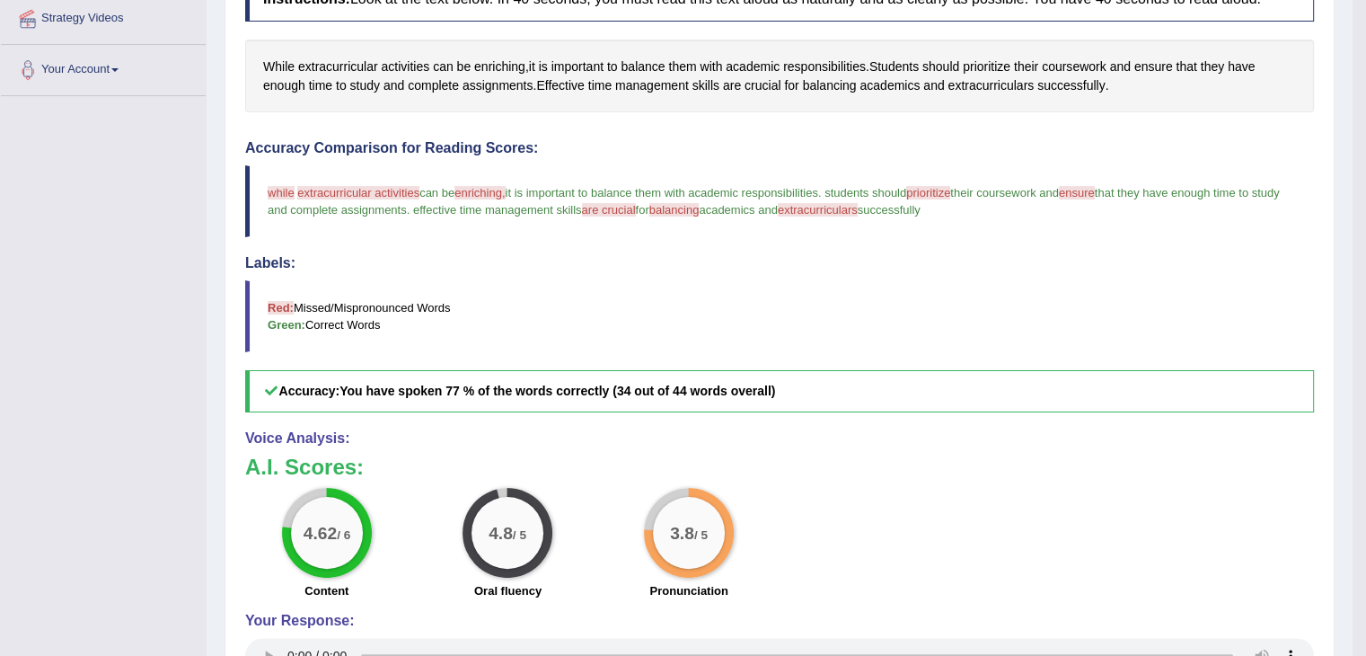
scroll to position [357, 0]
